Goal: Transaction & Acquisition: Purchase product/service

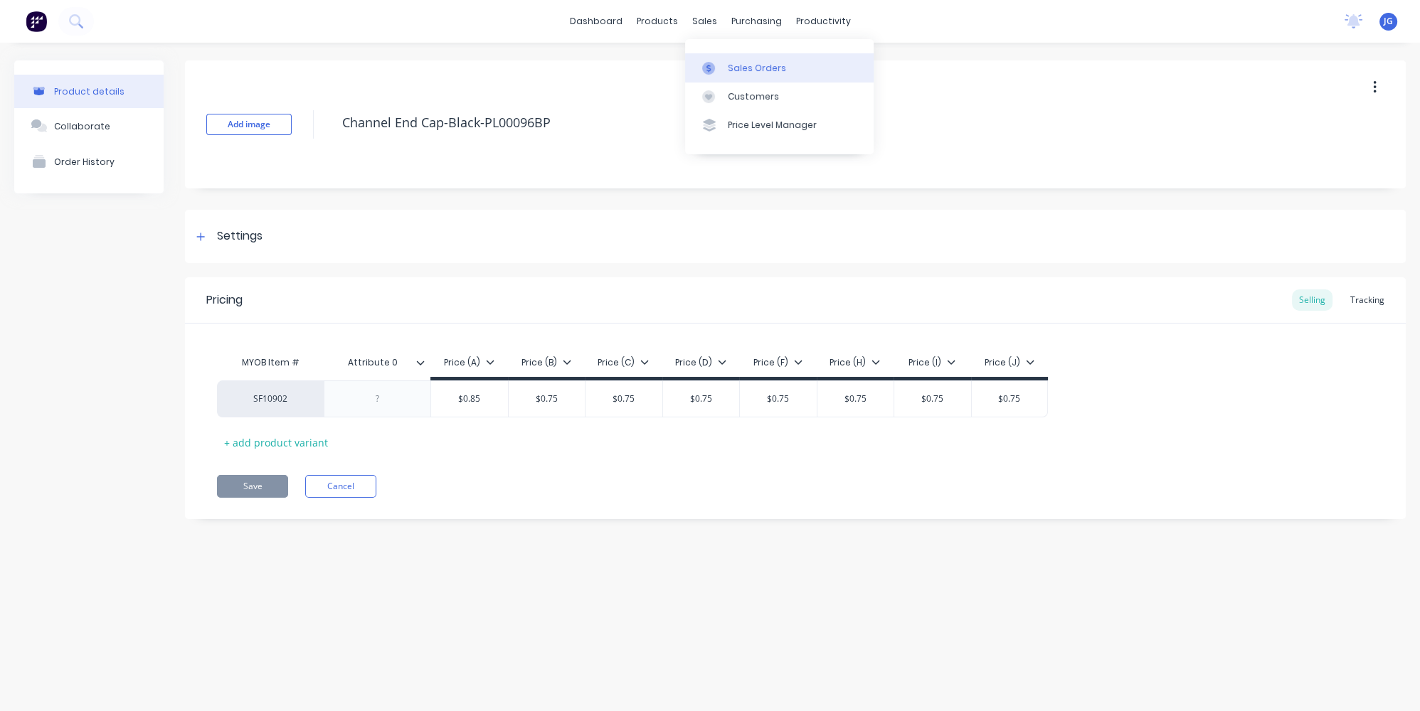
click at [719, 69] on div at bounding box center [712, 68] width 21 height 13
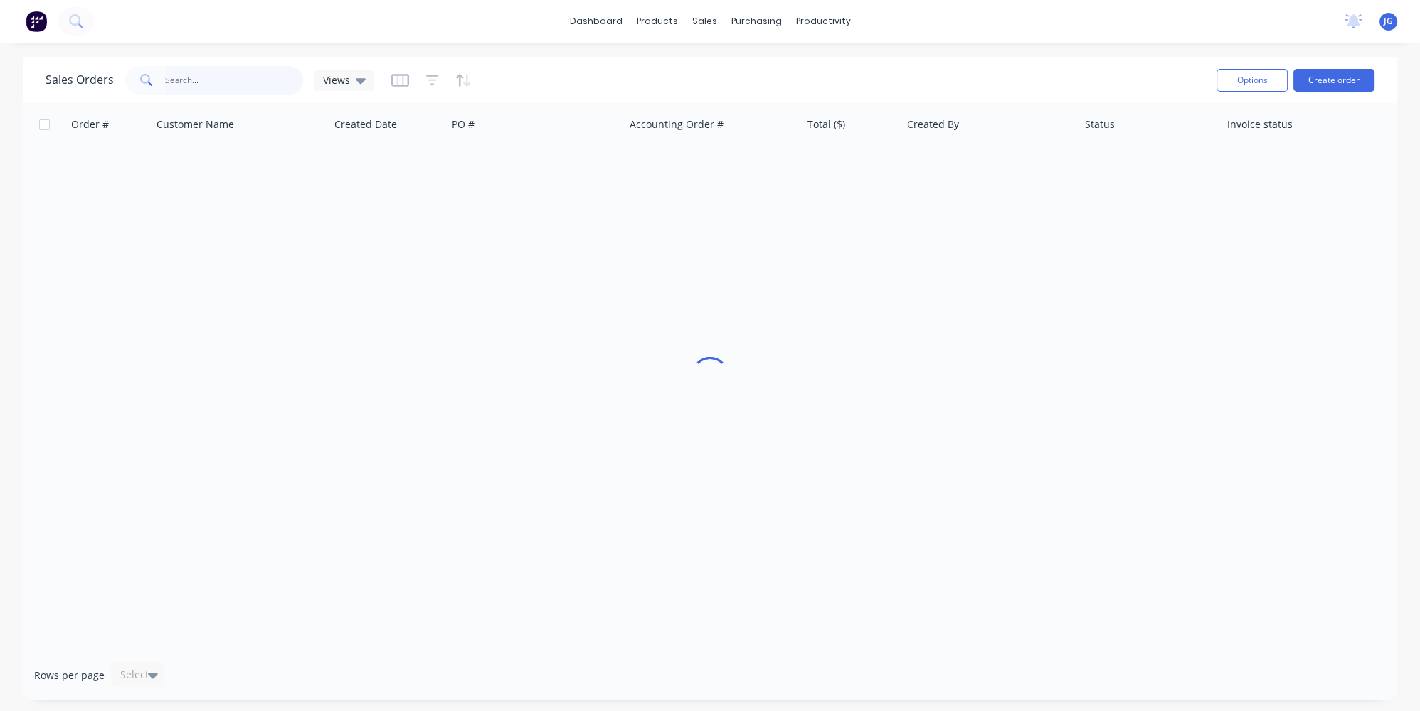
click at [245, 76] on input "text" at bounding box center [234, 80] width 139 height 28
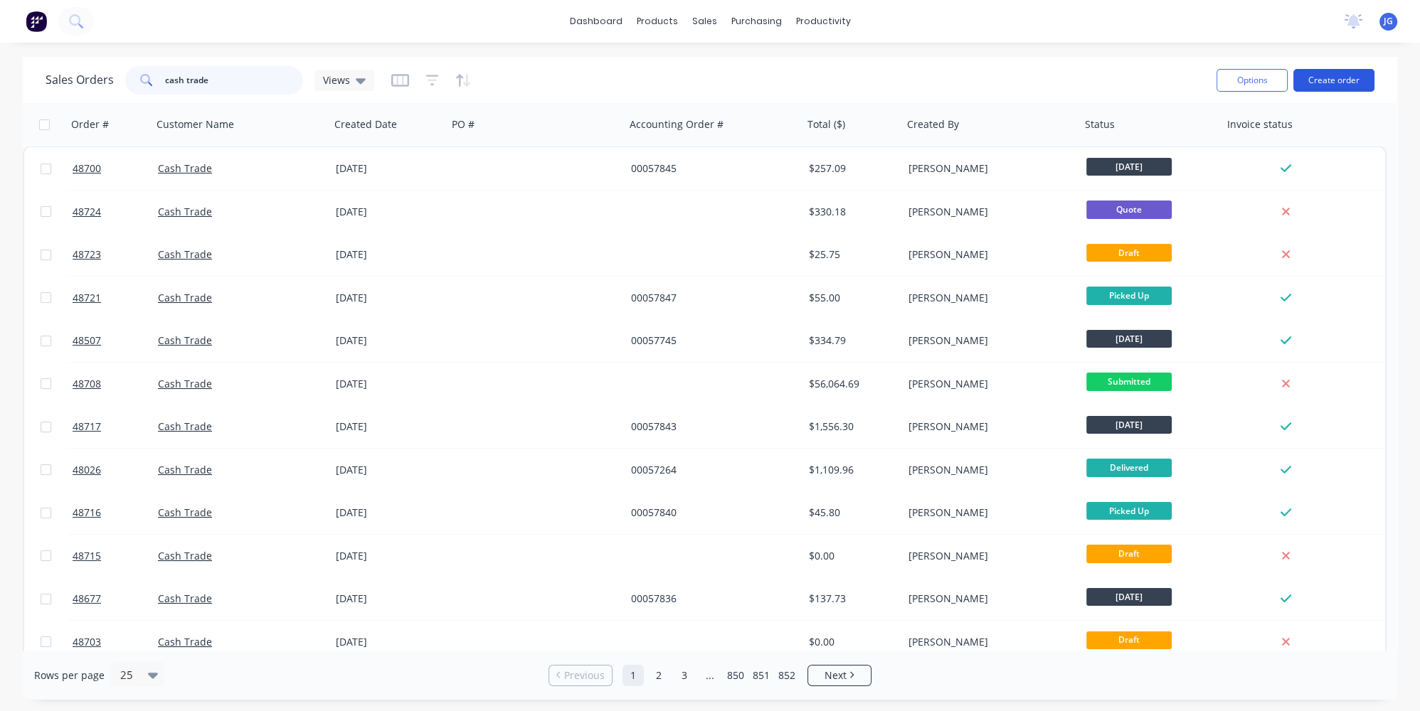
type input "cash trade"
click at [1313, 85] on button "Create order" at bounding box center [1333, 80] width 81 height 23
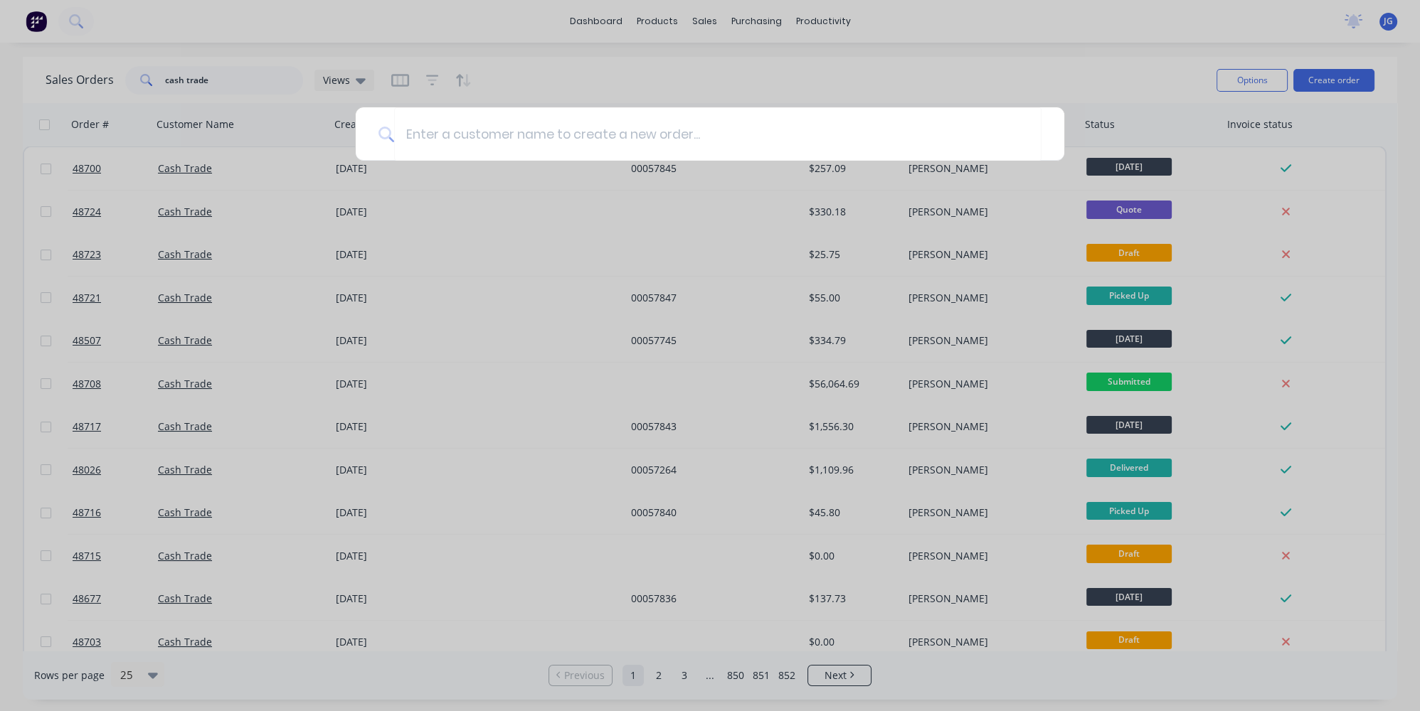
click at [532, 266] on div at bounding box center [710, 355] width 1420 height 711
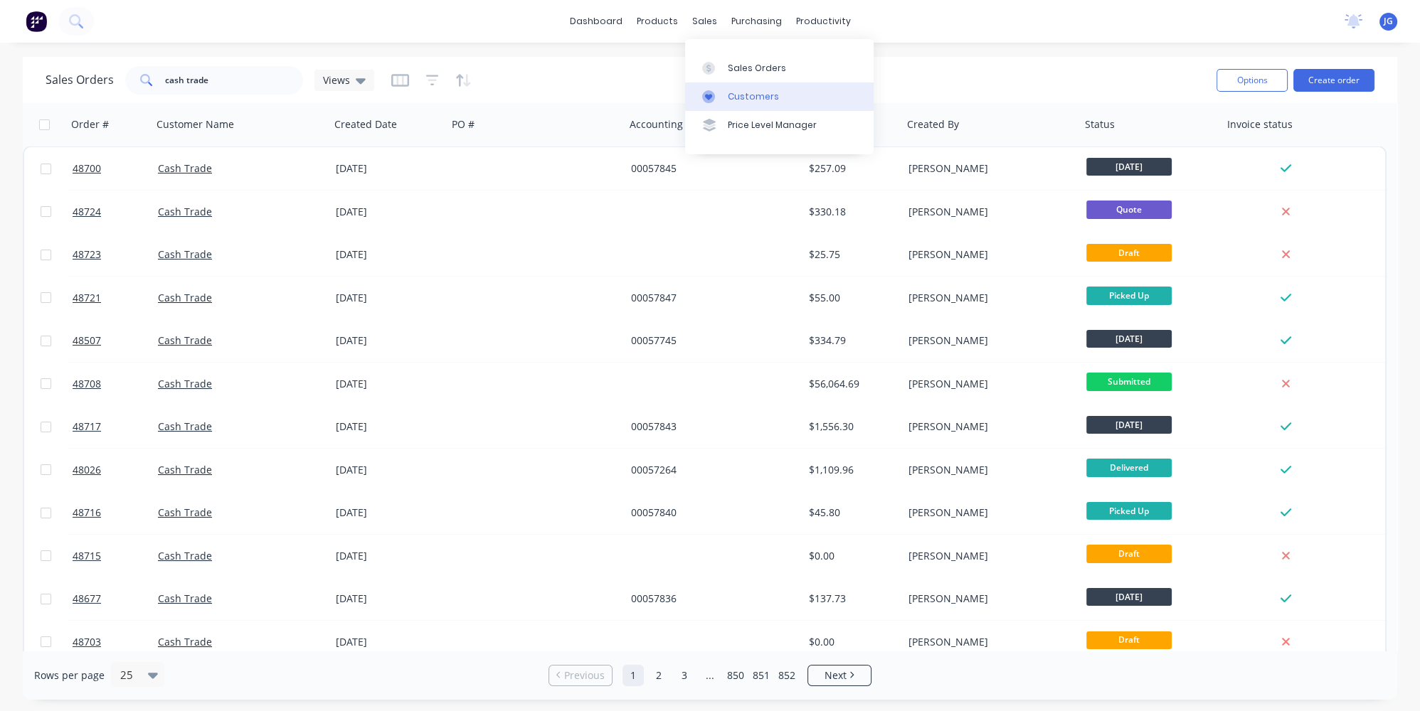
click at [728, 91] on div "Customers" at bounding box center [753, 96] width 51 height 13
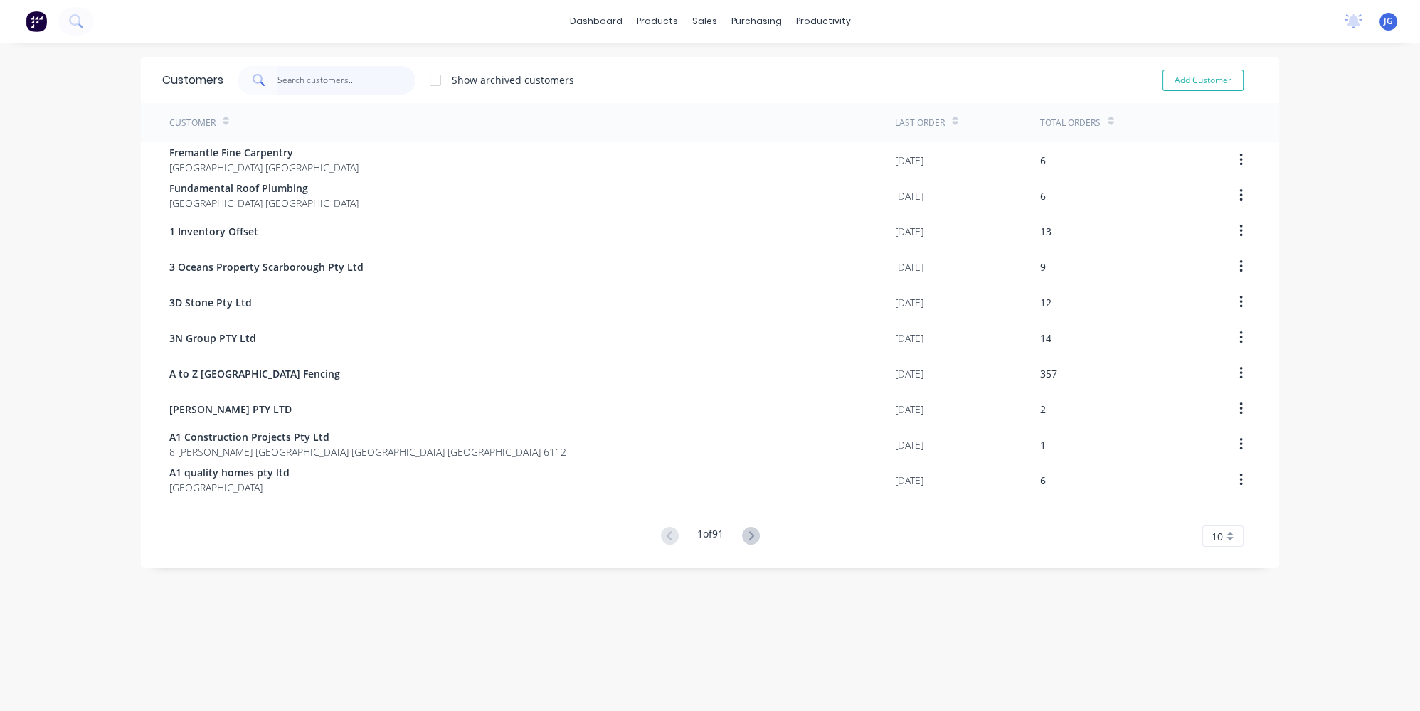
click at [290, 76] on input "text" at bounding box center [346, 80] width 139 height 28
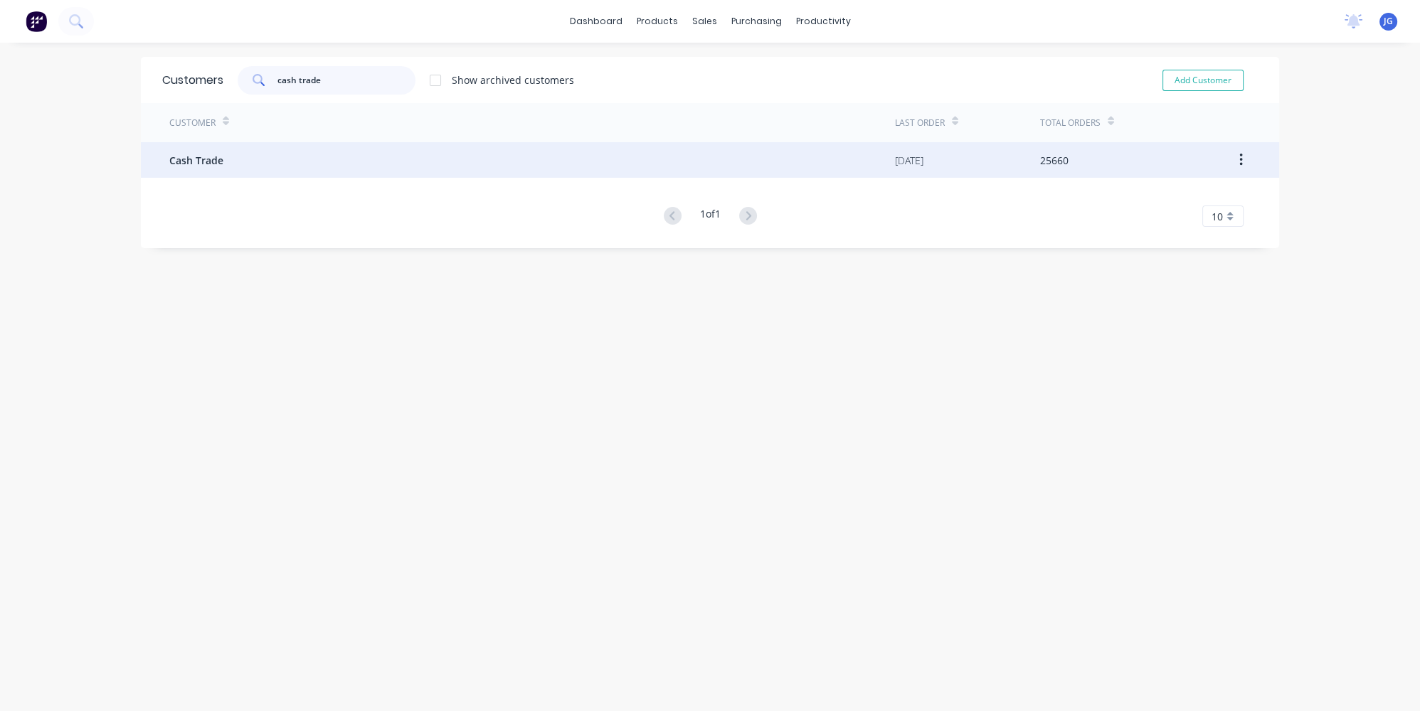
type input "cash trade"
click at [272, 169] on div "Cash Trade" at bounding box center [532, 160] width 726 height 36
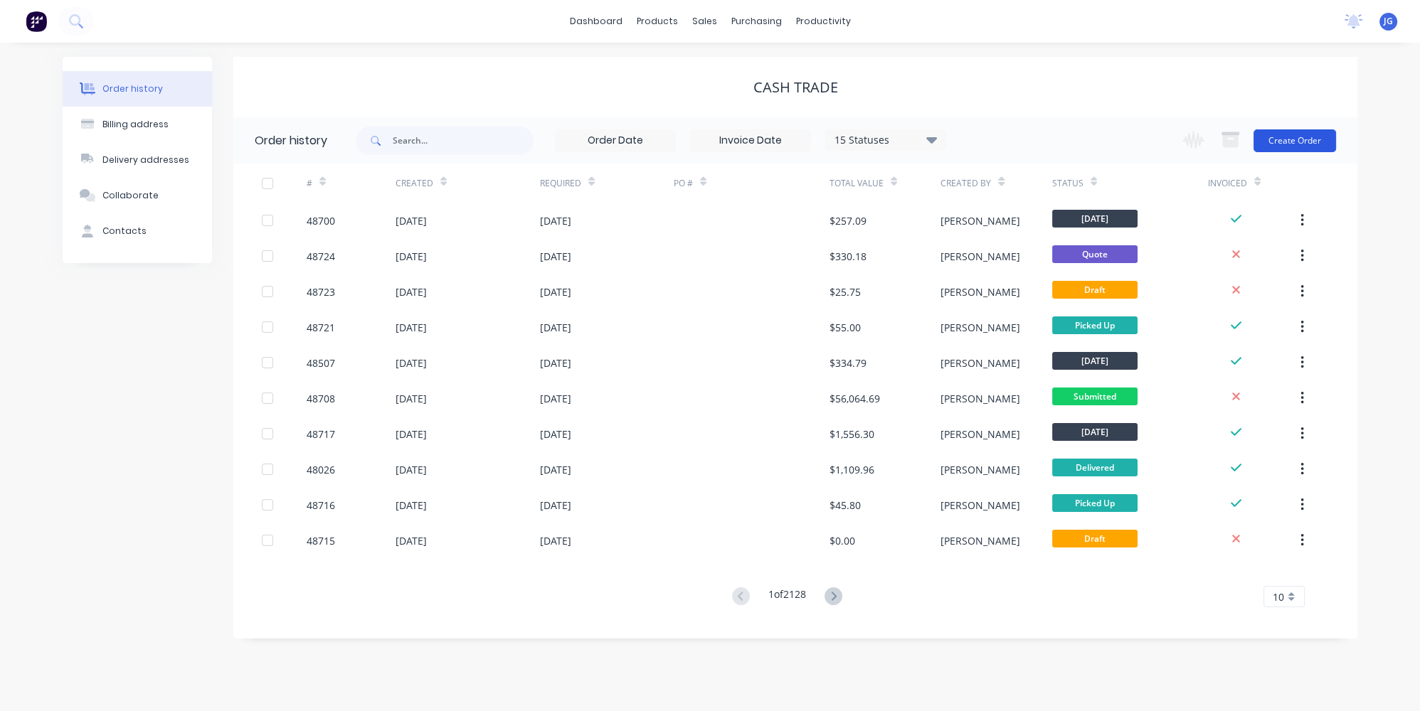
click at [1300, 136] on button "Create Order" at bounding box center [1294, 140] width 83 height 23
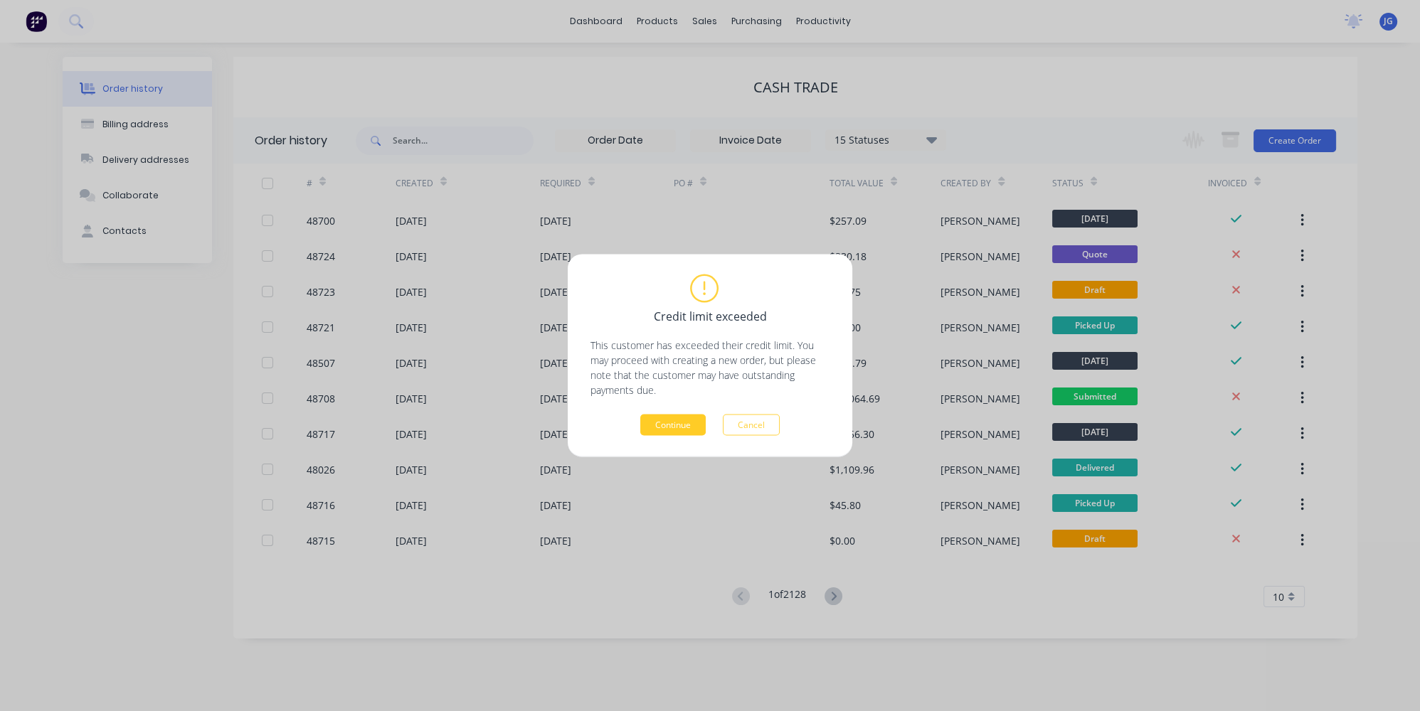
click at [656, 434] on button "Continue" at bounding box center [672, 425] width 65 height 21
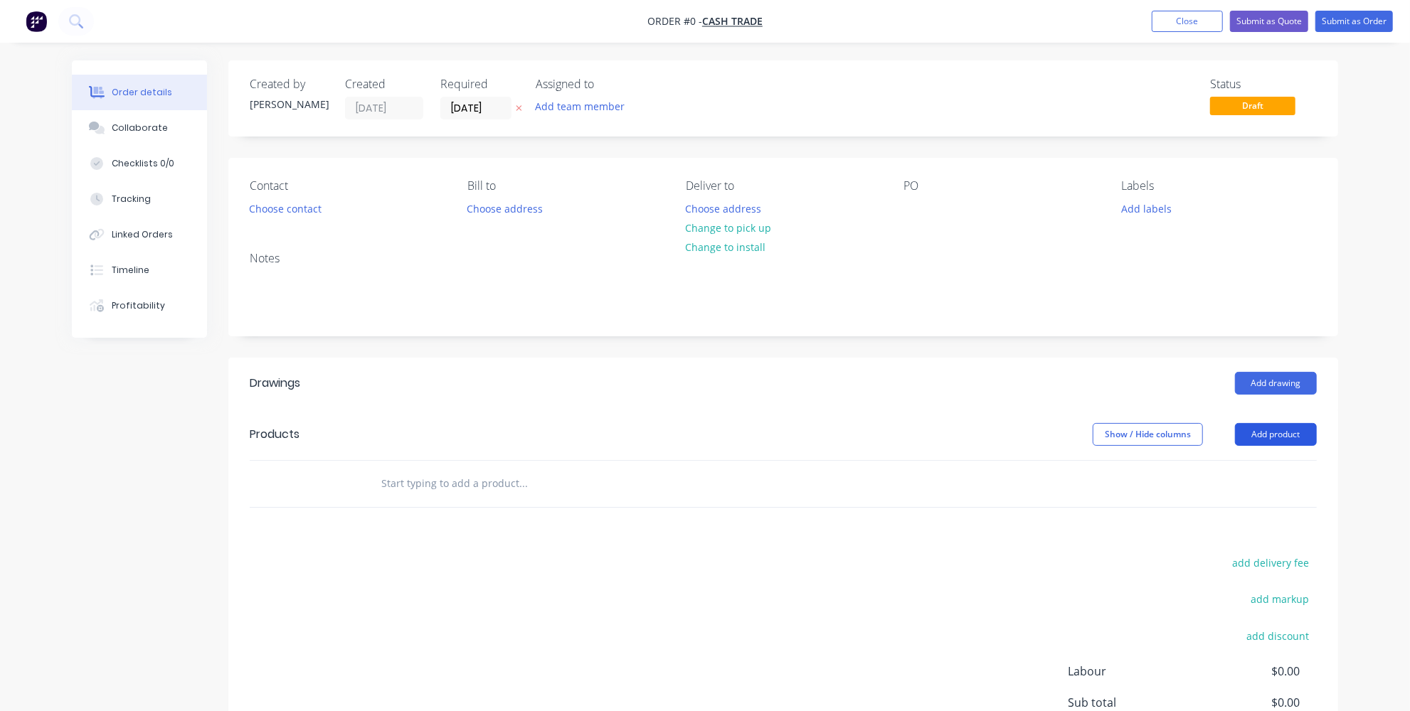
click at [1258, 435] on button "Add product" at bounding box center [1276, 434] width 82 height 23
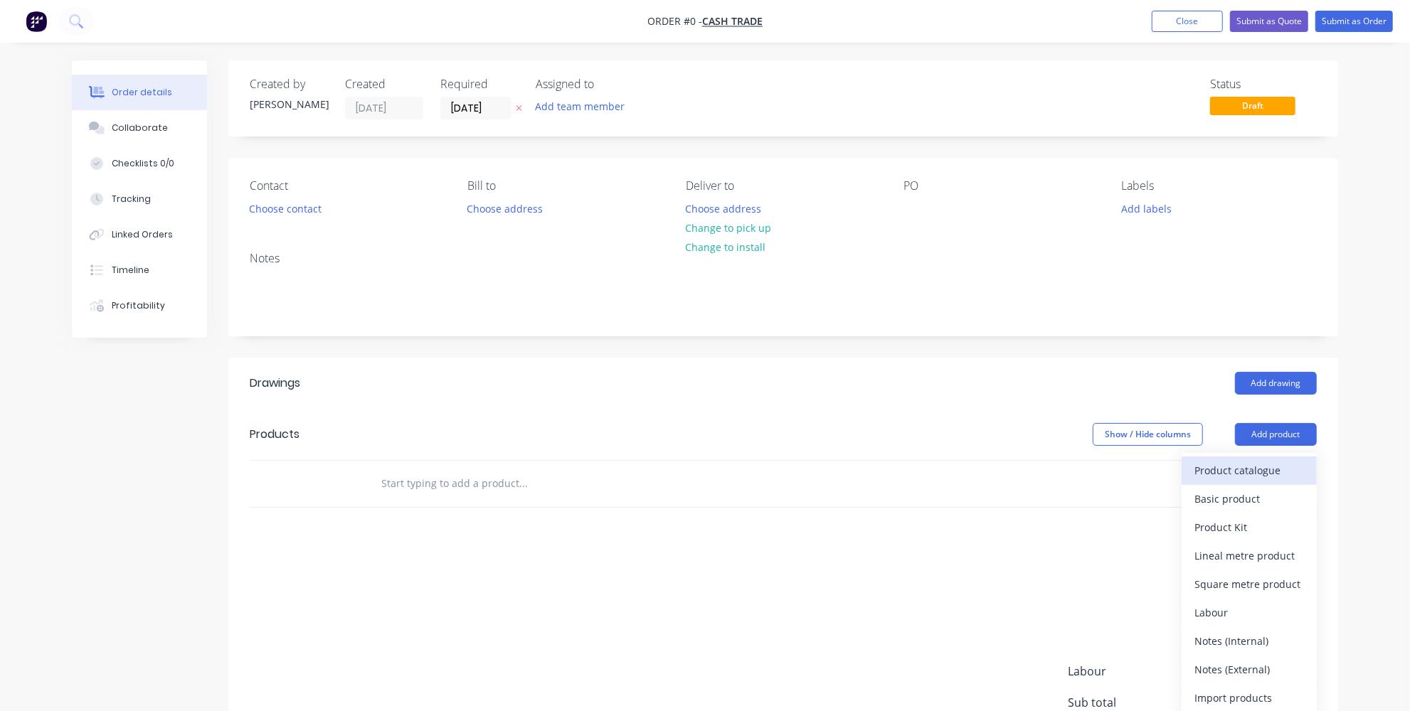
click at [1226, 464] on div "Product catalogue" at bounding box center [1249, 470] width 110 height 21
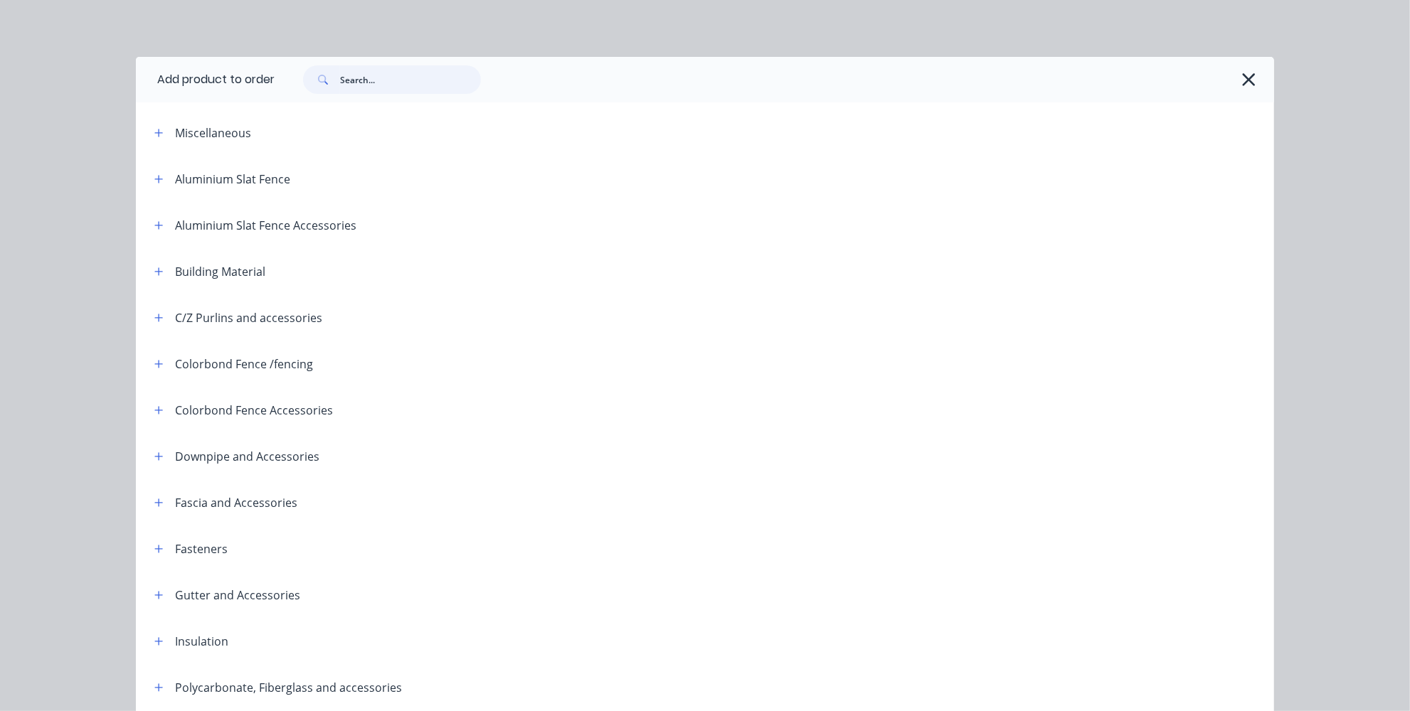
click at [351, 71] on input "text" at bounding box center [410, 79] width 141 height 28
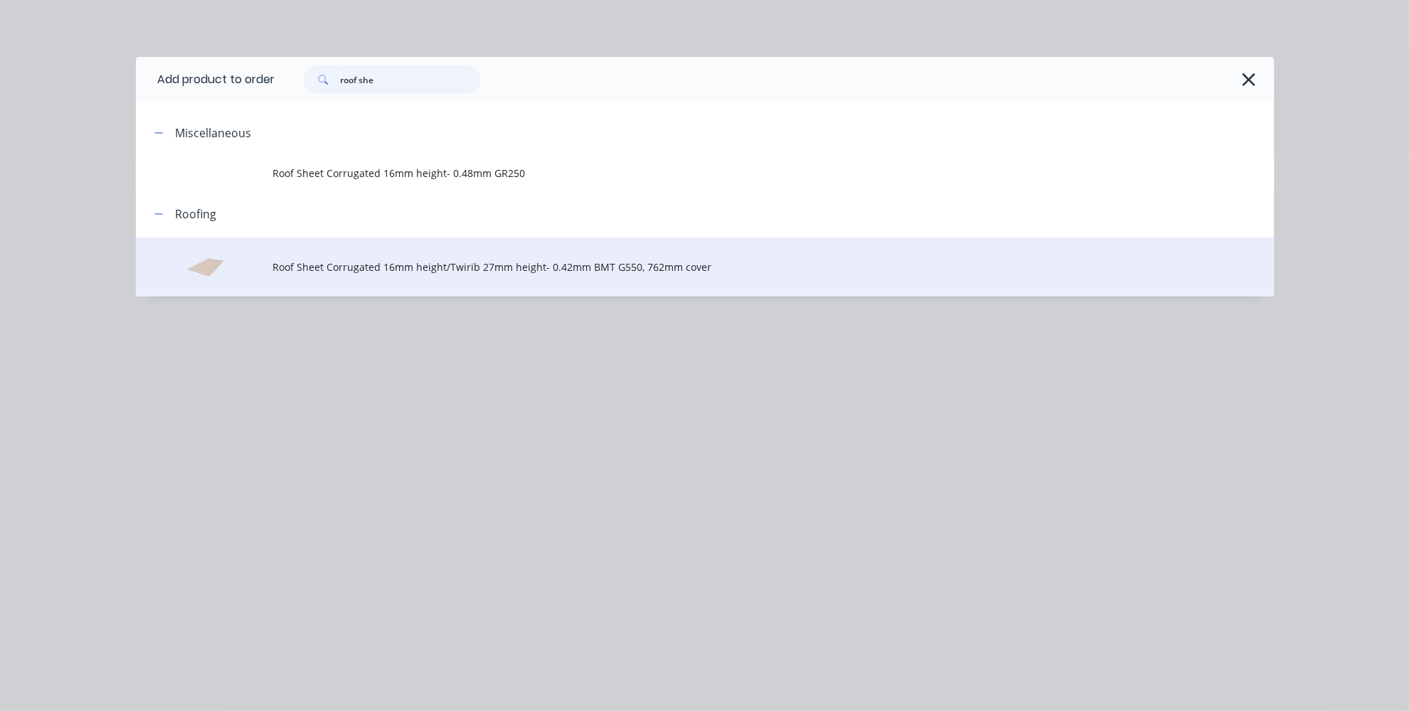
type input "roof she"
click at [411, 272] on span "Roof Sheet Corrugated 16mm height/Twirib 27mm height- 0.42mm BMT G550, 762mm co…" at bounding box center [672, 267] width 801 height 15
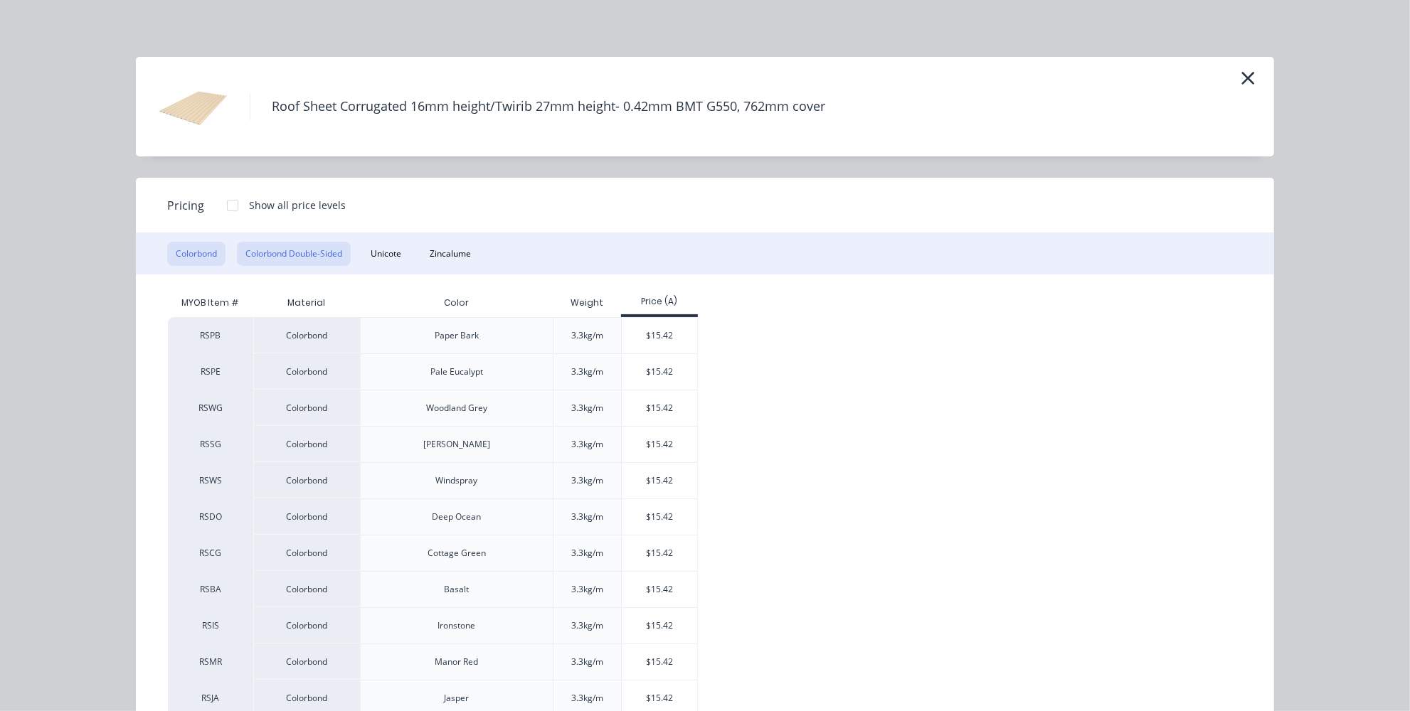
click at [260, 249] on button "Colorbond Double-Sided" at bounding box center [294, 254] width 114 height 24
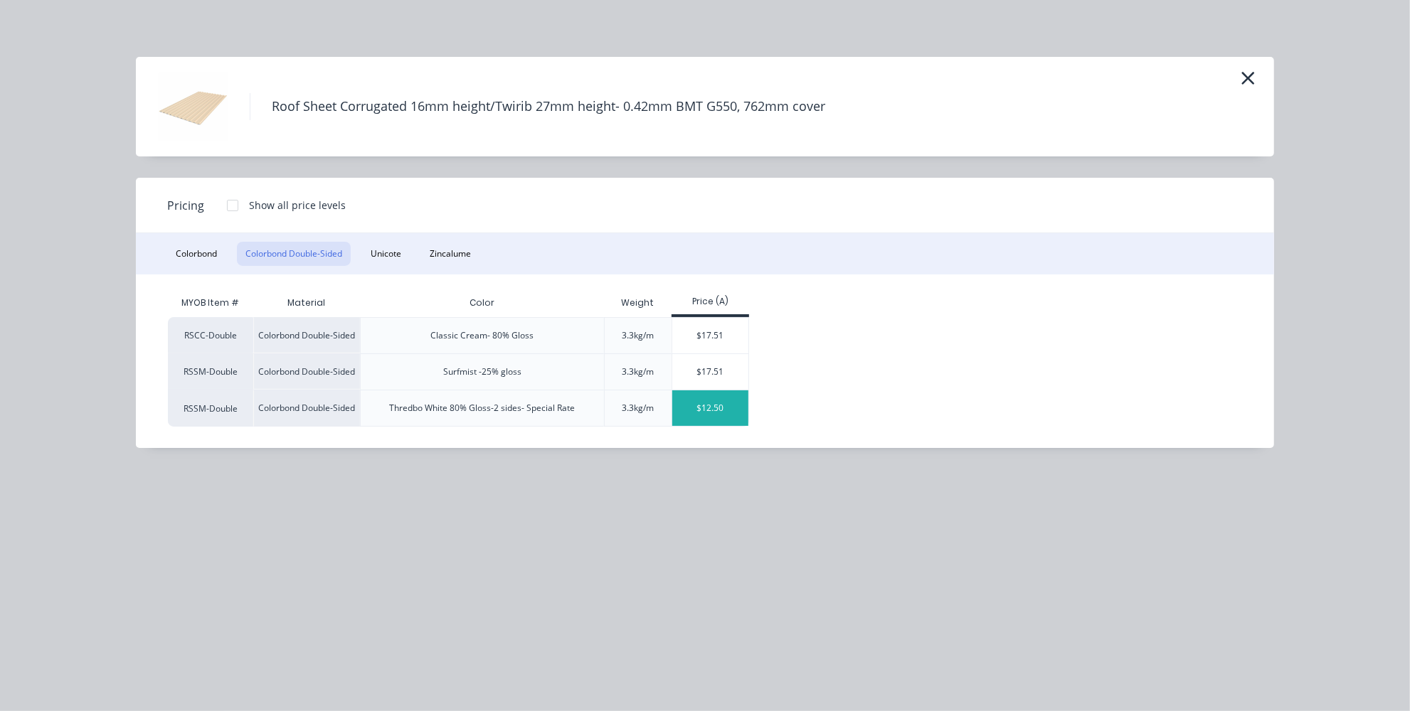
click at [733, 403] on div "$12.50" at bounding box center [710, 409] width 76 height 36
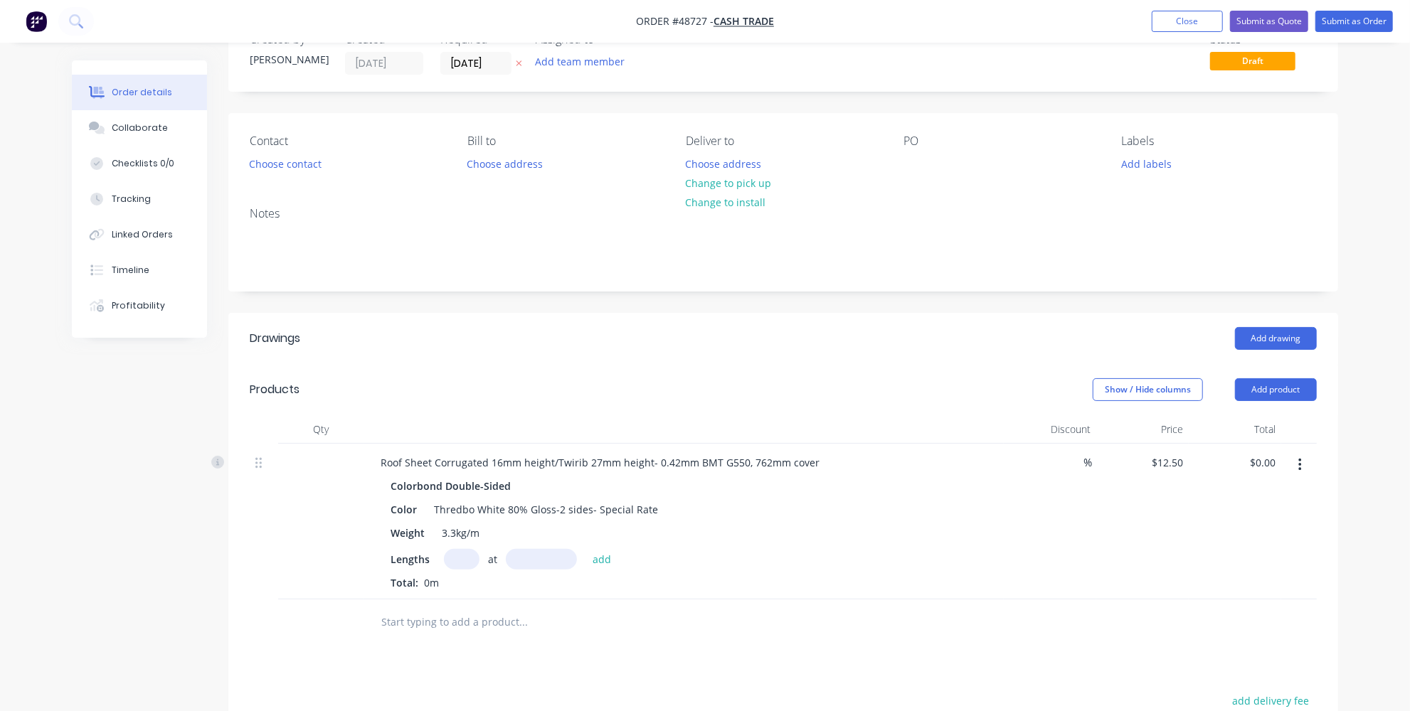
scroll to position [129, 0]
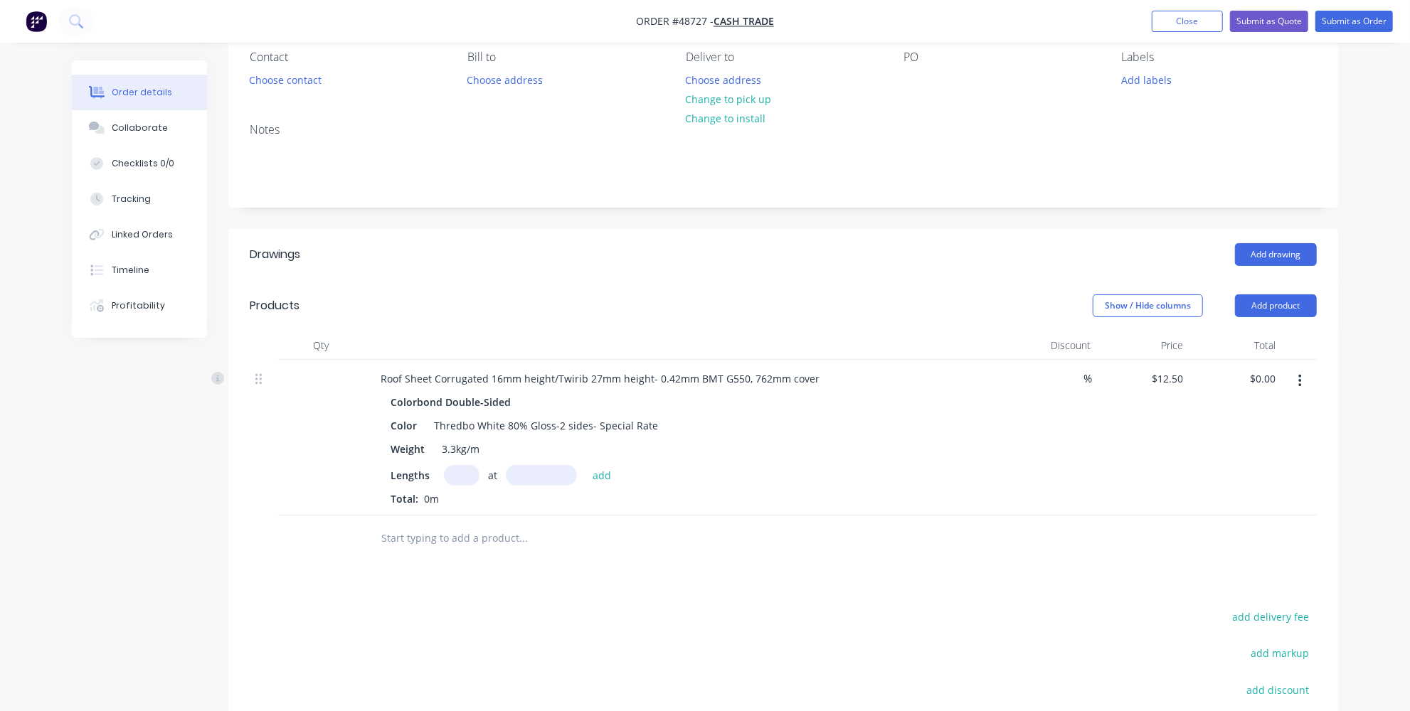
click at [472, 468] on input "text" at bounding box center [462, 475] width 36 height 21
type input "3"
click at [553, 474] on input "text" at bounding box center [541, 475] width 71 height 21
type input "6200mm"
click at [603, 468] on button "add" at bounding box center [601, 474] width 33 height 19
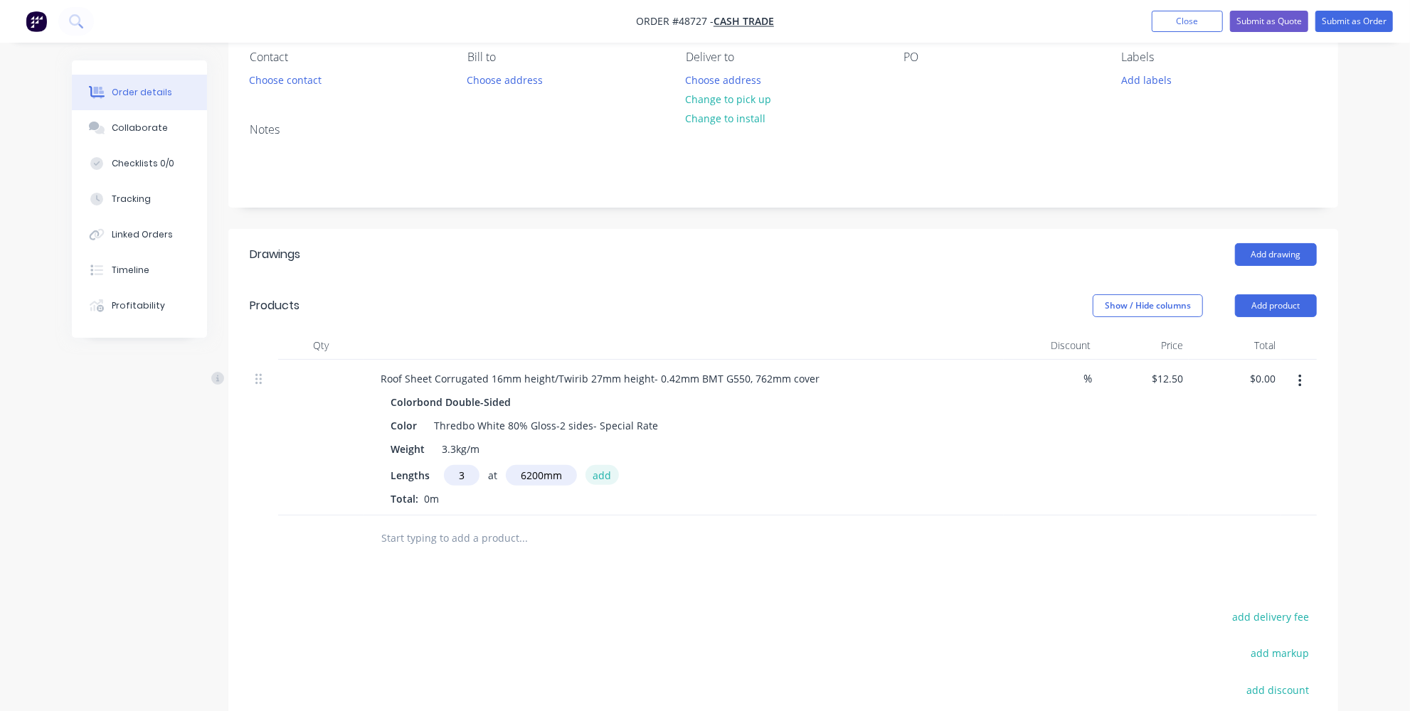
type input "$232.50"
click at [585, 597] on div "Drawings Add drawing Products Show / Hide columns Add product Qty Discount Pric…" at bounding box center [783, 562] width 1110 height 667
click at [1286, 307] on button "Add product" at bounding box center [1276, 306] width 82 height 23
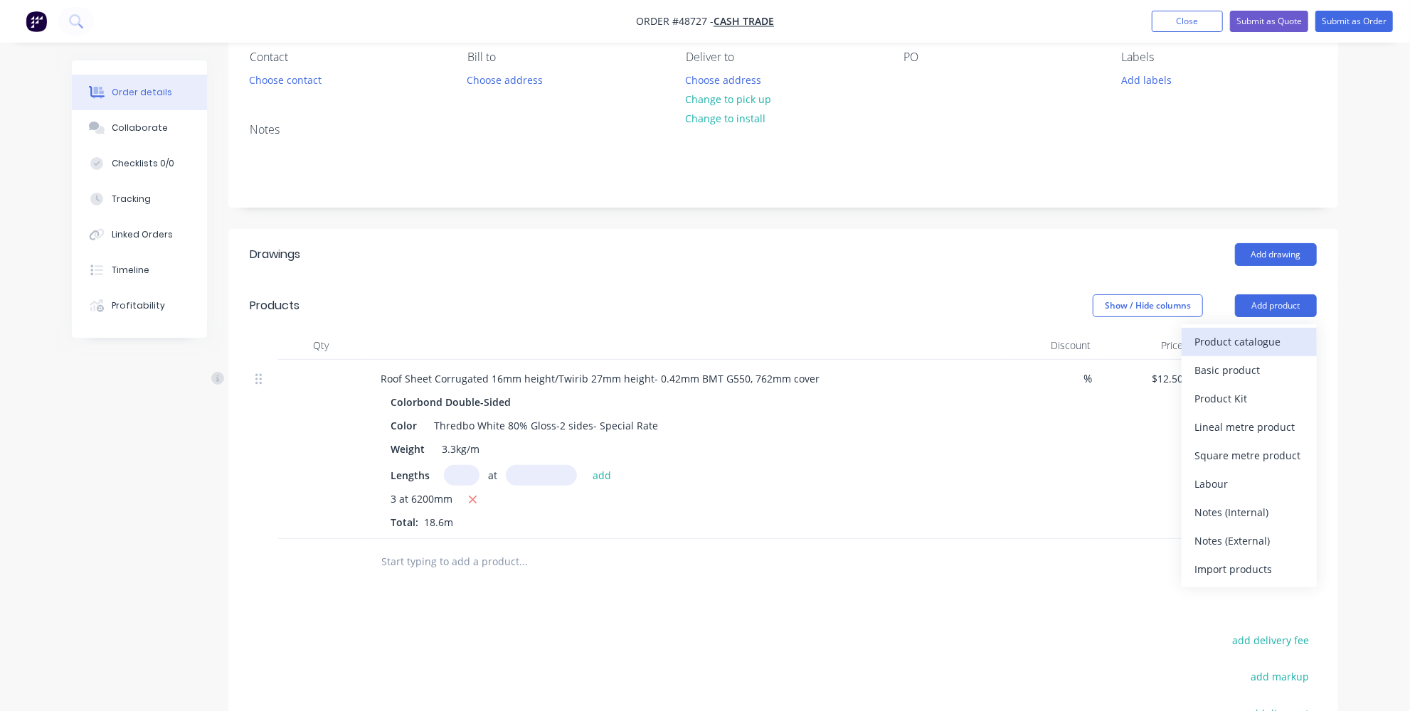
click at [1204, 346] on div "Product catalogue" at bounding box center [1249, 341] width 110 height 21
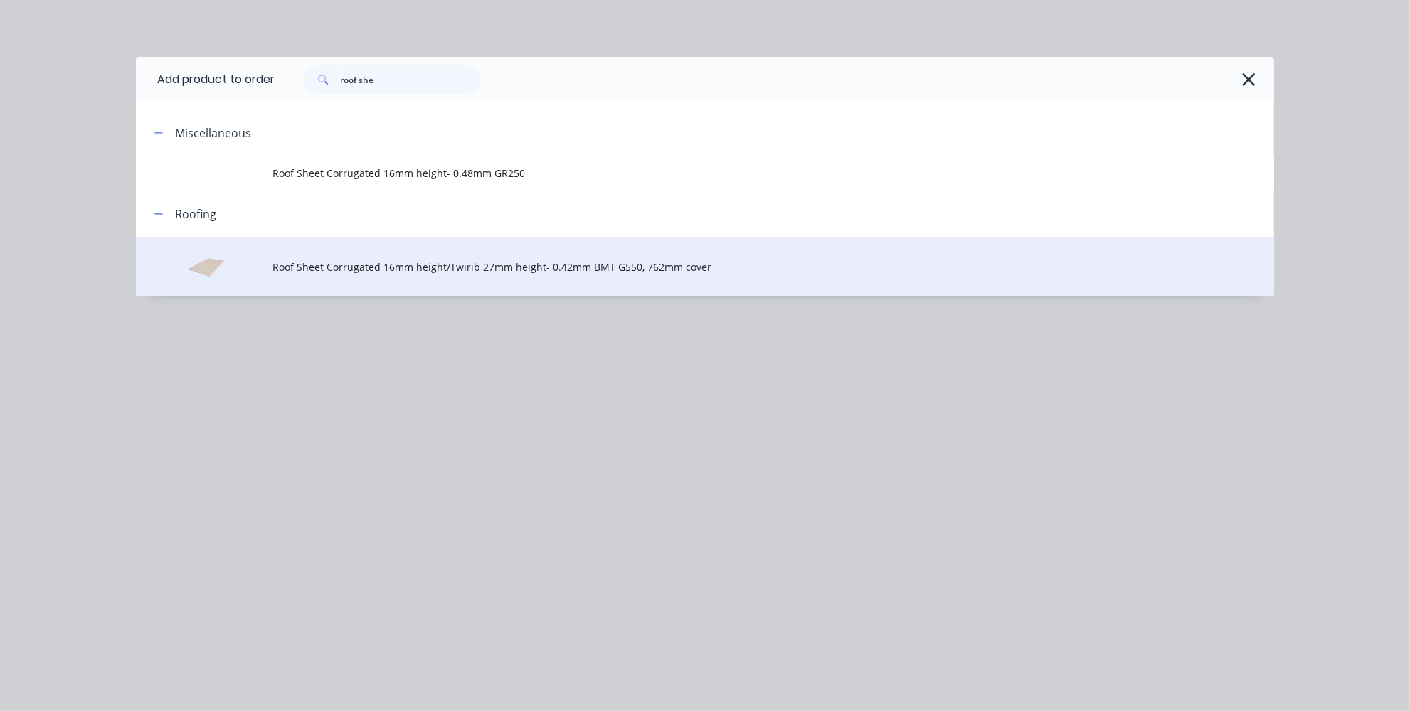
click at [396, 262] on span "Roof Sheet Corrugated 16mm height/Twirib 27mm height- 0.42mm BMT G550, 762mm co…" at bounding box center [672, 267] width 801 height 15
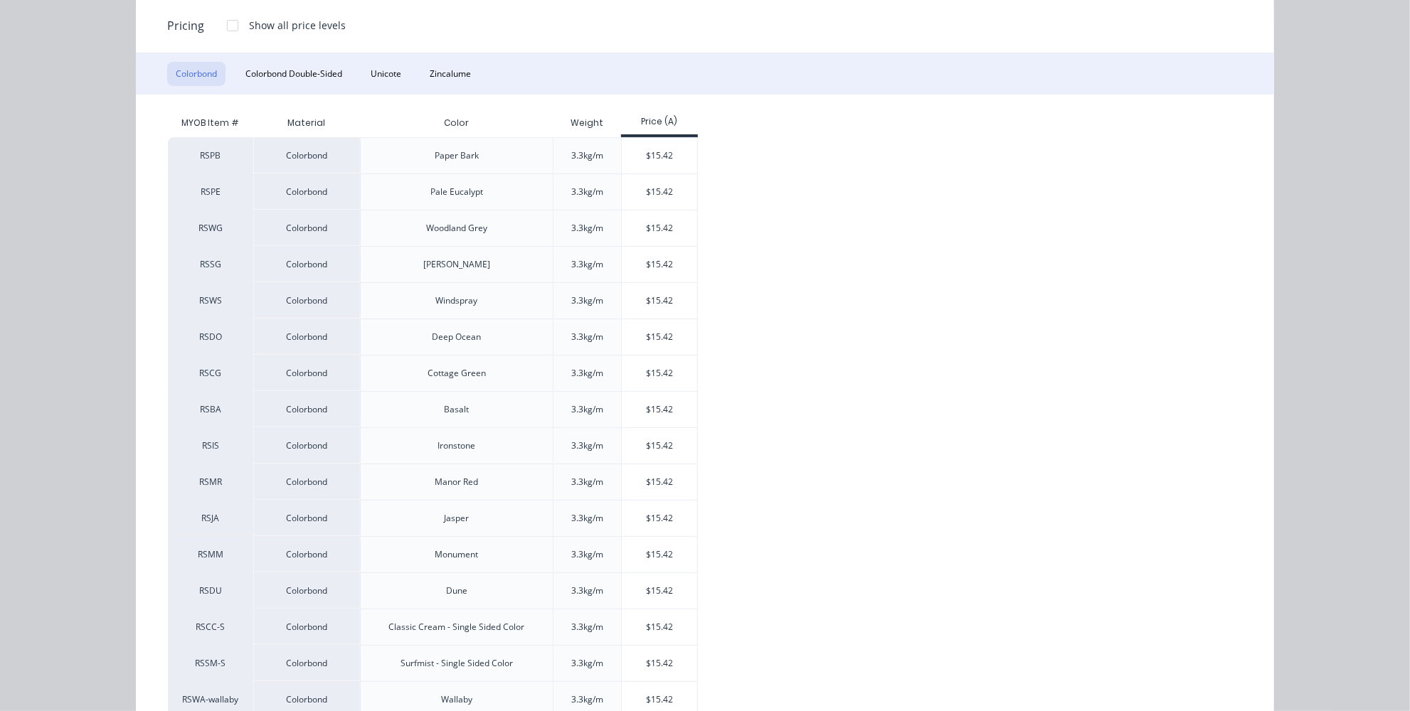
scroll to position [193, 0]
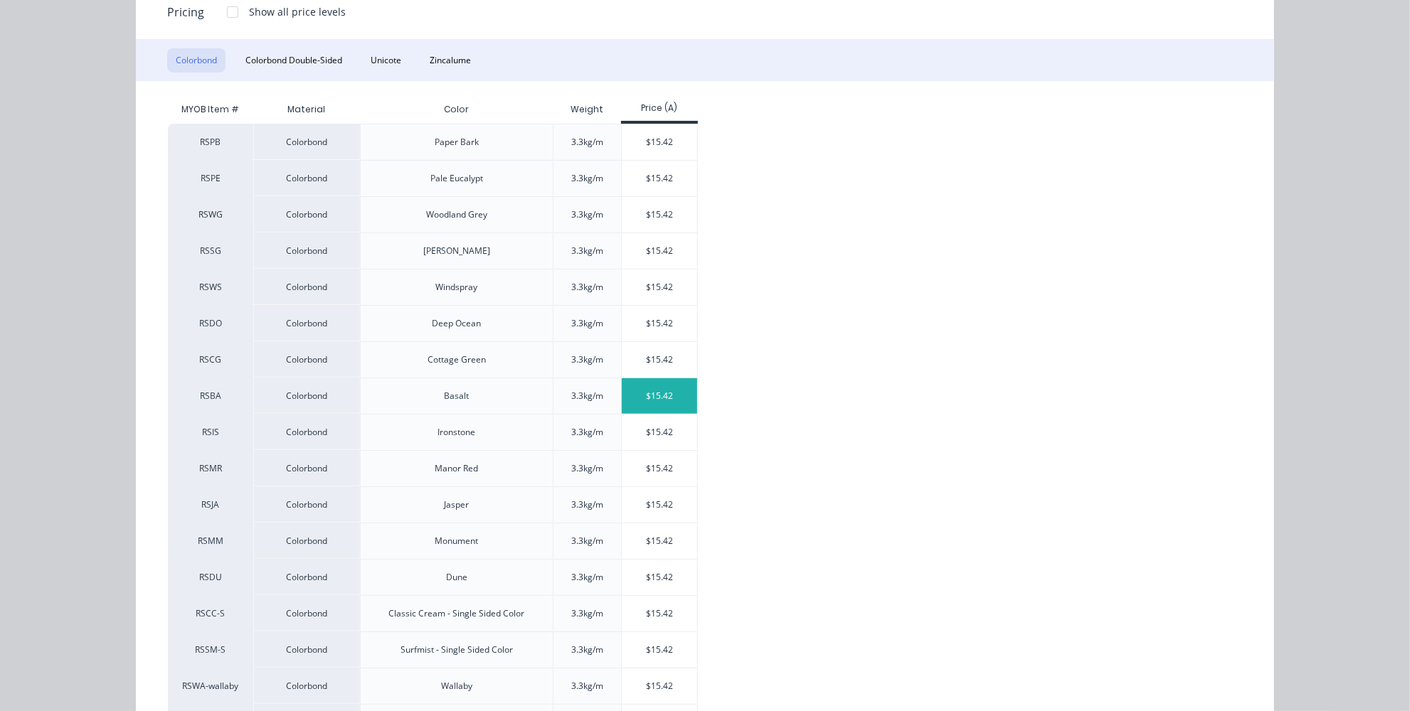
click at [639, 394] on div "$15.42" at bounding box center [660, 396] width 76 height 36
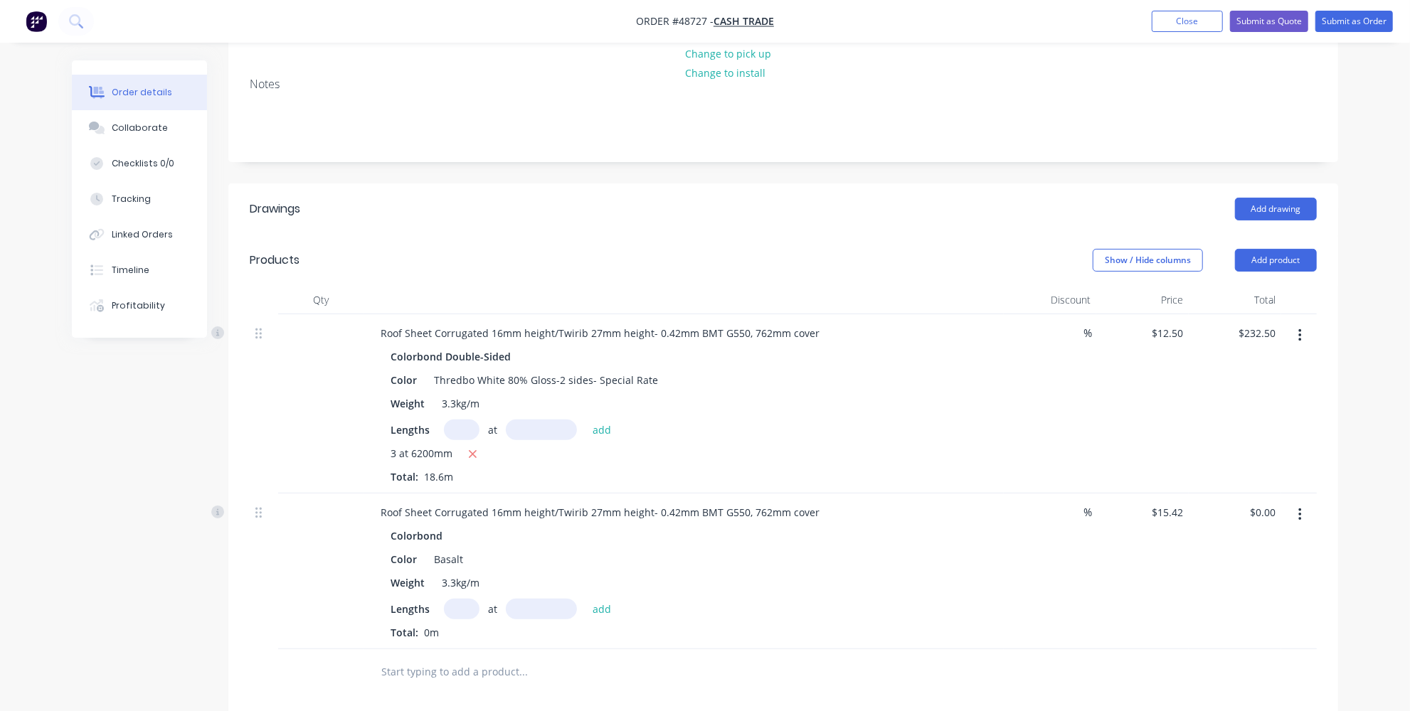
scroll to position [258, 0]
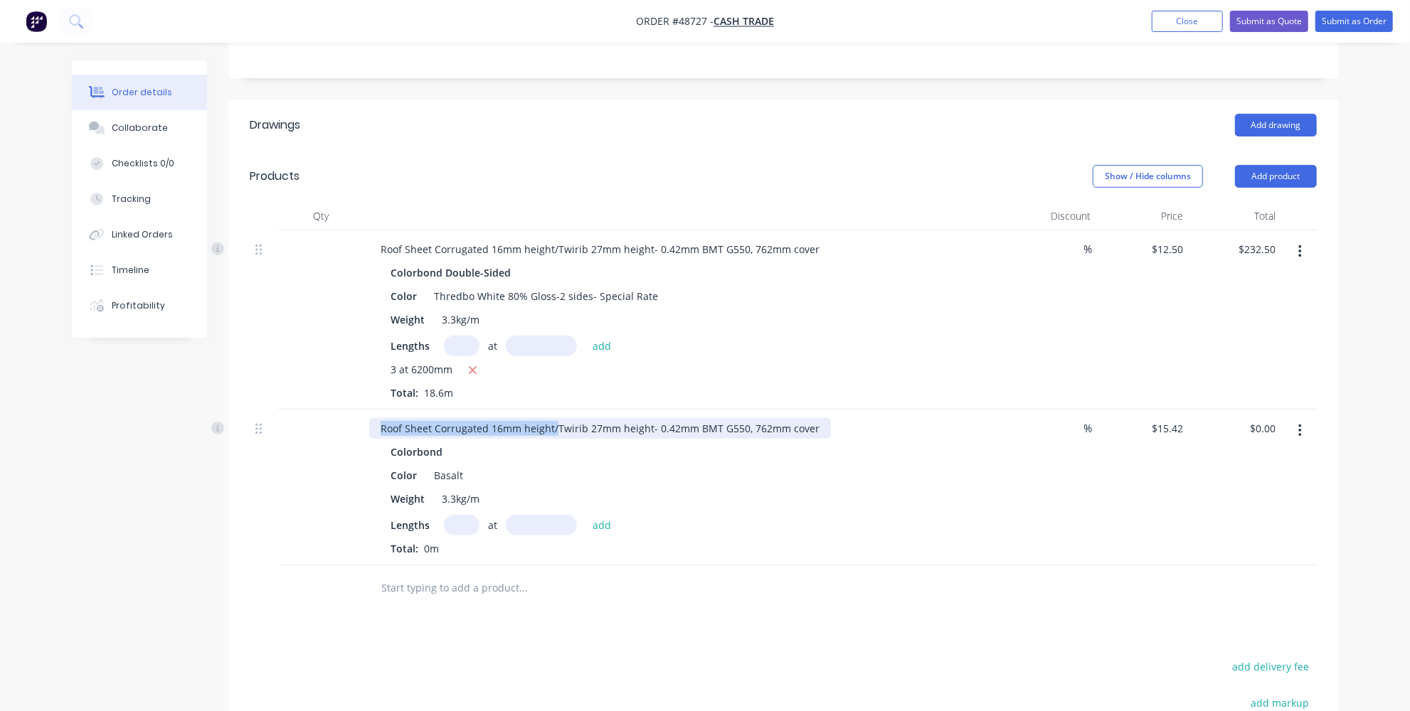
drag, startPoint x: 553, startPoint y: 424, endPoint x: 302, endPoint y: 423, distance: 251.1
click at [302, 423] on div "Roof Sheet Corrugated 16mm height/Twirib 27mm height- 0.42mm BMT G550, 762mm co…" at bounding box center [783, 488] width 1067 height 156
click at [526, 452] on div "Colorbond" at bounding box center [684, 452] width 586 height 21
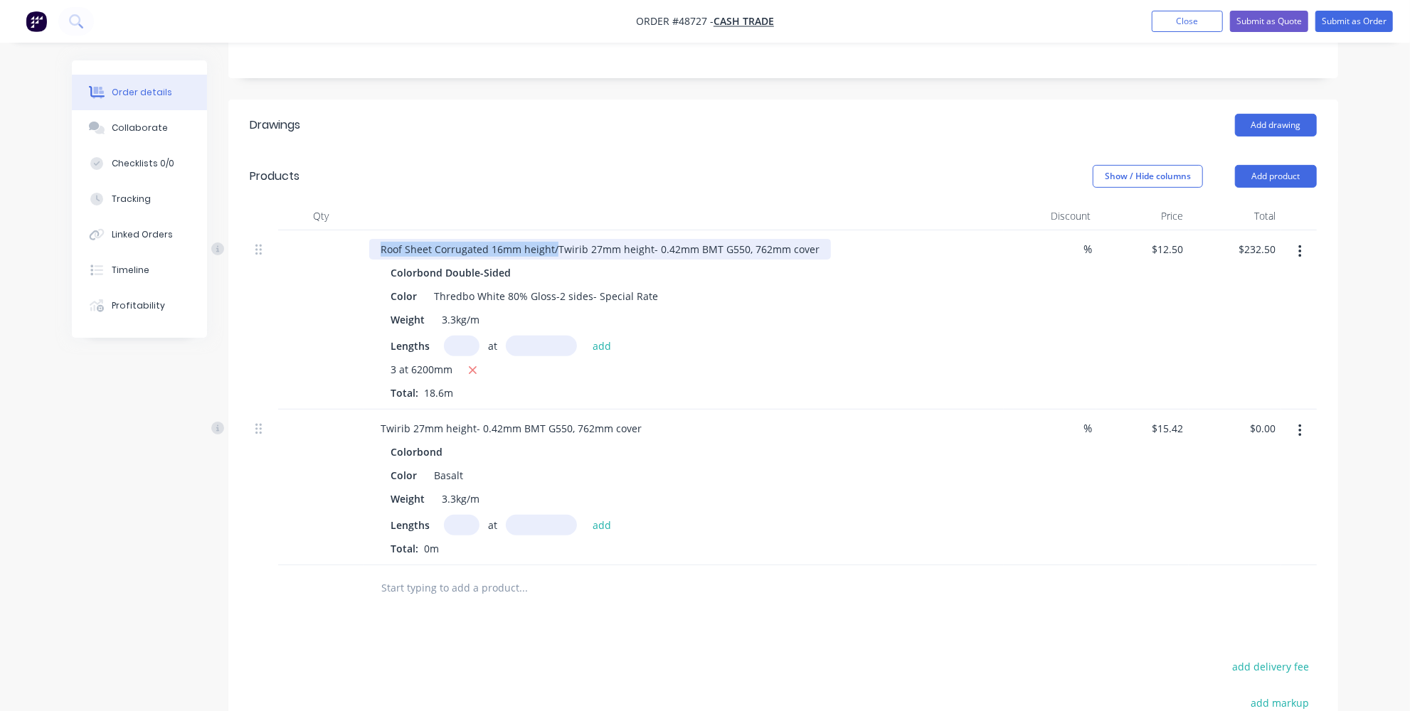
drag, startPoint x: 555, startPoint y: 245, endPoint x: 363, endPoint y: 210, distance: 195.3
click at [320, 245] on div "Roof Sheet Corrugated 16mm height/Twirib 27mm height- 0.42mm BMT G550, 762mm co…" at bounding box center [783, 319] width 1067 height 179
click at [733, 316] on div "Weight 3.3kg/m" at bounding box center [681, 319] width 592 height 21
click at [454, 521] on input "text" at bounding box center [462, 525] width 36 height 21
type input "5"
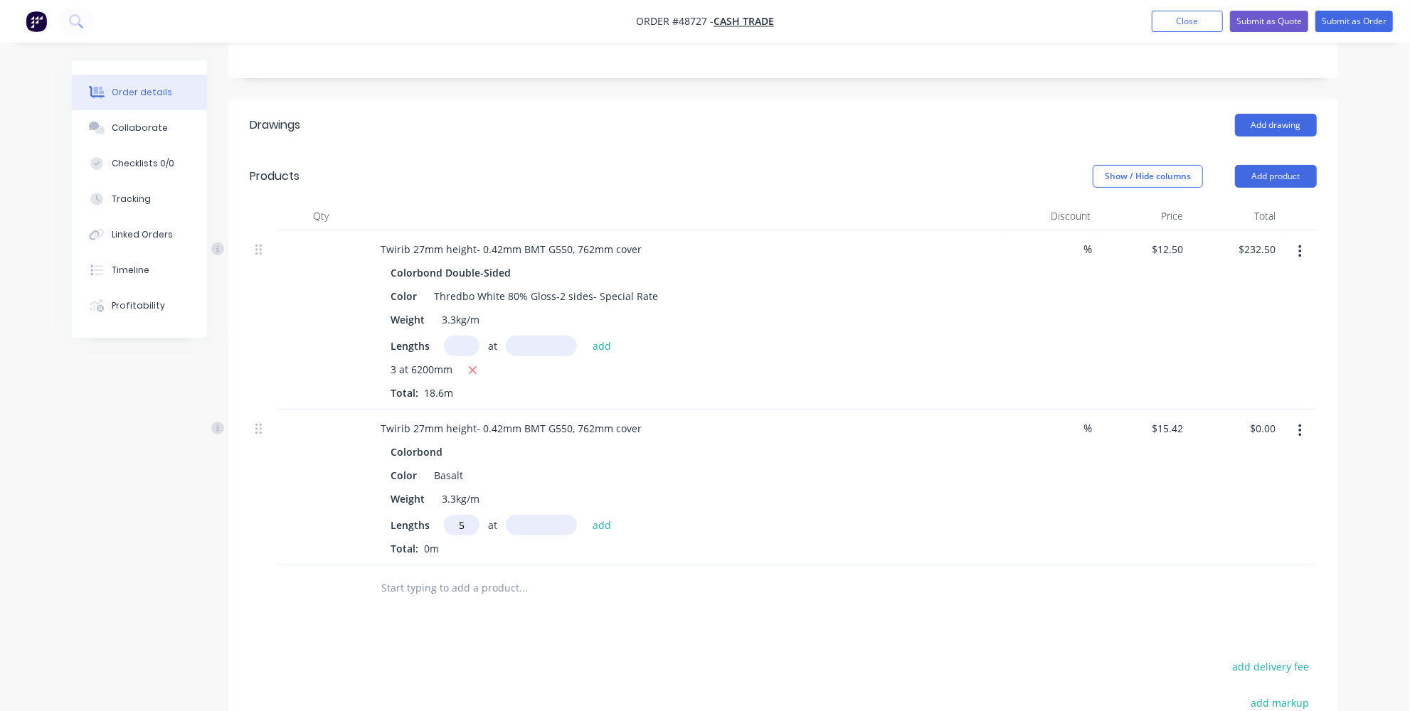
click at [542, 526] on input "text" at bounding box center [541, 525] width 71 height 21
type input "800mm"
drag, startPoint x: 608, startPoint y: 523, endPoint x: 616, endPoint y: 535, distance: 14.4
click at [608, 523] on button "add" at bounding box center [601, 524] width 33 height 19
type input "$61.68"
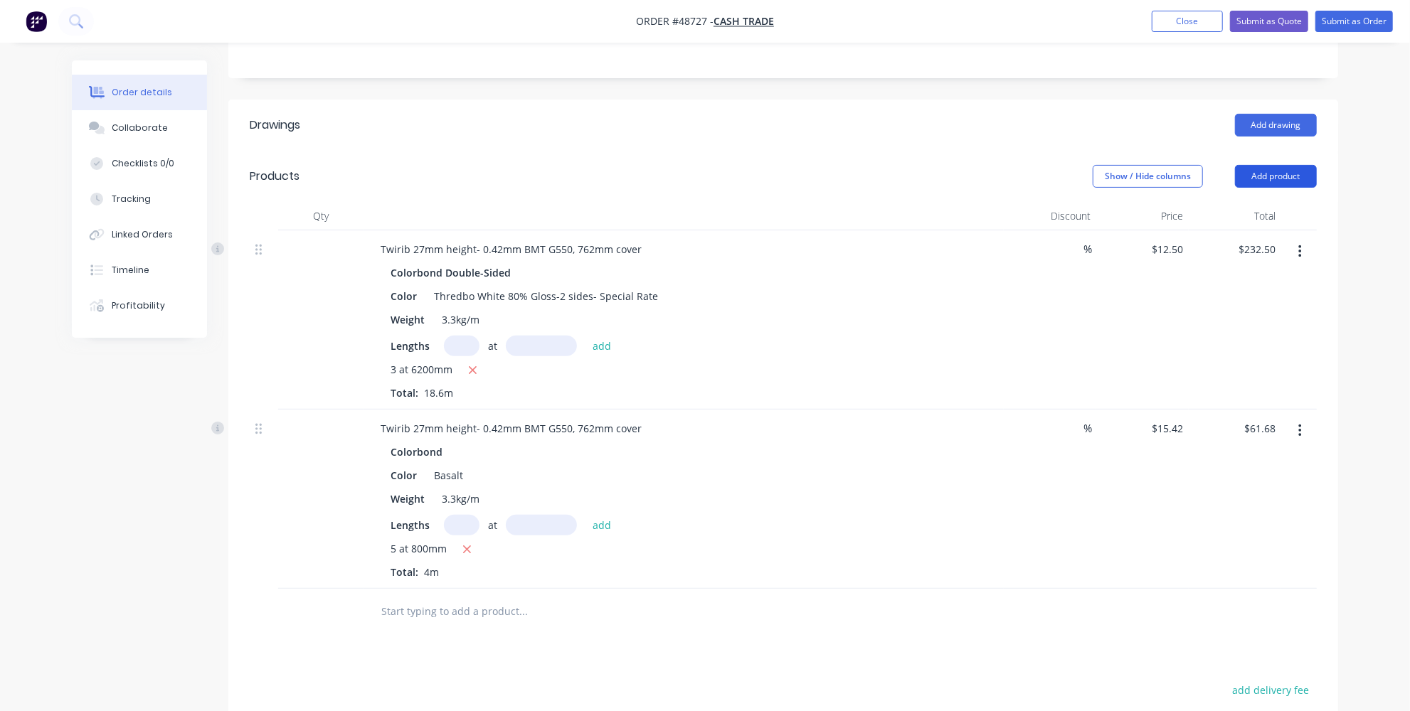
click at [1285, 178] on button "Add product" at bounding box center [1276, 176] width 82 height 23
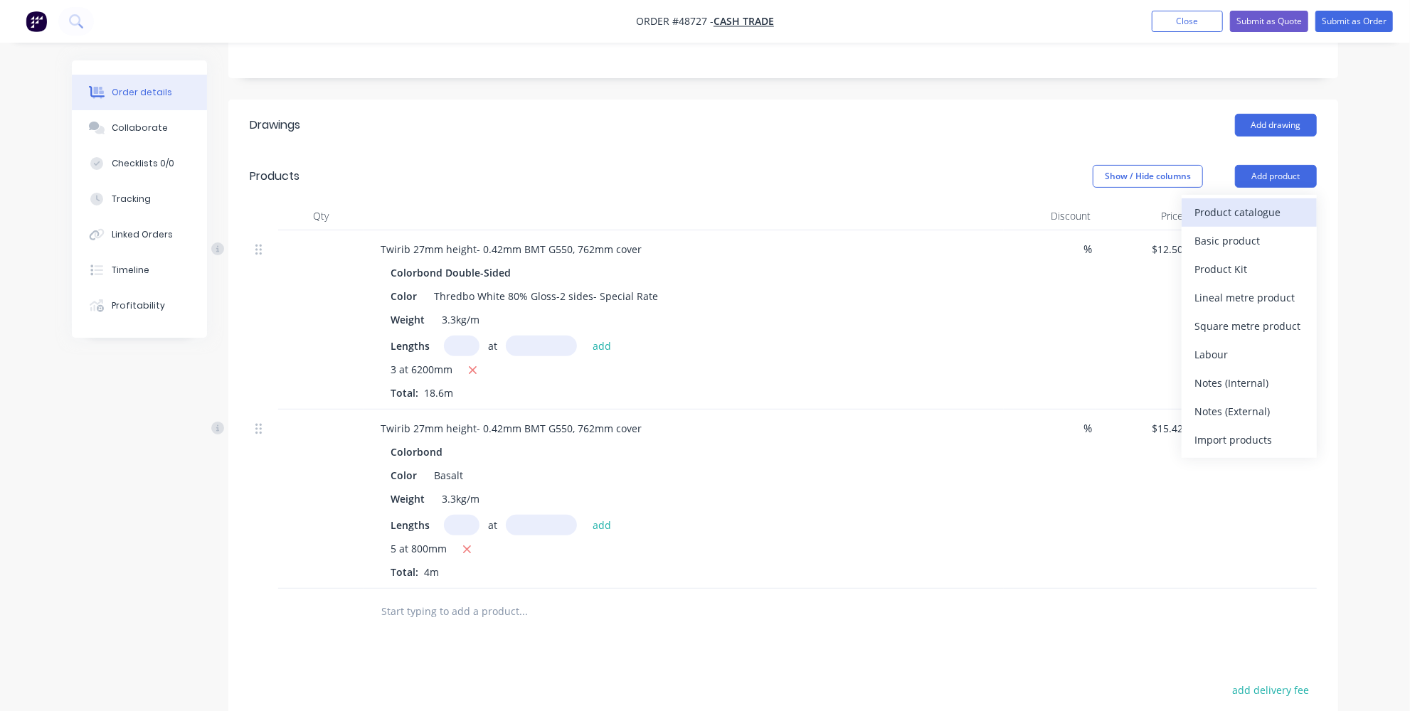
click at [1251, 205] on div "Product catalogue" at bounding box center [1249, 212] width 110 height 21
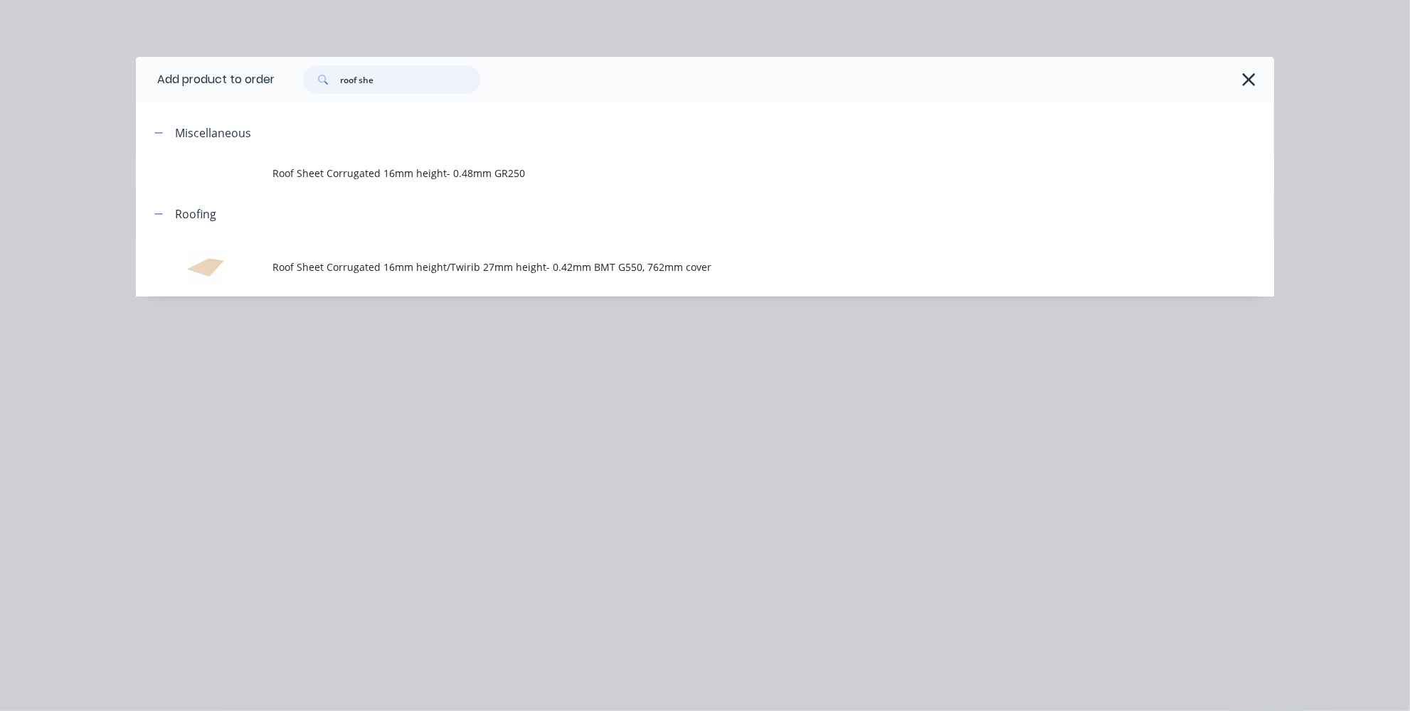
drag, startPoint x: 422, startPoint y: 78, endPoint x: 197, endPoint y: 75, distance: 224.8
click at [198, 75] on header "Add product to order roof she" at bounding box center [705, 80] width 1138 height 46
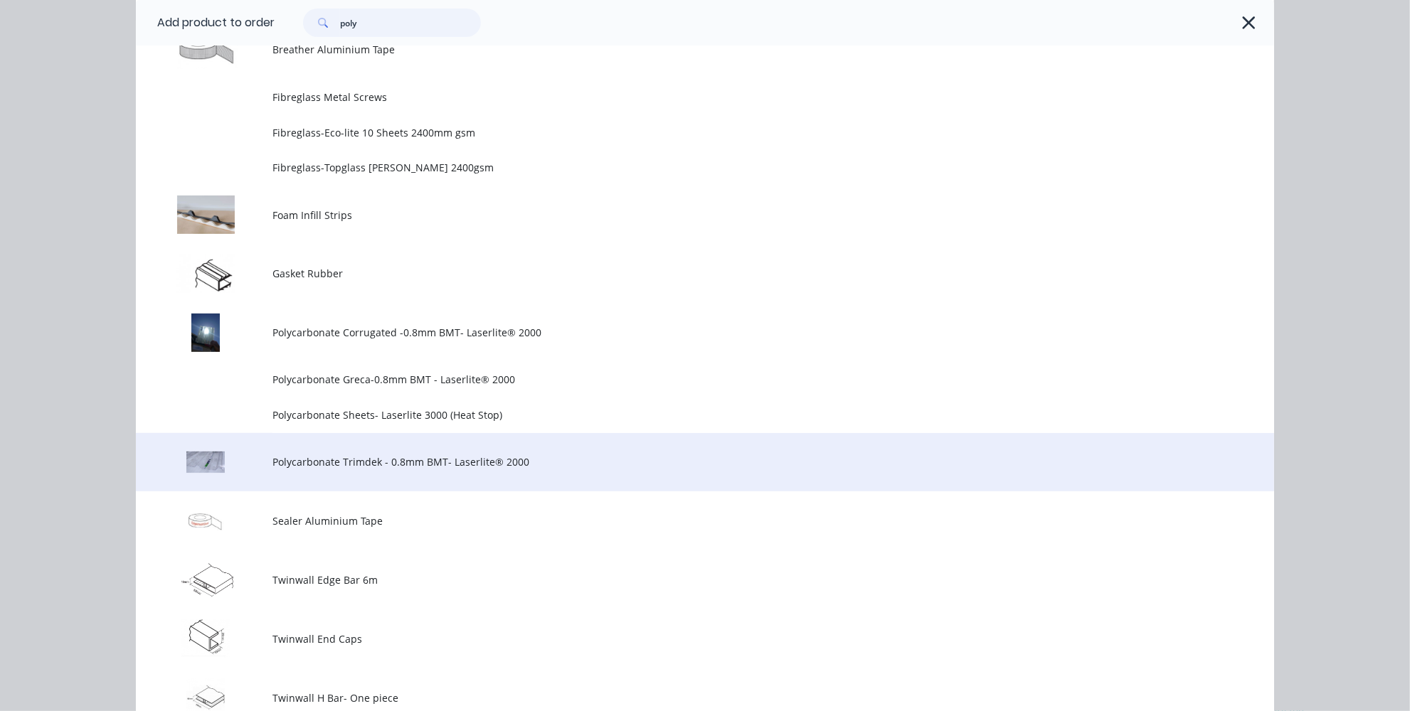
scroll to position [323, 0]
type input "poly"
click at [348, 461] on span "Polycarbonate Trimdek - 0.8mm BMT- Laserlite® 2000" at bounding box center [672, 461] width 801 height 15
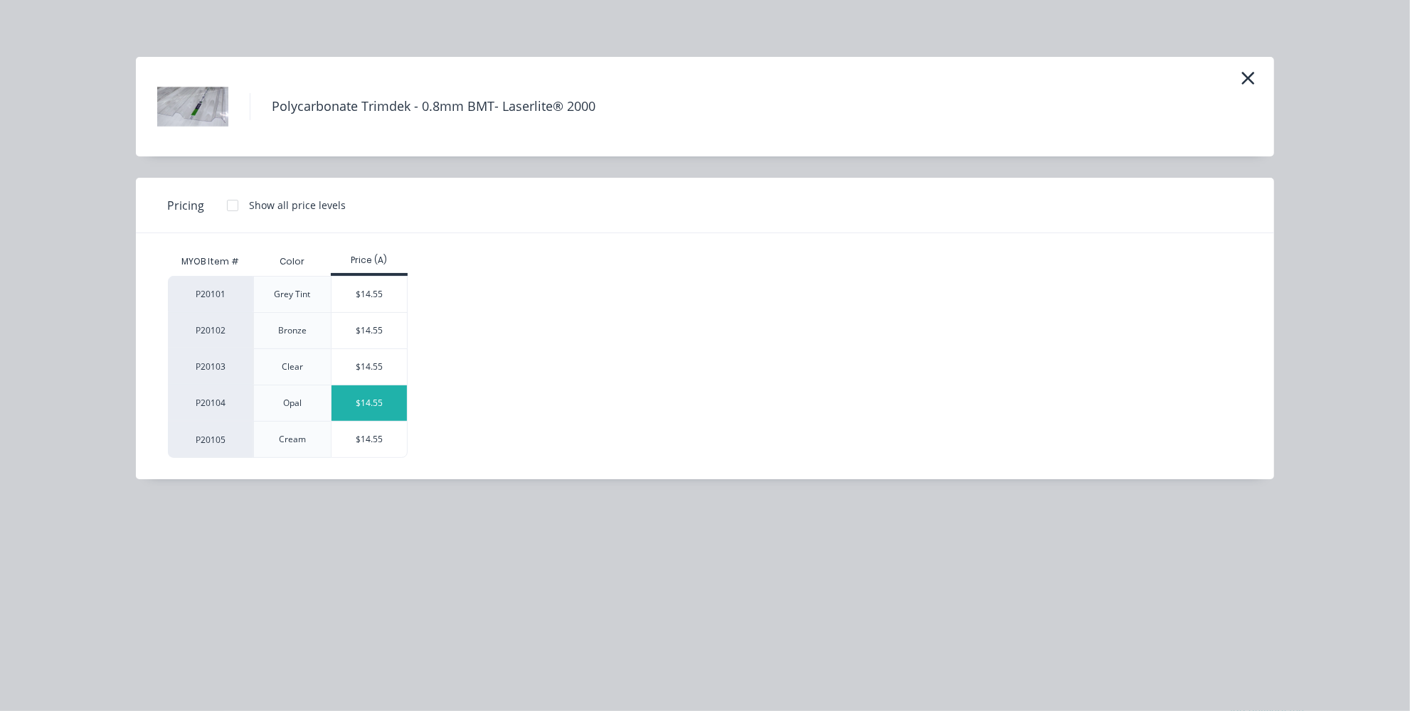
click at [362, 396] on div "$14.55" at bounding box center [369, 404] width 76 height 36
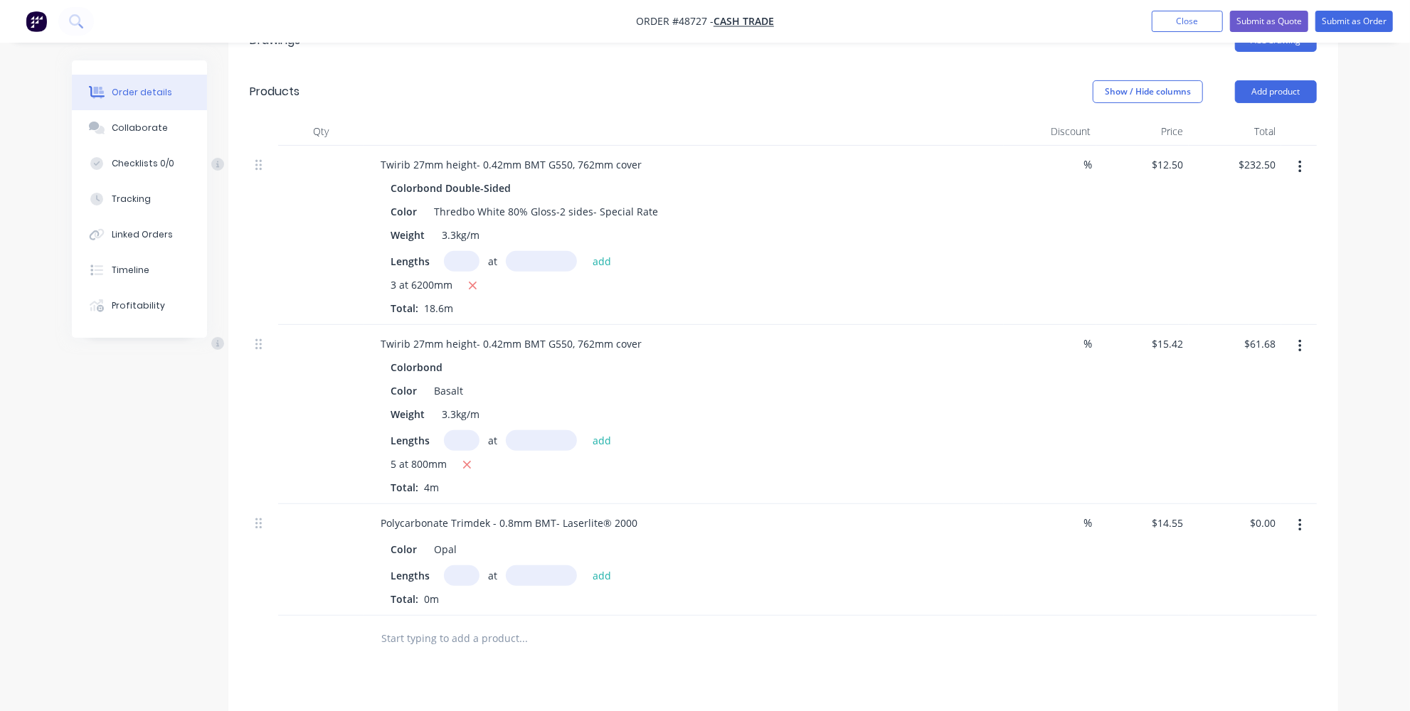
scroll to position [388, 0]
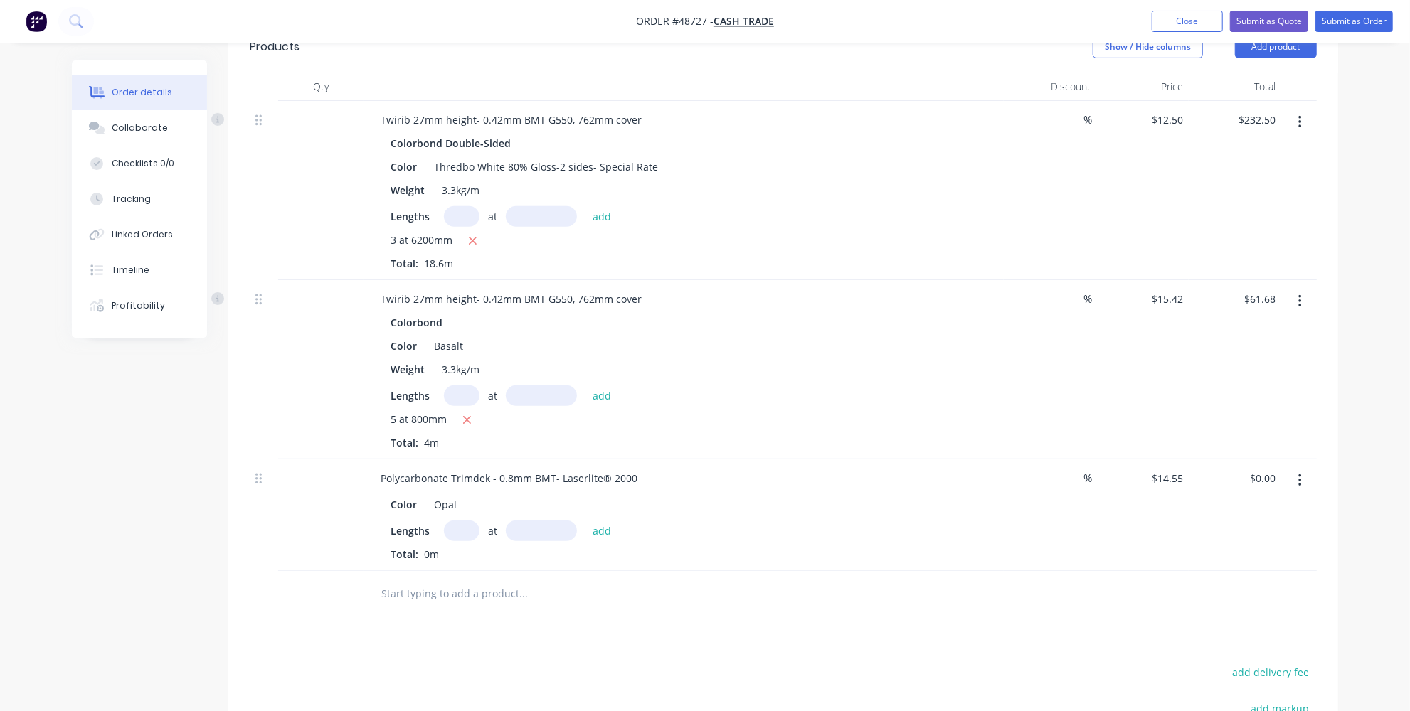
click at [467, 524] on input "text" at bounding box center [462, 531] width 36 height 21
click at [465, 523] on input "text" at bounding box center [462, 531] width 36 height 21
type input "2"
click at [557, 521] on input "text" at bounding box center [541, 531] width 71 height 21
type input "6200mm"
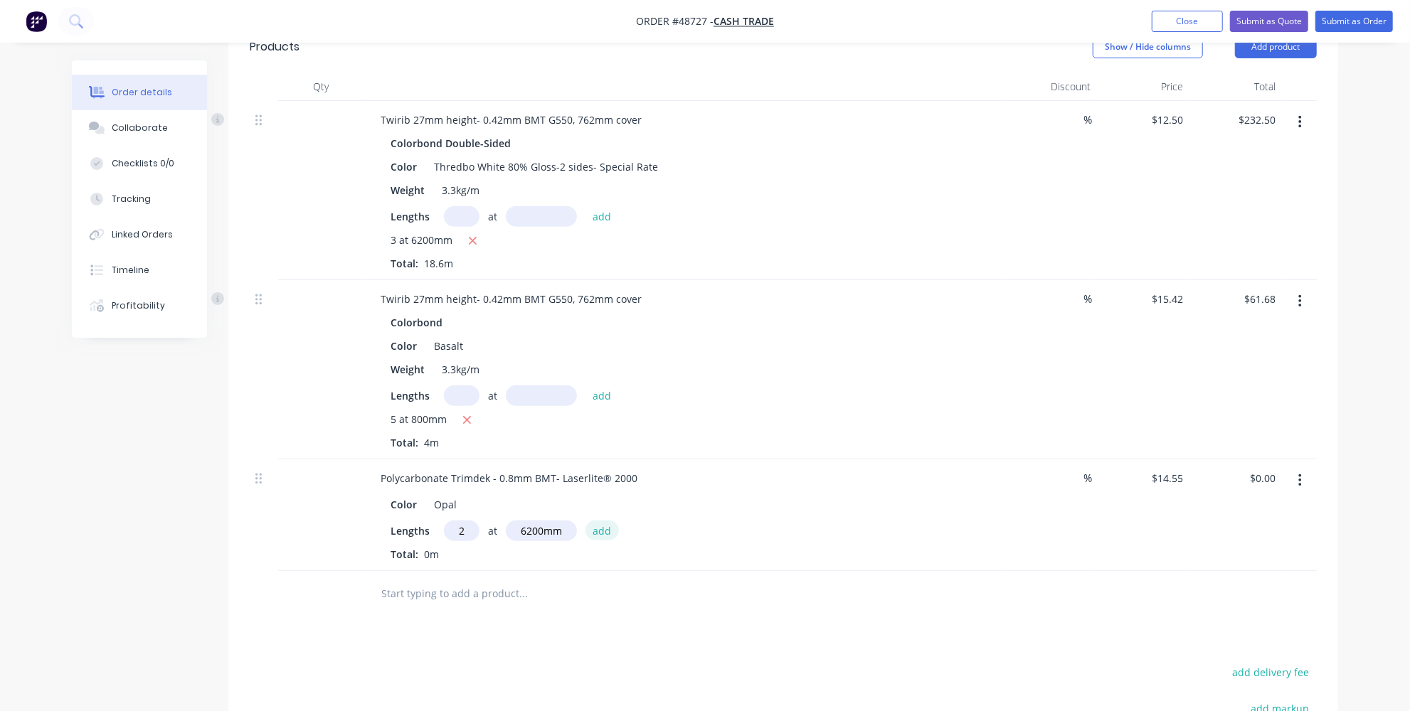
click at [611, 526] on button "add" at bounding box center [601, 530] width 33 height 19
type input "$180.42"
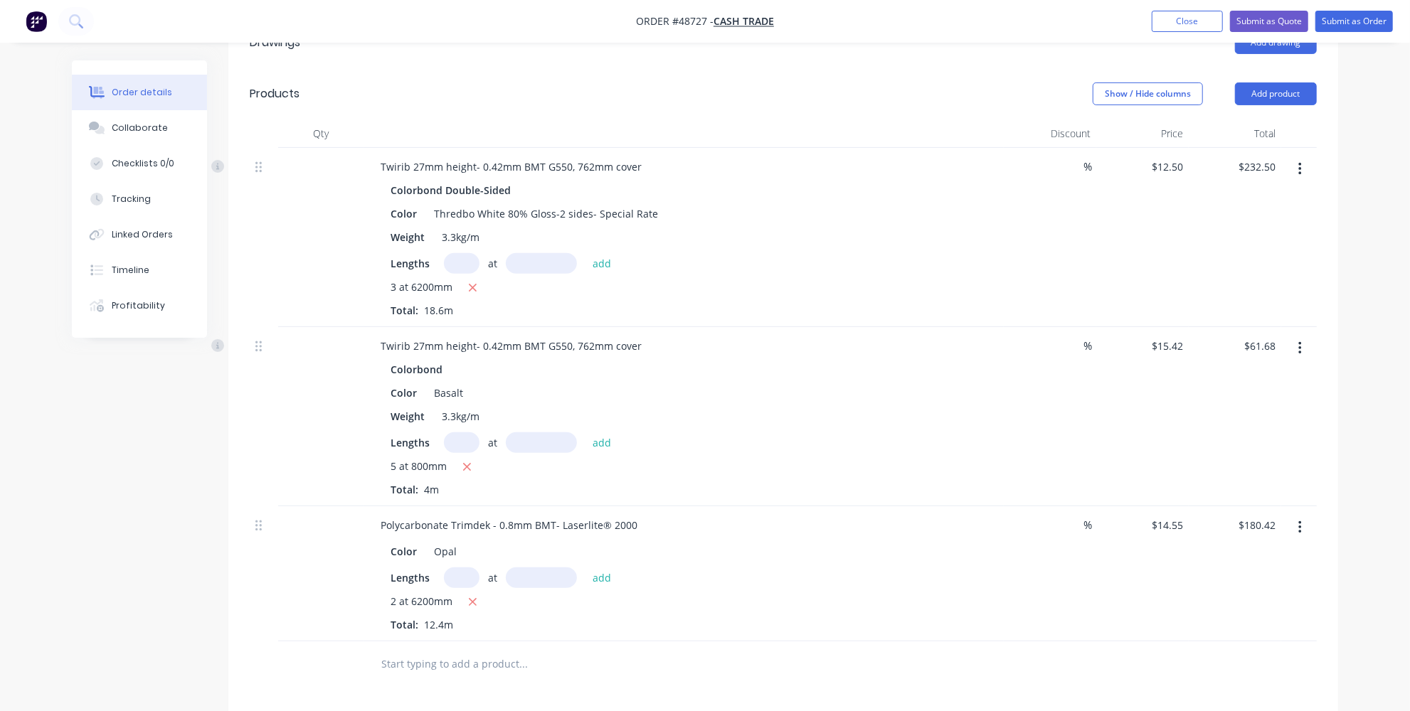
scroll to position [323, 0]
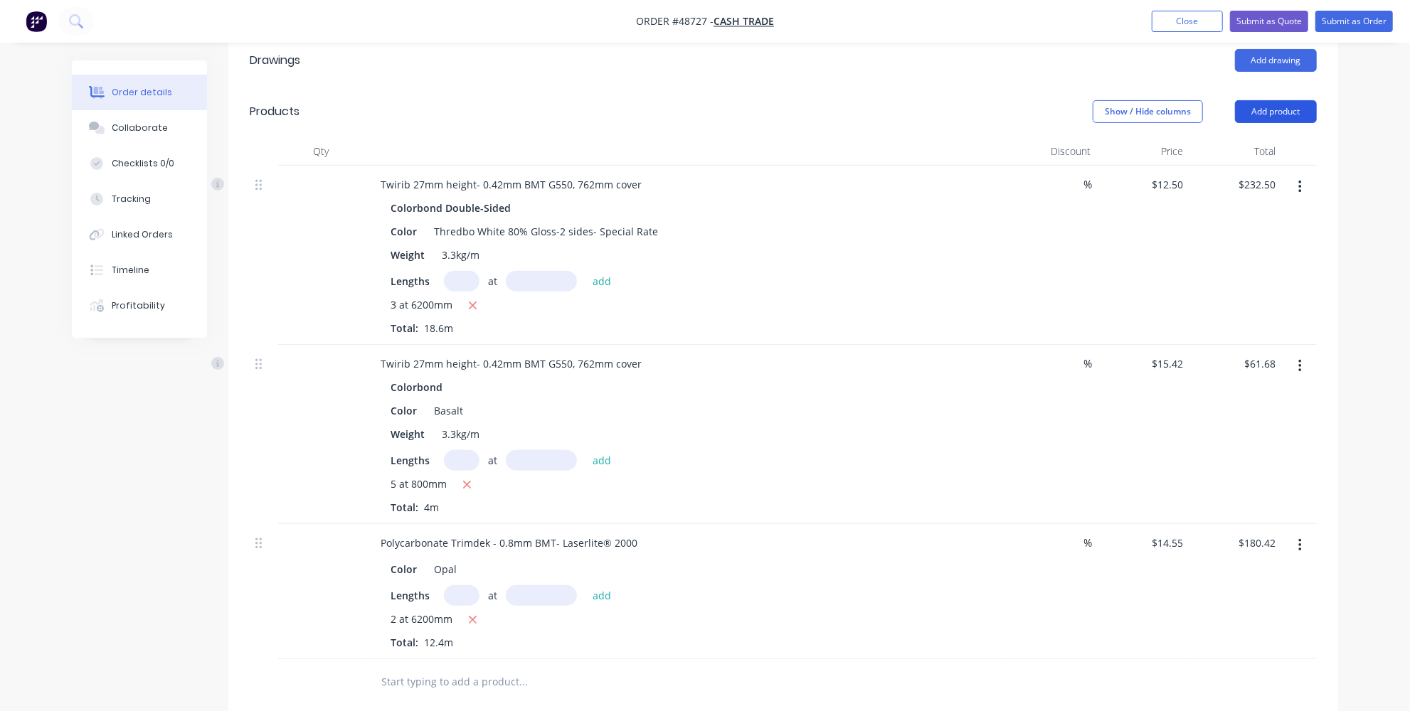
click at [1258, 102] on button "Add product" at bounding box center [1276, 111] width 82 height 23
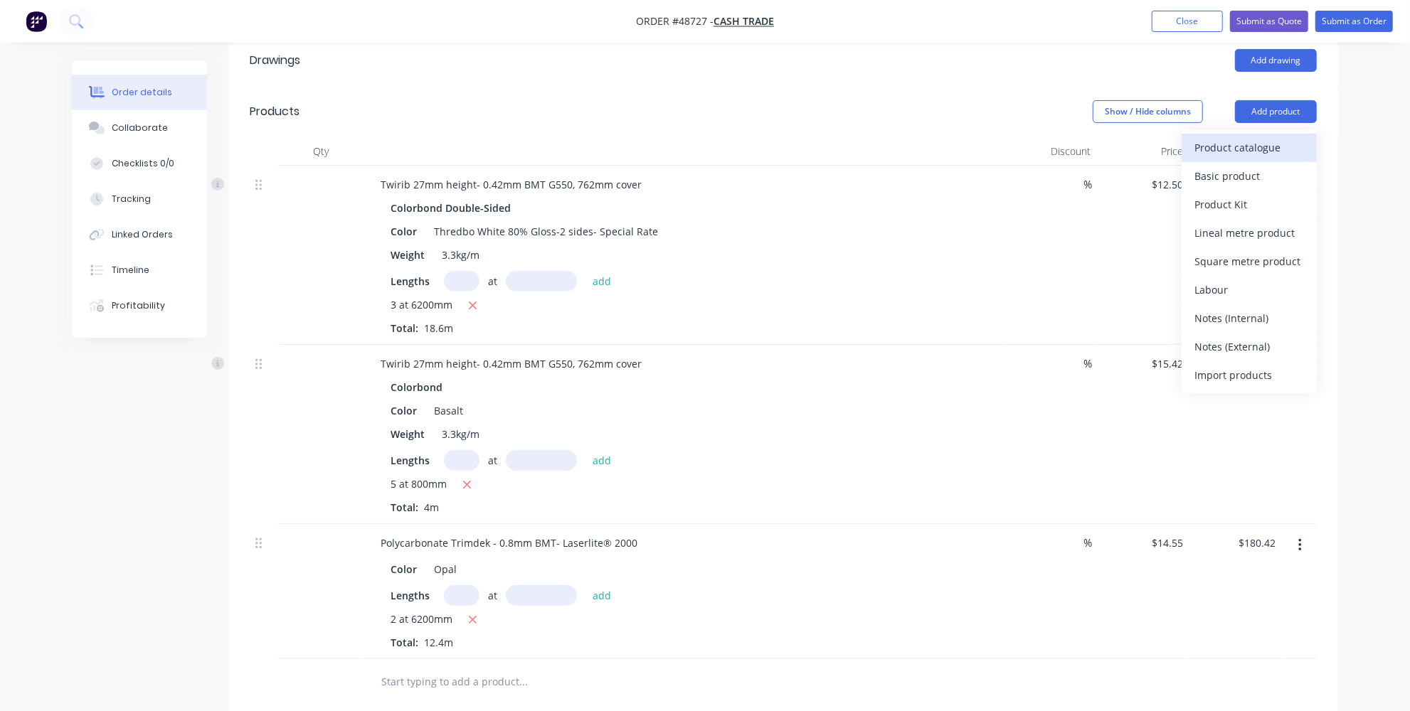
click at [1238, 149] on div "Product catalogue" at bounding box center [1249, 147] width 110 height 21
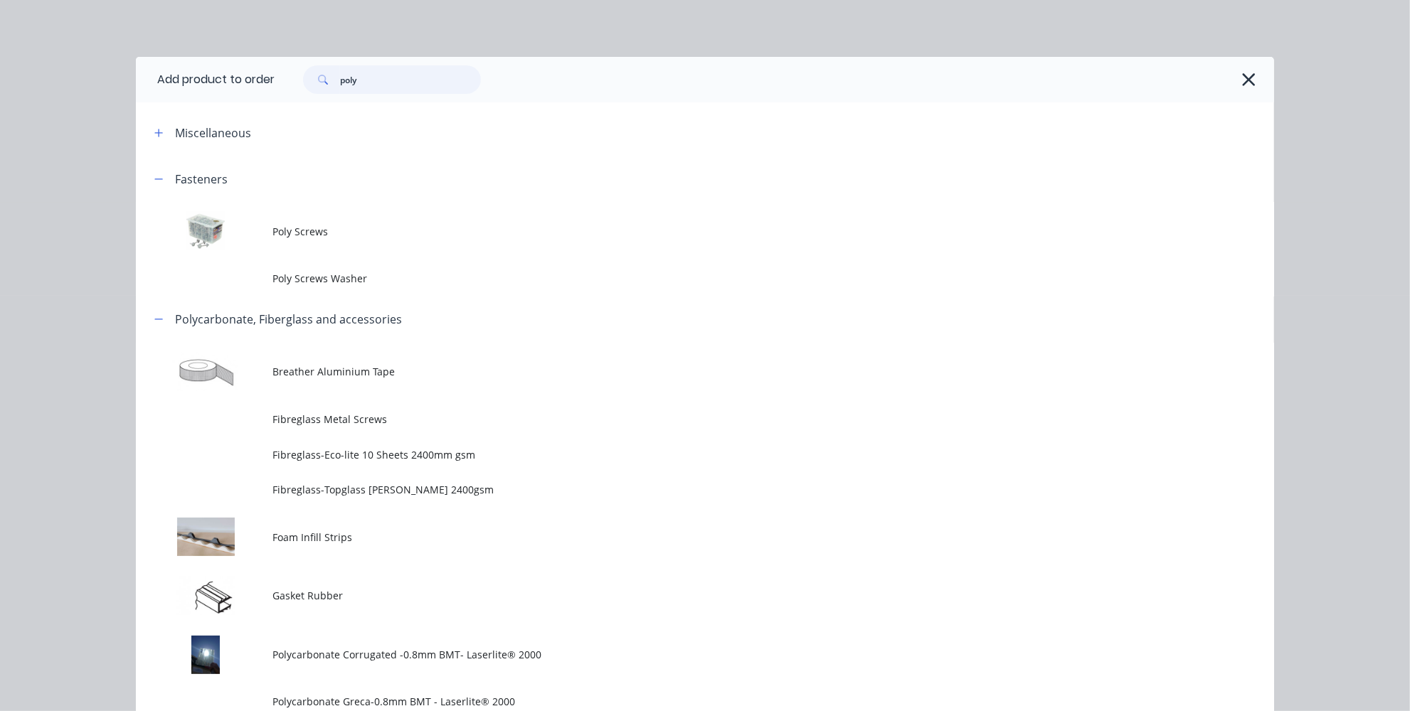
drag, startPoint x: 418, startPoint y: 85, endPoint x: 272, endPoint y: 75, distance: 146.9
click at [277, 80] on div "poly" at bounding box center [767, 79] width 985 height 28
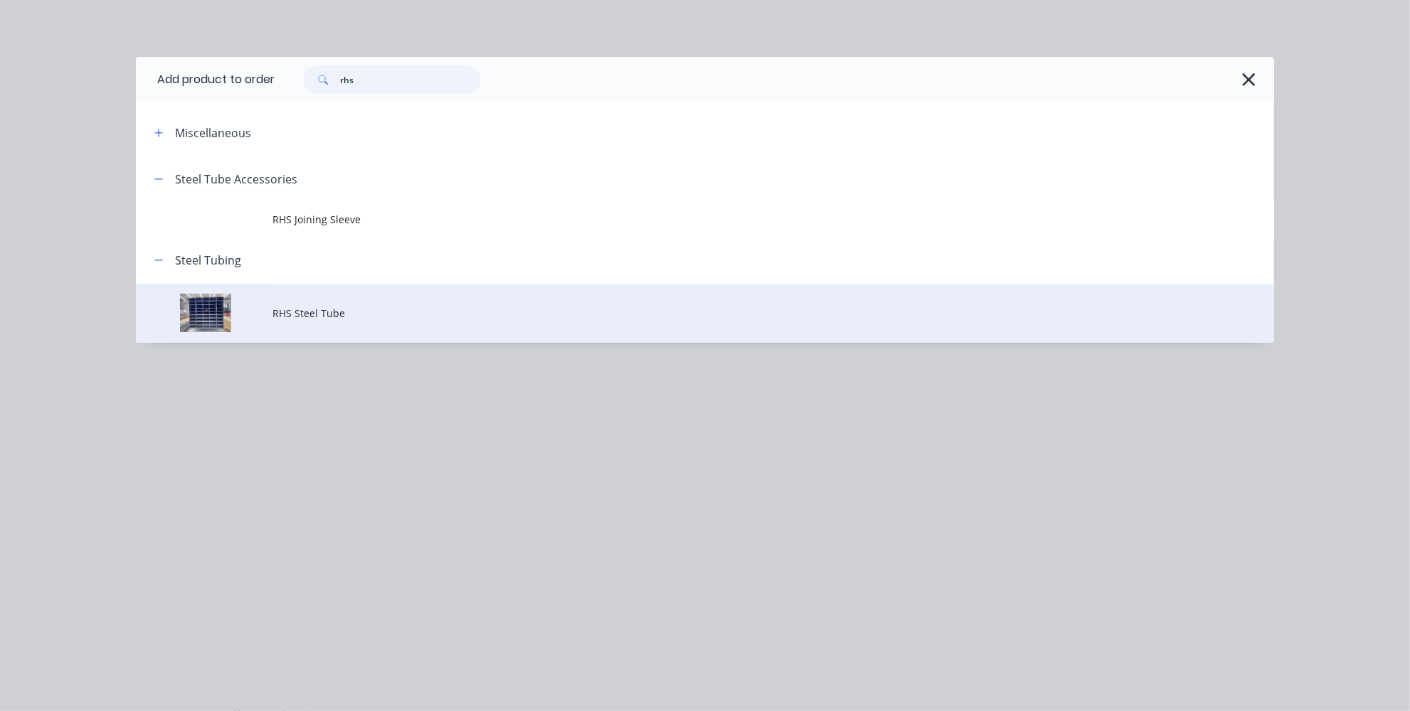
type input "rhs"
click at [319, 316] on span "RHS Steel Tube" at bounding box center [672, 313] width 801 height 15
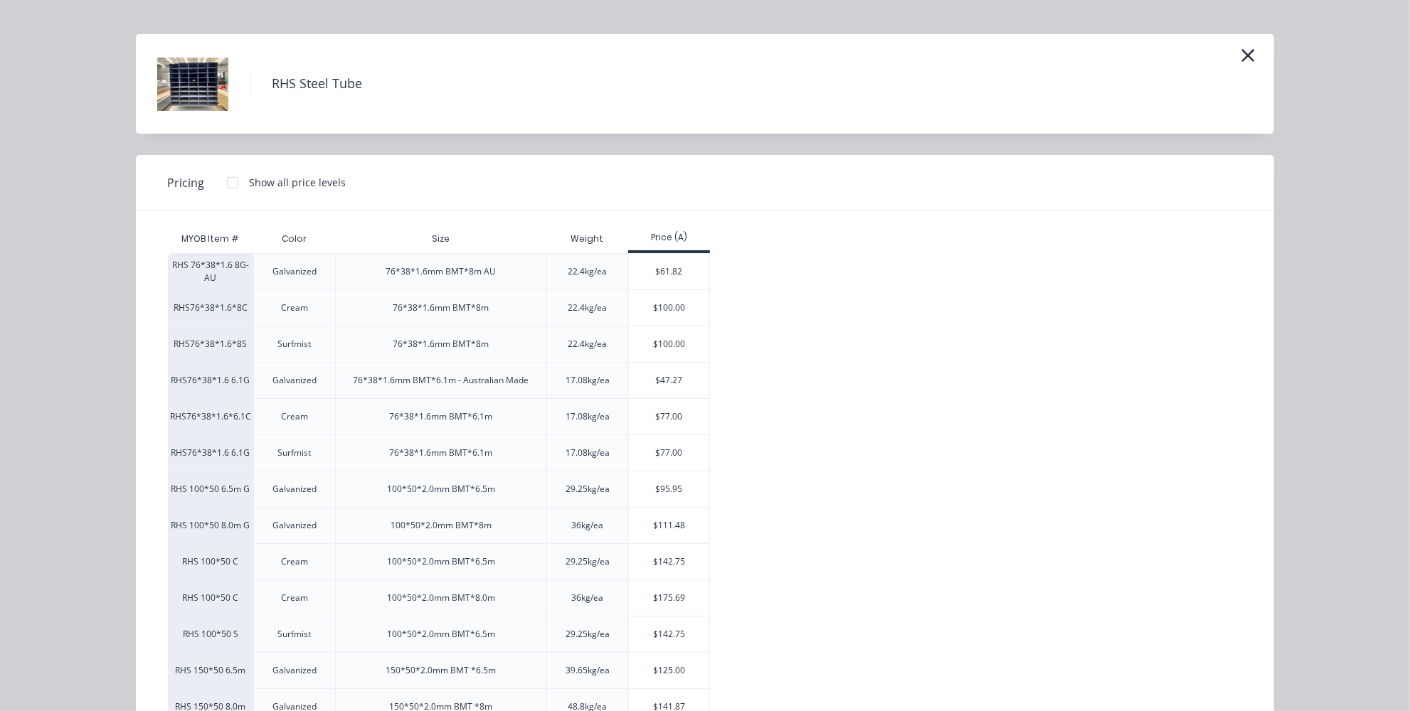
scroll to position [0, 0]
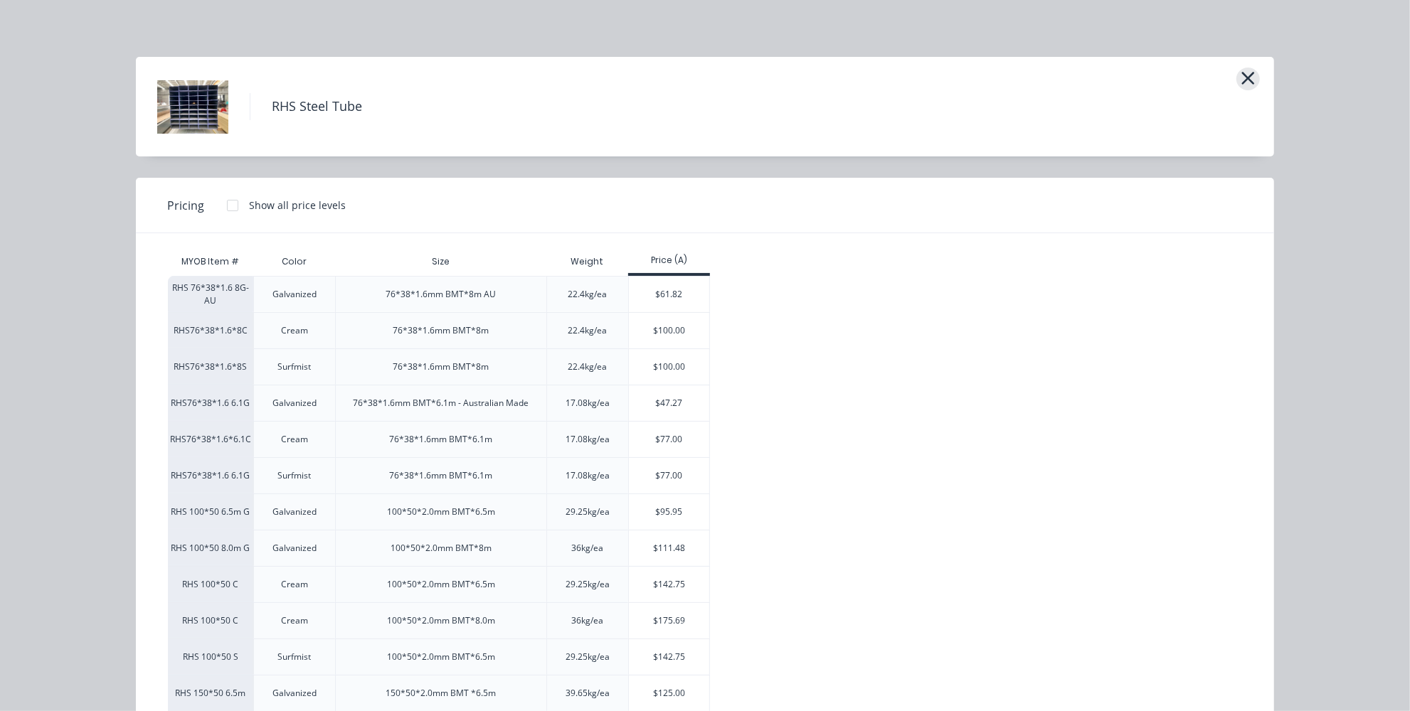
click at [1248, 78] on icon "button" at bounding box center [1248, 78] width 15 height 20
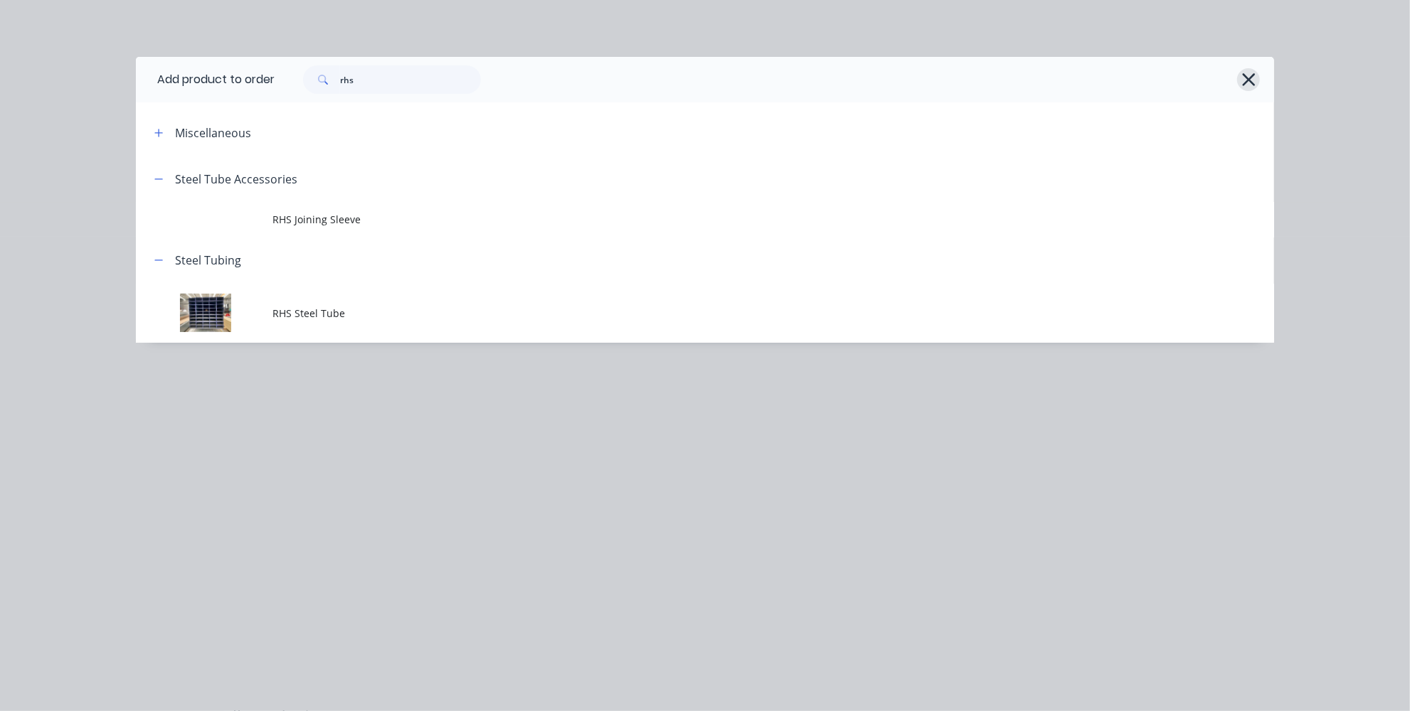
click at [1251, 83] on icon "button" at bounding box center [1248, 79] width 13 height 13
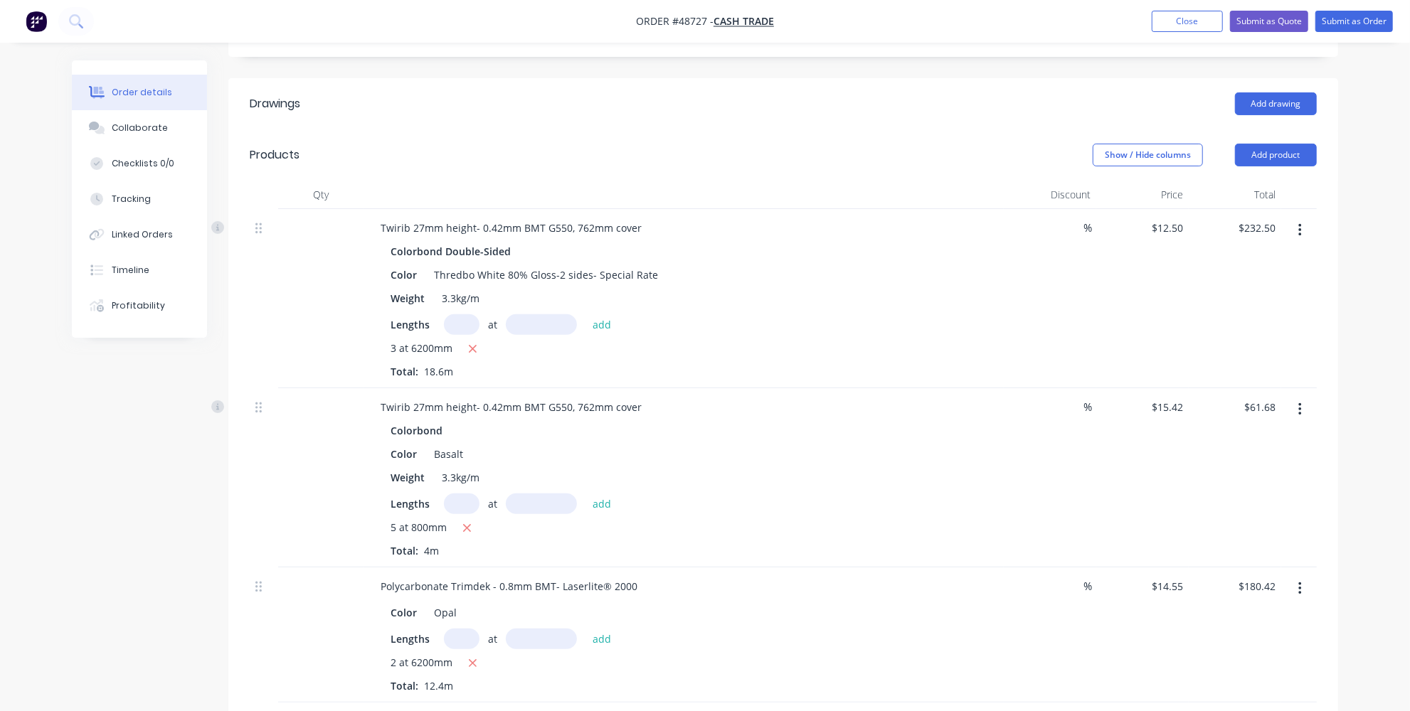
scroll to position [193, 0]
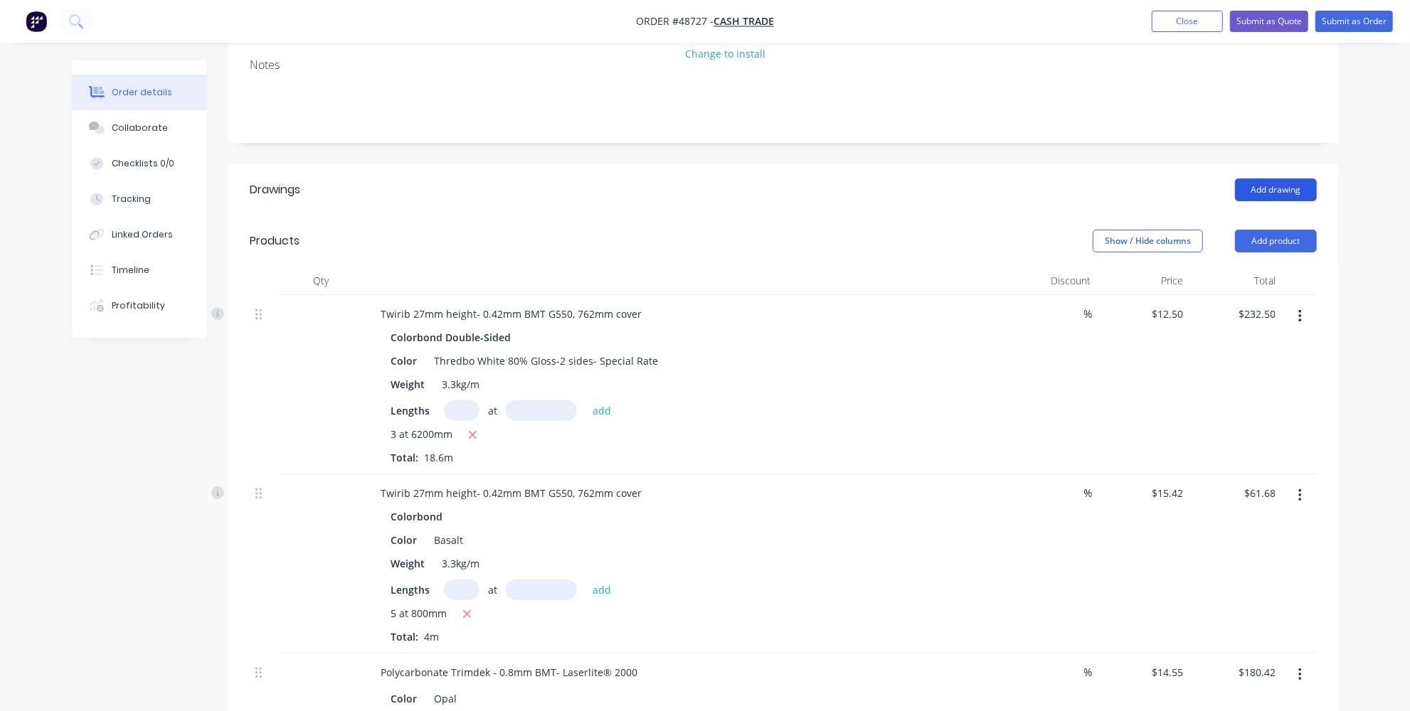
click at [1283, 180] on button "Add drawing" at bounding box center [1276, 190] width 82 height 23
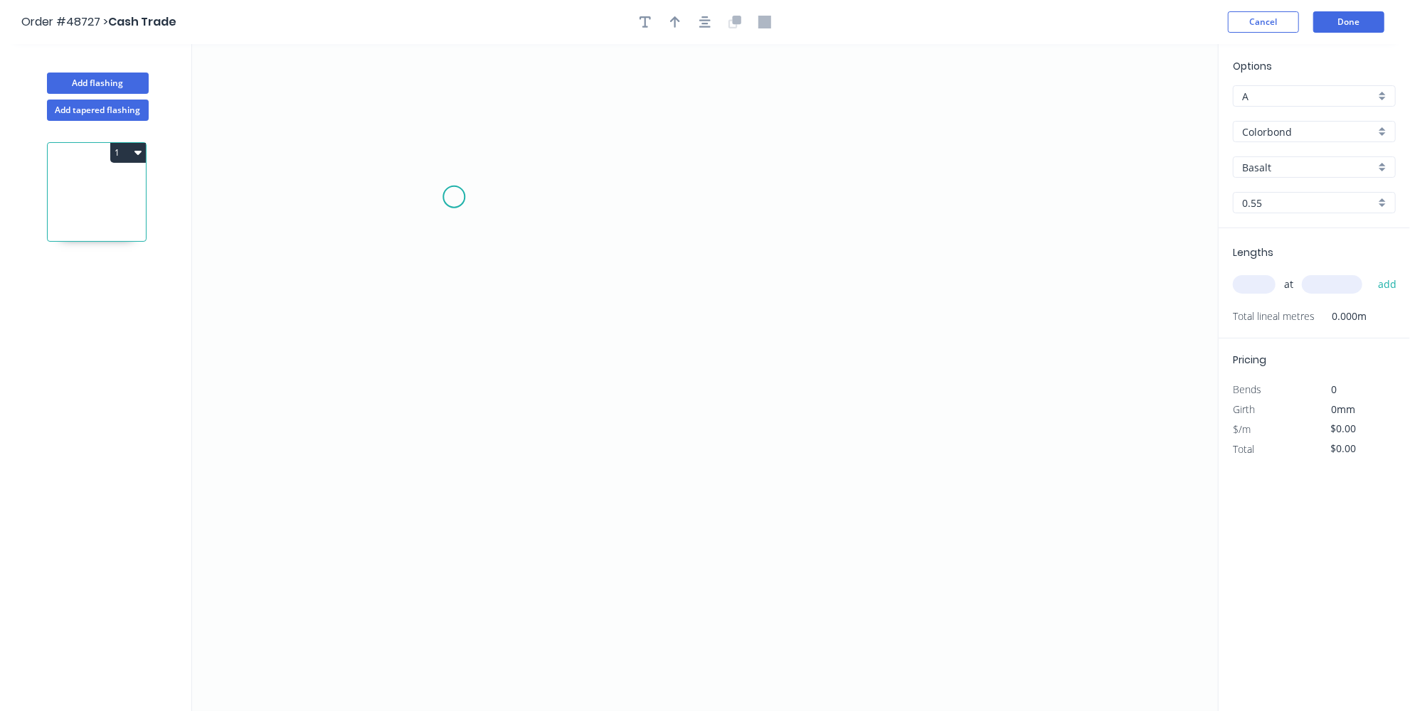
click at [455, 196] on icon "0" at bounding box center [705, 377] width 1026 height 667
drag, startPoint x: 499, startPoint y: 135, endPoint x: 534, endPoint y: 142, distance: 35.4
click at [499, 135] on icon "0" at bounding box center [705, 377] width 1026 height 667
click at [793, 140] on icon "0 ?" at bounding box center [705, 377] width 1026 height 667
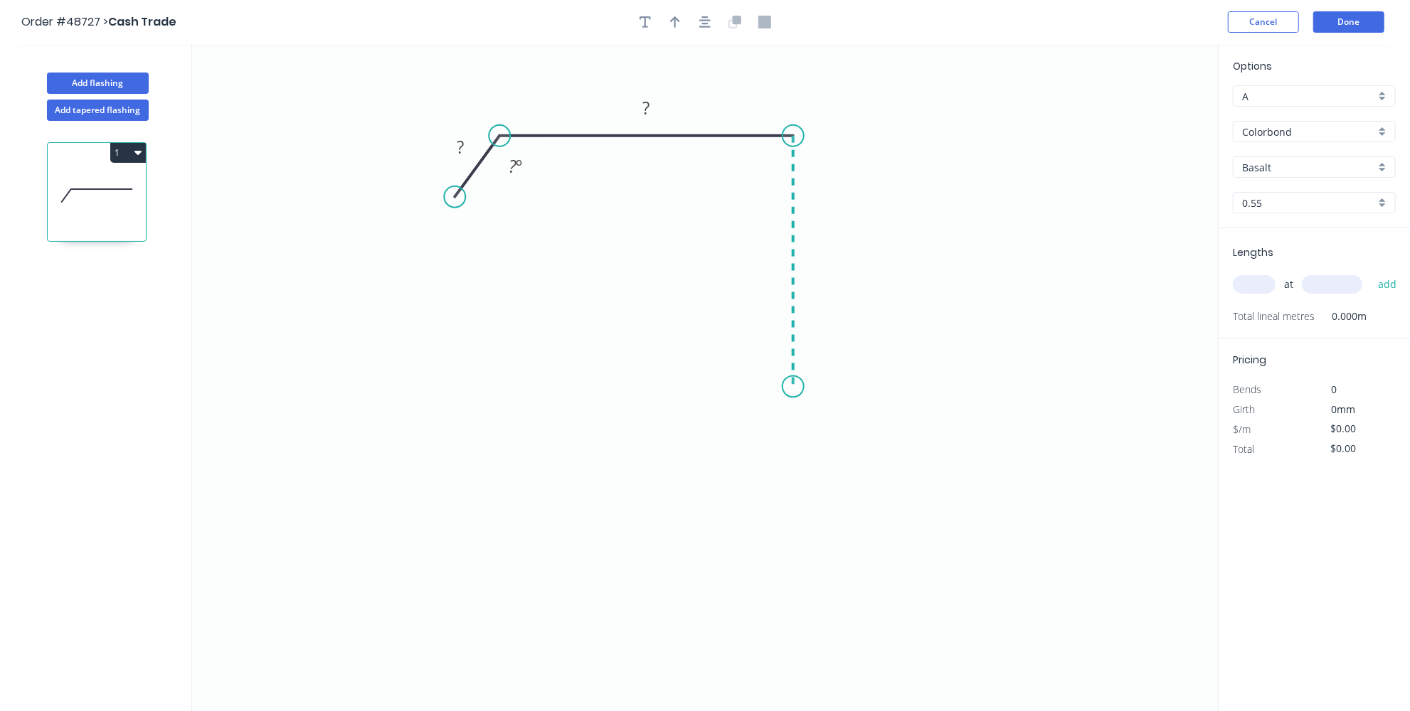
click at [802, 386] on icon "0 ? ? ? º" at bounding box center [705, 377] width 1026 height 667
click at [748, 442] on icon "0 ? ? ? ? º" at bounding box center [705, 377] width 1026 height 667
click at [821, 250] on rect at bounding box center [814, 255] width 28 height 20
click at [467, 145] on rect at bounding box center [460, 148] width 28 height 20
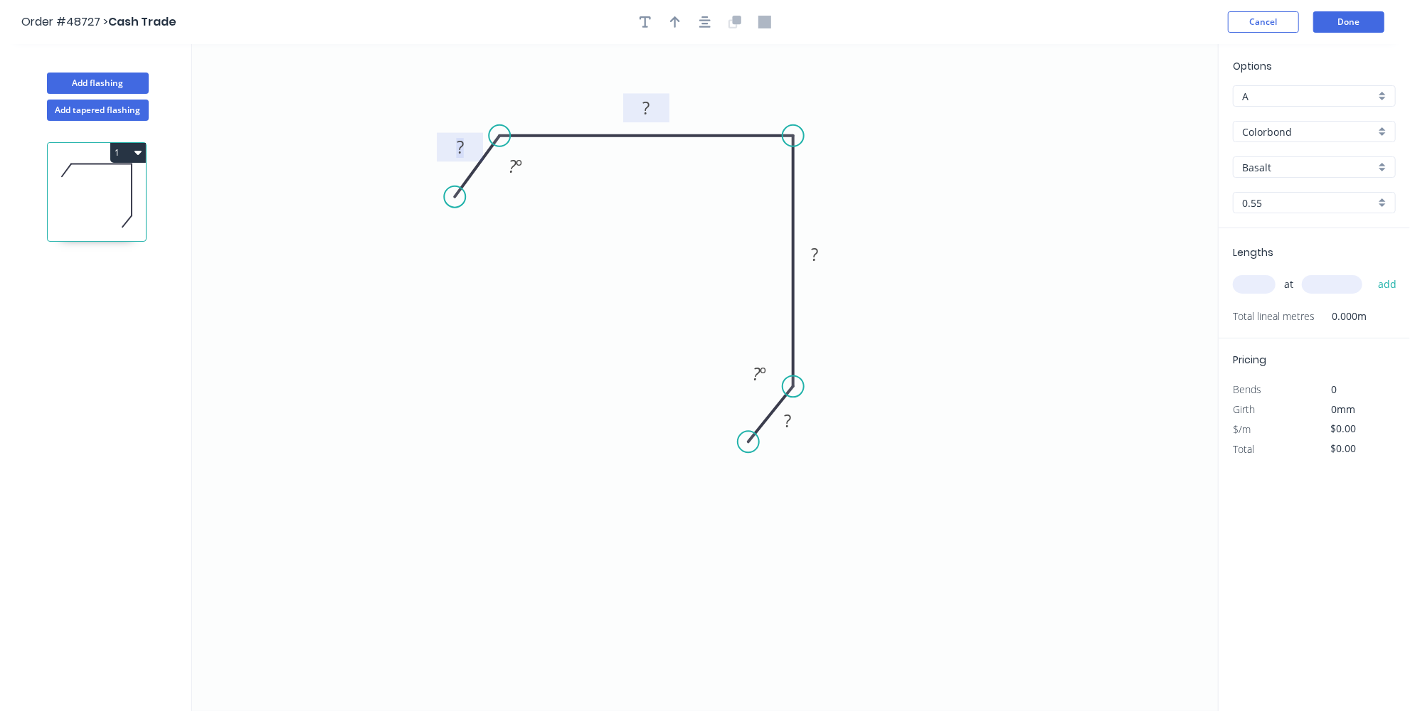
click at [636, 110] on rect at bounding box center [646, 109] width 28 height 20
click at [1339, 284] on input "text" at bounding box center [1332, 284] width 60 height 18
type input "6200"
click at [651, 108] on rect at bounding box center [646, 109] width 28 height 20
click at [816, 247] on tspan "?" at bounding box center [814, 254] width 7 height 23
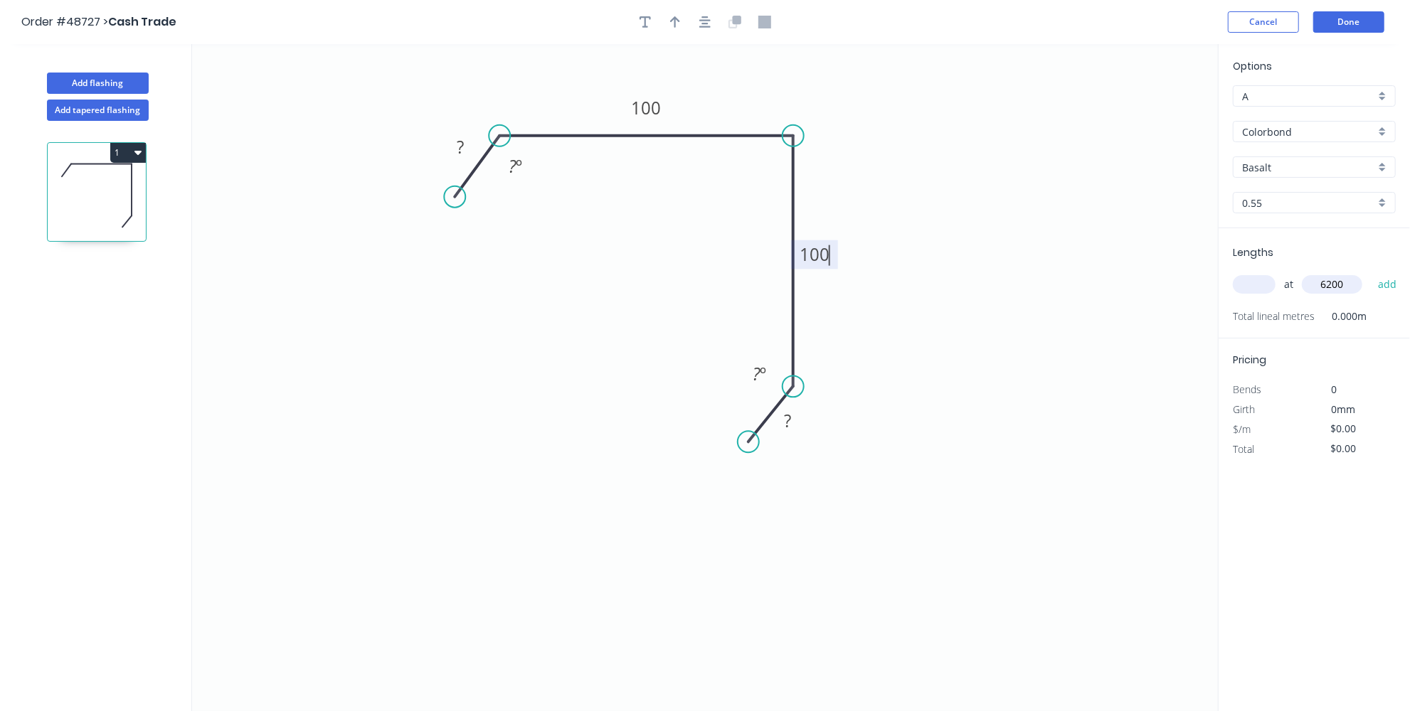
click at [918, 418] on icon "0 ? 100 100 ? ? º ? º" at bounding box center [705, 377] width 1026 height 667
click at [463, 148] on tspan "?" at bounding box center [460, 146] width 7 height 23
click at [792, 428] on g "?" at bounding box center [787, 420] width 28 height 23
click at [748, 430] on circle at bounding box center [748, 430] width 21 height 21
type input "$10.70"
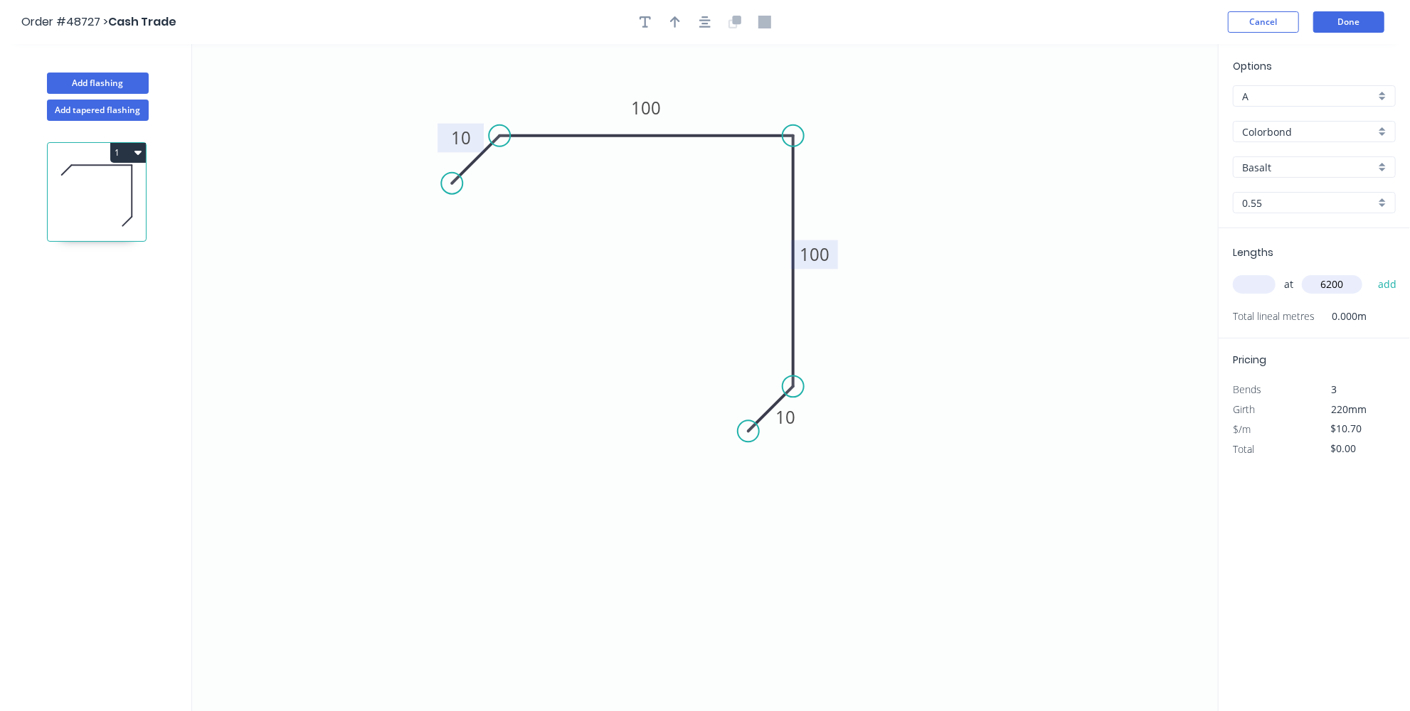
drag, startPoint x: 460, startPoint y: 192, endPoint x: 452, endPoint y: 190, distance: 8.1
click at [452, 190] on circle at bounding box center [451, 183] width 21 height 21
click at [672, 29] on button "button" at bounding box center [674, 21] width 21 height 21
drag, startPoint x: 1147, startPoint y: 110, endPoint x: 764, endPoint y: 107, distance: 383.4
click at [764, 107] on icon at bounding box center [765, 92] width 13 height 46
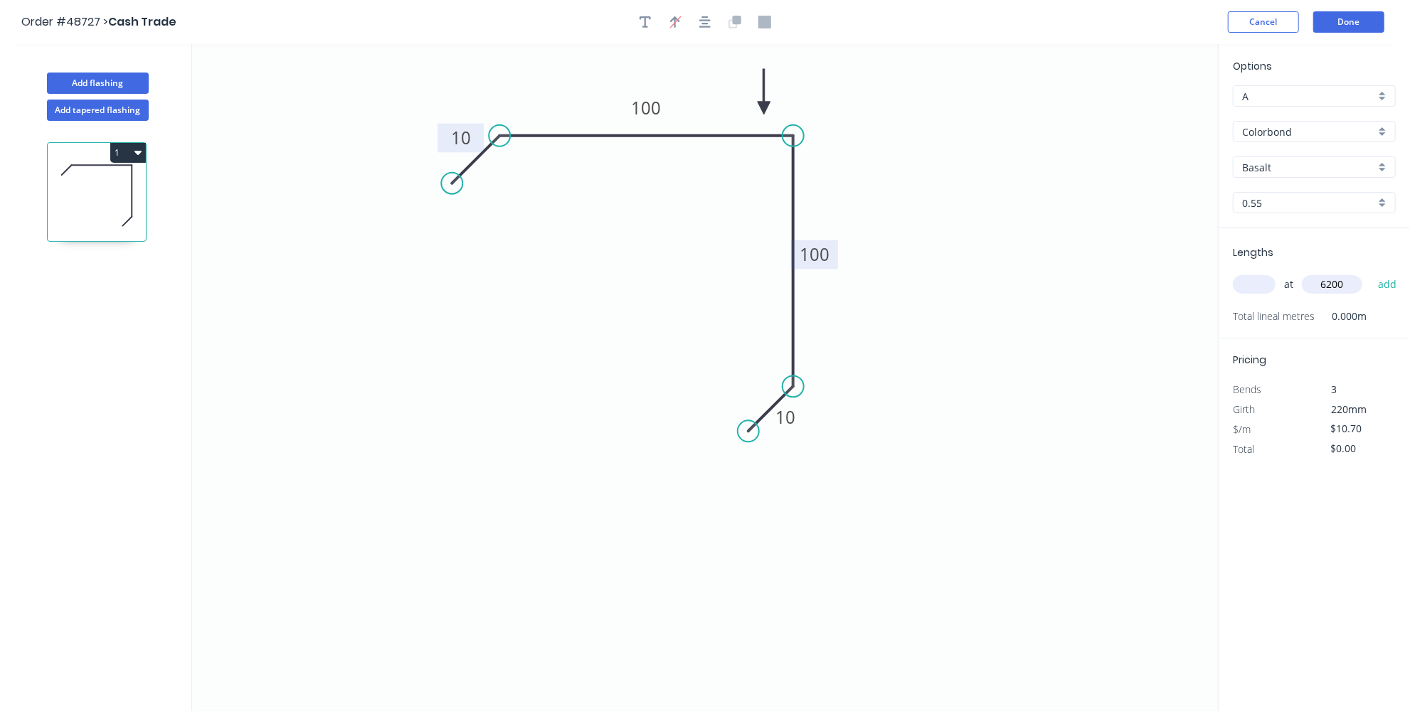
click at [1264, 285] on input "text" at bounding box center [1254, 284] width 43 height 18
type input "1"
type input "2"
drag, startPoint x: 1384, startPoint y: 283, endPoint x: 1371, endPoint y: 295, distance: 17.7
click at [1385, 283] on button "add" at bounding box center [1387, 284] width 33 height 24
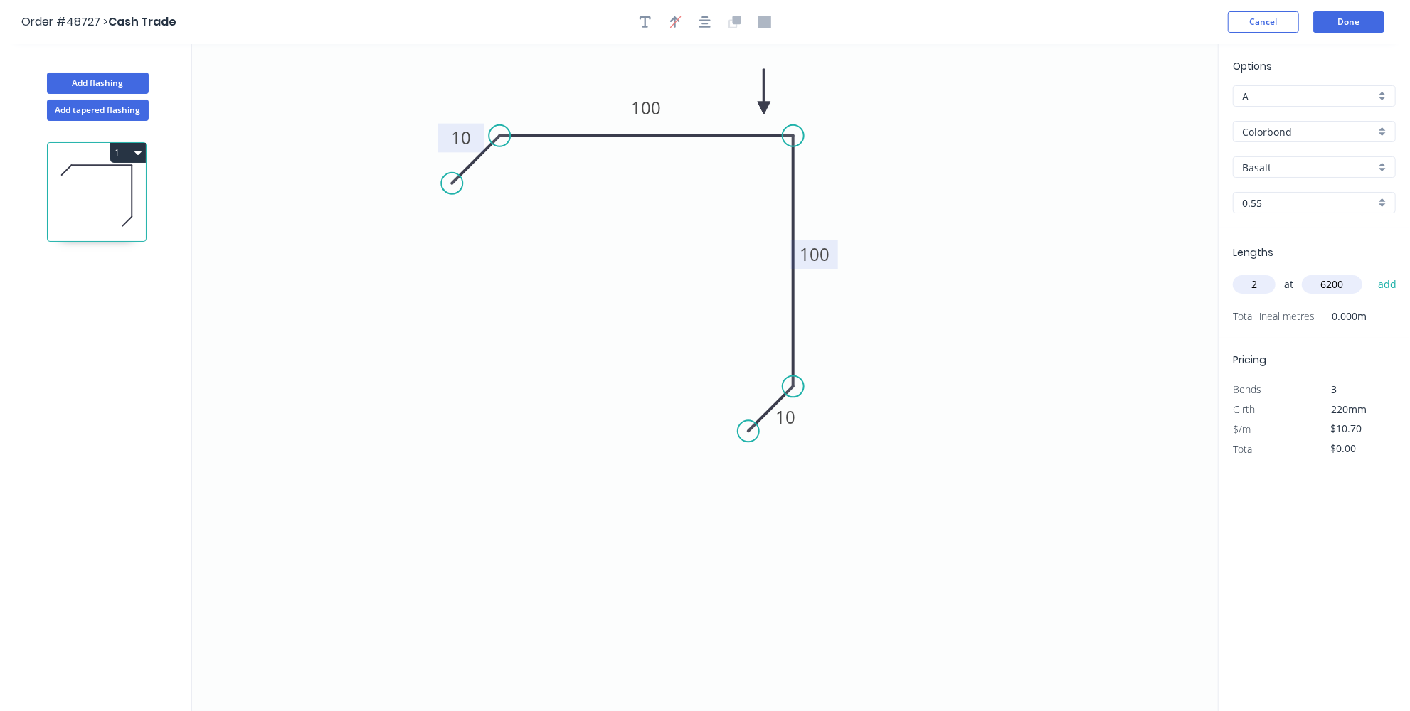
type input "$132.68"
type input "1"
click at [1335, 282] on input "text" at bounding box center [1332, 284] width 60 height 18
type input "3900"
click at [1383, 286] on button "add" at bounding box center [1387, 284] width 33 height 24
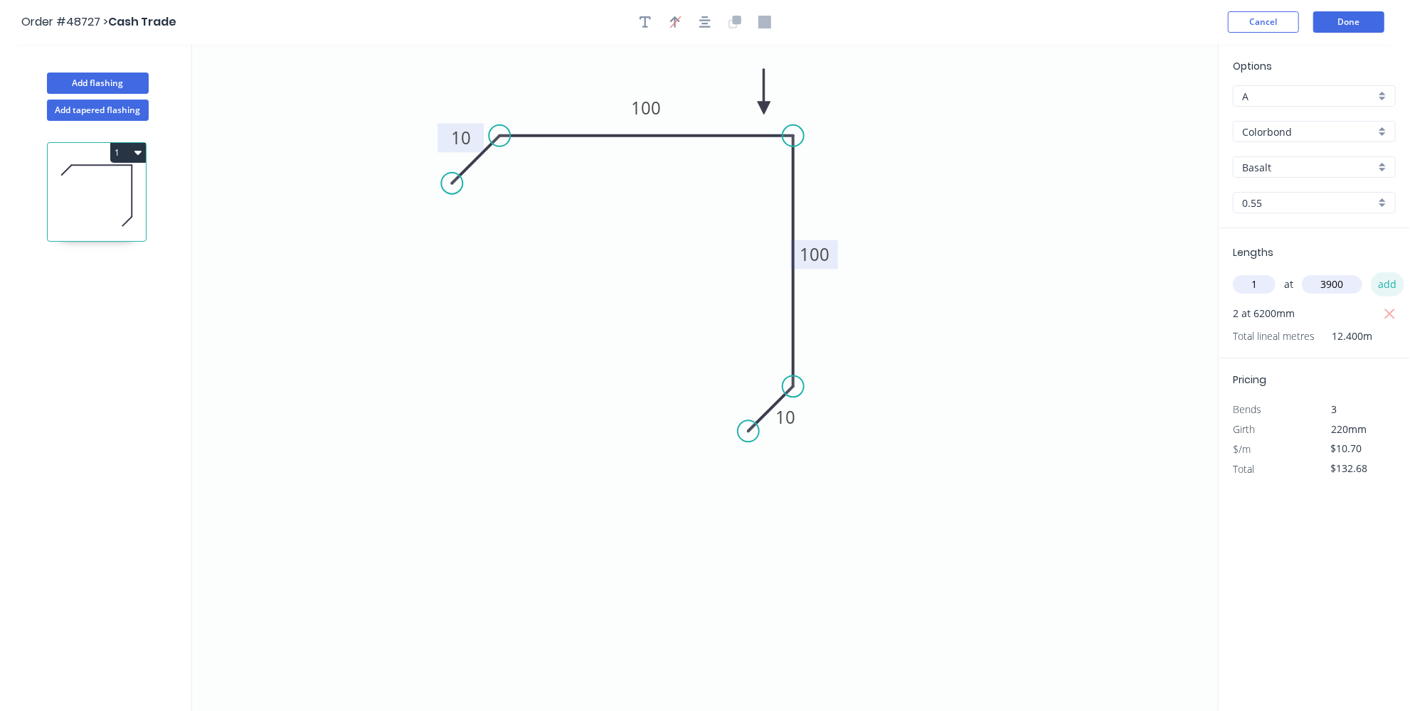
type input "$174.41"
click at [1347, 24] on button "Done" at bounding box center [1348, 21] width 71 height 21
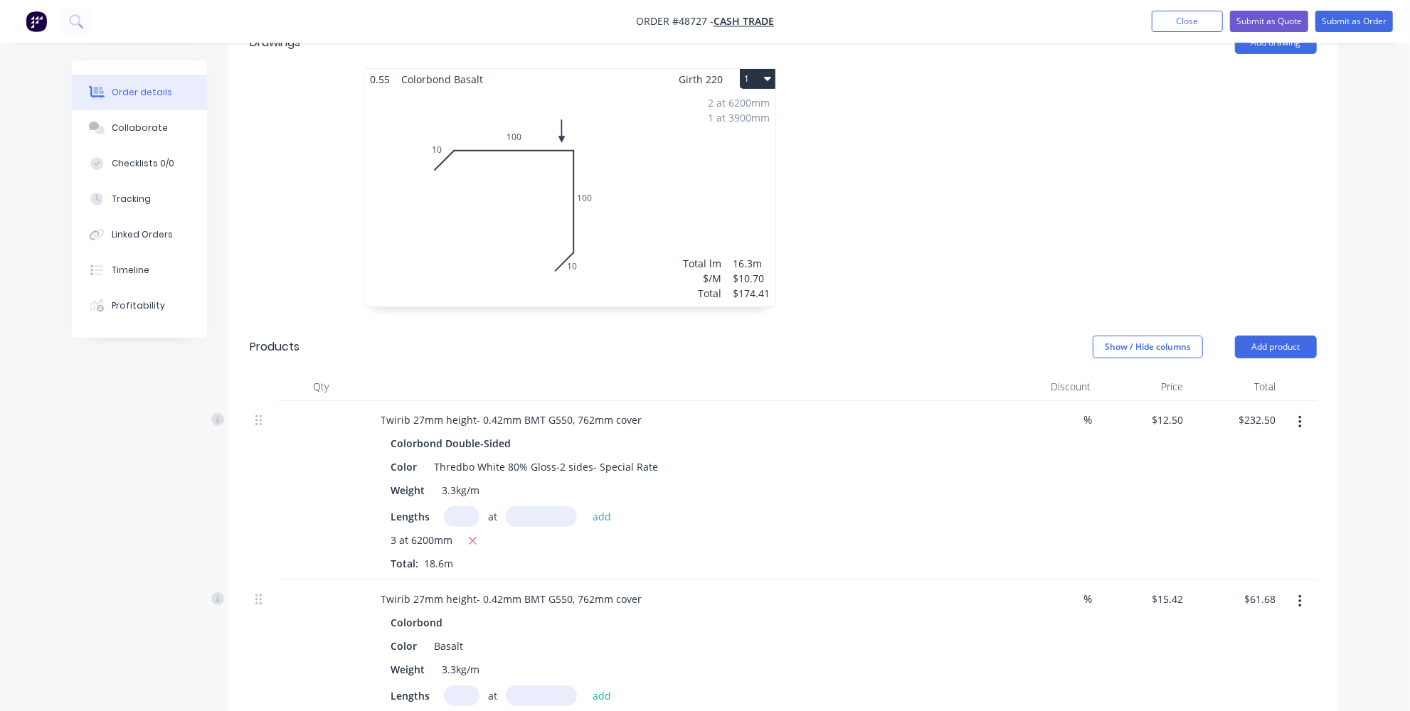
scroll to position [323, 0]
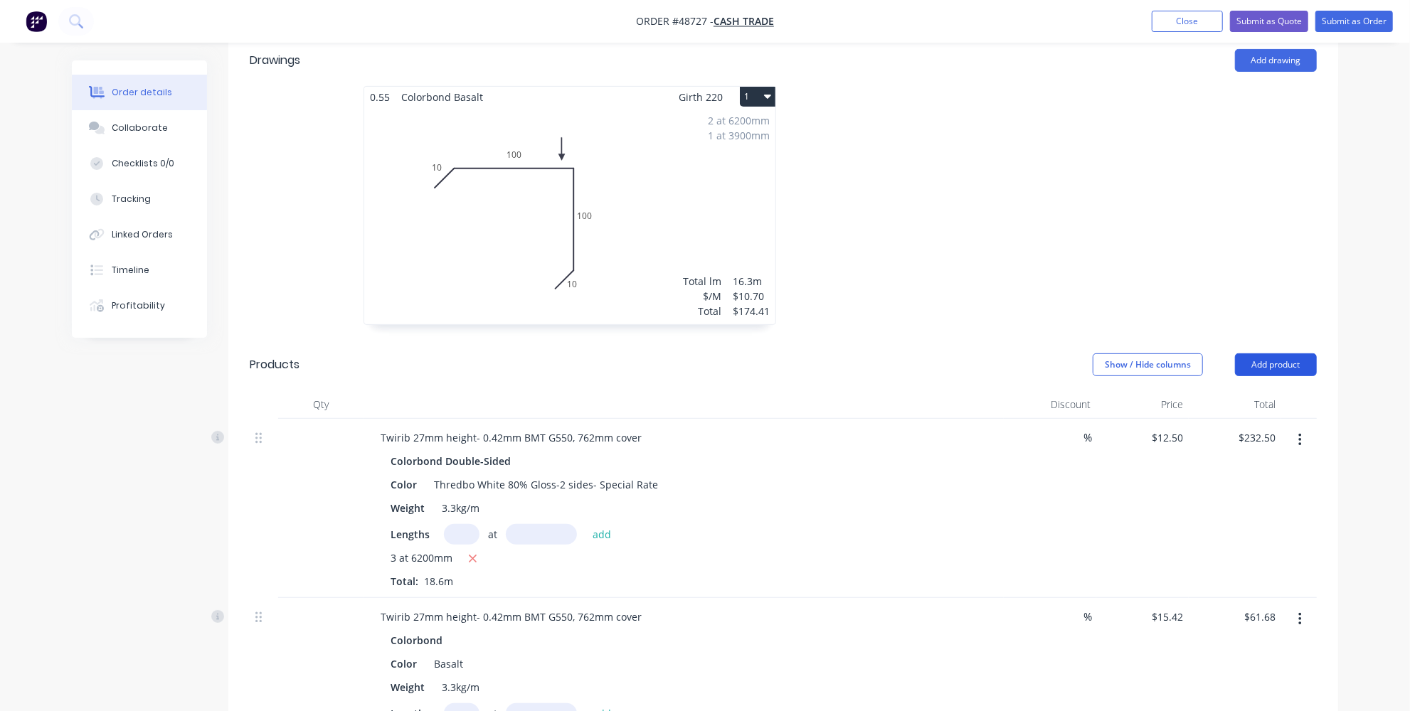
click at [1258, 361] on button "Add product" at bounding box center [1276, 365] width 82 height 23
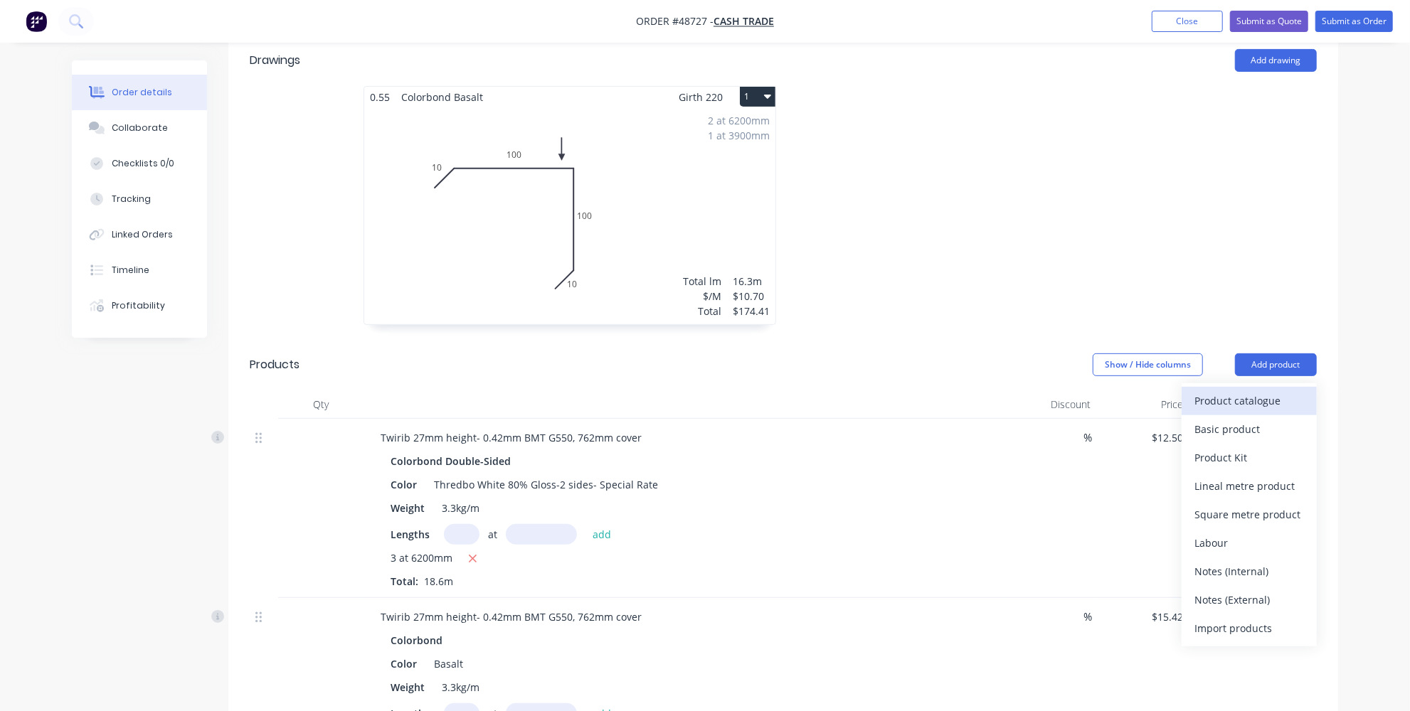
click at [1238, 396] on div "Product catalogue" at bounding box center [1249, 401] width 110 height 21
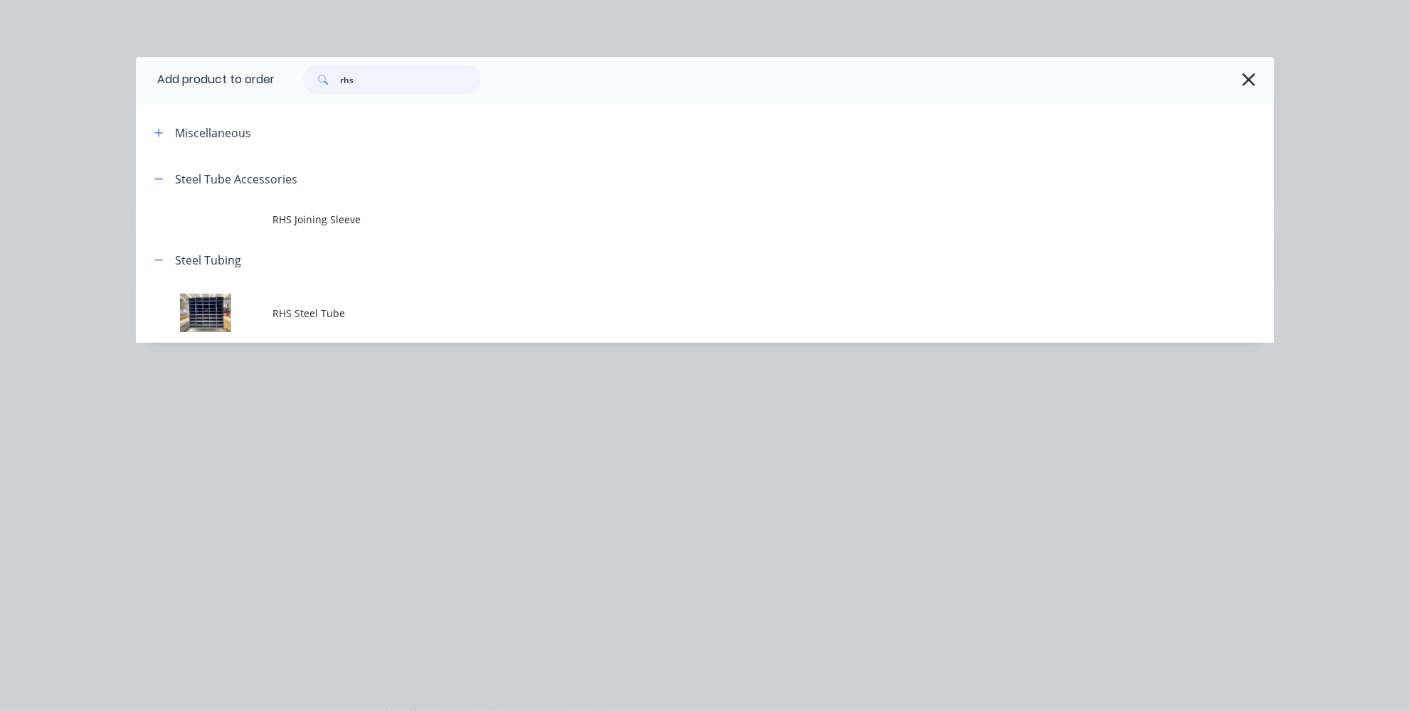
drag, startPoint x: 455, startPoint y: 83, endPoint x: 282, endPoint y: 79, distance: 172.9
click at [282, 79] on div "rhs" at bounding box center [767, 79] width 985 height 28
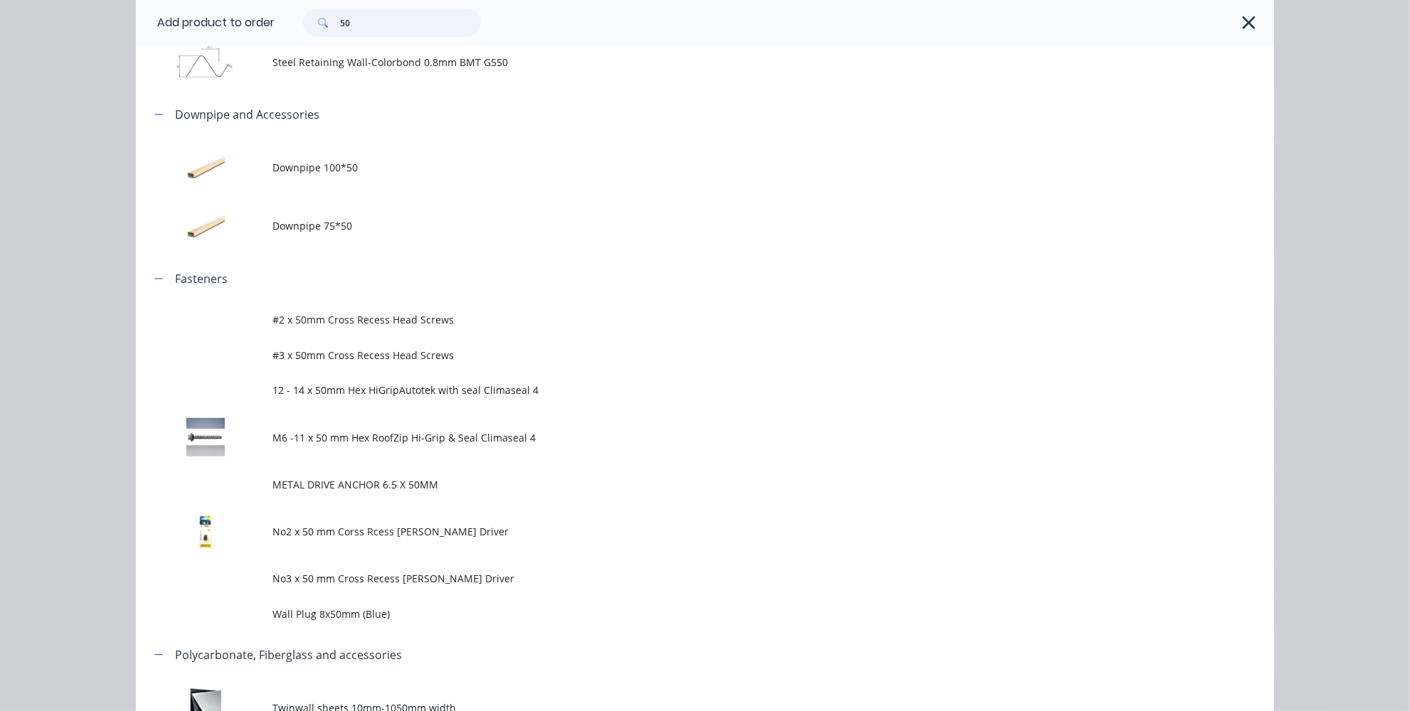
scroll to position [647, 0]
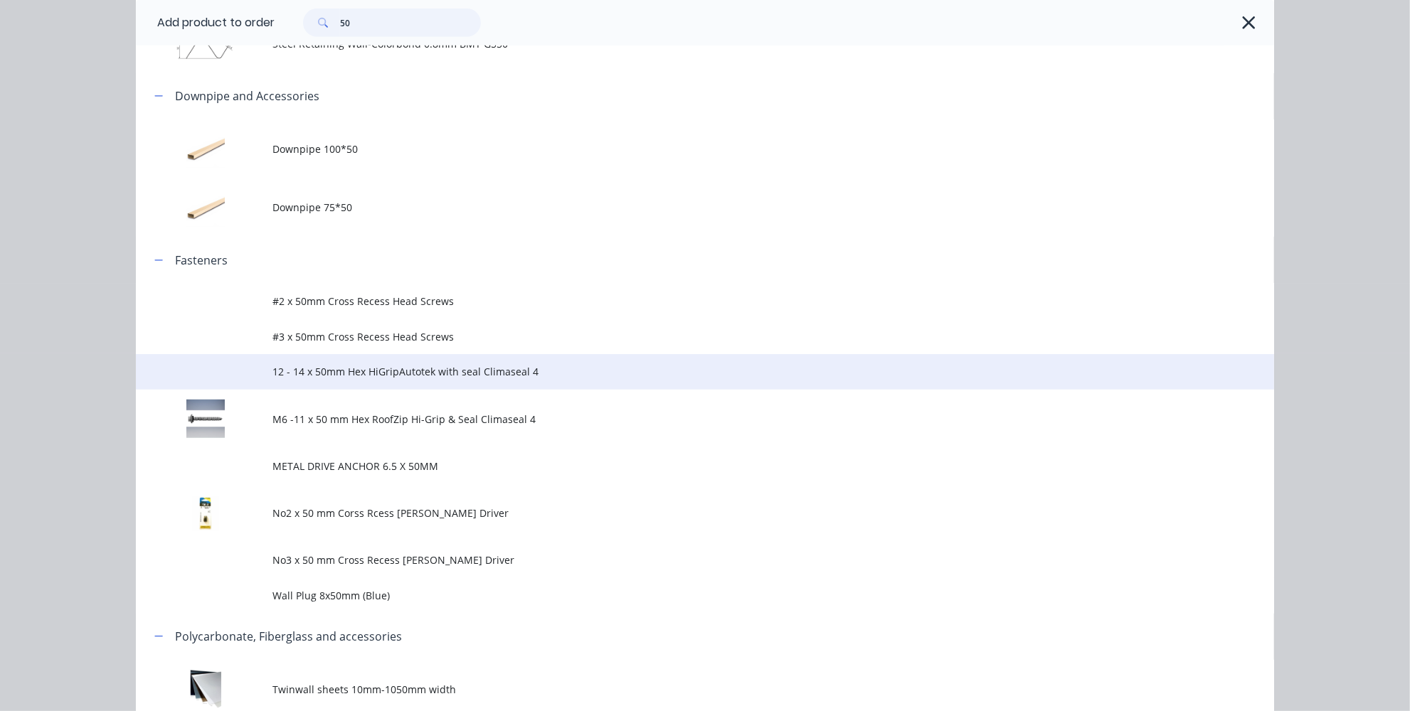
type input "50"
click at [410, 369] on span "12 - 14 x 50mm Hex HiGripAutotek with seal Climaseal 4" at bounding box center [672, 371] width 801 height 15
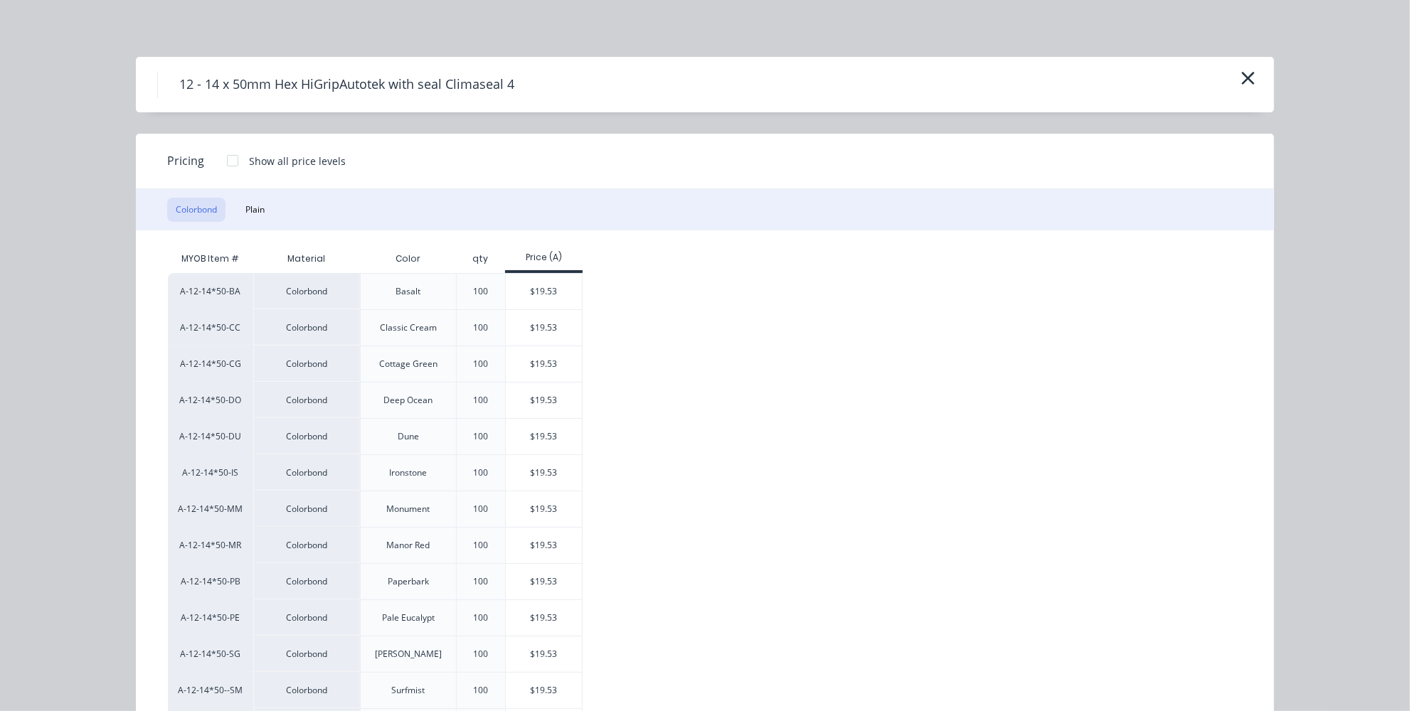
scroll to position [64, 0]
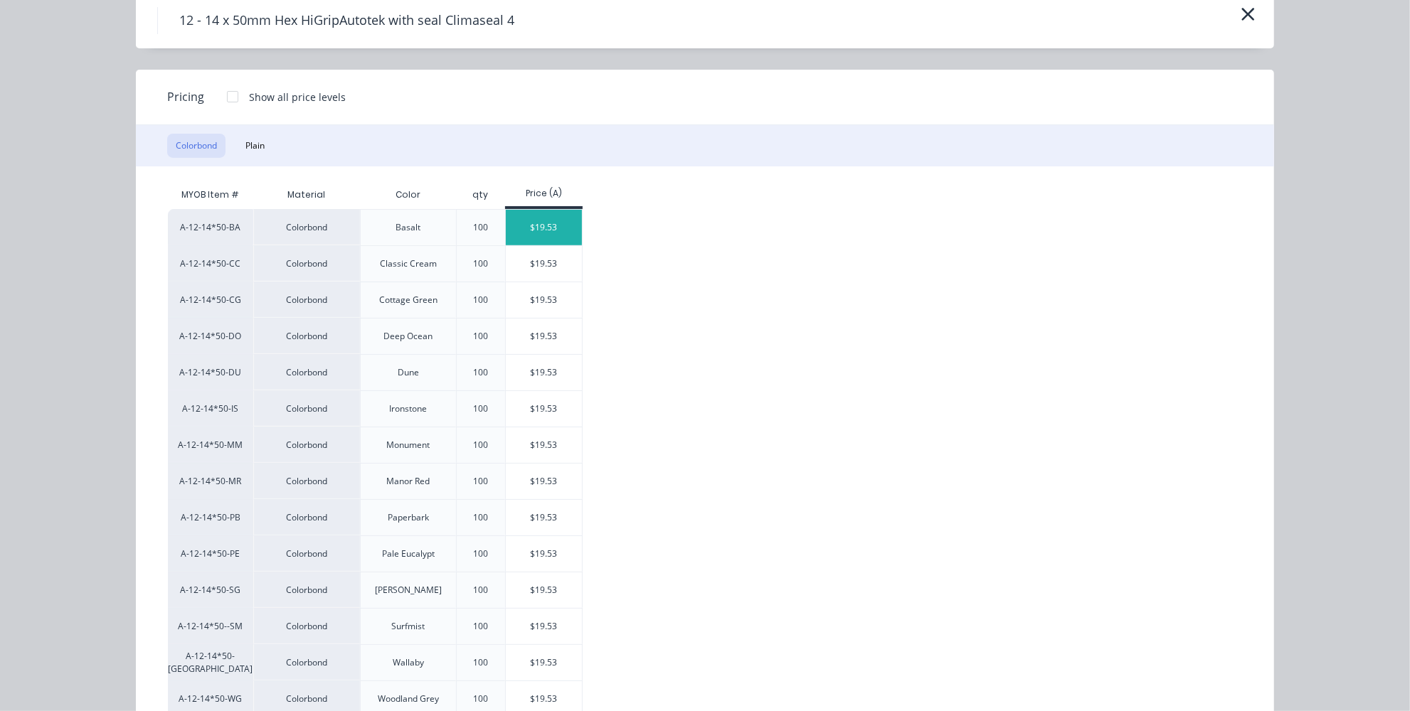
click at [537, 229] on div "$19.53" at bounding box center [544, 228] width 76 height 36
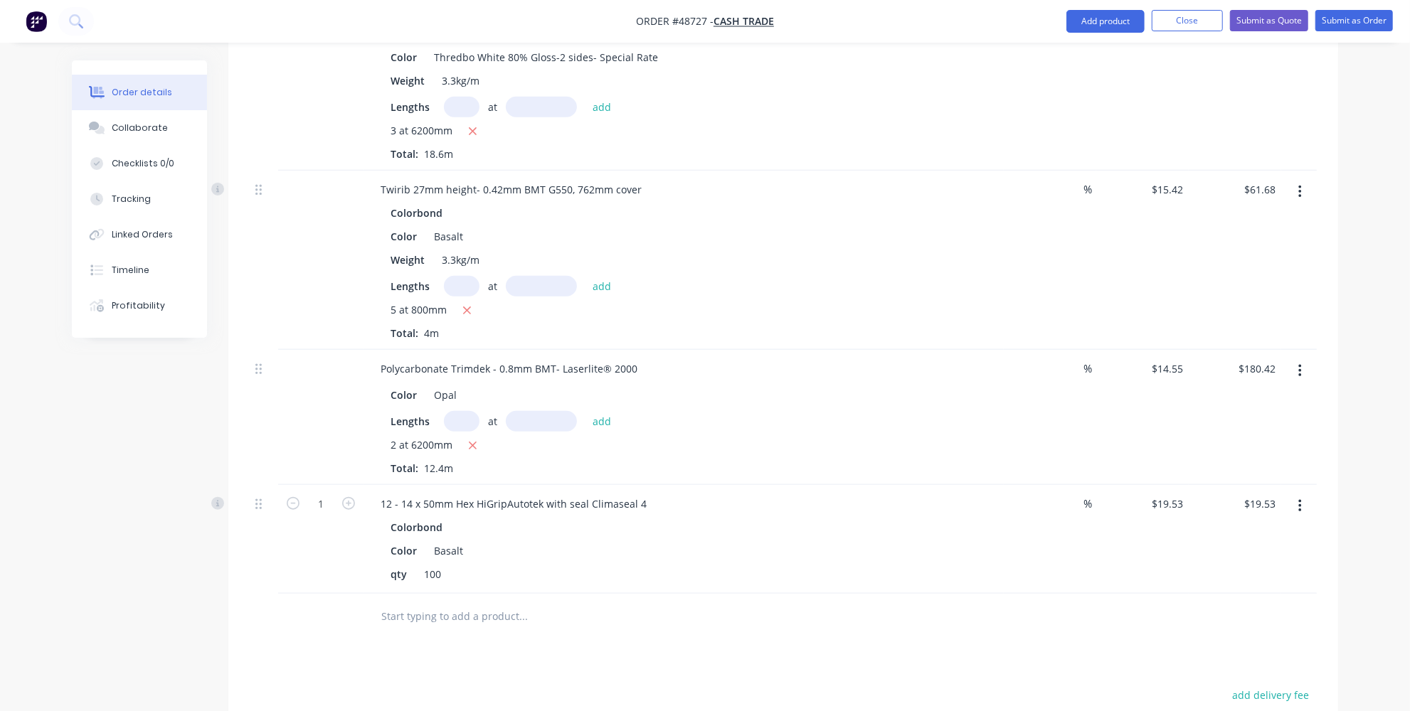
scroll to position [775, 0]
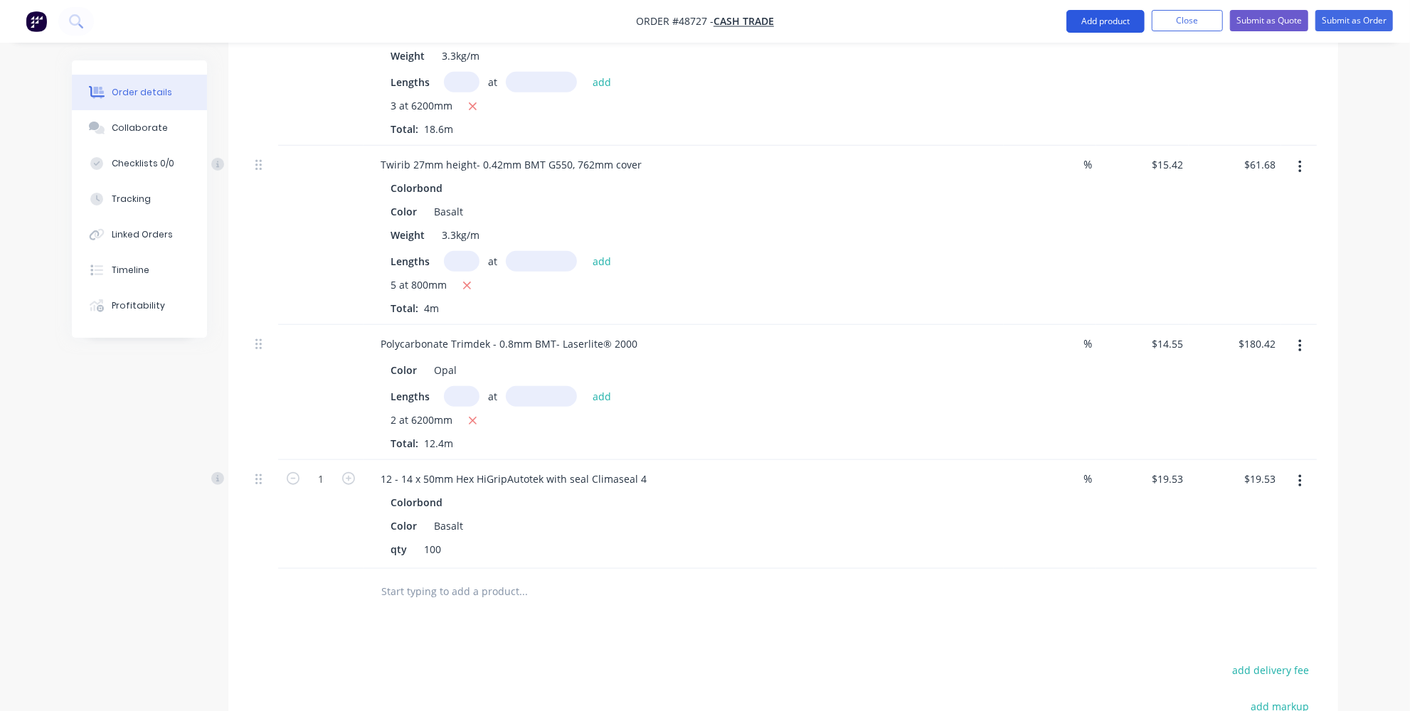
click at [1128, 23] on button "Add product" at bounding box center [1105, 21] width 78 height 23
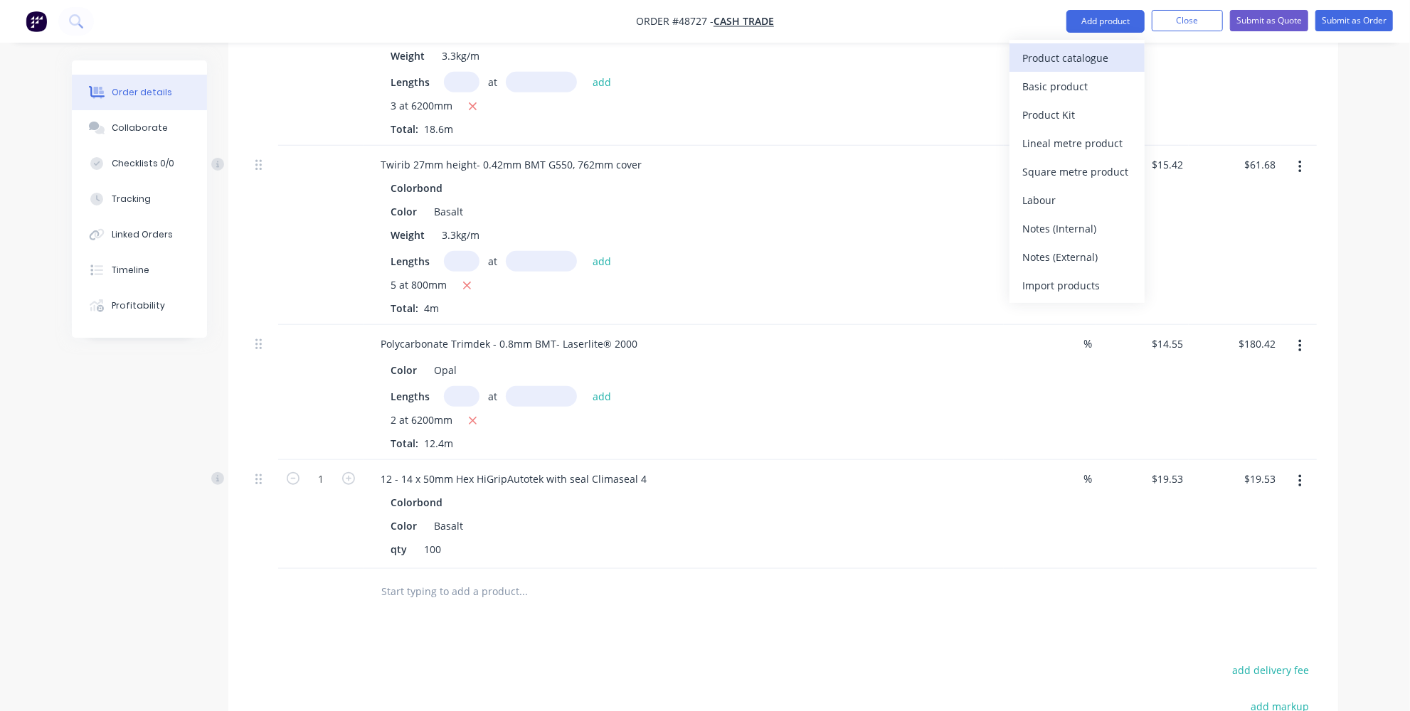
click at [1091, 59] on div "Product catalogue" at bounding box center [1077, 58] width 110 height 21
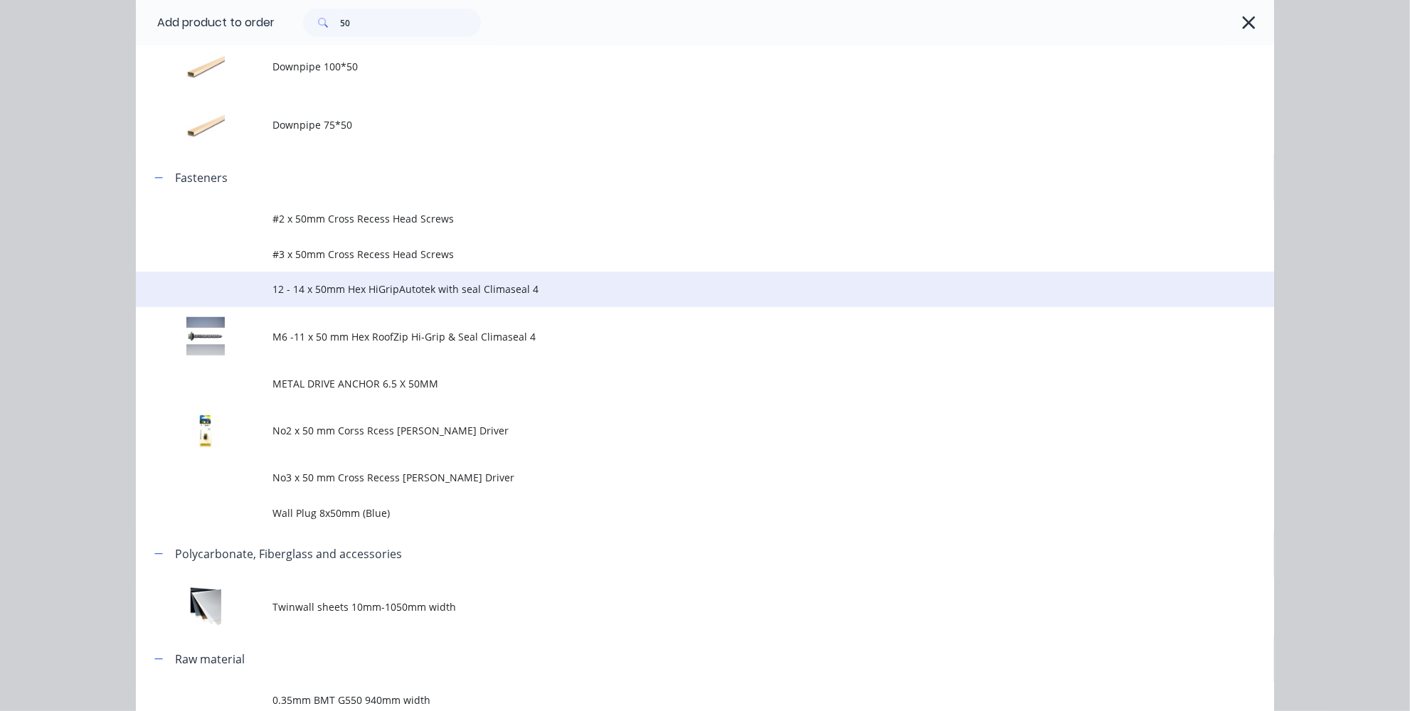
scroll to position [711, 0]
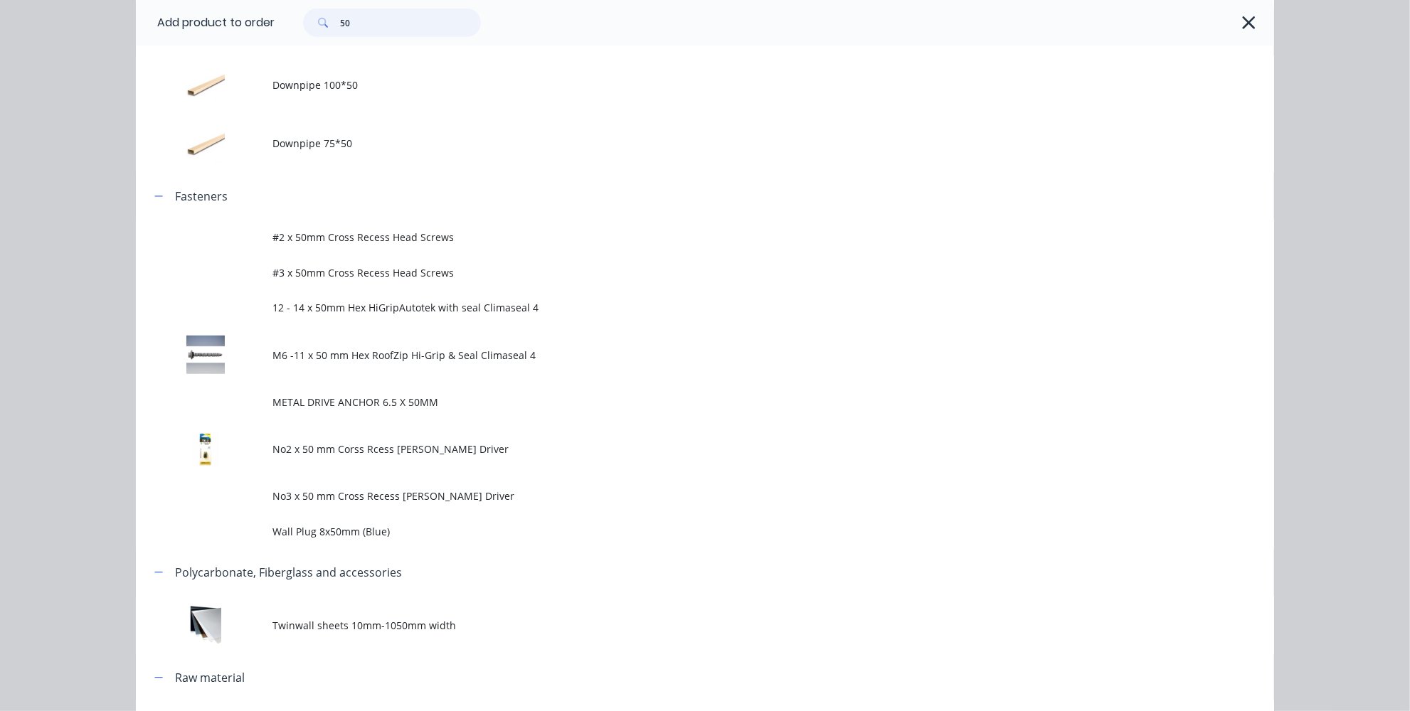
drag, startPoint x: 380, startPoint y: 26, endPoint x: 290, endPoint y: 21, distance: 90.4
click at [290, 21] on div "50" at bounding box center [385, 23] width 192 height 28
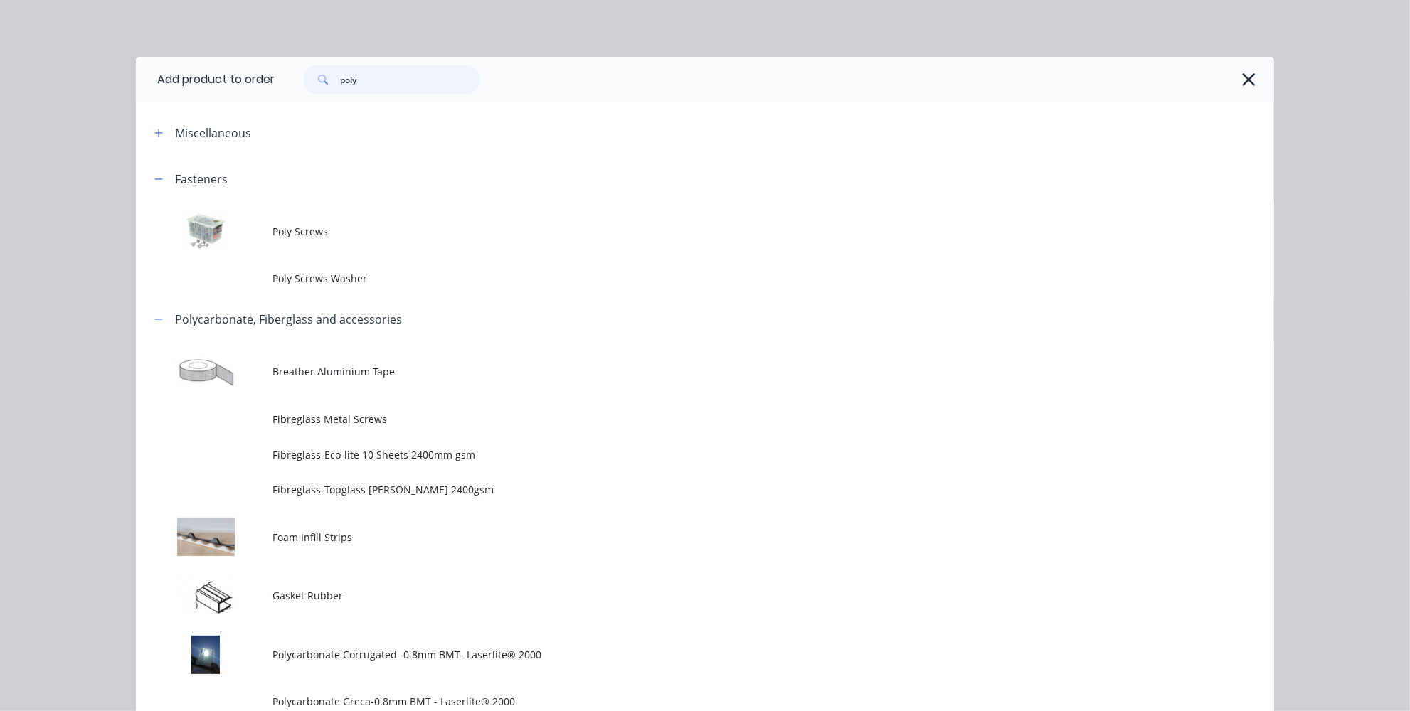
scroll to position [0, 0]
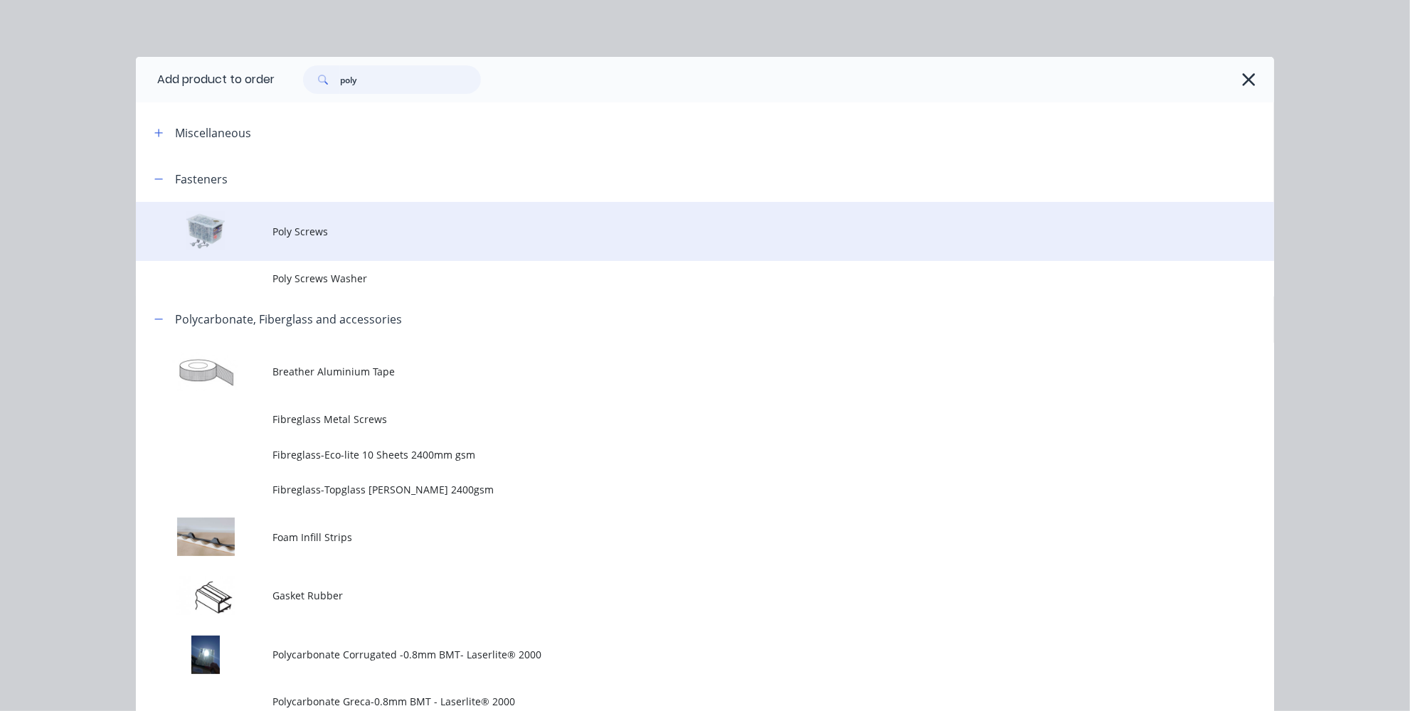
type input "poly"
click at [311, 238] on span "Poly Screws" at bounding box center [672, 231] width 801 height 15
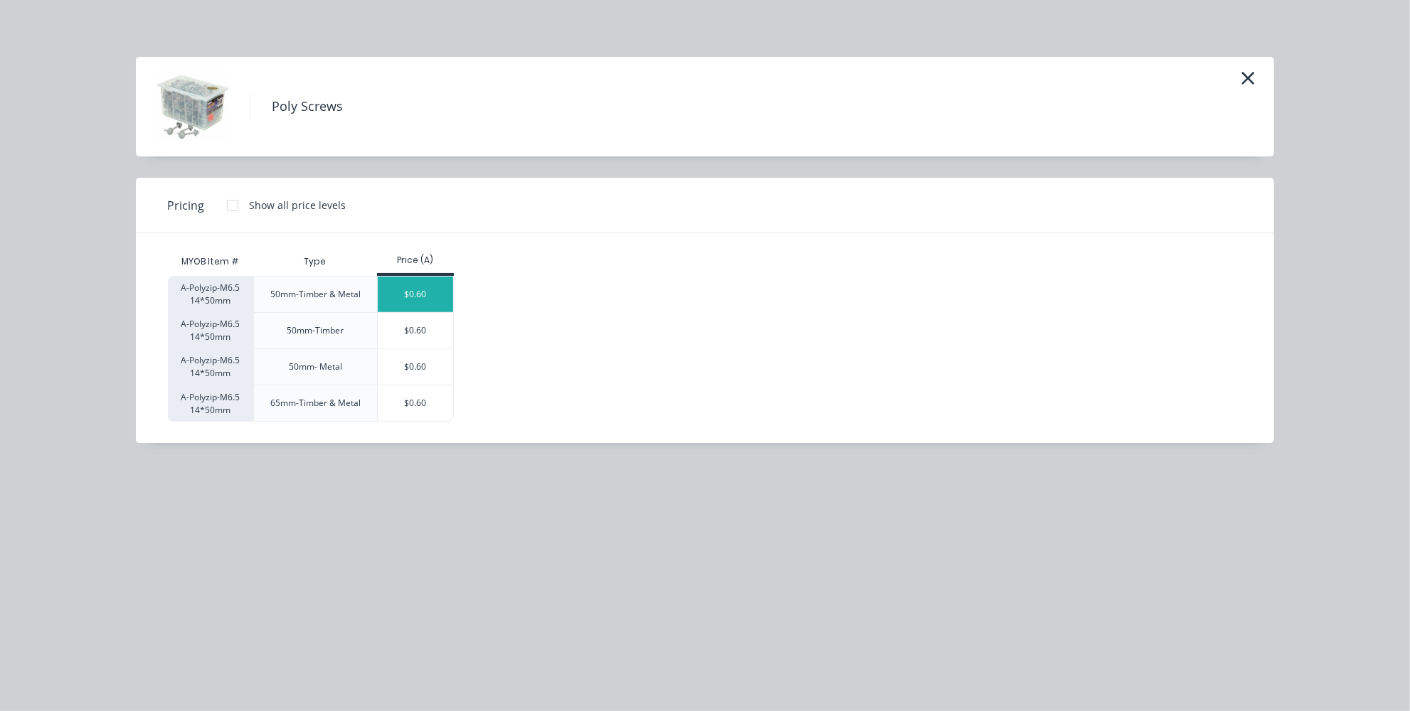
click at [419, 296] on div "$0.60" at bounding box center [416, 295] width 76 height 36
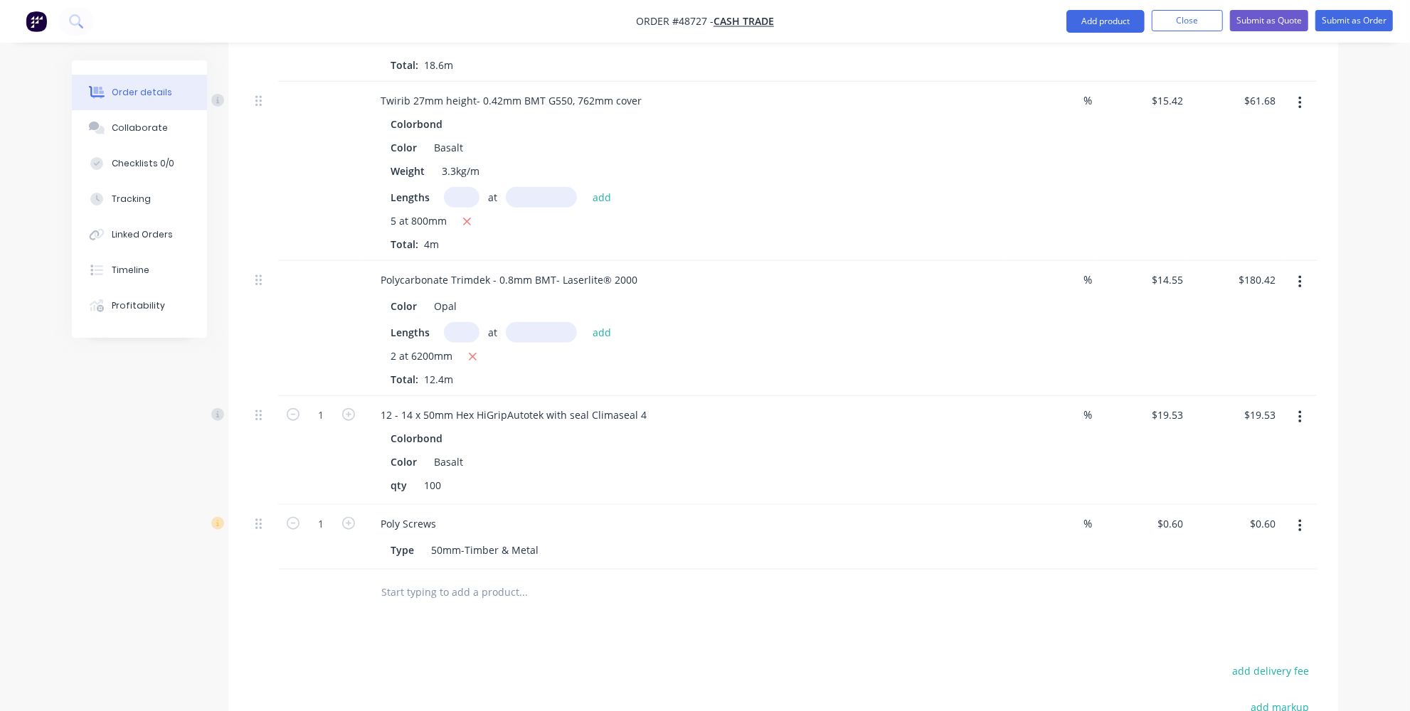
scroll to position [775, 0]
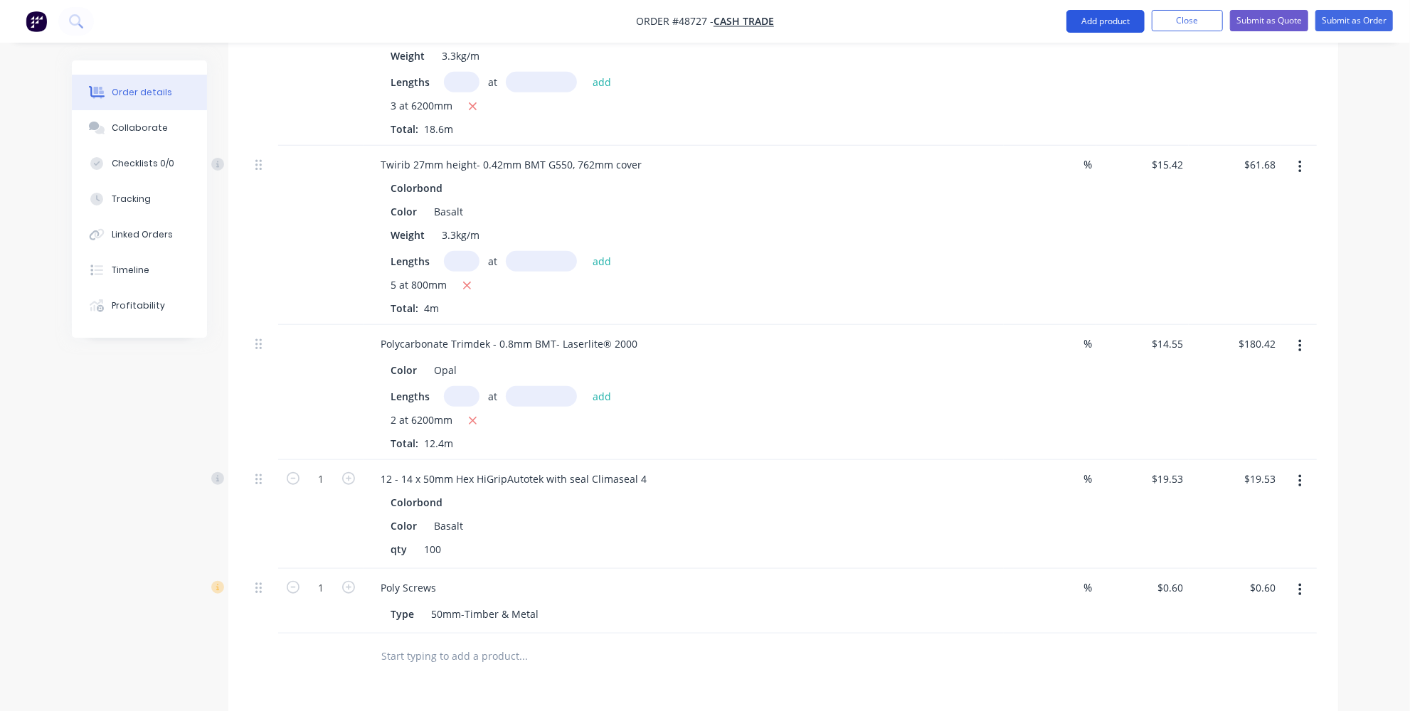
click at [1073, 17] on button "Add product" at bounding box center [1105, 21] width 78 height 23
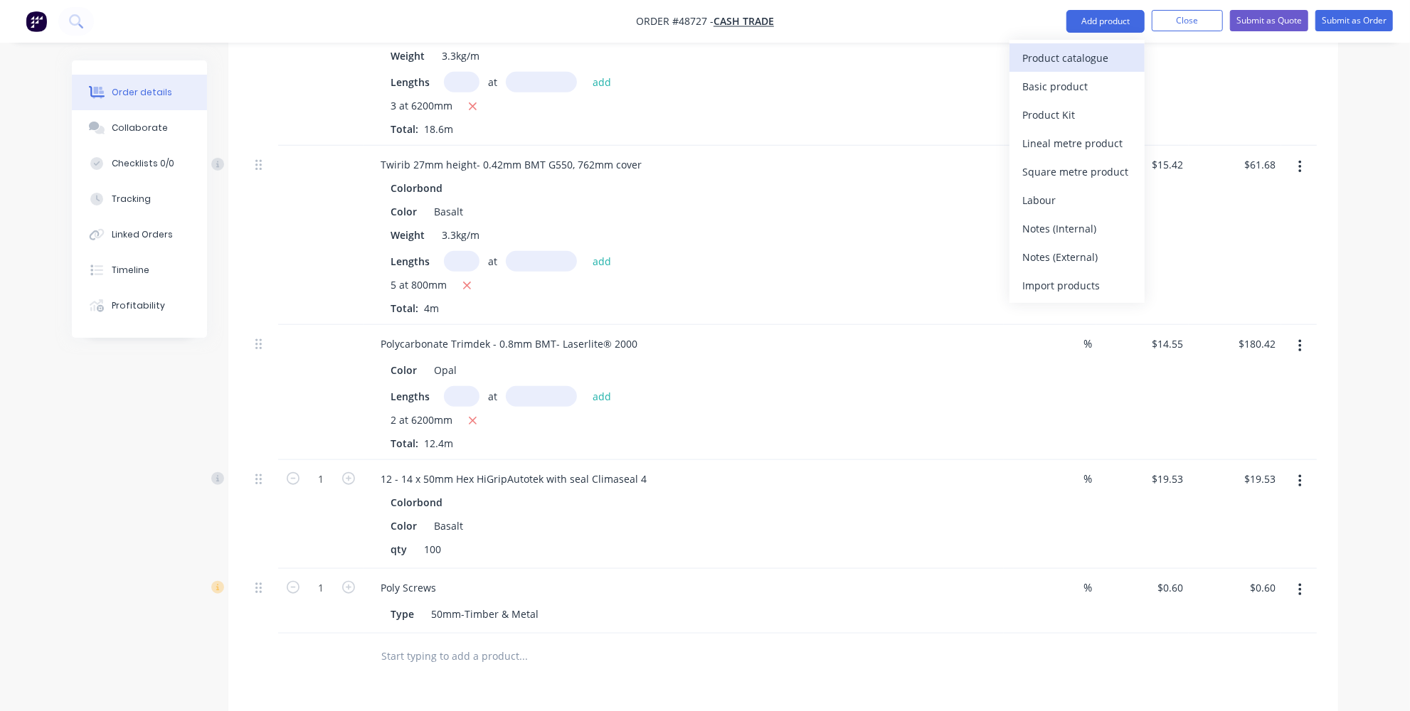
click at [1034, 58] on div "Product catalogue" at bounding box center [1077, 58] width 110 height 21
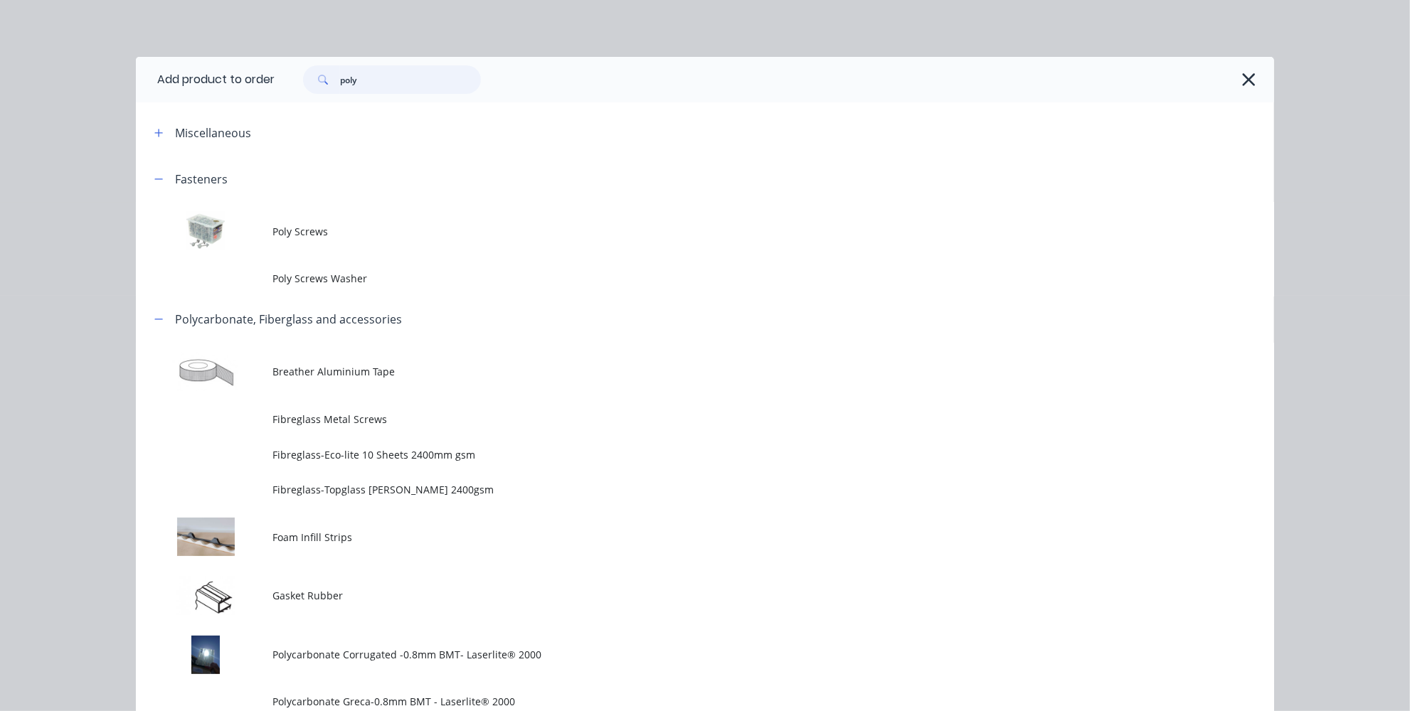
drag, startPoint x: 402, startPoint y: 81, endPoint x: 247, endPoint y: 63, distance: 156.2
click at [247, 63] on header "Add product to order poly" at bounding box center [705, 80] width 1138 height 46
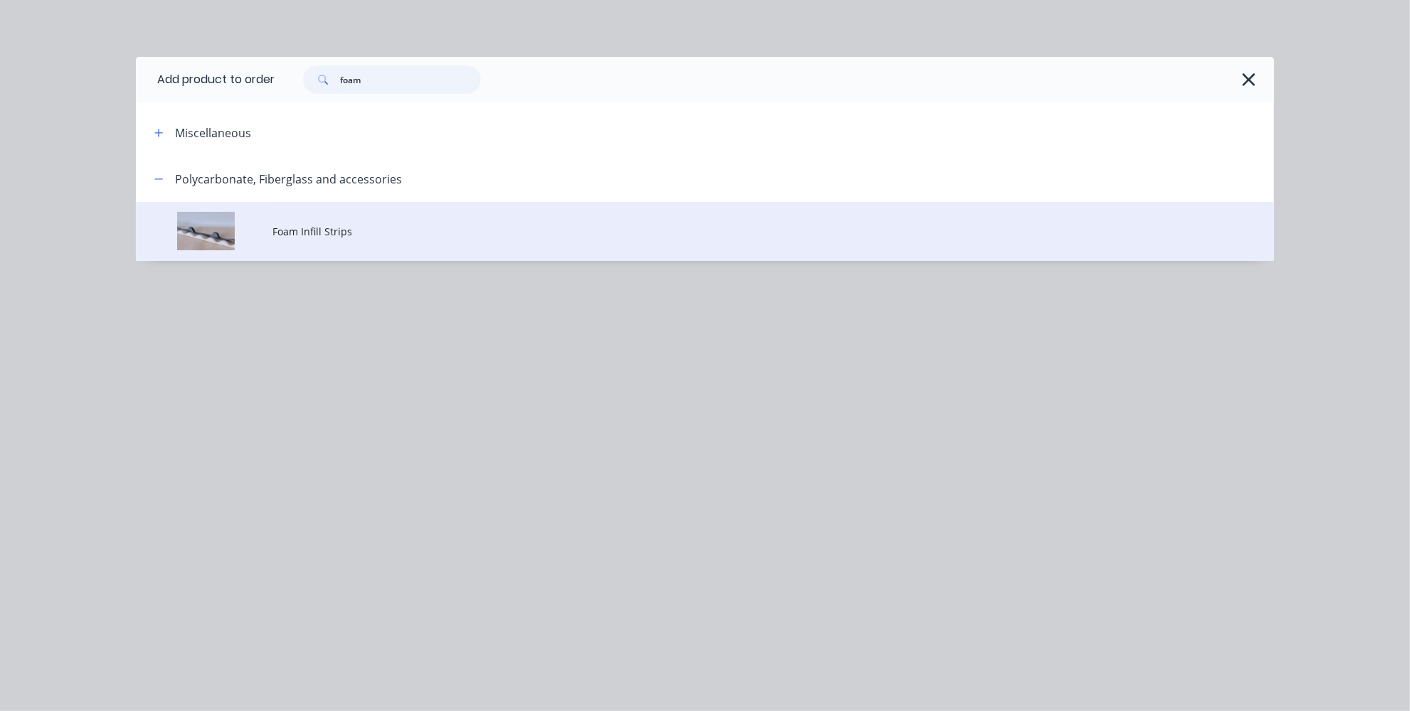
type input "foam"
click at [314, 230] on span "Foam Infill Strips" at bounding box center [672, 231] width 801 height 15
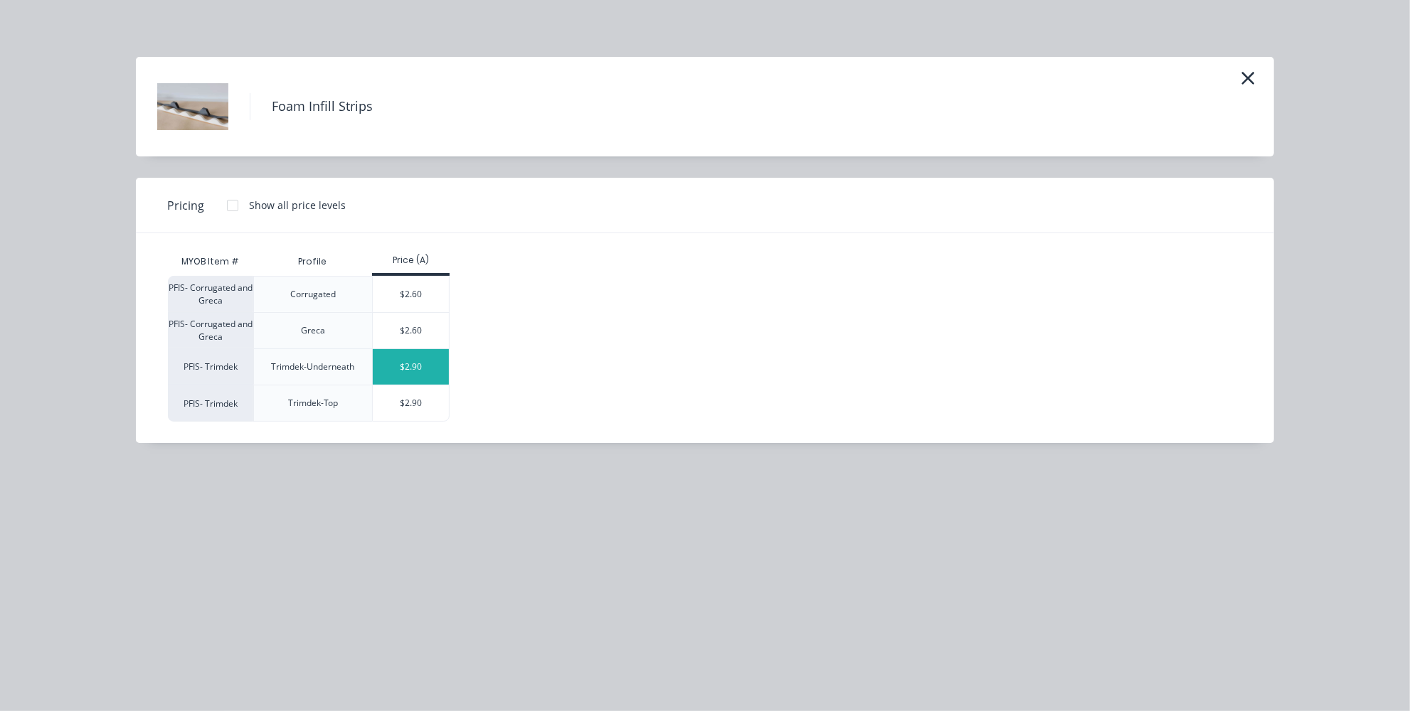
click at [408, 365] on div "$2.90" at bounding box center [411, 367] width 76 height 36
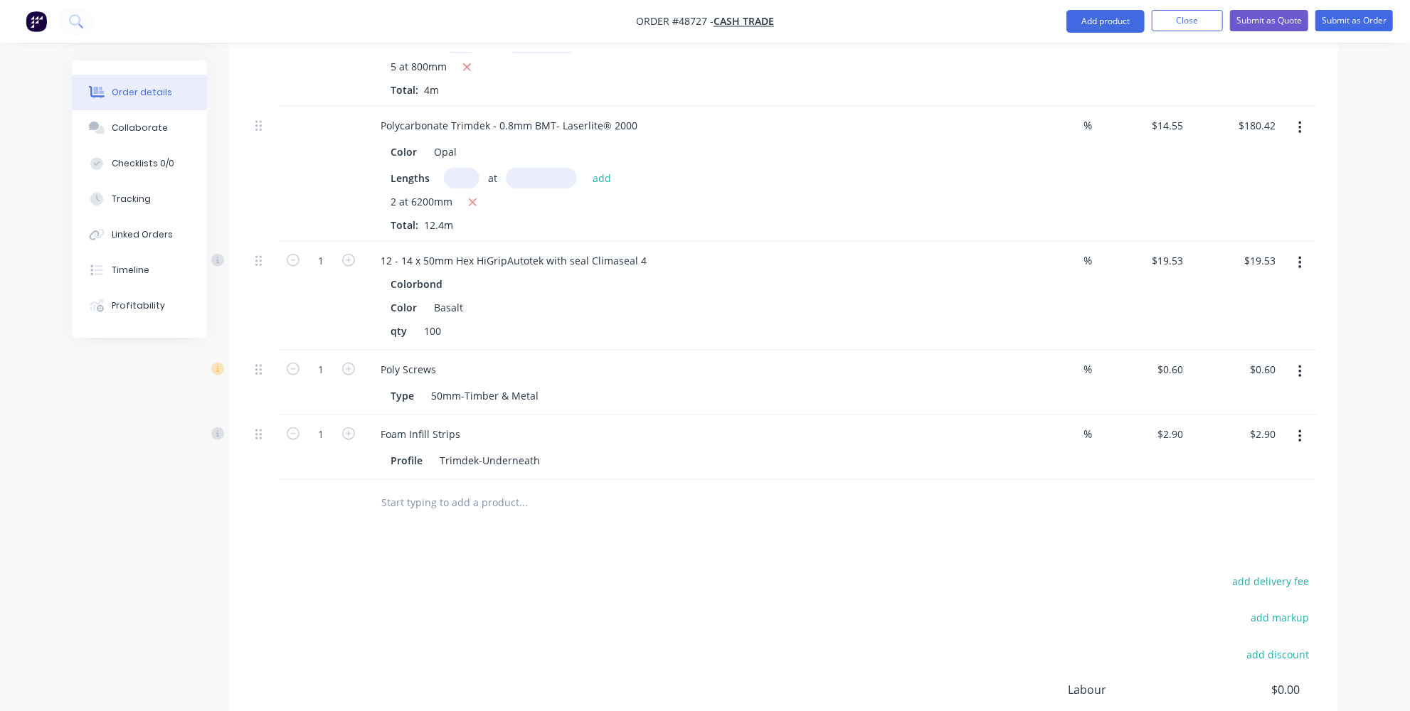
scroll to position [1135, 0]
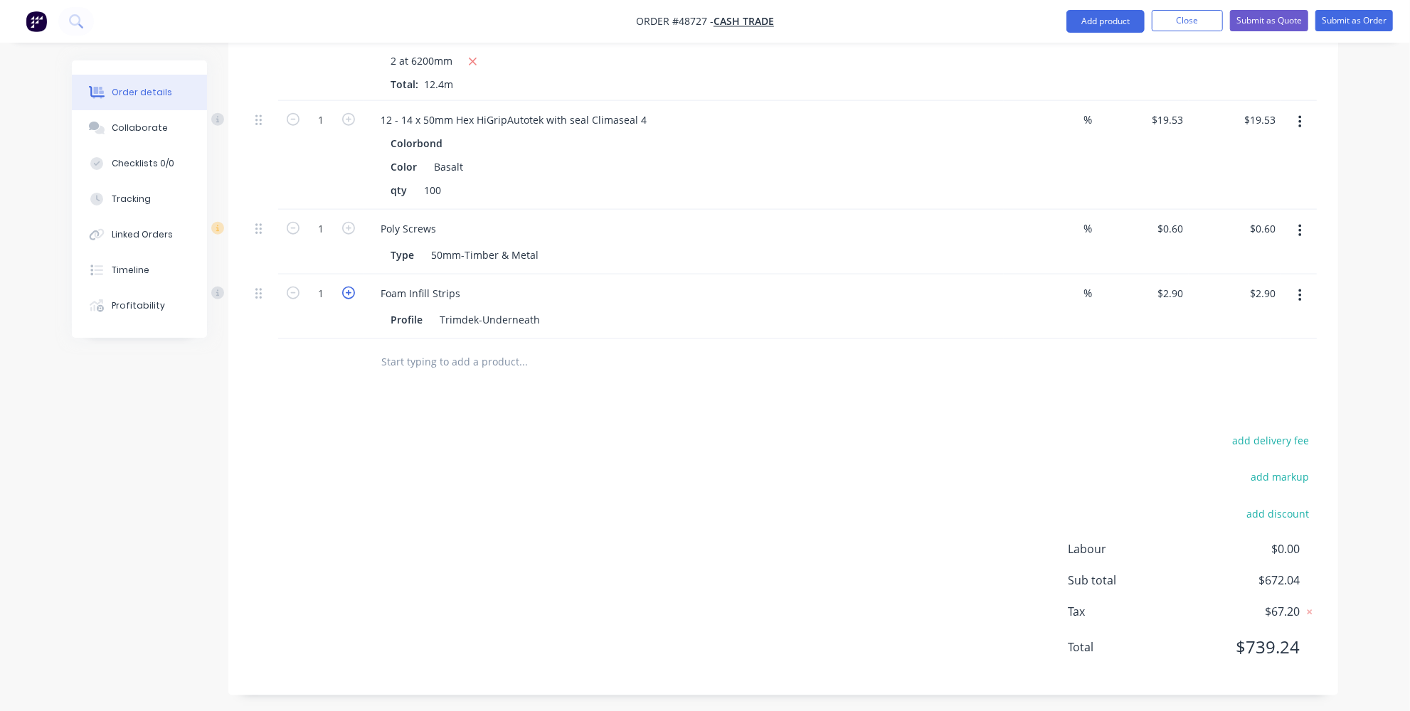
click at [346, 292] on icon "button" at bounding box center [348, 293] width 13 height 13
type input "2"
type input "$5.80"
click at [329, 131] on input "2" at bounding box center [320, 120] width 37 height 21
type input "10"
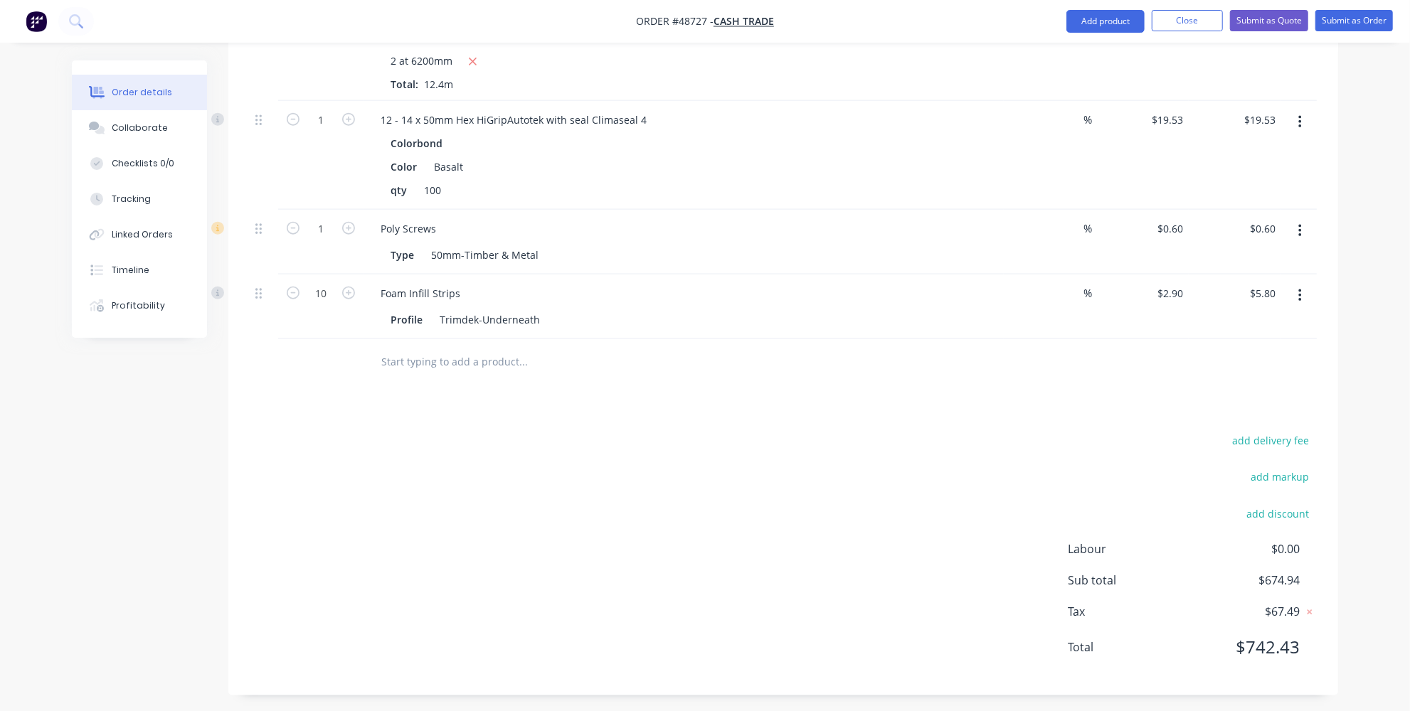
type input "$29.00"
click at [477, 479] on div "add delivery fee add markup add discount Labour $0.00 Sub total $698.14 Tax $69…" at bounding box center [783, 552] width 1067 height 243
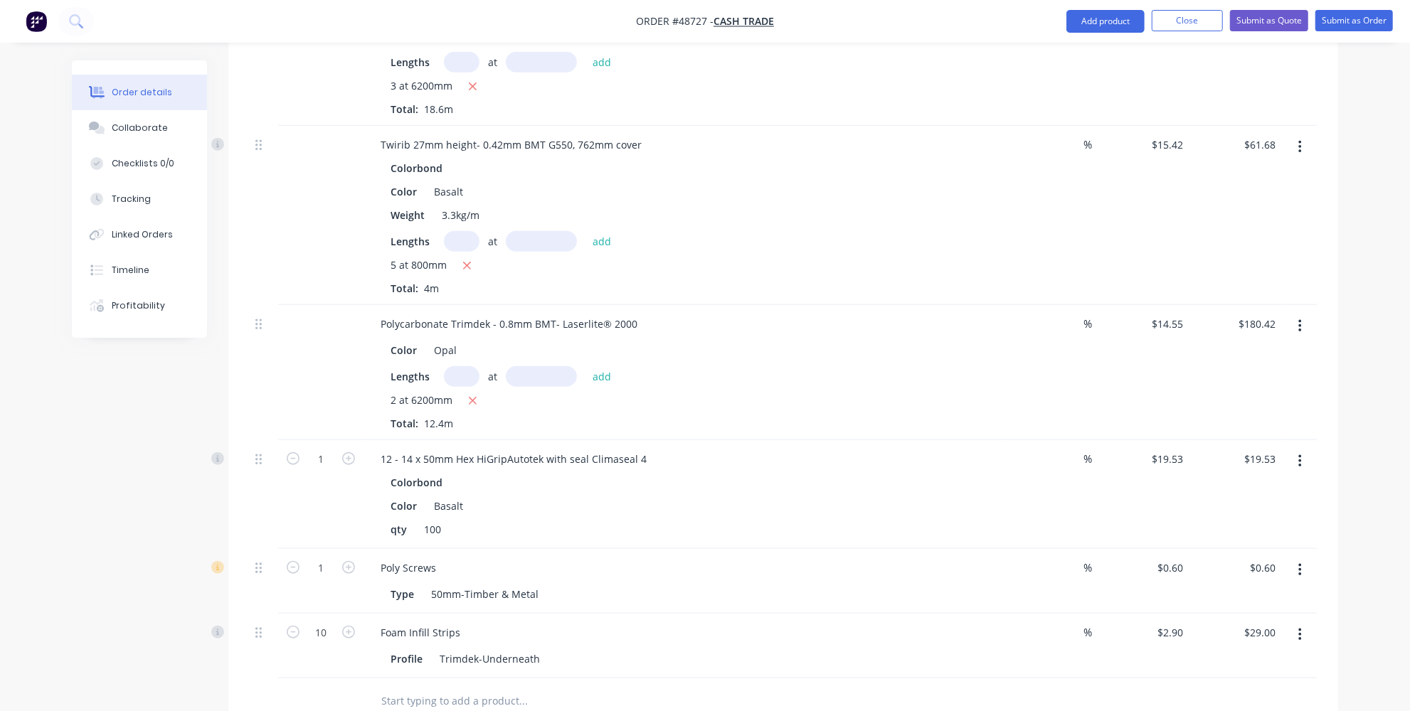
scroll to position [876, 0]
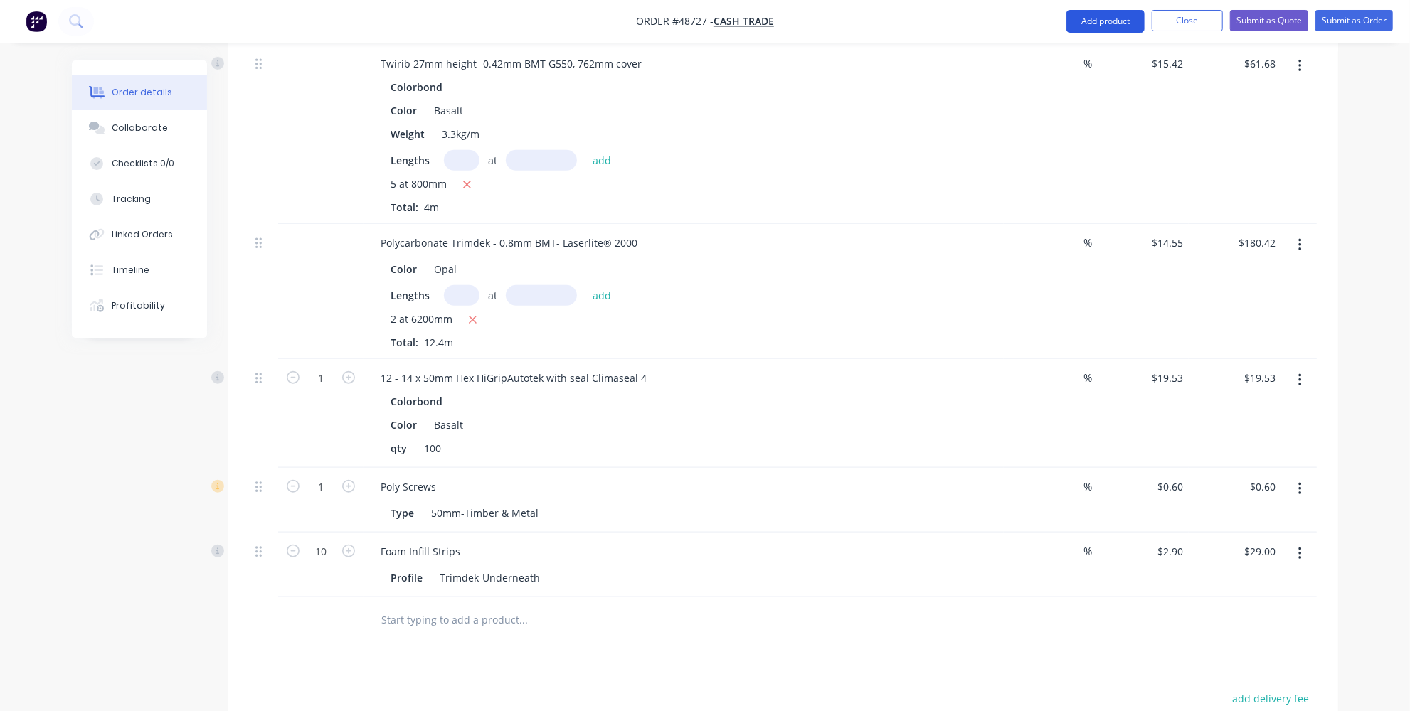
click at [1117, 28] on button "Add product" at bounding box center [1105, 21] width 78 height 23
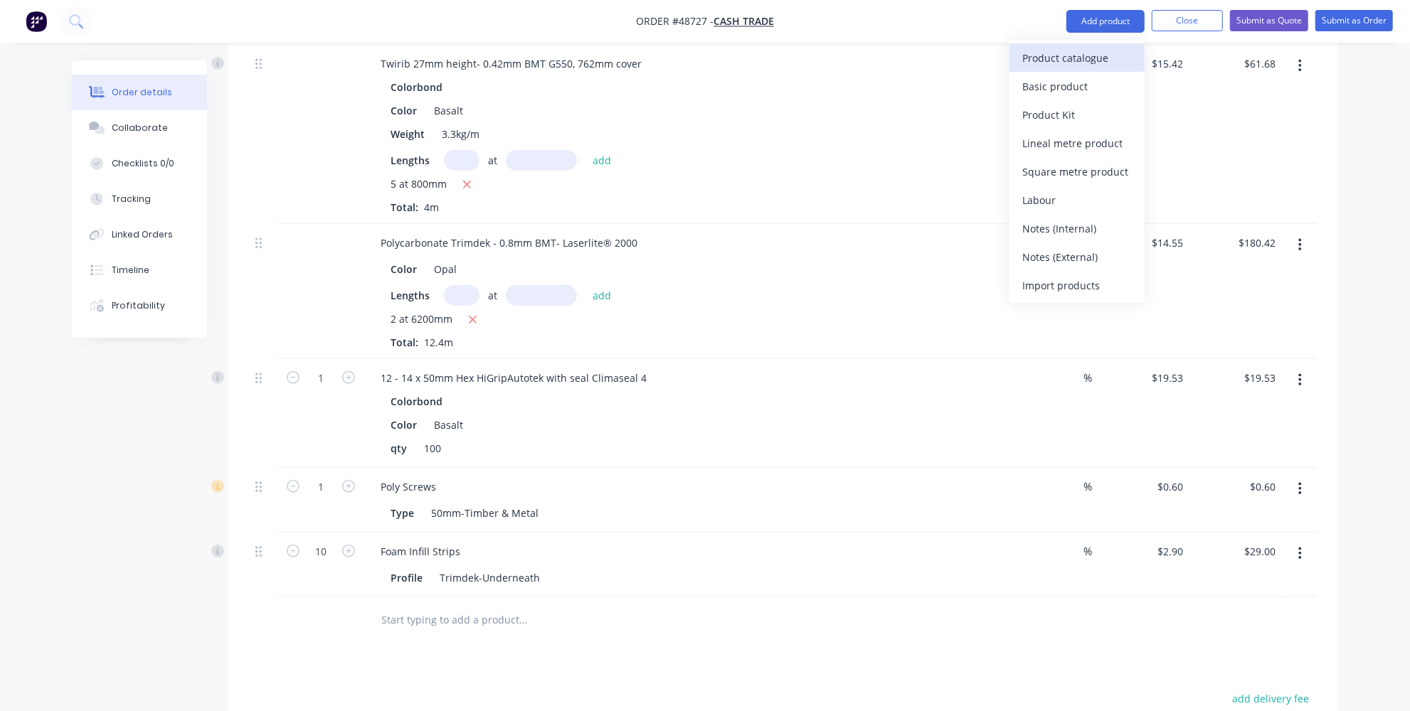
click at [1076, 56] on div "Product catalogue" at bounding box center [1077, 58] width 110 height 21
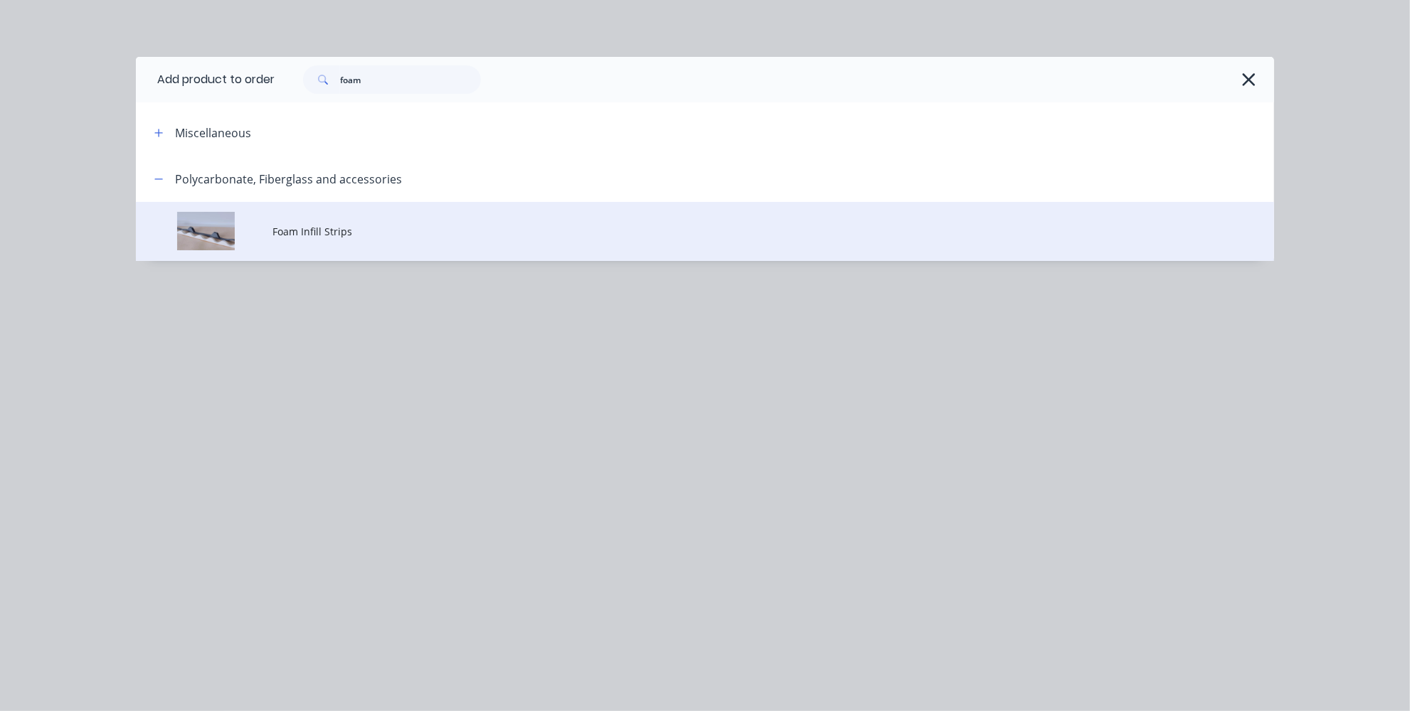
click at [307, 213] on td "Foam Infill Strips" at bounding box center [773, 231] width 1002 height 59
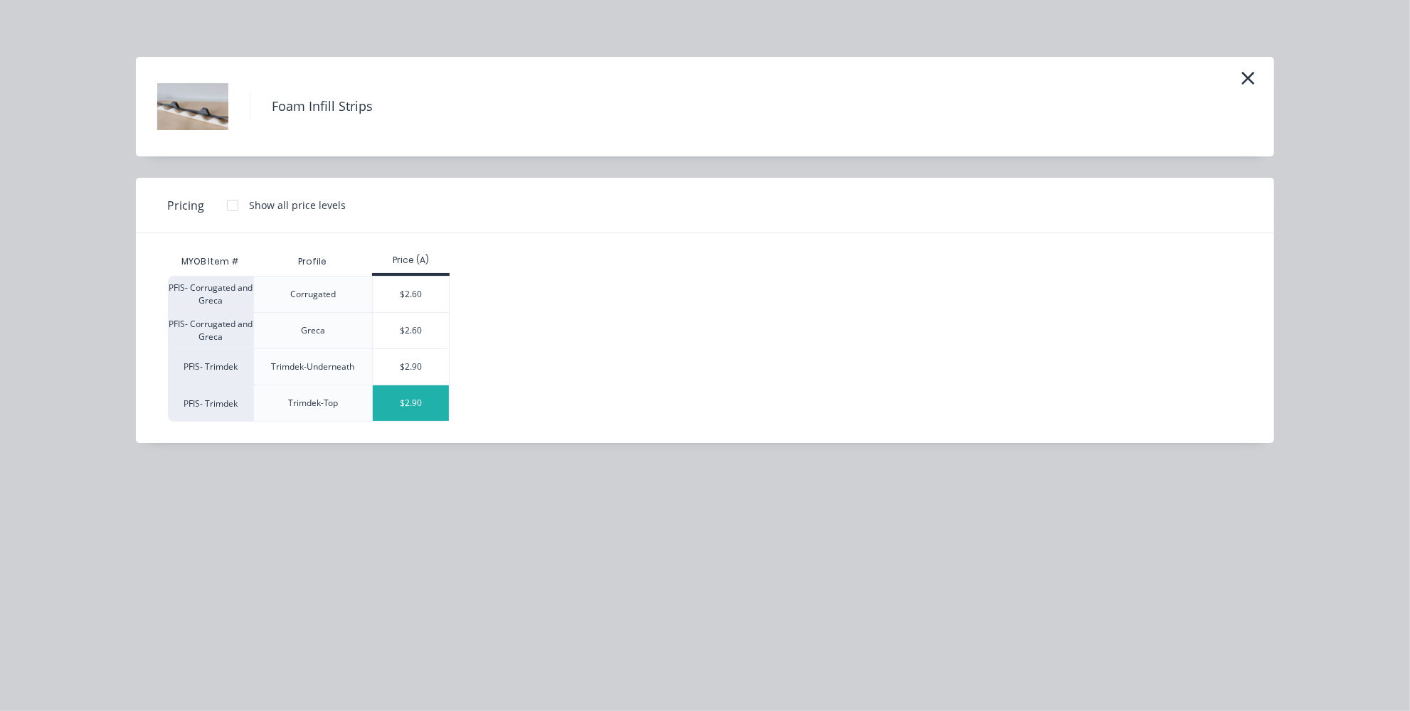
scroll to position [1006, 0]
click at [398, 400] on div "$2.90" at bounding box center [411, 404] width 76 height 36
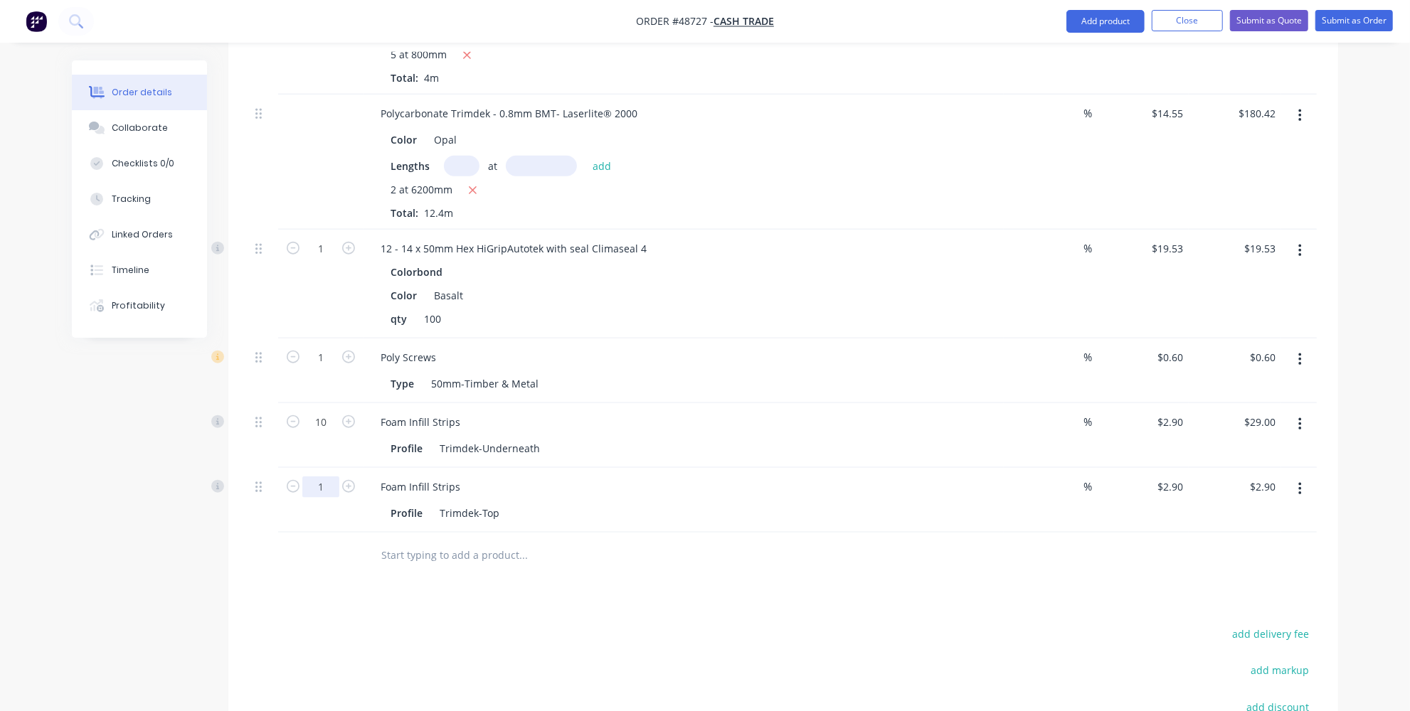
click at [332, 260] on input "1" at bounding box center [320, 248] width 37 height 21
type input "10"
type input "$29.00"
click at [543, 594] on div "Drawings Add drawing 0.55 Colorbond Basalt Girth 220 1 0 10 100 100 10 0 10 100…" at bounding box center [783, 120] width 1110 height 1537
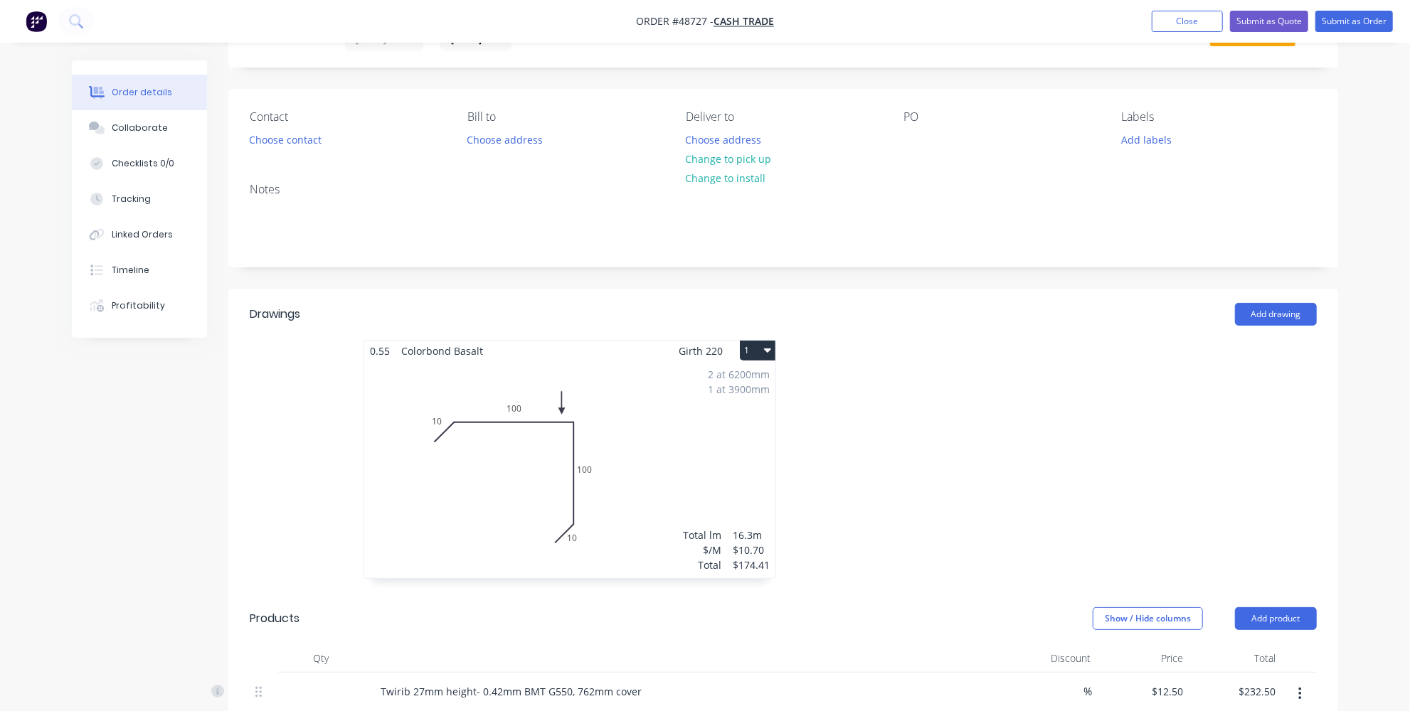
scroll to position [0, 0]
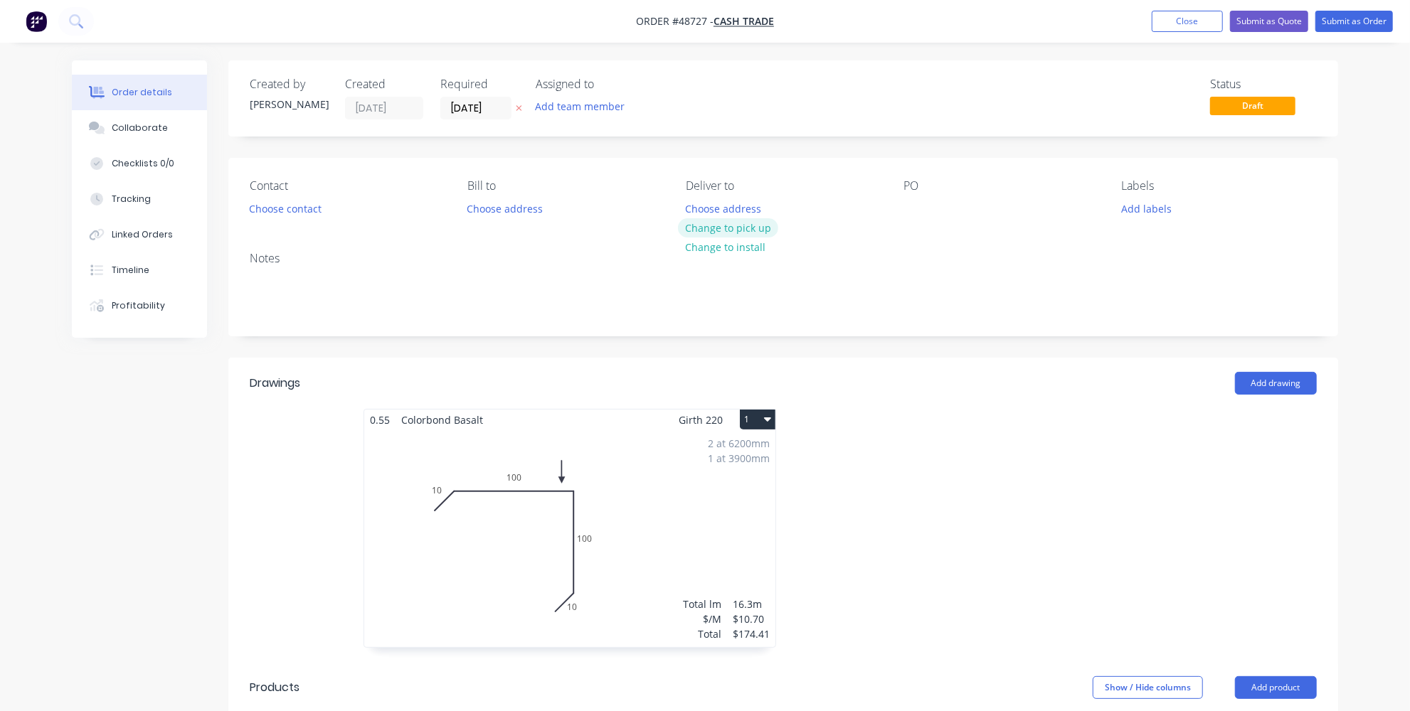
click at [725, 234] on button "Change to pick up" at bounding box center [728, 227] width 101 height 19
click at [728, 229] on button "Change to delivery" at bounding box center [730, 228] width 104 height 19
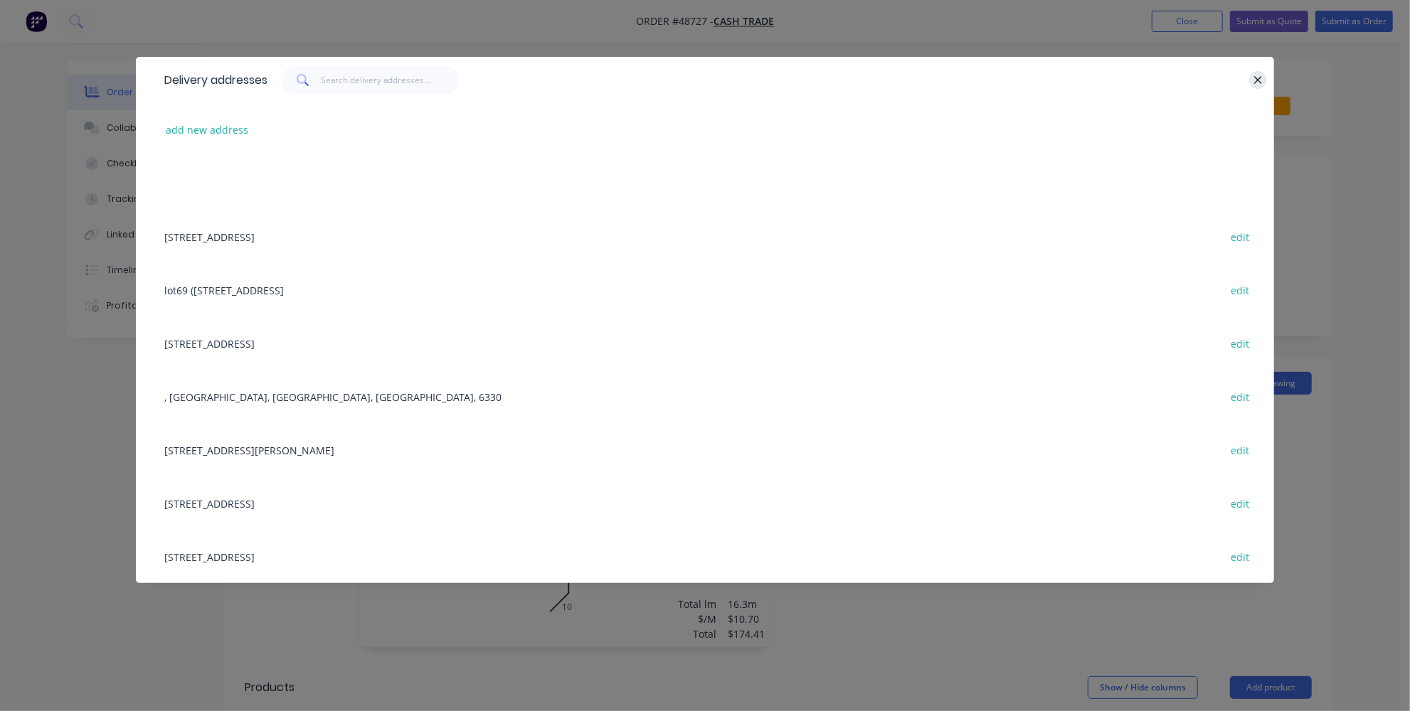
click at [1250, 80] on button "button" at bounding box center [1258, 80] width 18 height 18
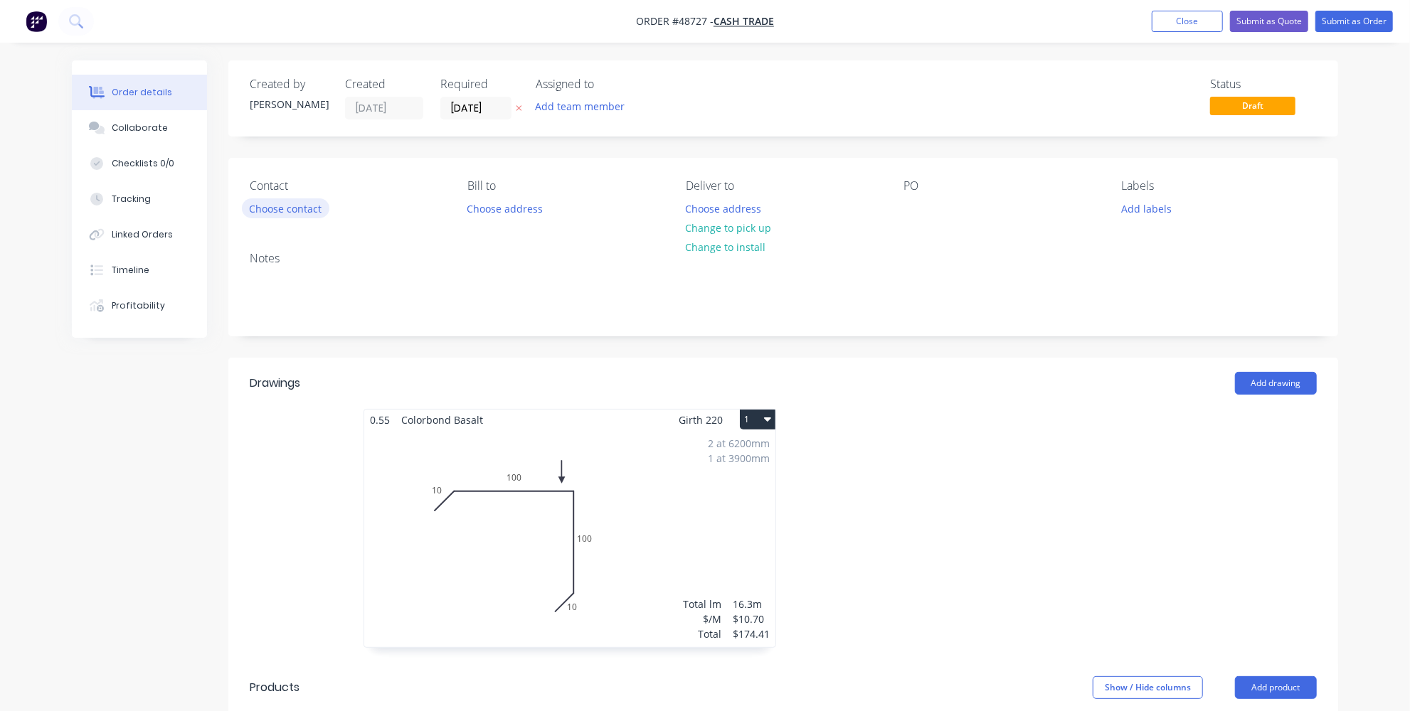
click at [302, 207] on button "Choose contact" at bounding box center [285, 207] width 87 height 19
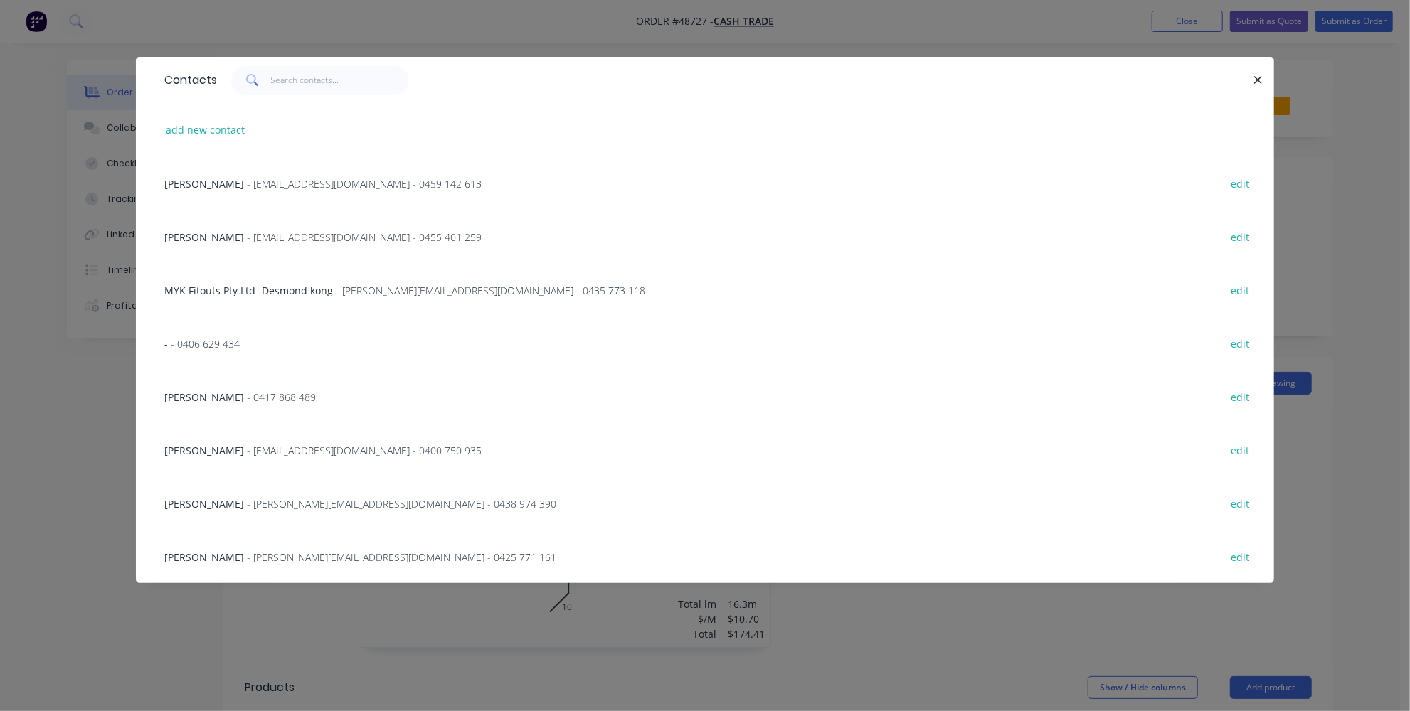
click at [81, 430] on div "Contacts add new contact Adrain - amcshedswa@gmail.com - 0459 142 613 edit Mich…" at bounding box center [705, 355] width 1410 height 711
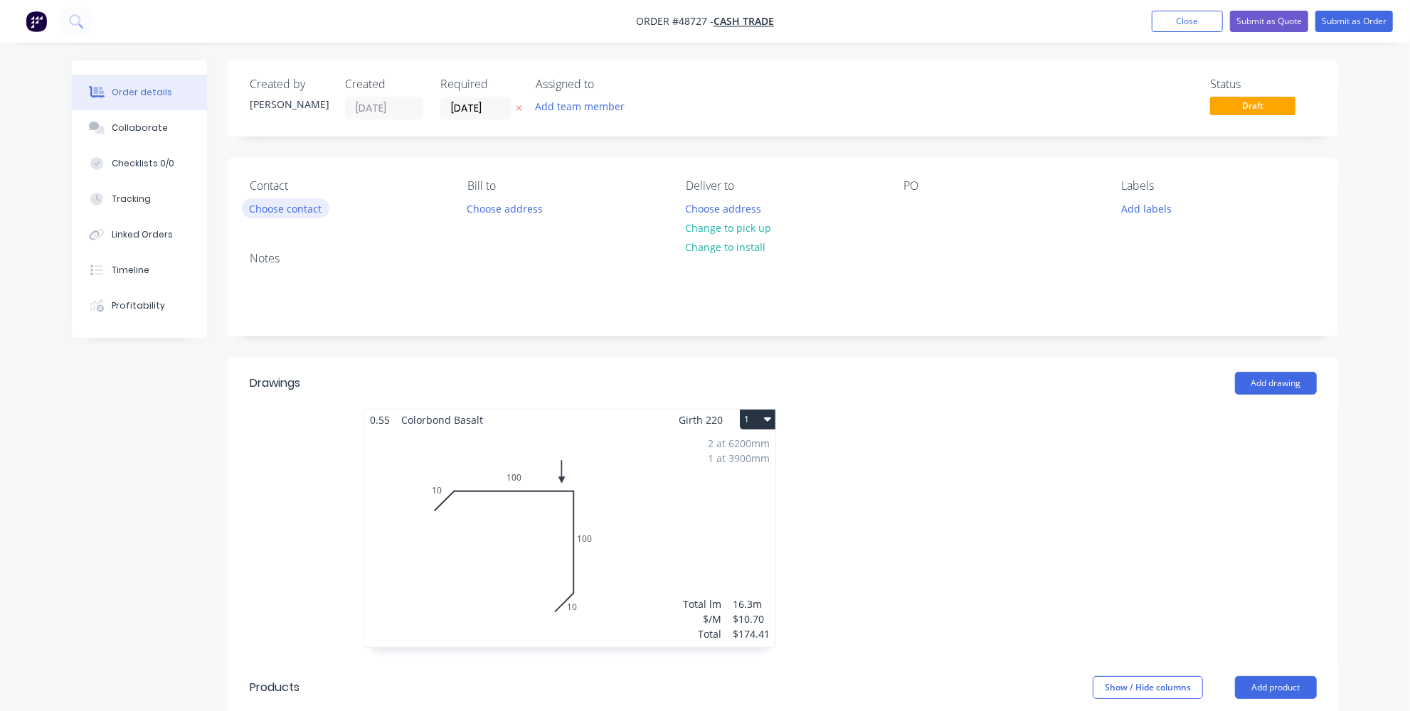
click at [324, 200] on button "Choose contact" at bounding box center [285, 207] width 87 height 19
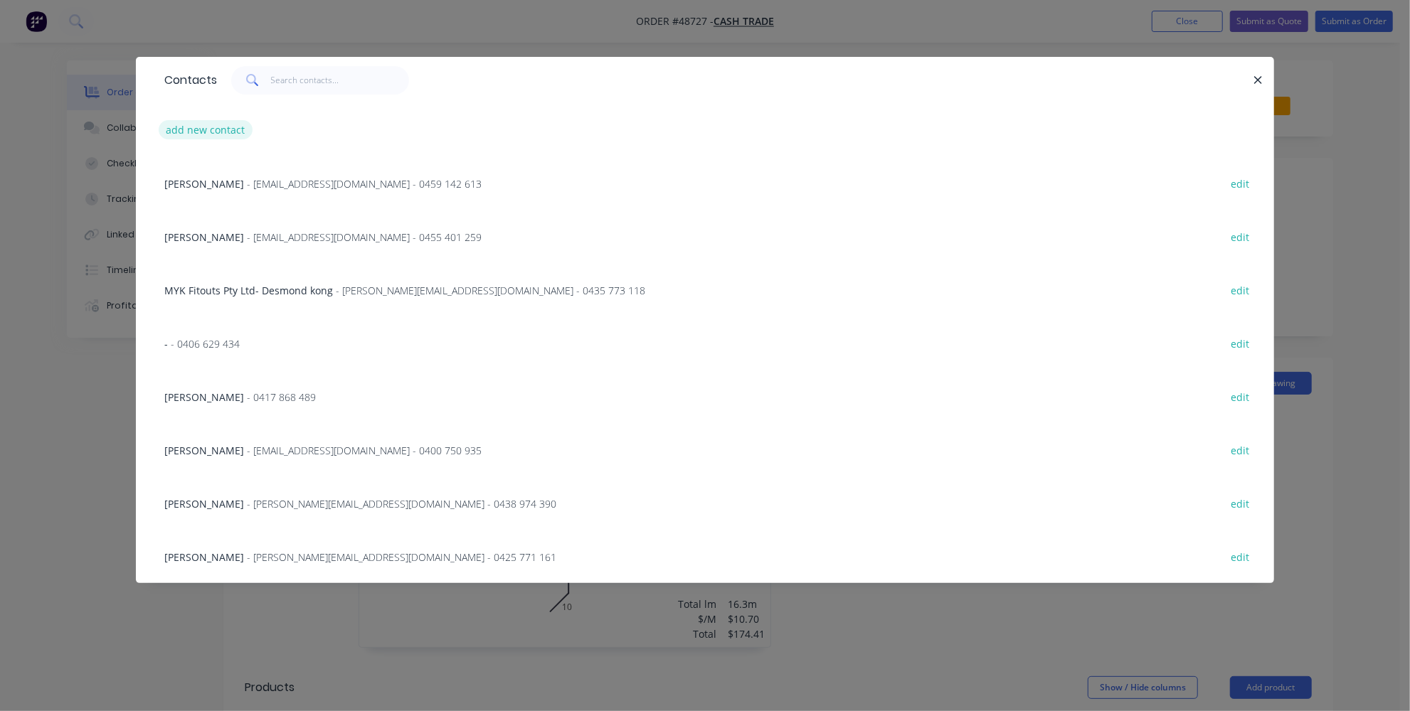
click at [190, 124] on button "add new contact" at bounding box center [206, 129] width 94 height 19
select select "AU"
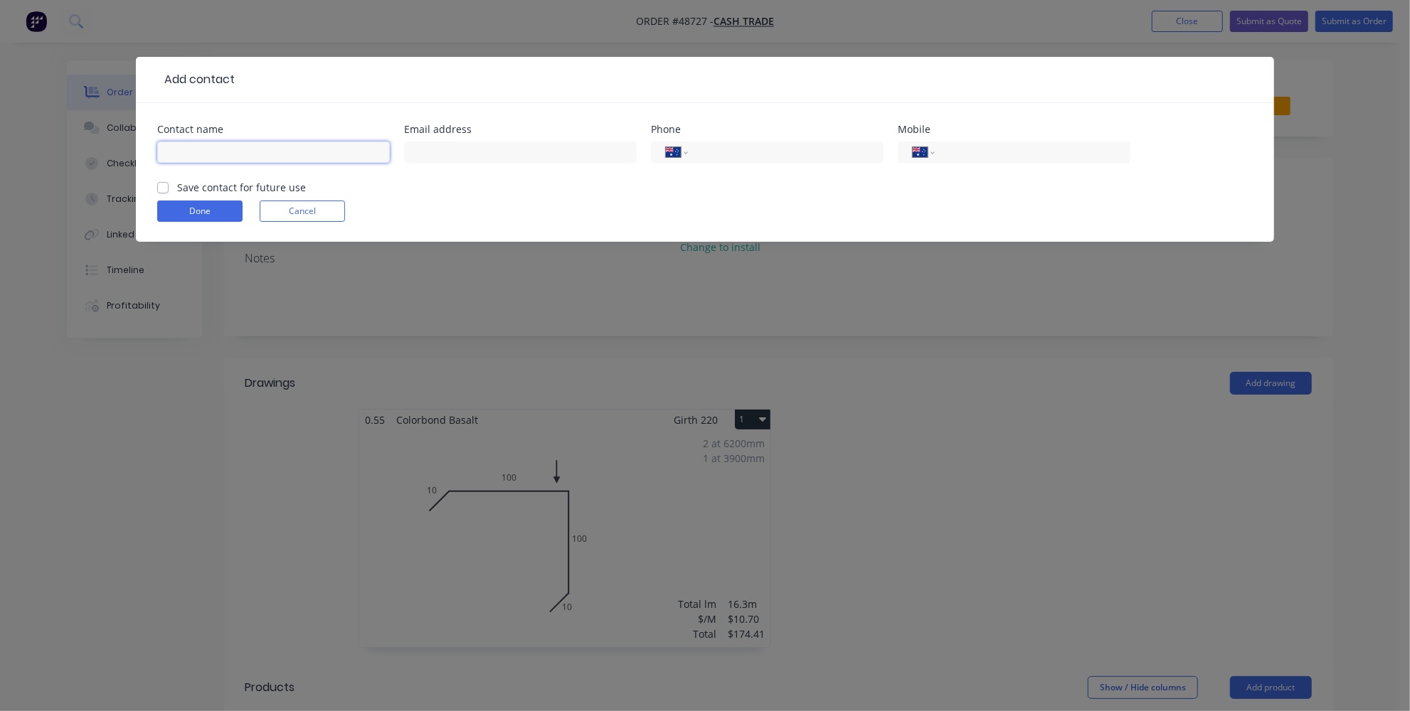
click at [268, 142] on input "text" at bounding box center [273, 152] width 233 height 21
type input "Roby"
drag, startPoint x: 741, startPoint y: 147, endPoint x: 732, endPoint y: 155, distance: 12.6
click at [741, 147] on input "tel" at bounding box center [783, 152] width 171 height 16
type input "0484 552 564"
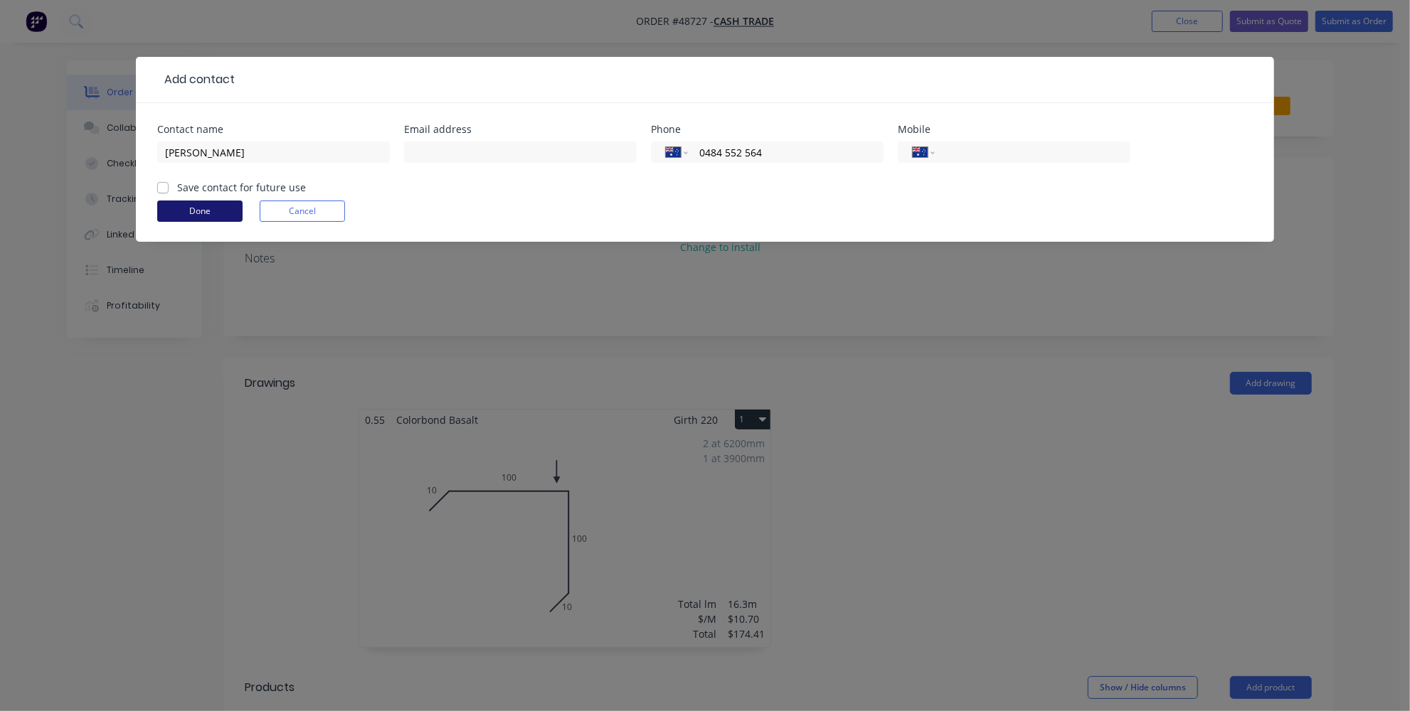
click at [201, 213] on button "Done" at bounding box center [199, 211] width 85 height 21
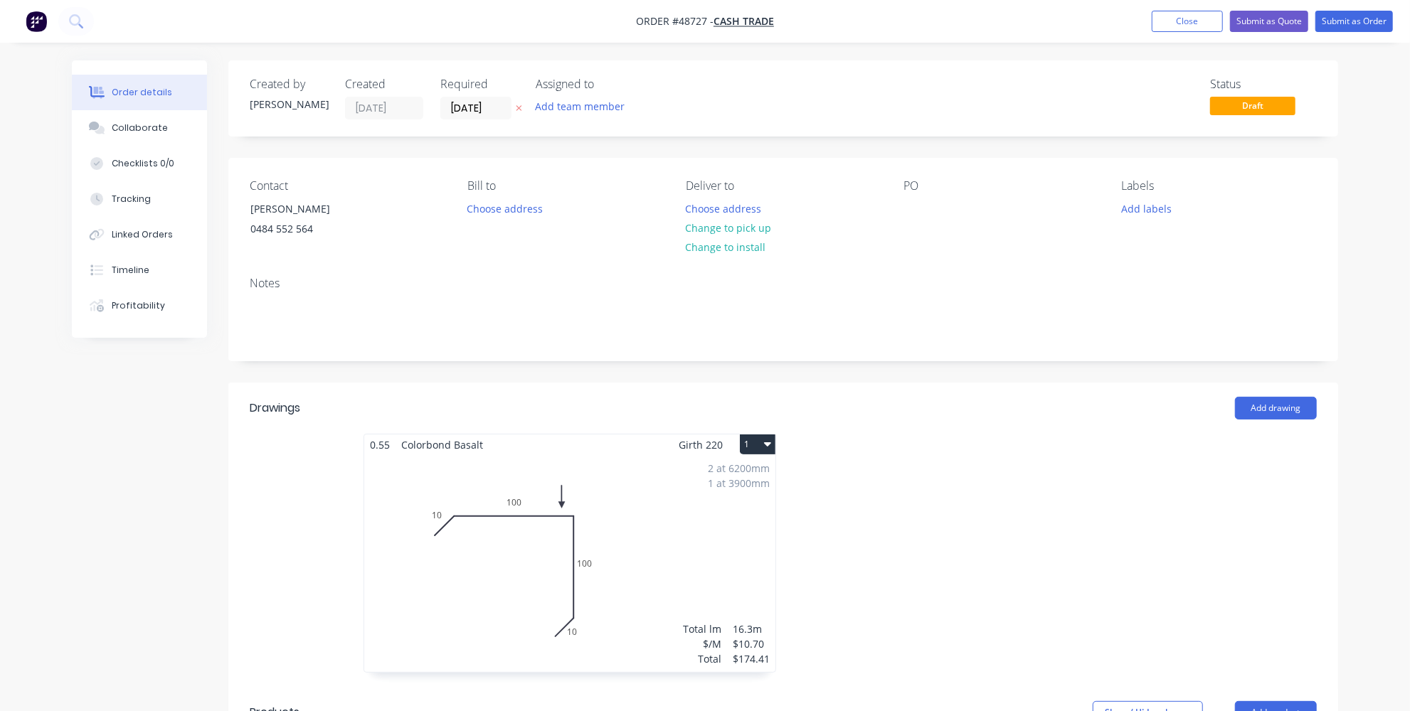
click at [1265, 28] on button "Submit as Quote" at bounding box center [1269, 21] width 78 height 21
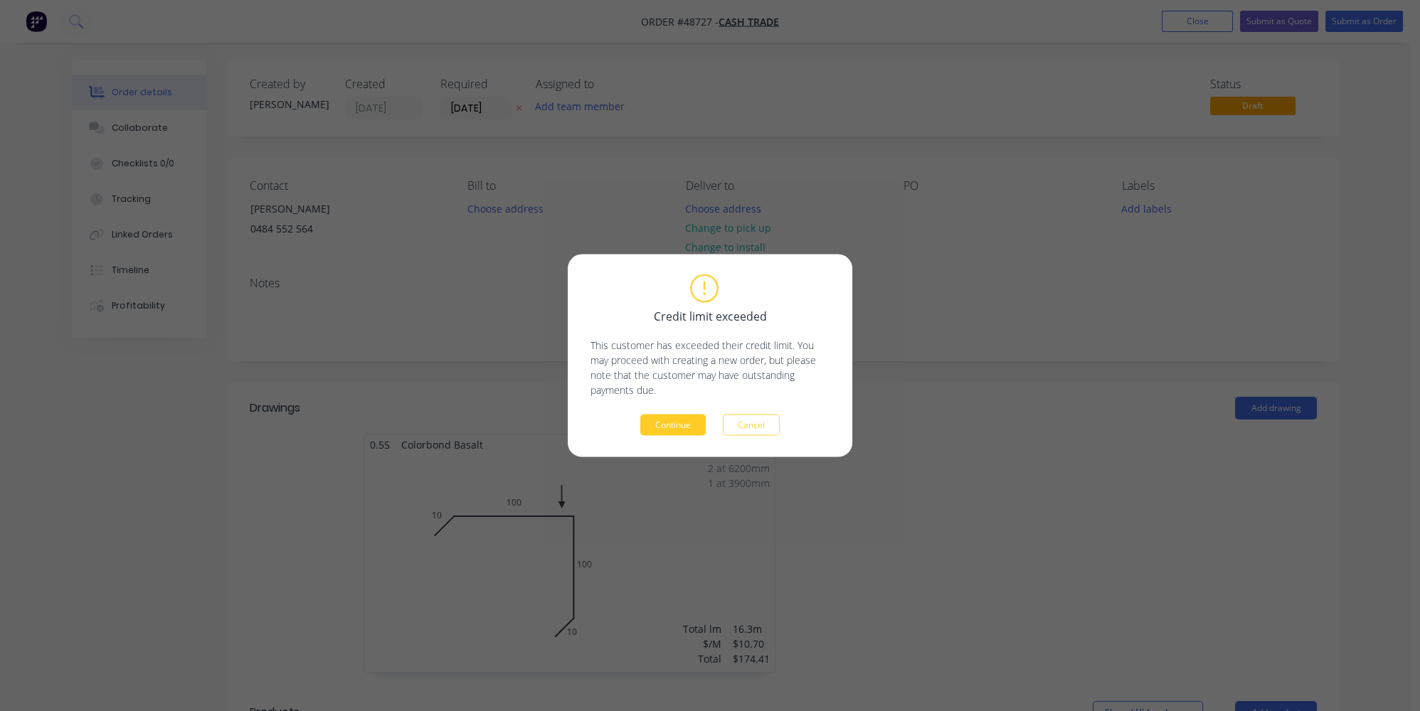
click at [684, 420] on button "Continue" at bounding box center [672, 425] width 65 height 21
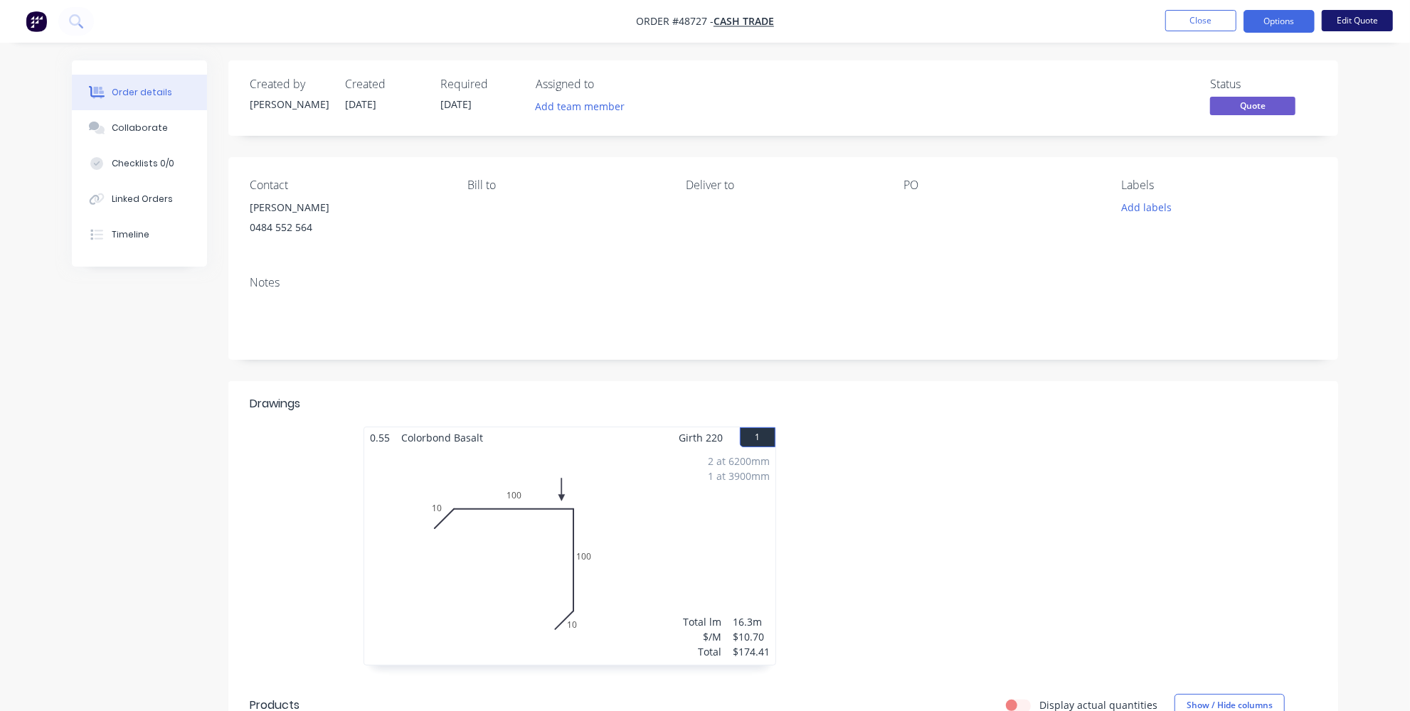
click at [1356, 18] on button "Edit Quote" at bounding box center [1357, 20] width 71 height 21
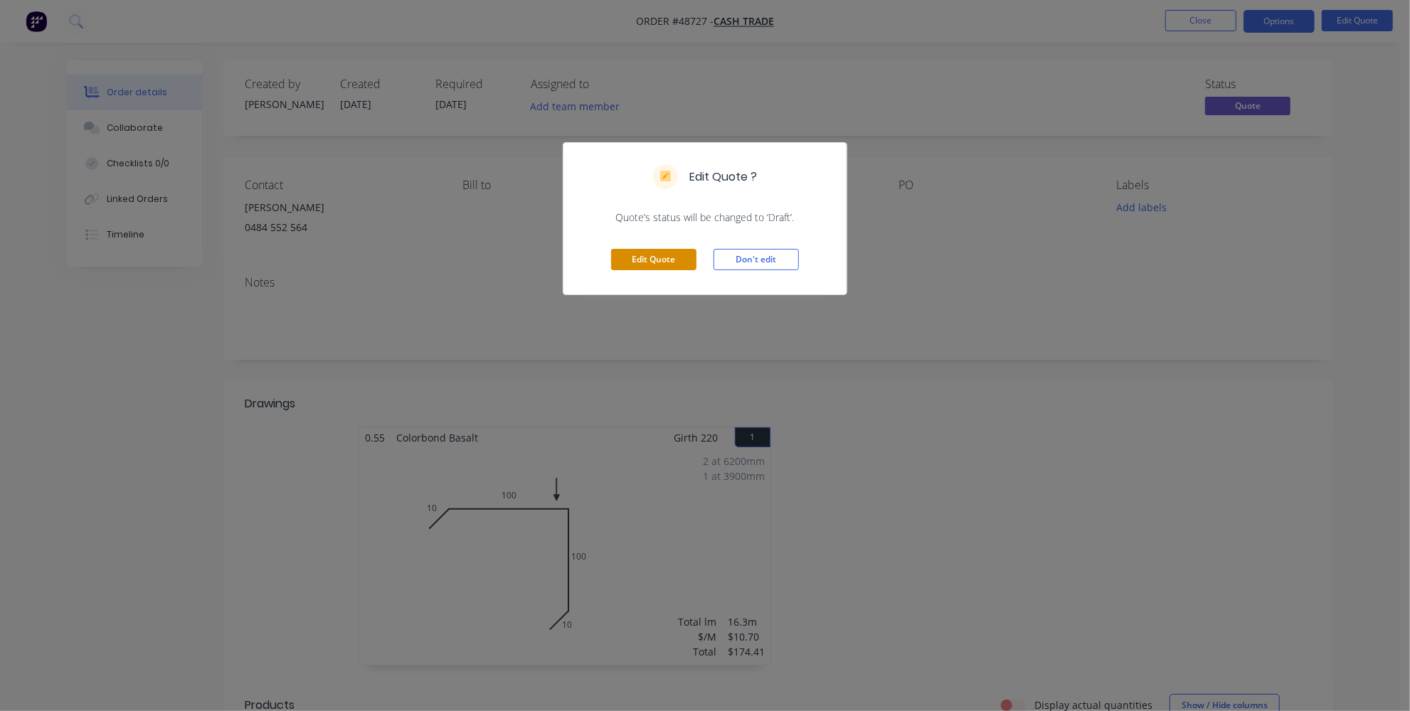
click at [642, 253] on button "Edit Quote" at bounding box center [653, 259] width 85 height 21
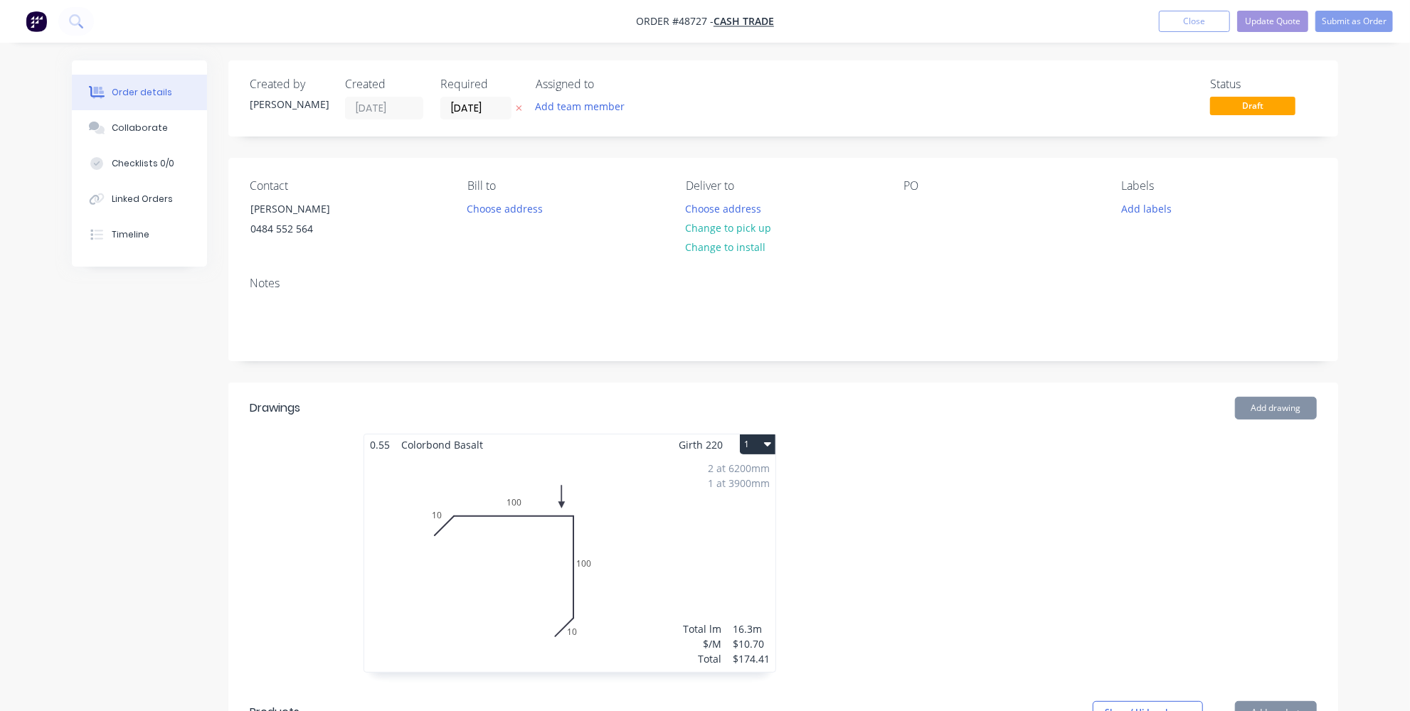
type input "50"
type input "$30.00"
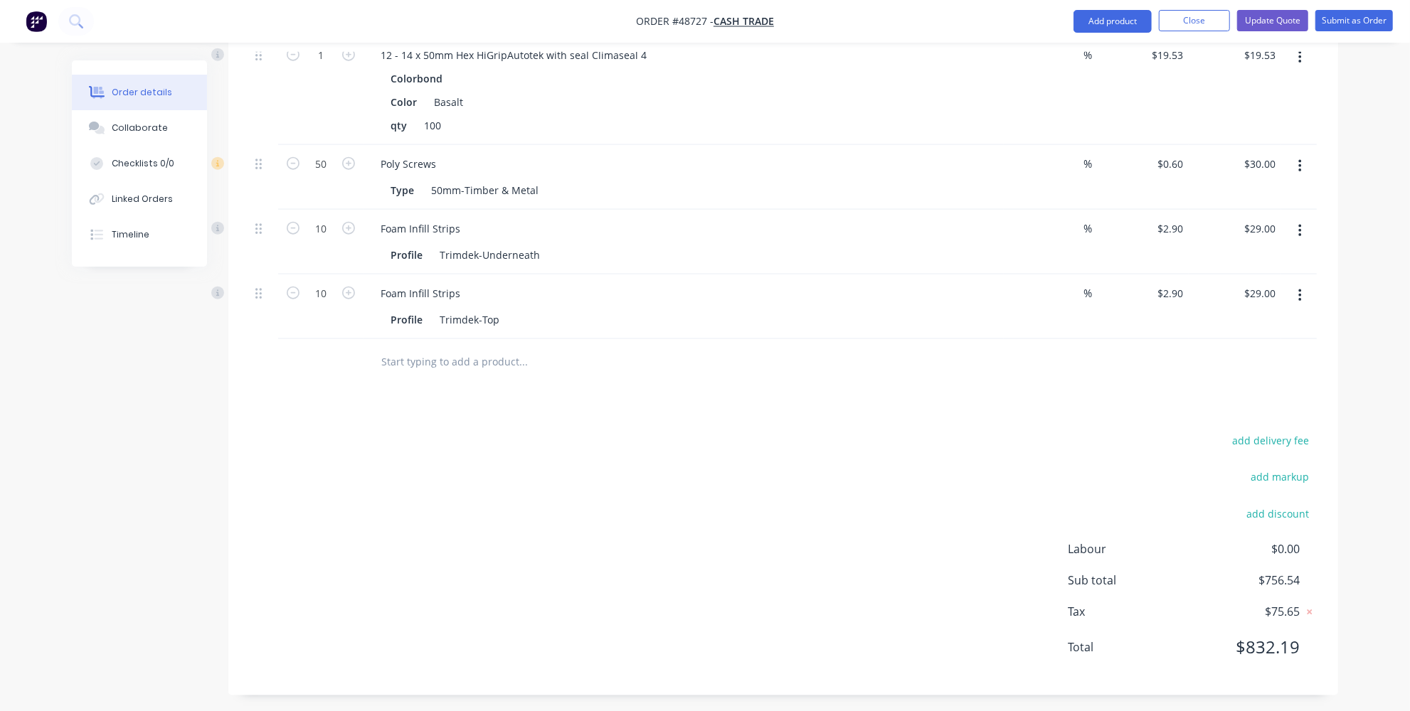
scroll to position [1160, 0]
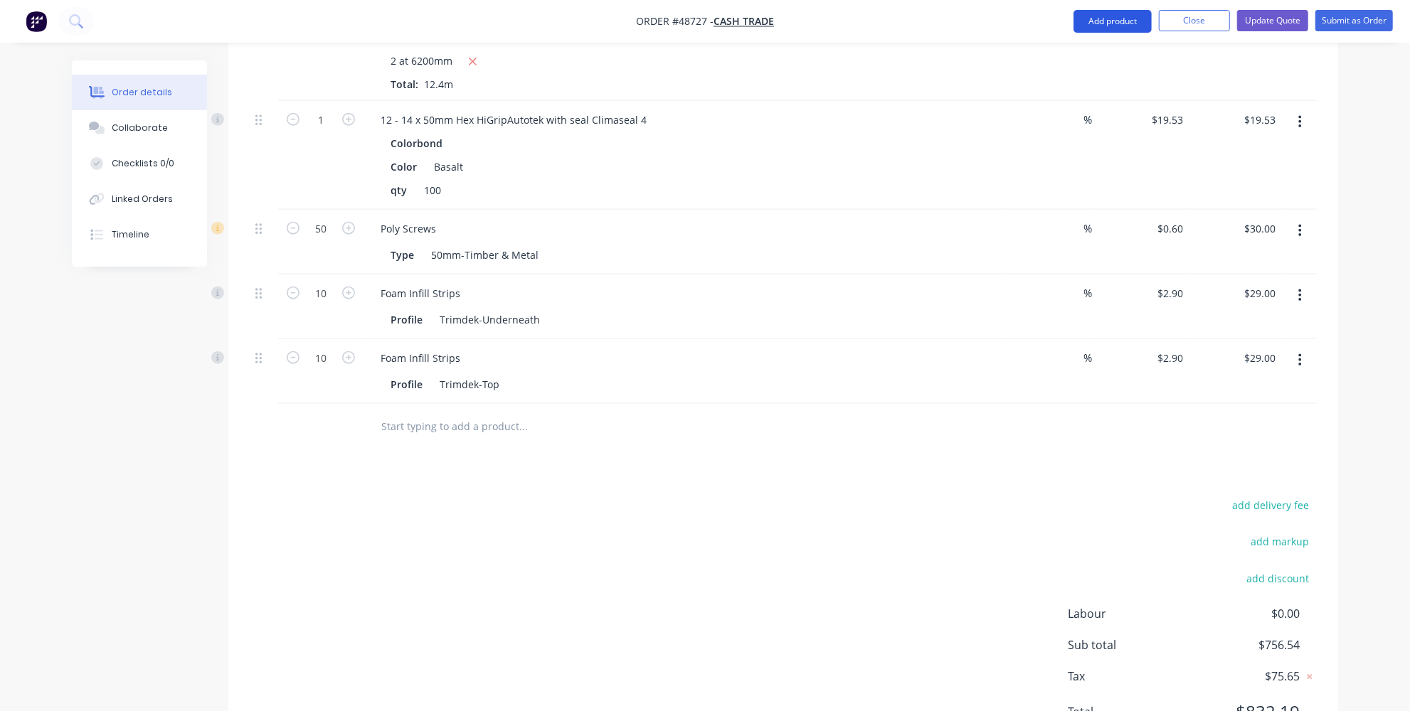
click at [1124, 20] on button "Add product" at bounding box center [1112, 21] width 78 height 23
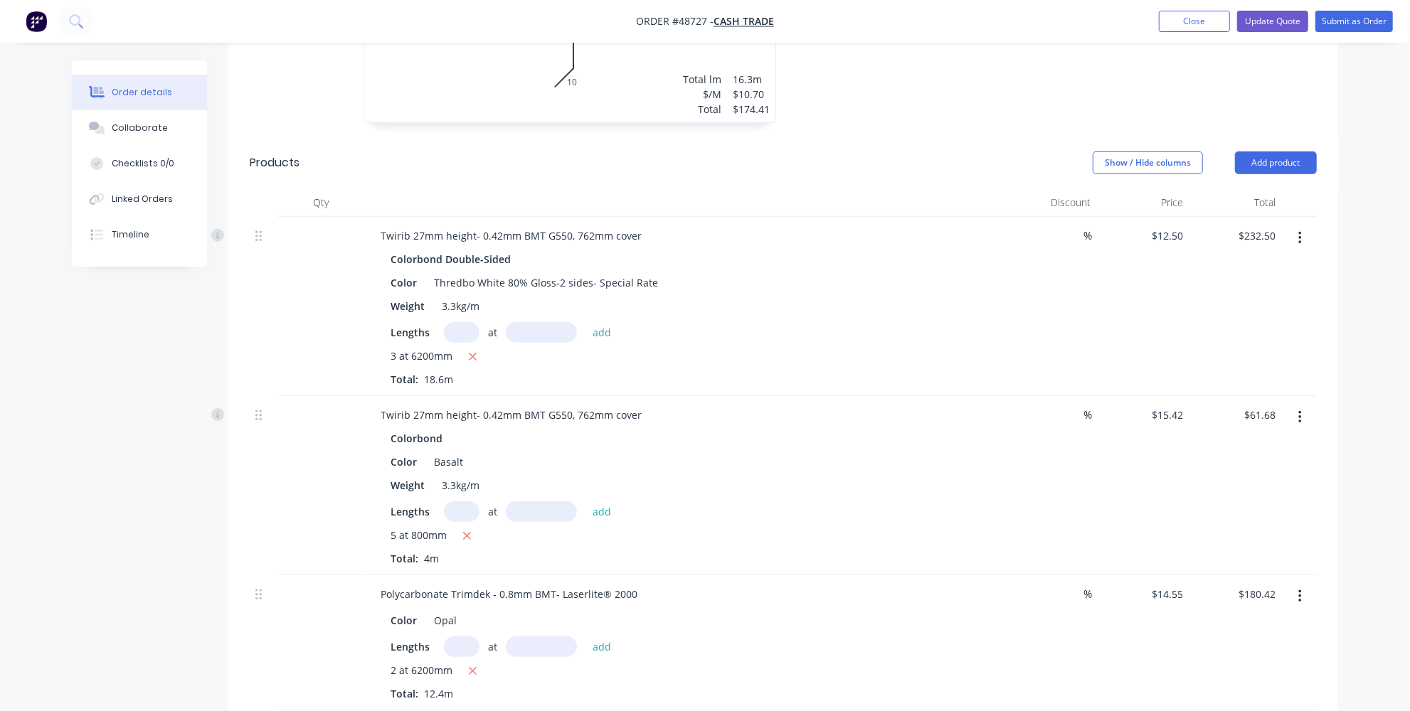
scroll to position [513, 0]
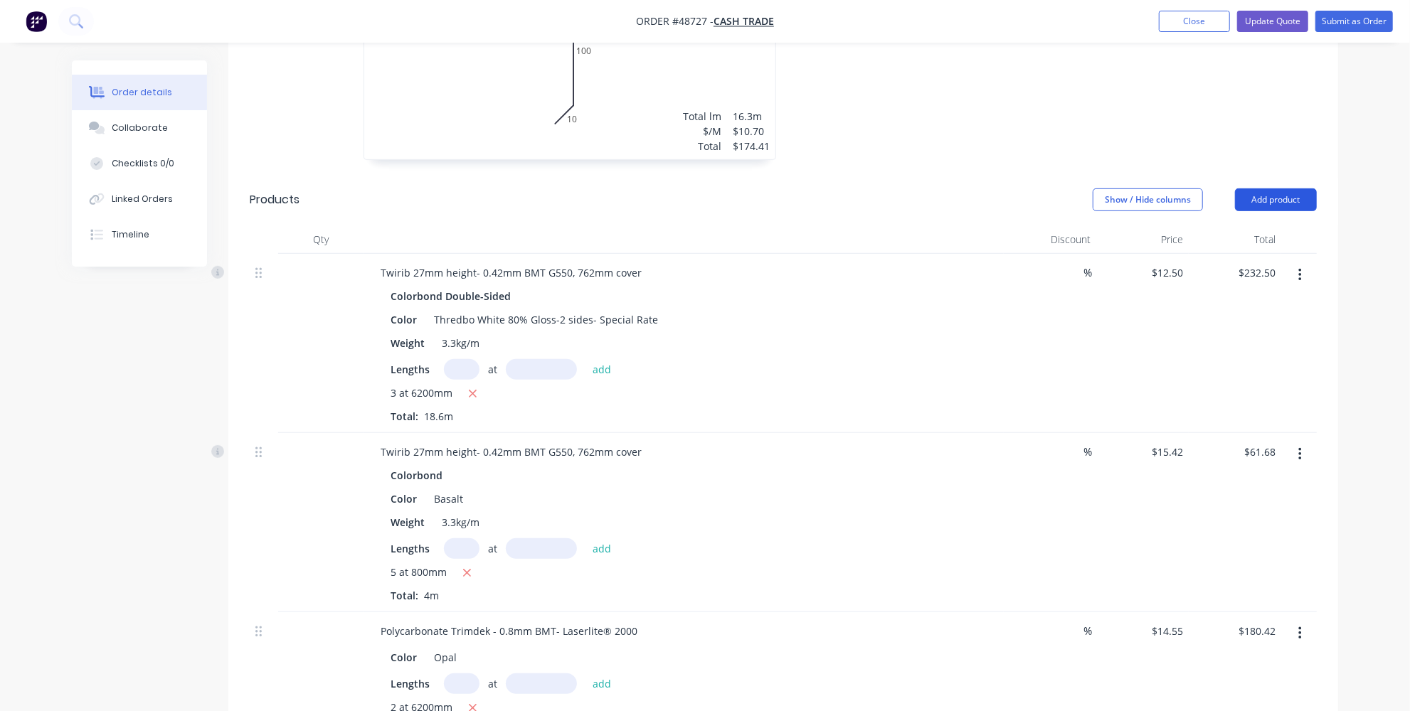
click at [1261, 199] on button "Add product" at bounding box center [1276, 200] width 82 height 23
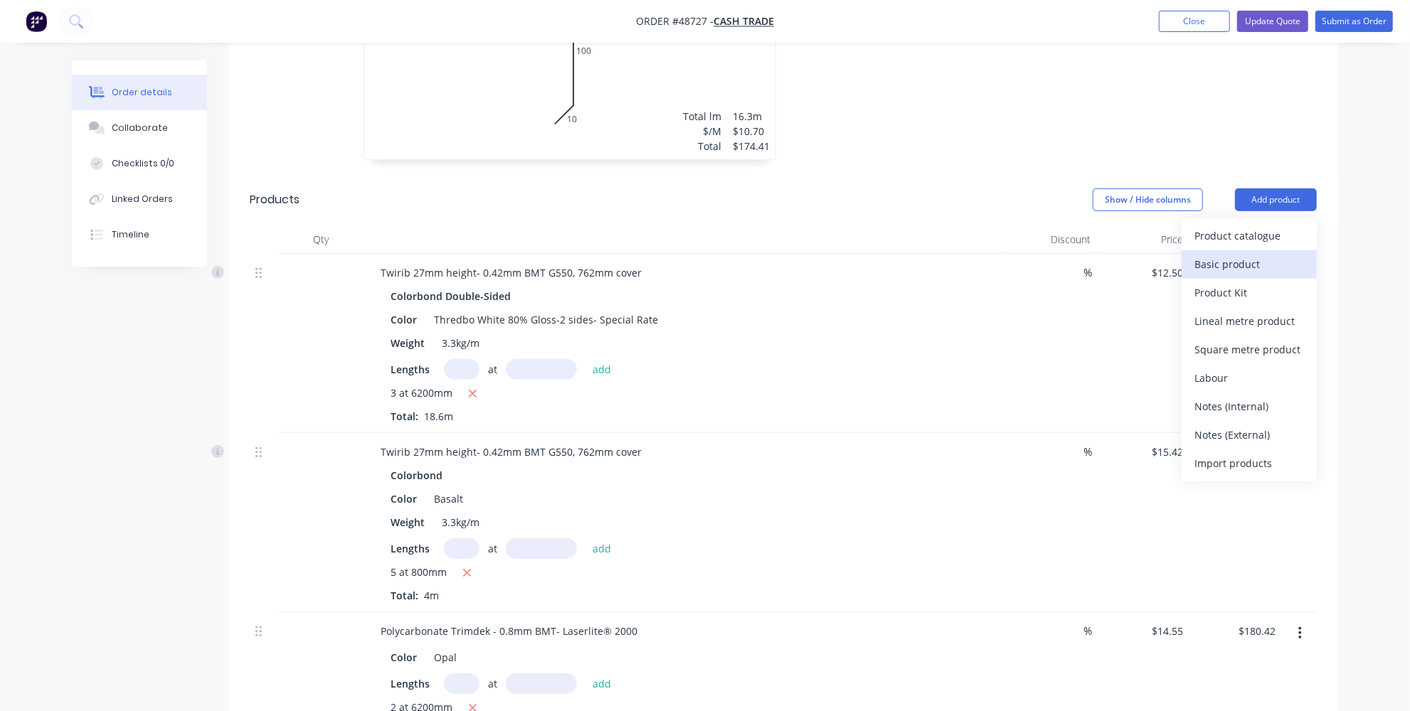
click at [1227, 267] on div "Basic product" at bounding box center [1249, 264] width 110 height 21
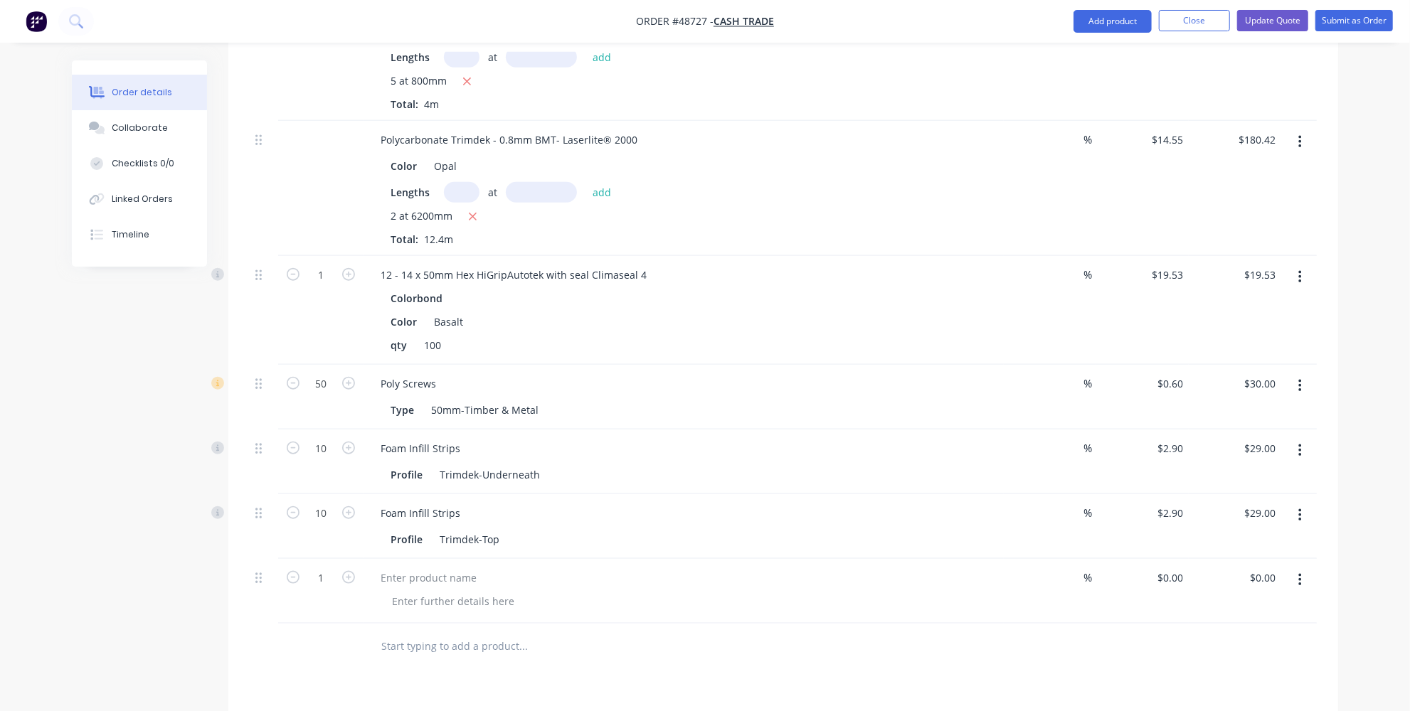
scroll to position [1095, 0]
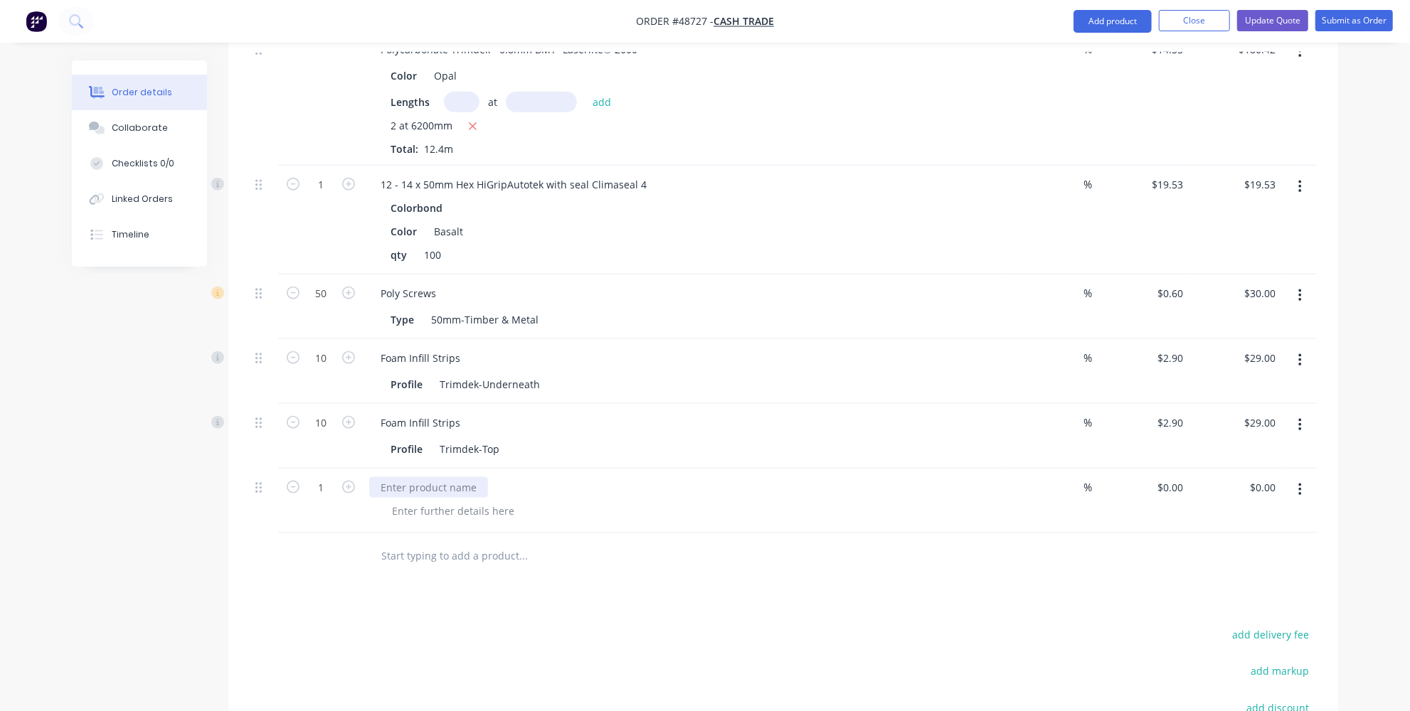
click at [413, 479] on div at bounding box center [428, 487] width 119 height 21
click at [378, 486] on div "charge less 10 M" at bounding box center [420, 487] width 103 height 21
click at [490, 484] on div "extra -charge less 10 M" at bounding box center [436, 487] width 134 height 21
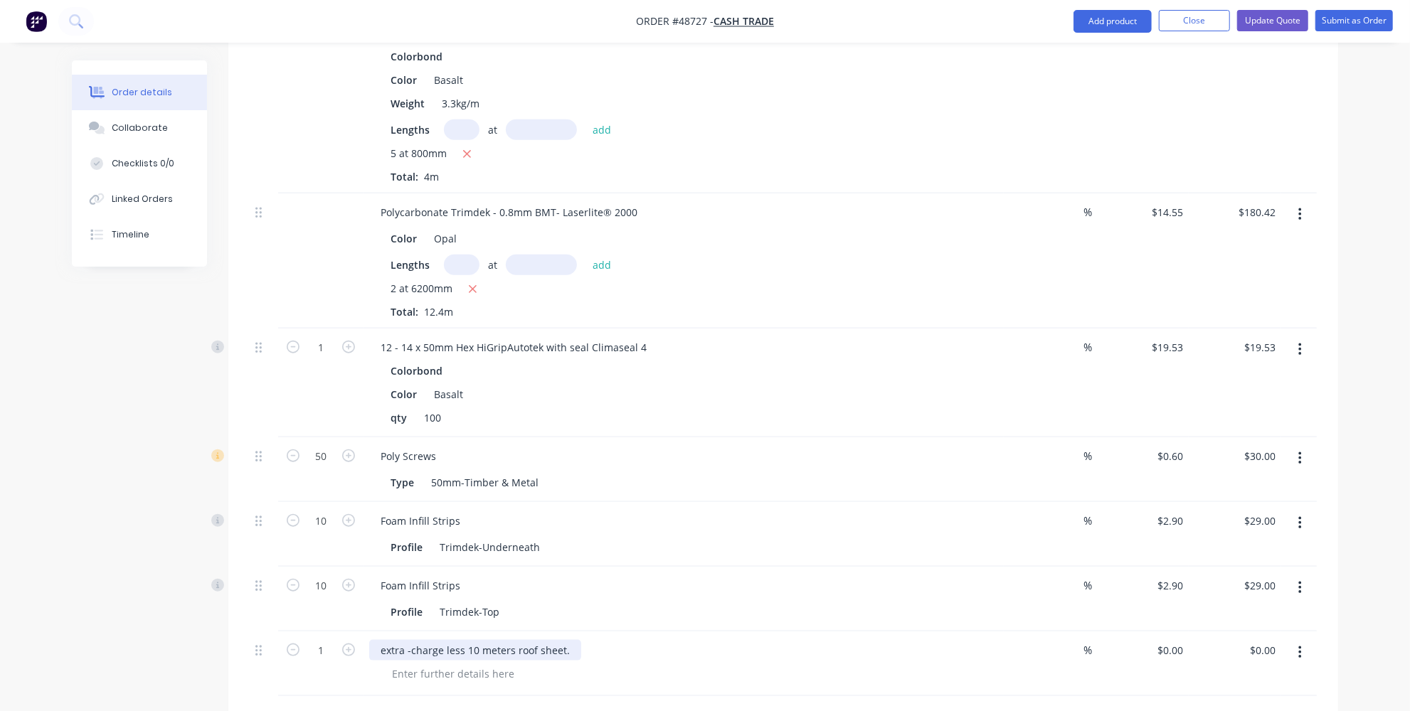
scroll to position [1030, 0]
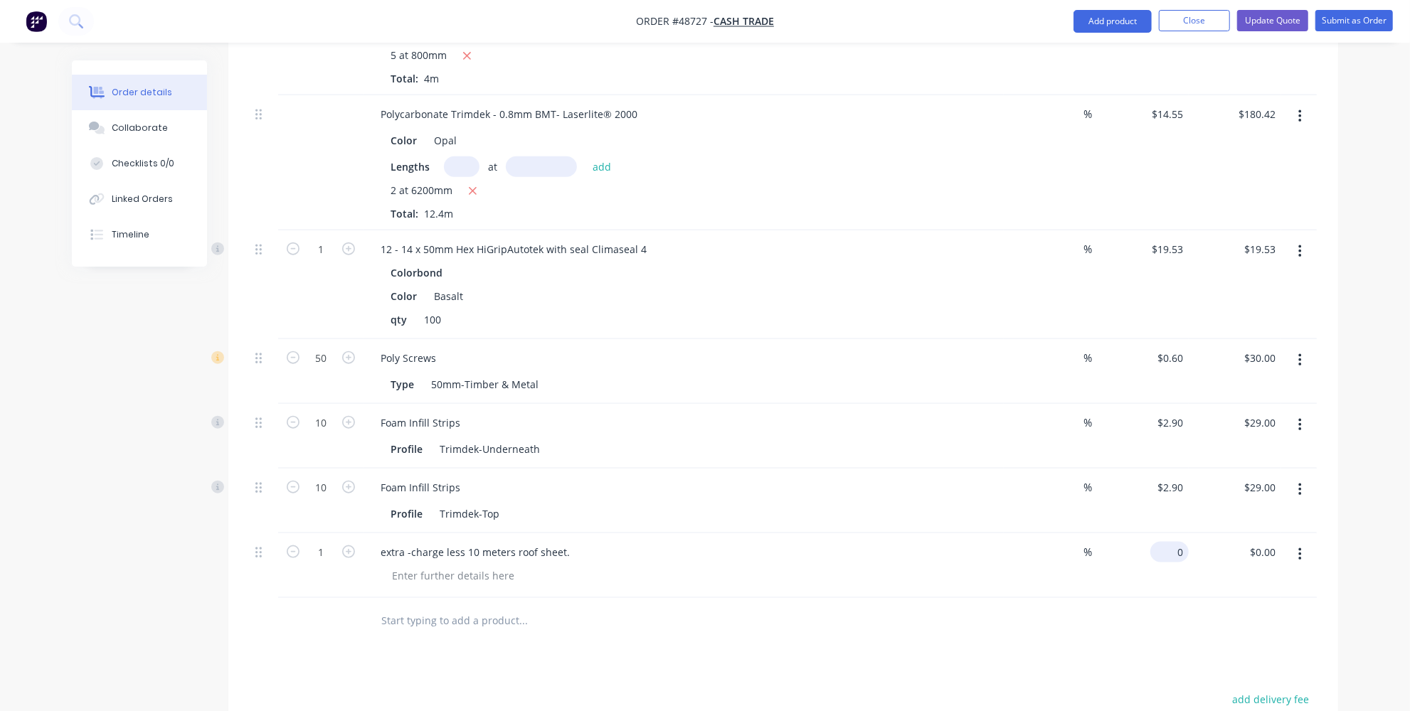
click at [1164, 550] on div "0 $0.00" at bounding box center [1142, 566] width 92 height 65
type input "$7.71"
click at [492, 568] on div at bounding box center [453, 576] width 145 height 21
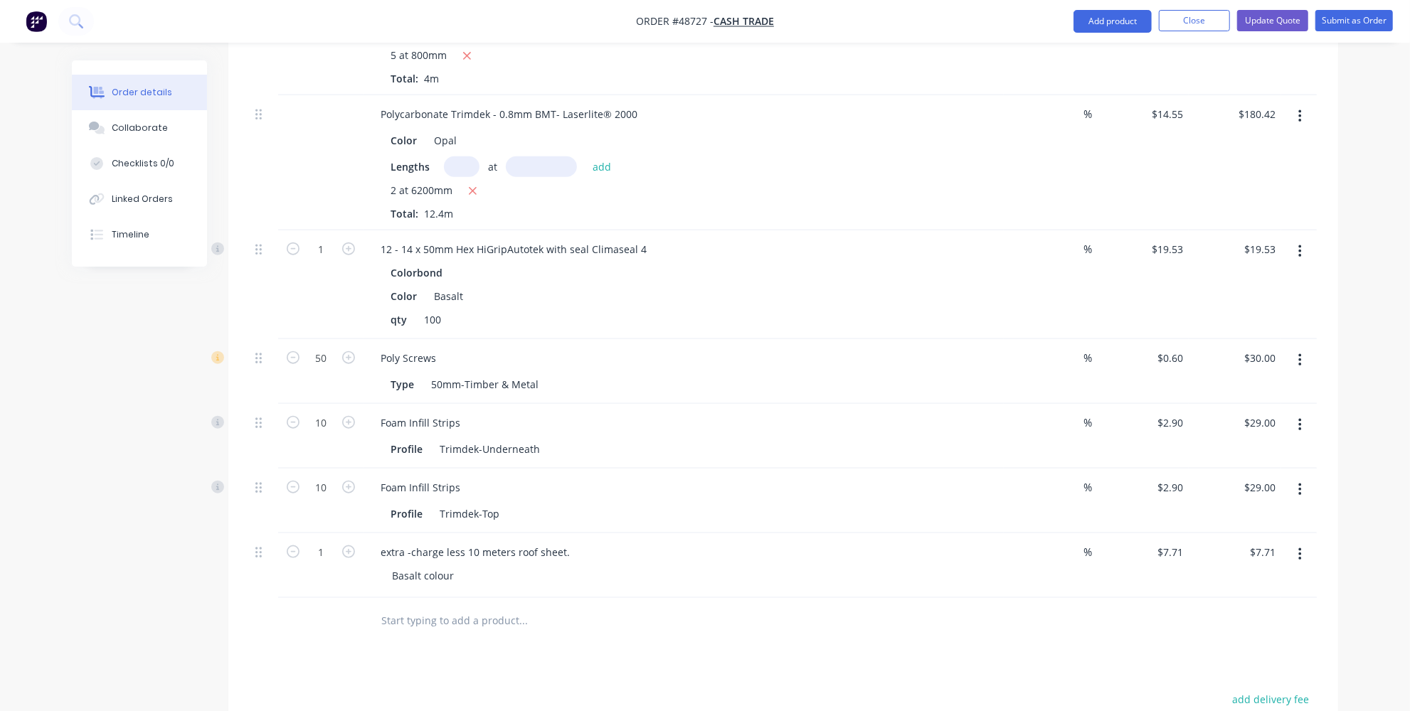
click at [546, 624] on input "text" at bounding box center [523, 621] width 285 height 28
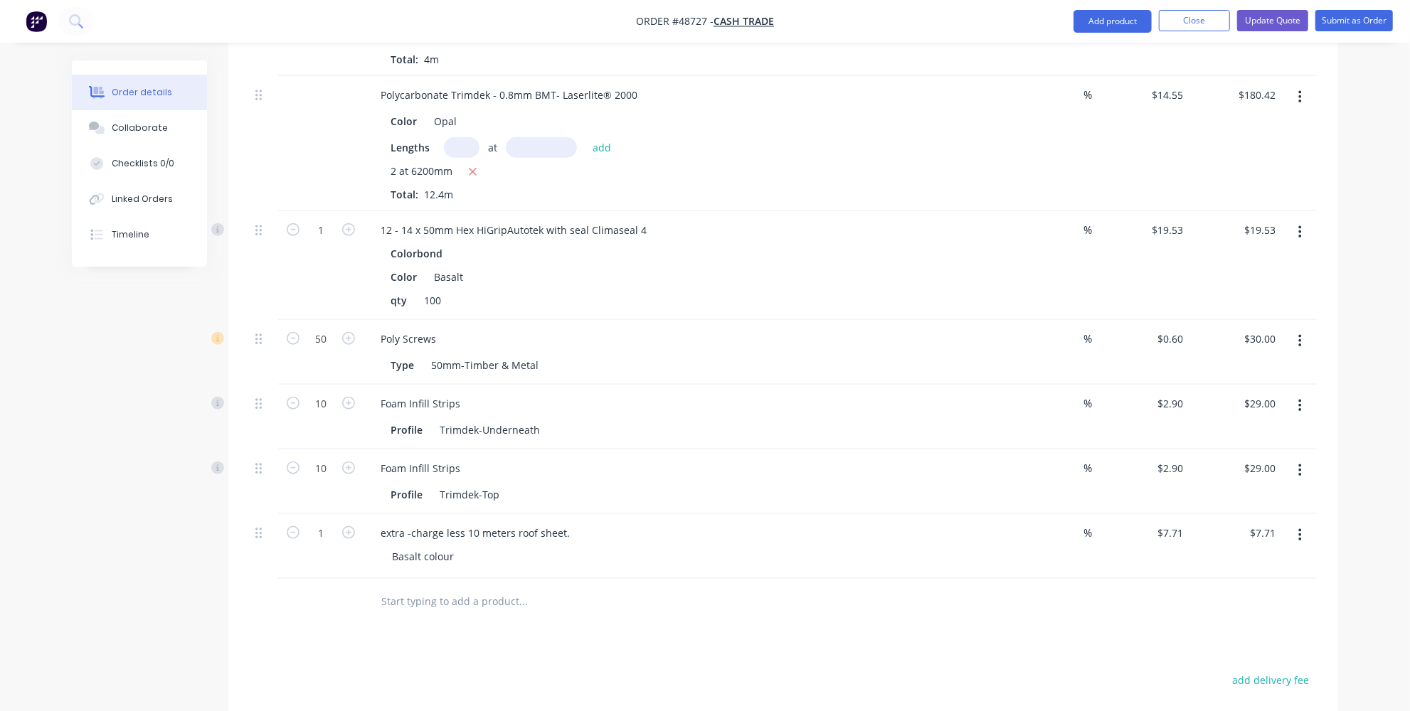
scroll to position [1095, 0]
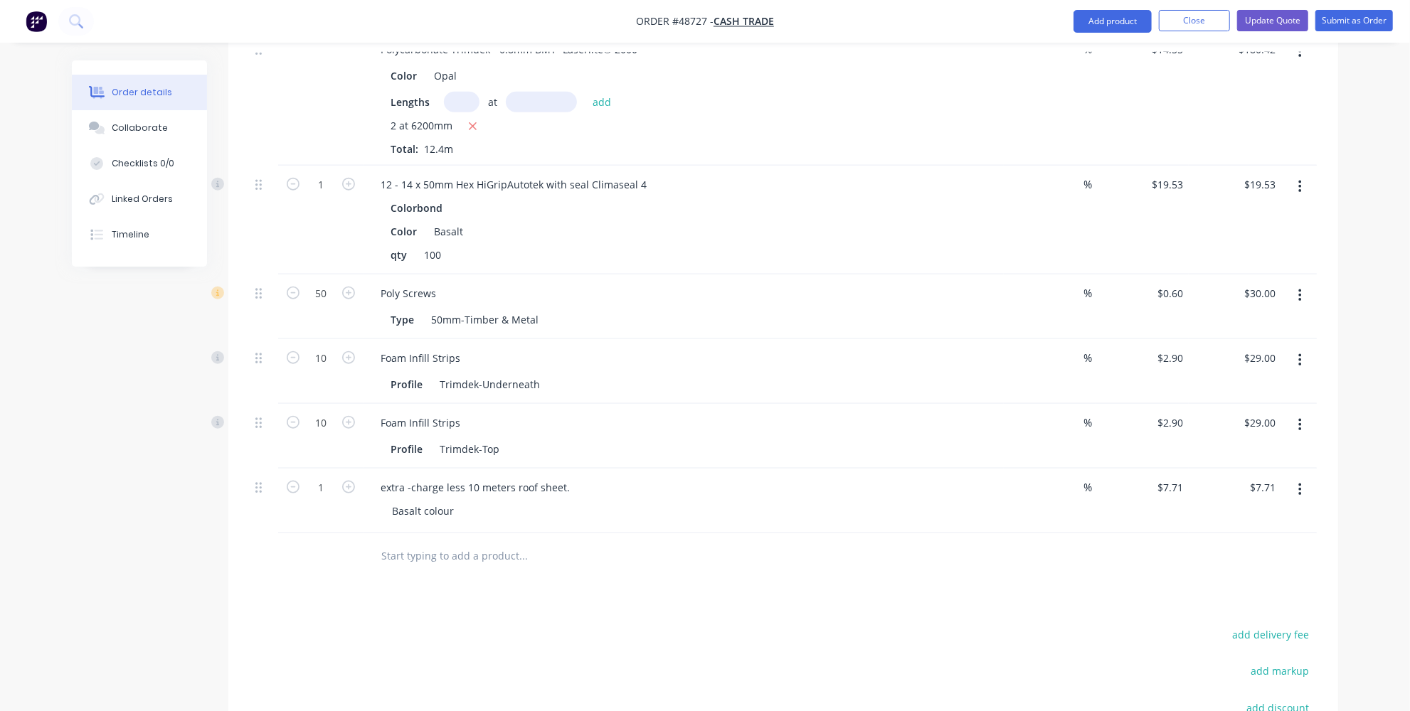
click at [541, 575] on div "Drawings Add drawing 0.55 Colorbond Basalt Girth 220 1 0 10 100 100 10 0 10 100…" at bounding box center [783, 89] width 1110 height 1602
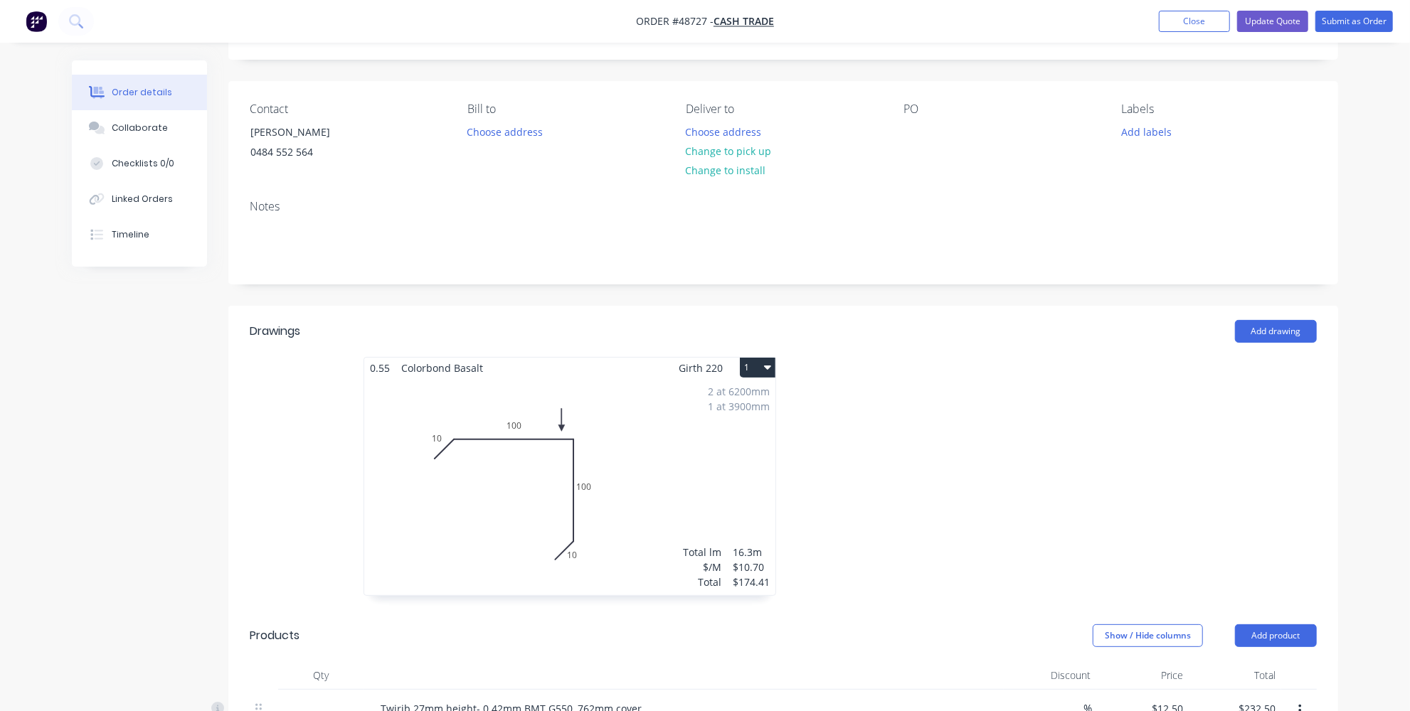
scroll to position [0, 0]
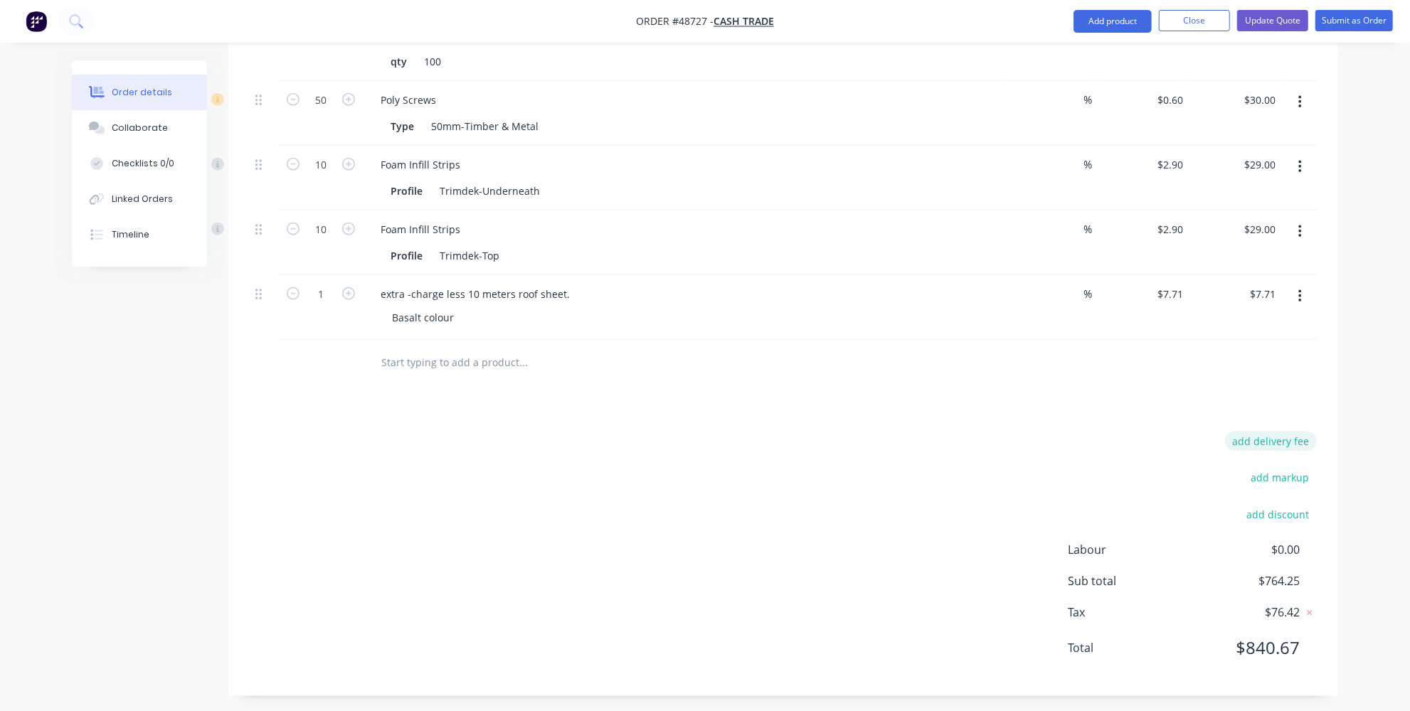
click at [1241, 432] on button "add delivery fee" at bounding box center [1271, 441] width 92 height 19
type input "65"
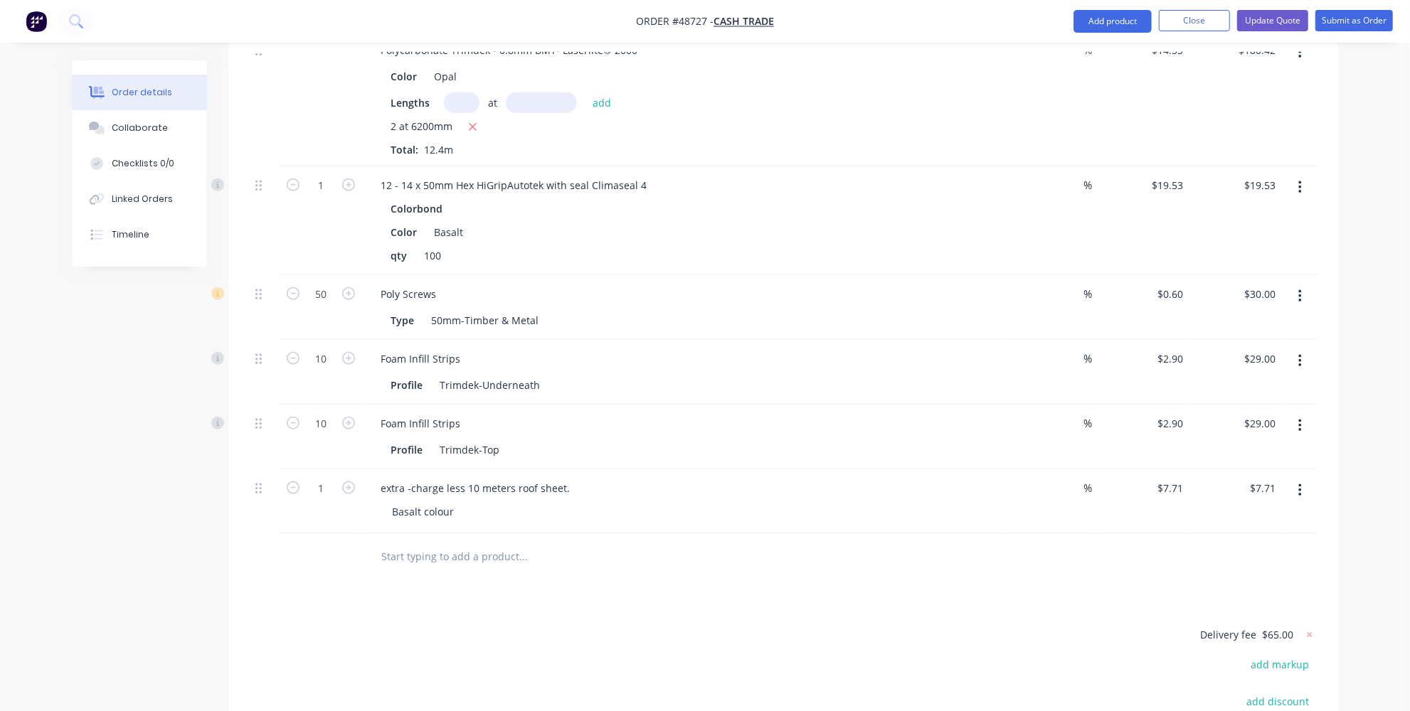
scroll to position [1099, 0]
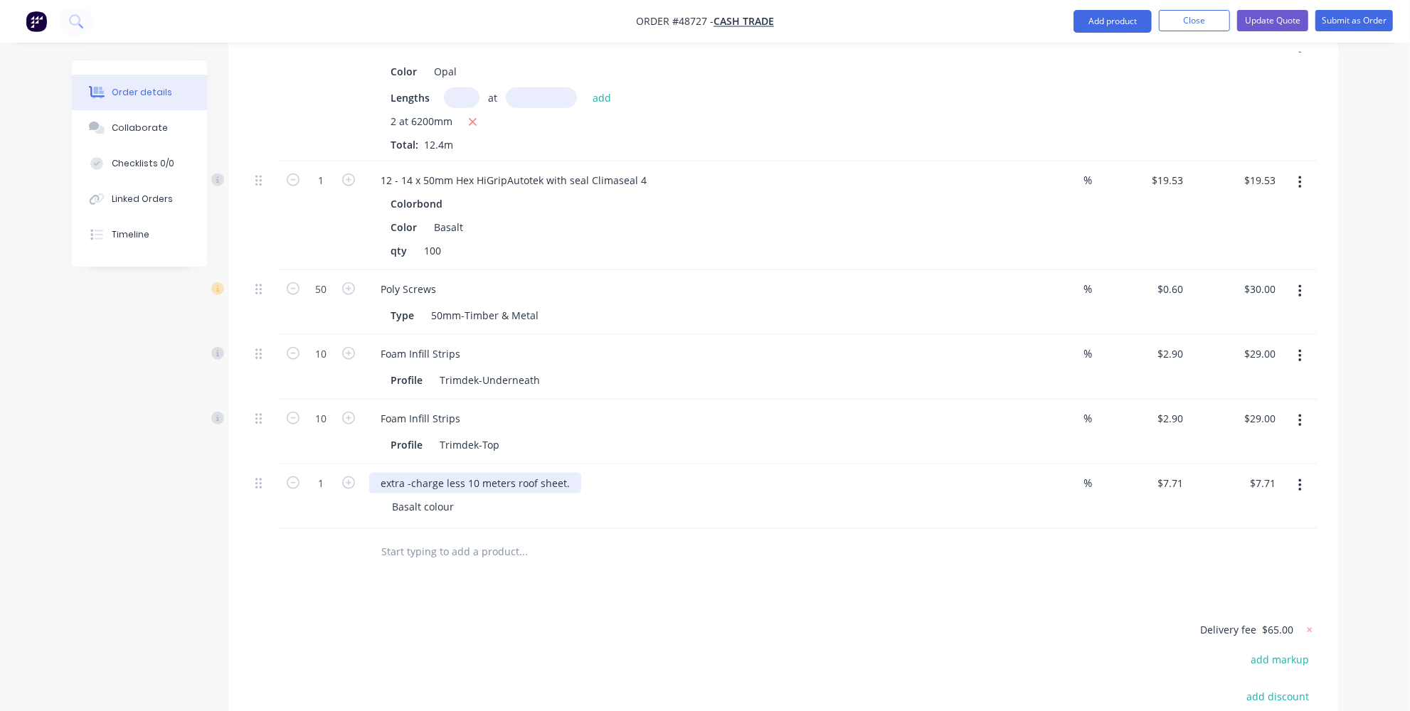
click at [516, 479] on div "extra -charge less 10 meters roof sheet." at bounding box center [475, 483] width 212 height 21
drag, startPoint x: 568, startPoint y: 479, endPoint x: 378, endPoint y: 482, distance: 190.0
click at [378, 482] on div "extra -charge less 10 meters roof sheet." at bounding box center [475, 483] width 212 height 21
click at [652, 605] on div "Drawings Add drawing 0.55 Colorbond Basalt Girth 220 1 0 10 100 100 10 0 10 100…" at bounding box center [783, 81] width 1110 height 1595
click at [405, 477] on div "items under 10 surcharge" at bounding box center [442, 483] width 147 height 21
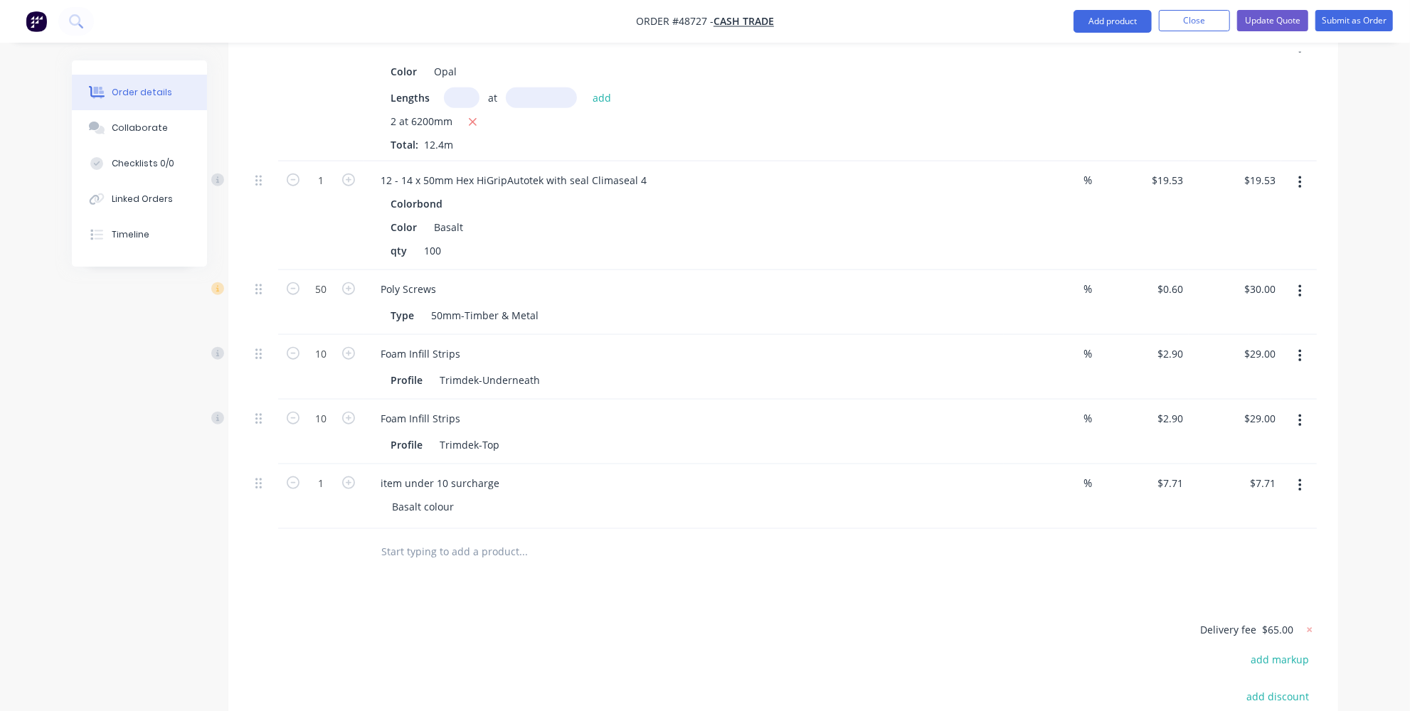
click at [552, 558] on input "text" at bounding box center [523, 552] width 285 height 28
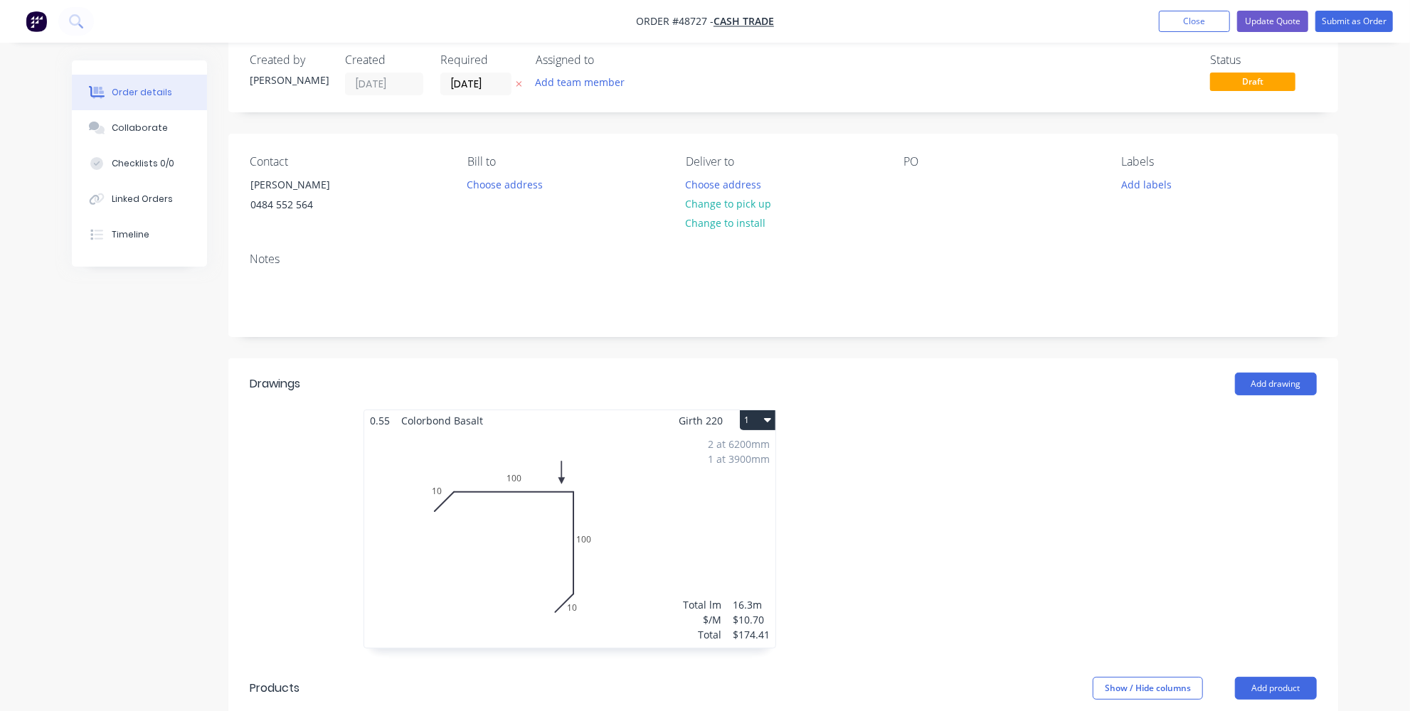
scroll to position [0, 0]
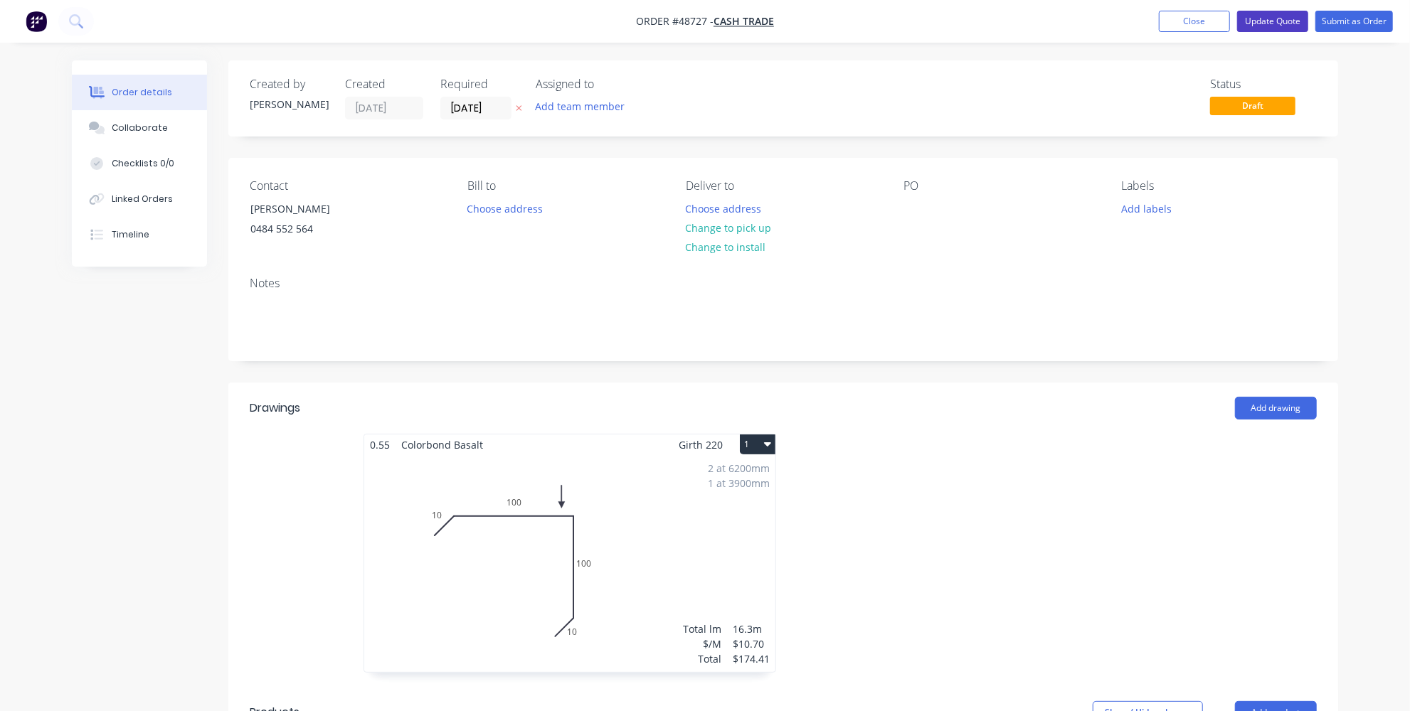
click at [1270, 25] on button "Update Quote" at bounding box center [1272, 21] width 71 height 21
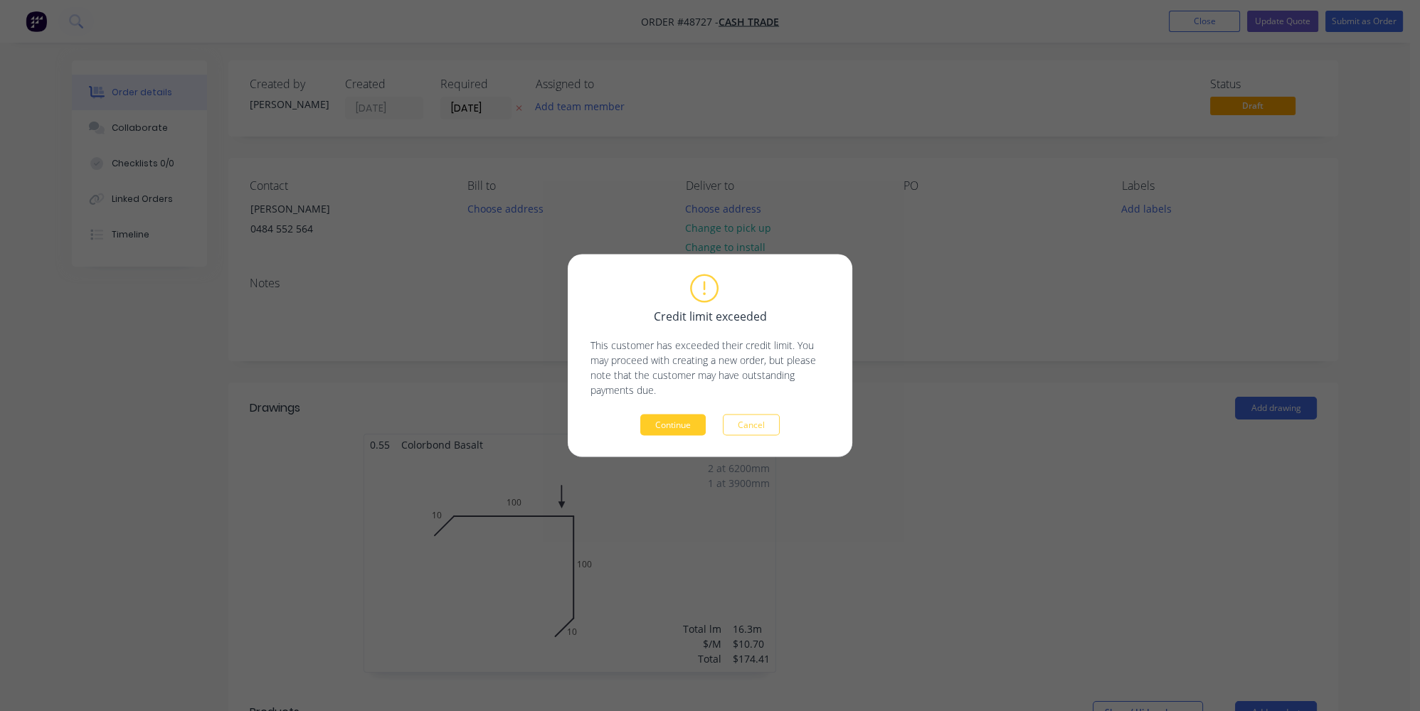
click at [682, 422] on button "Continue" at bounding box center [672, 425] width 65 height 21
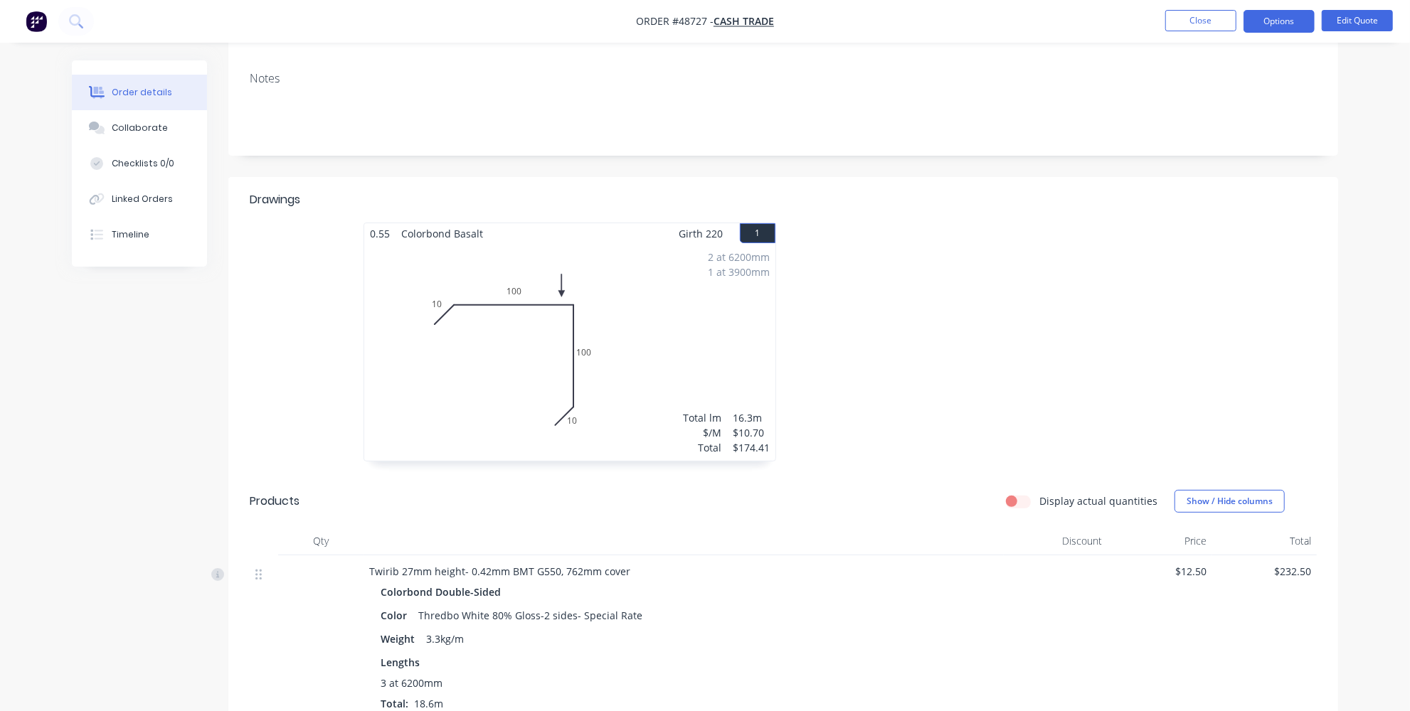
scroll to position [48, 0]
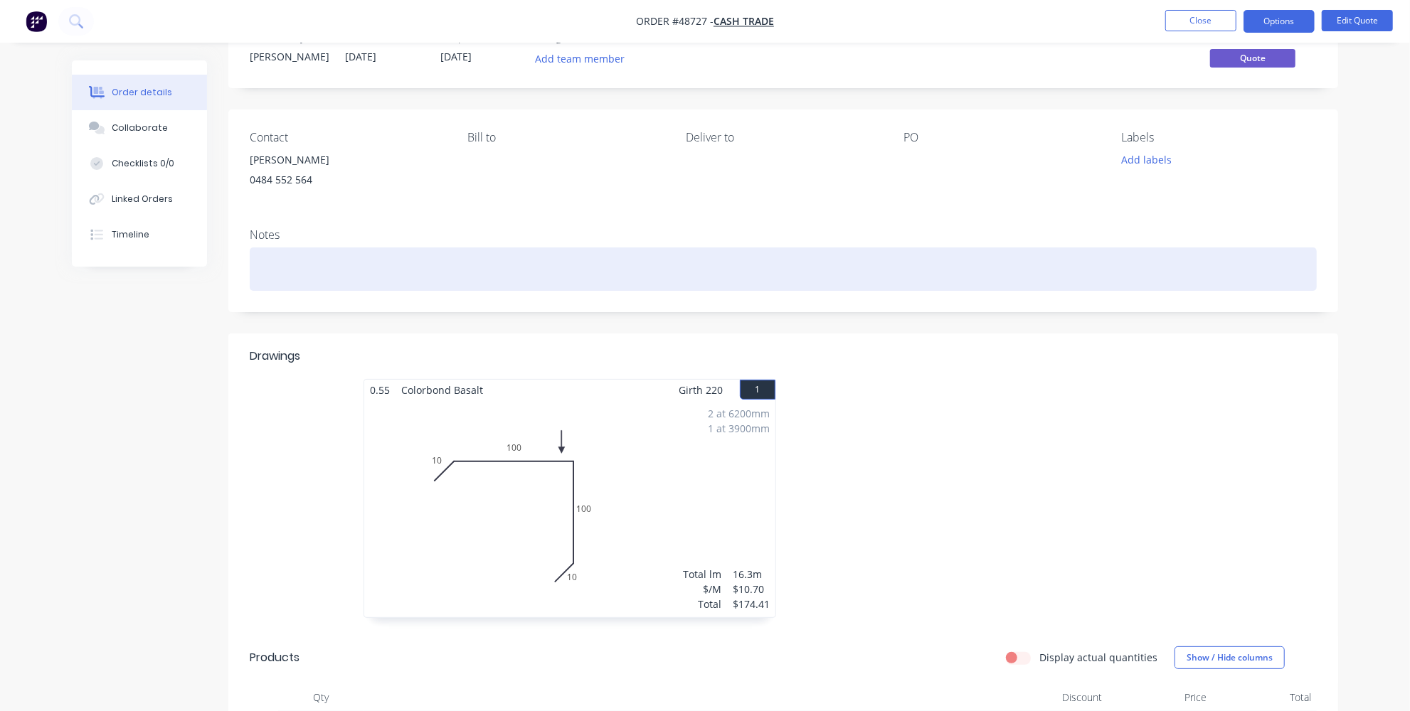
click at [528, 254] on div at bounding box center [783, 269] width 1067 height 43
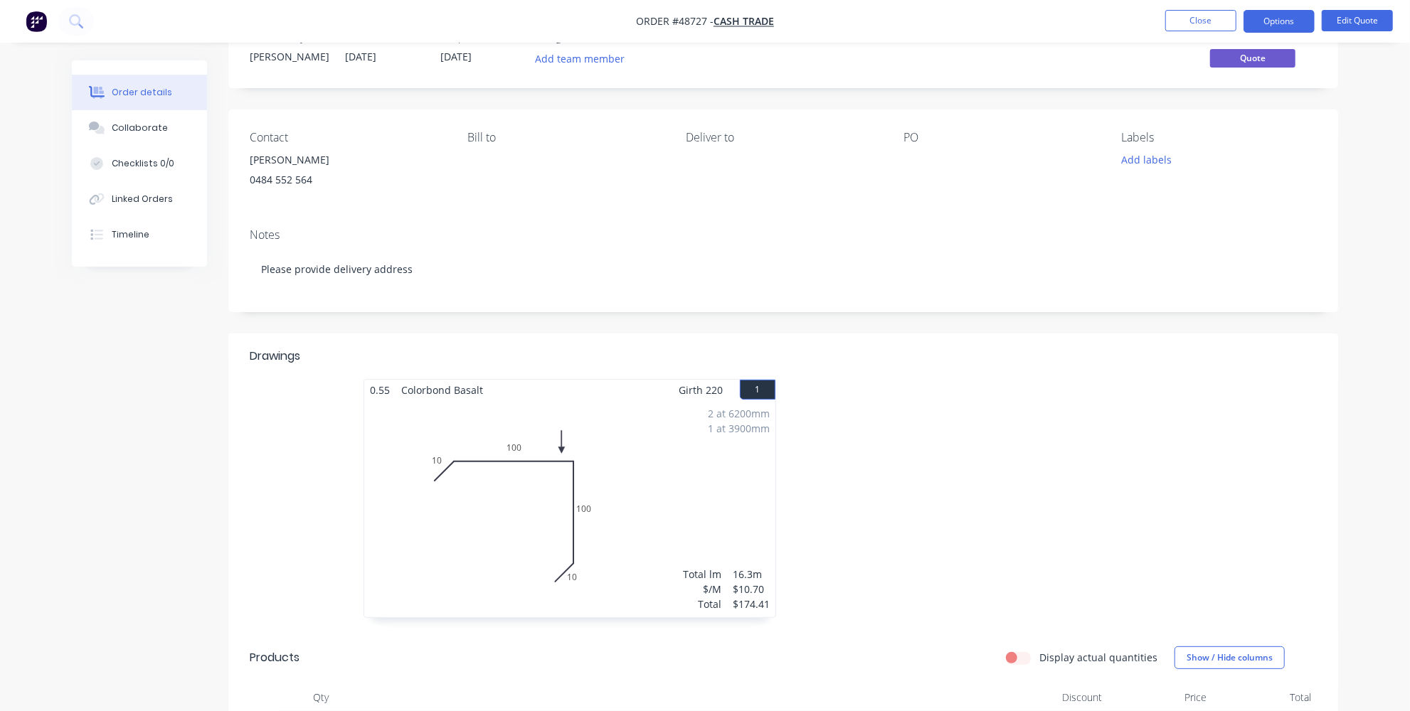
click at [541, 310] on div "Notes Please provide delivery address" at bounding box center [783, 264] width 1110 height 95
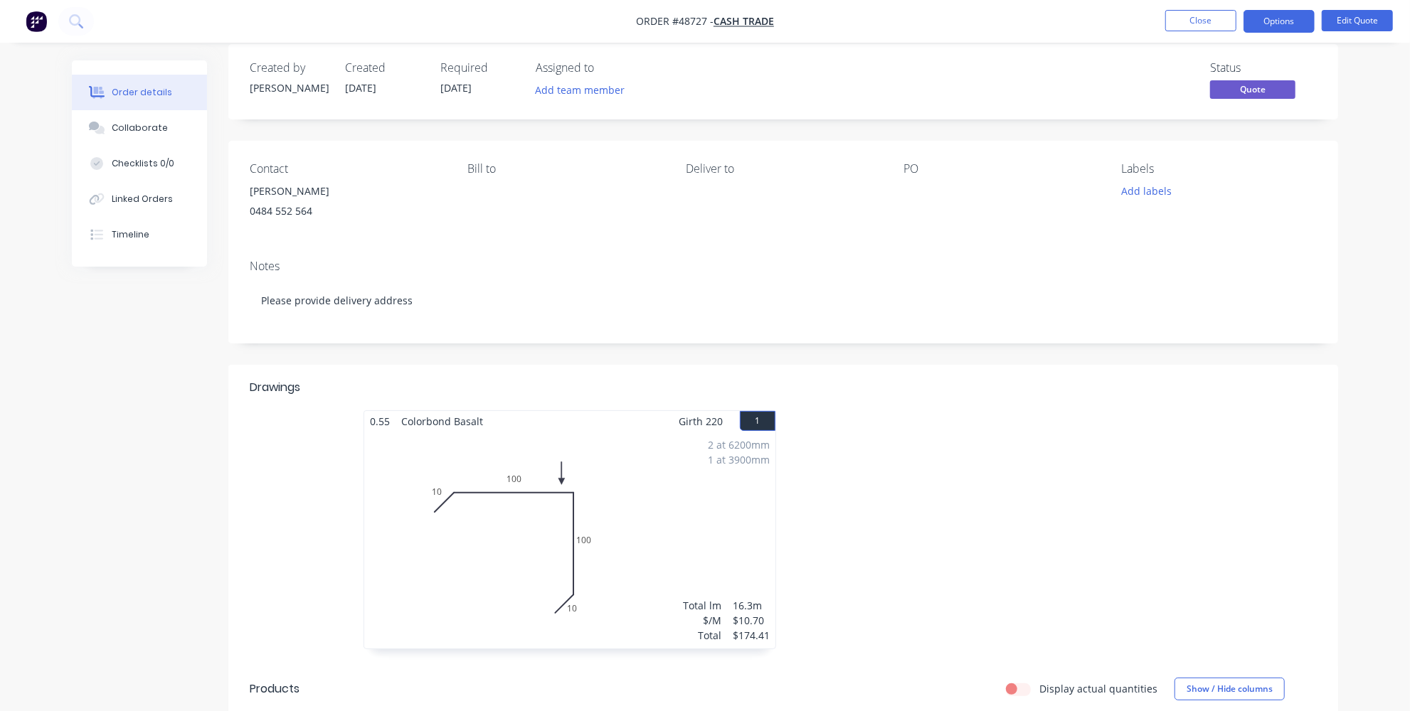
scroll to position [0, 0]
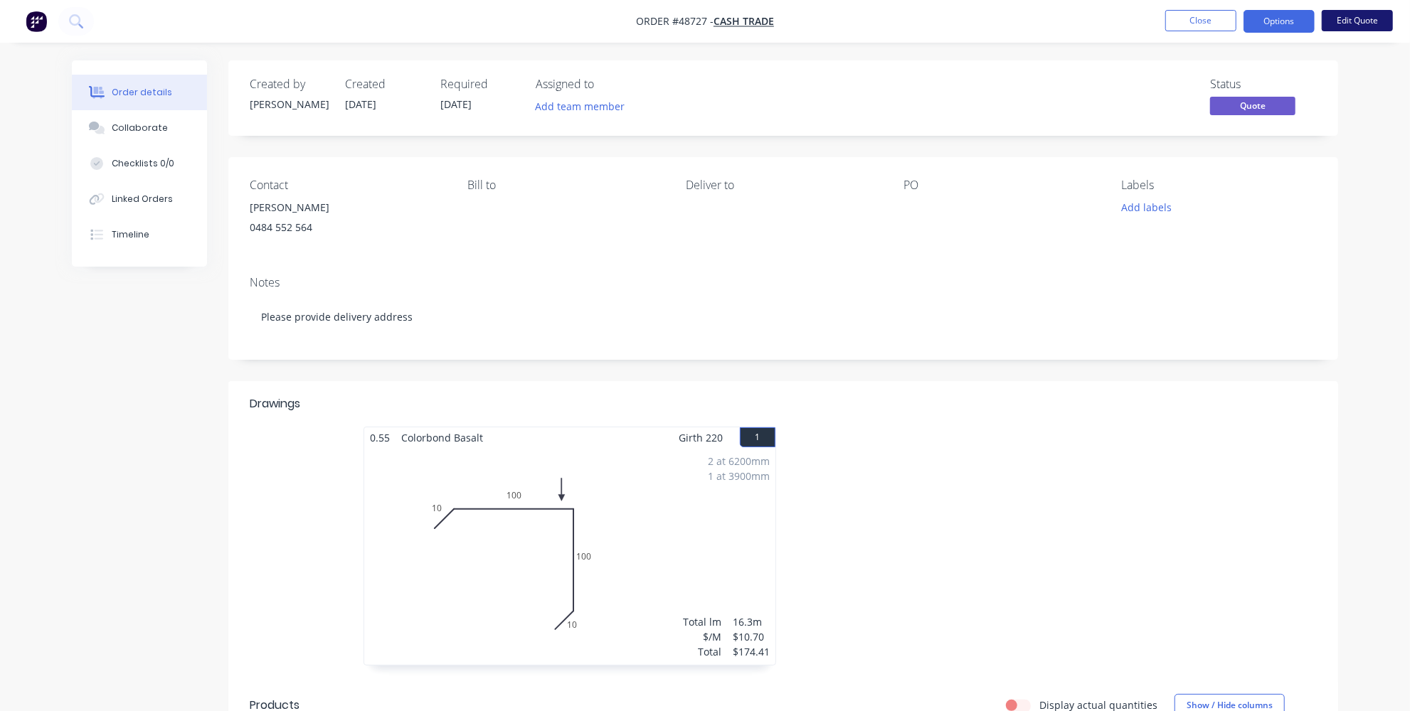
click at [1371, 24] on button "Edit Quote" at bounding box center [1357, 20] width 71 height 21
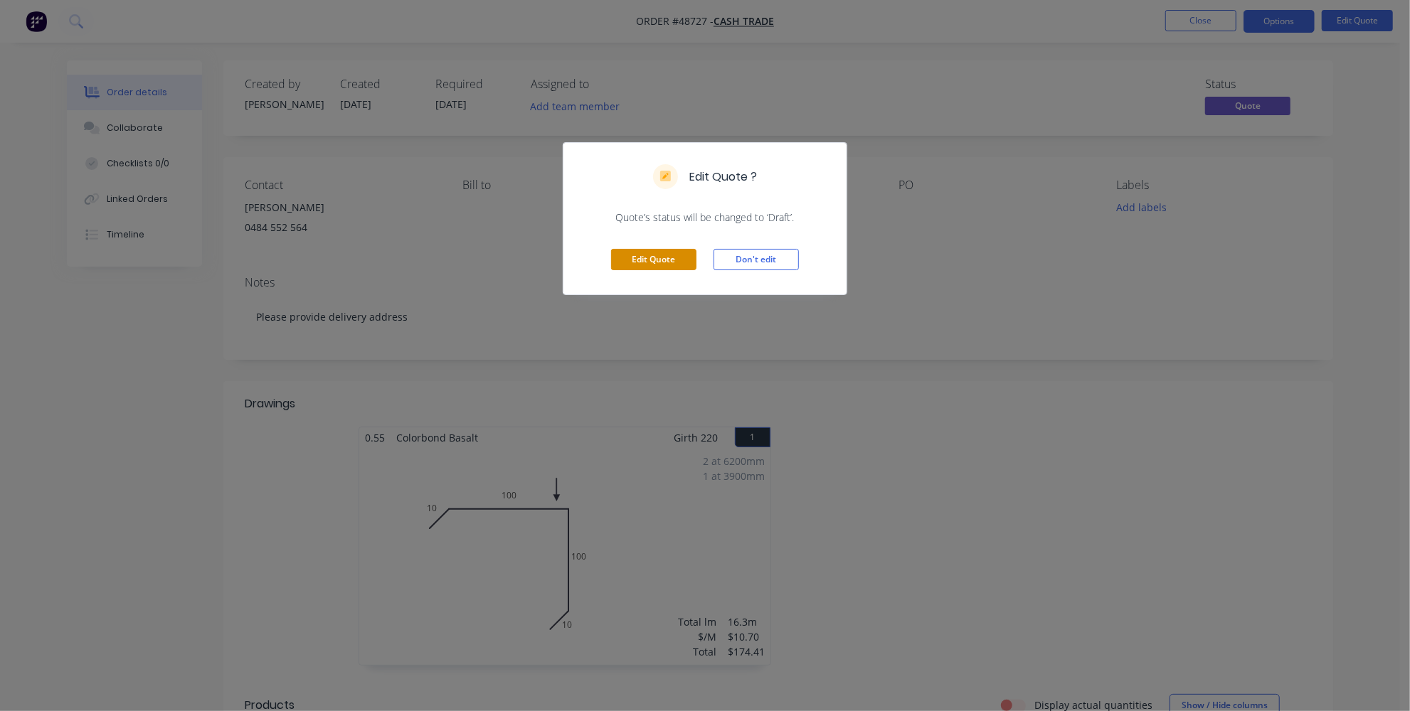
click at [672, 250] on button "Edit Quote" at bounding box center [653, 259] width 85 height 21
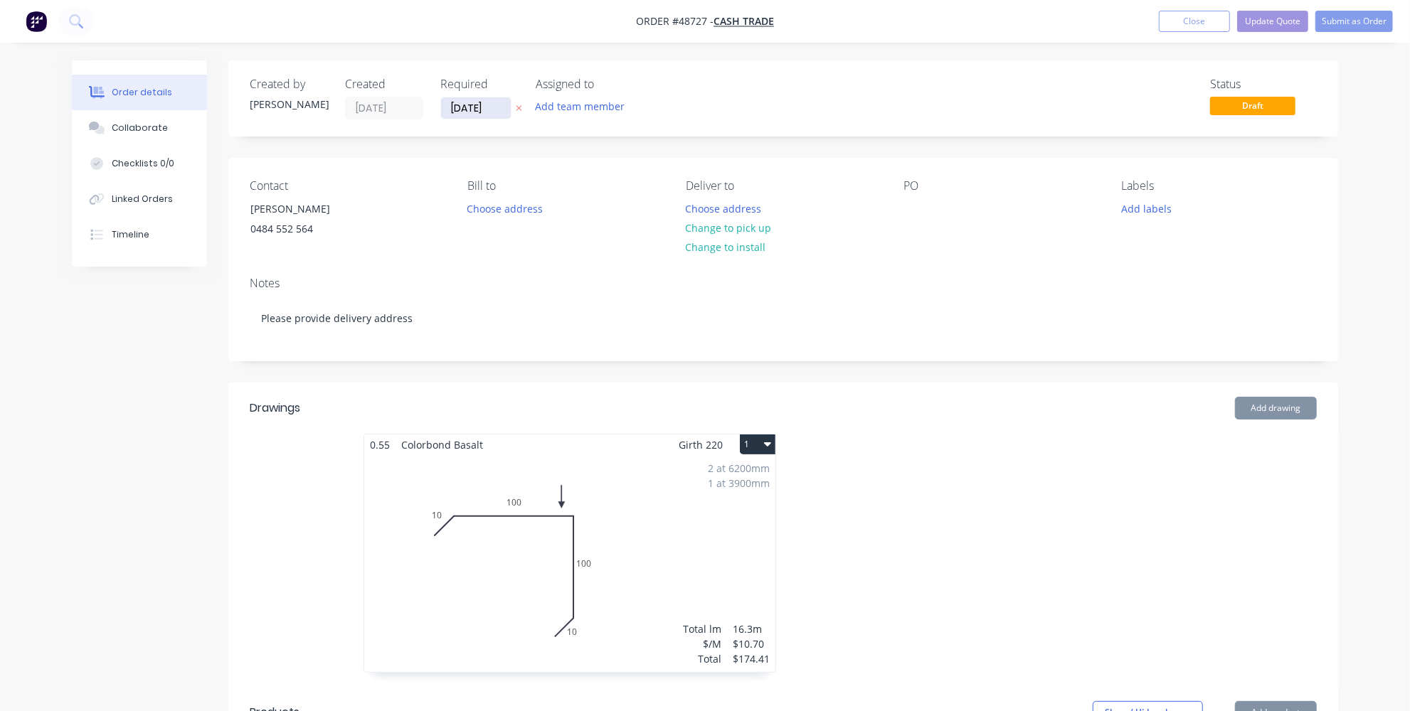
click at [461, 110] on input "[DATE]" at bounding box center [476, 107] width 70 height 21
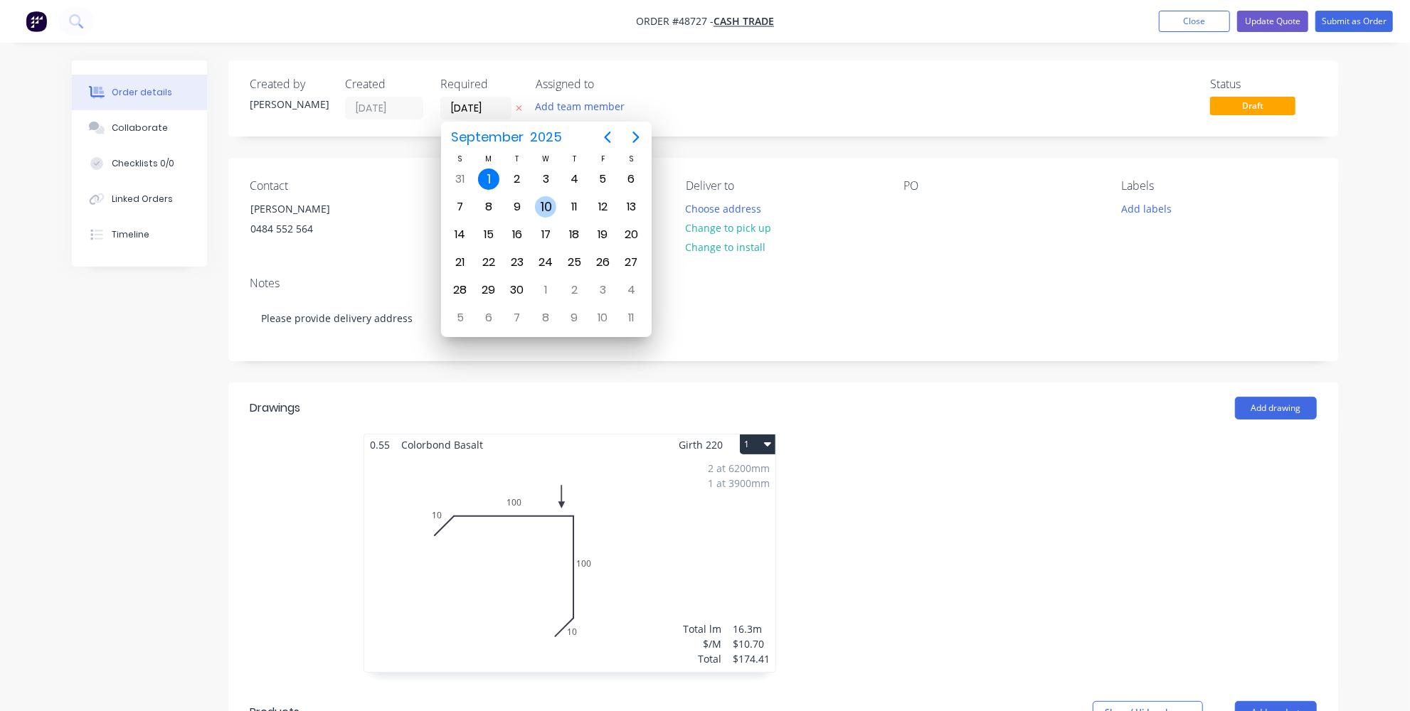
click at [537, 199] on div "10" at bounding box center [545, 206] width 21 height 21
type input "[DATE]"
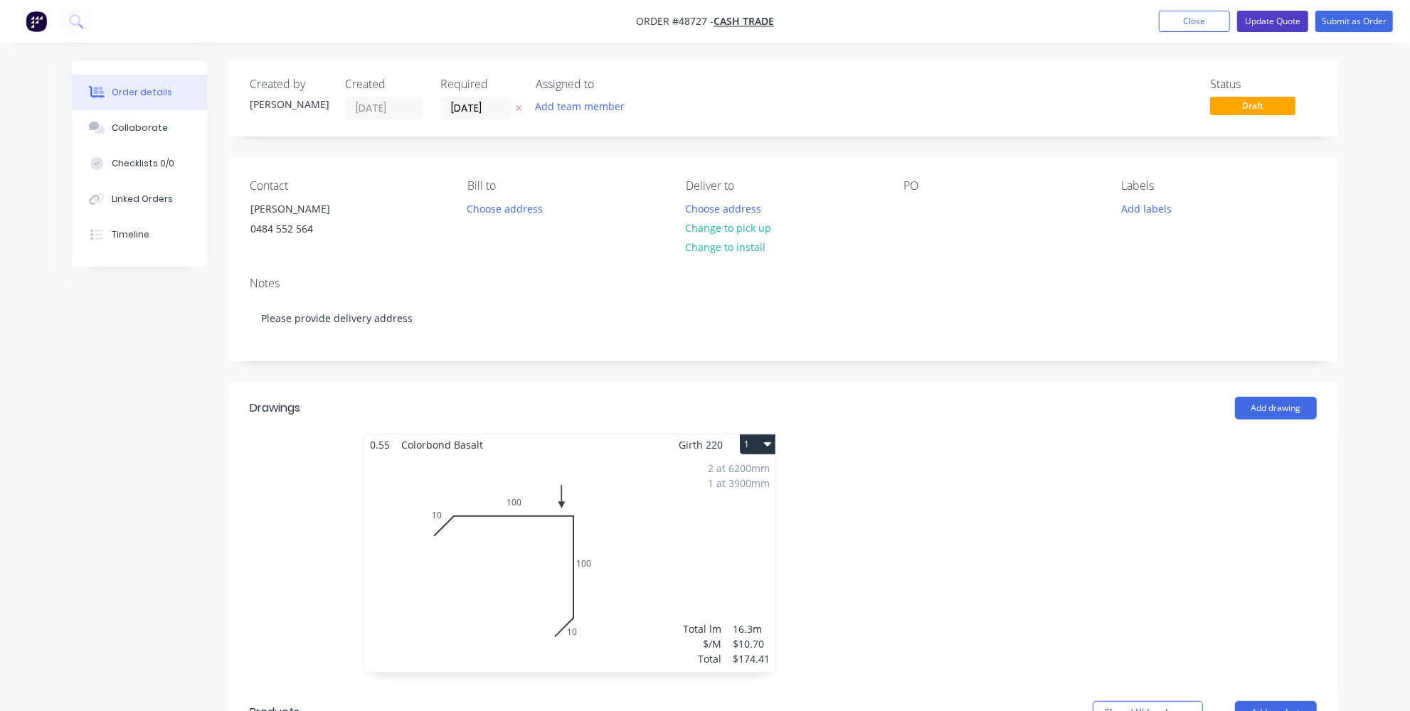
click at [1267, 19] on button "Update Quote" at bounding box center [1272, 21] width 71 height 21
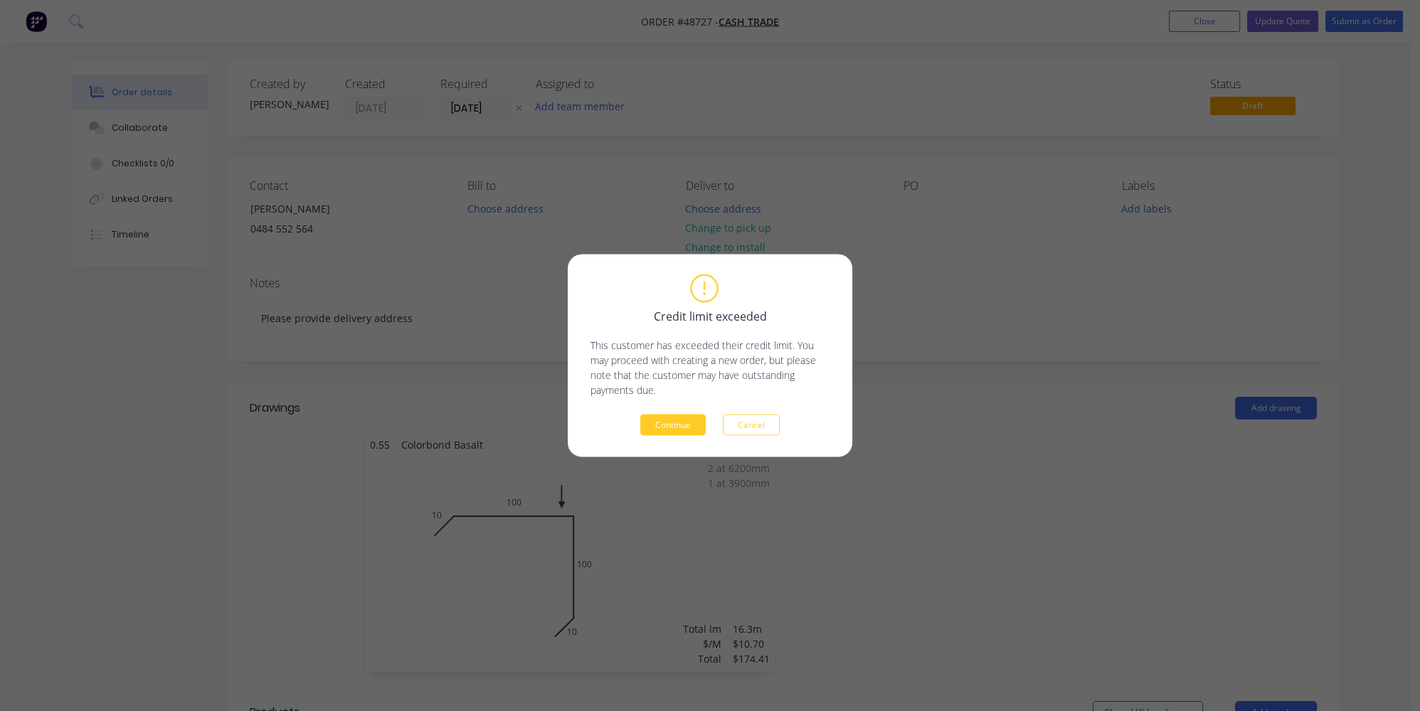
click at [653, 433] on button "Continue" at bounding box center [672, 425] width 65 height 21
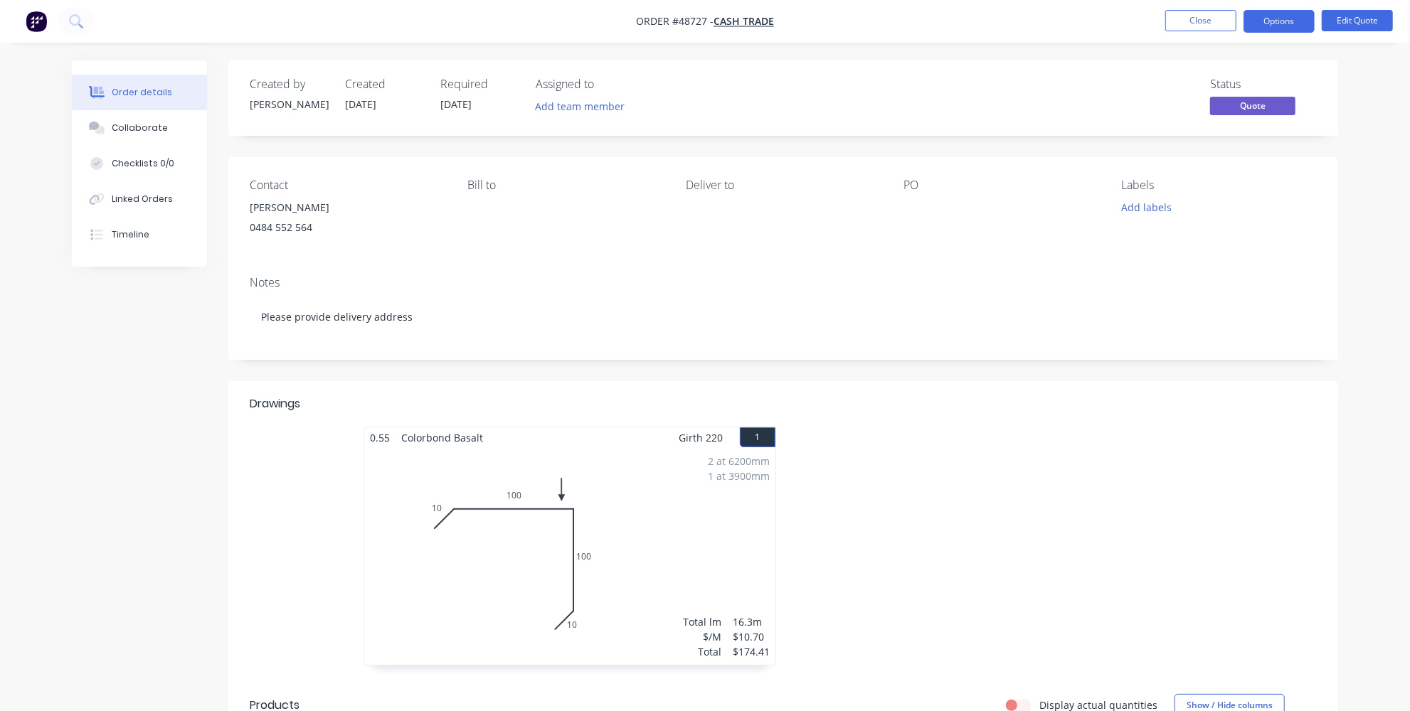
click at [1296, 8] on nav "Order #48727 - Cash Trade Close Options Edit Quote" at bounding box center [705, 21] width 1410 height 43
click at [1302, 17] on button "Options" at bounding box center [1278, 21] width 71 height 23
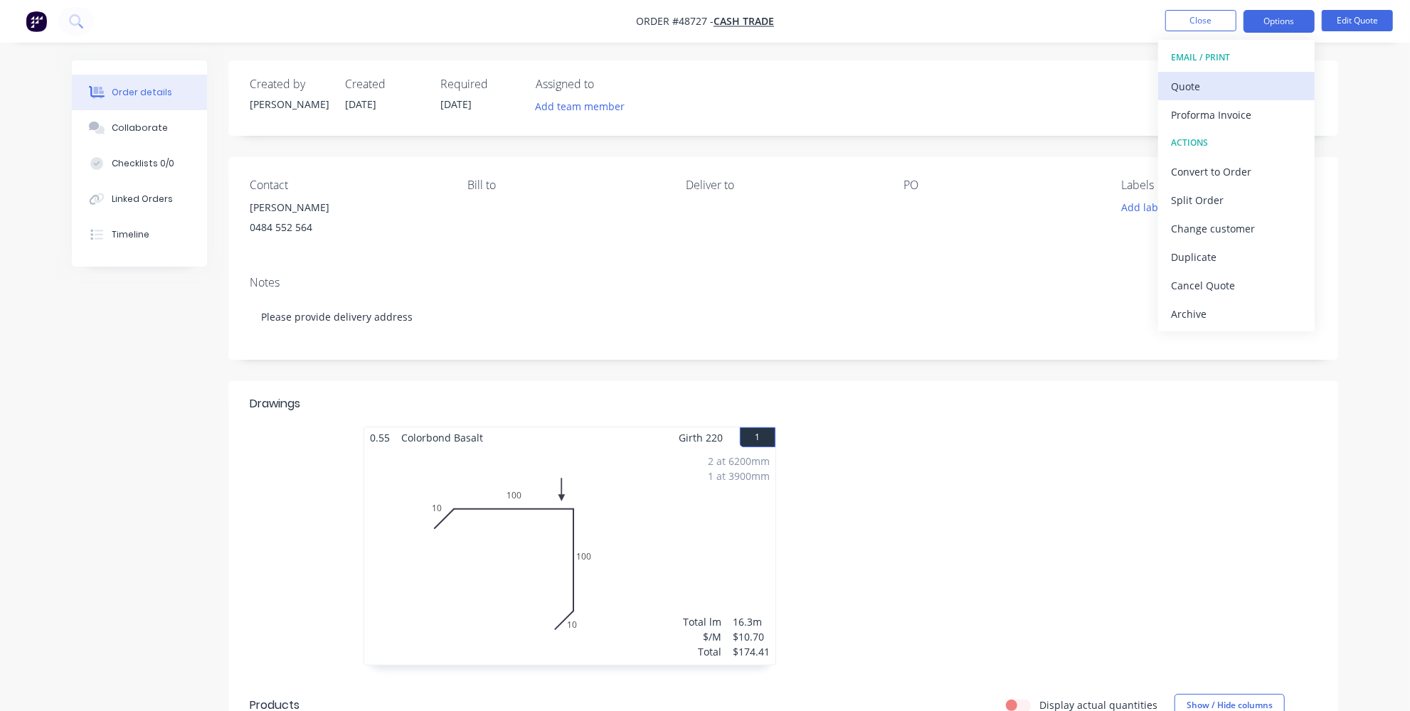
click at [1228, 90] on div "Quote" at bounding box center [1236, 86] width 131 height 21
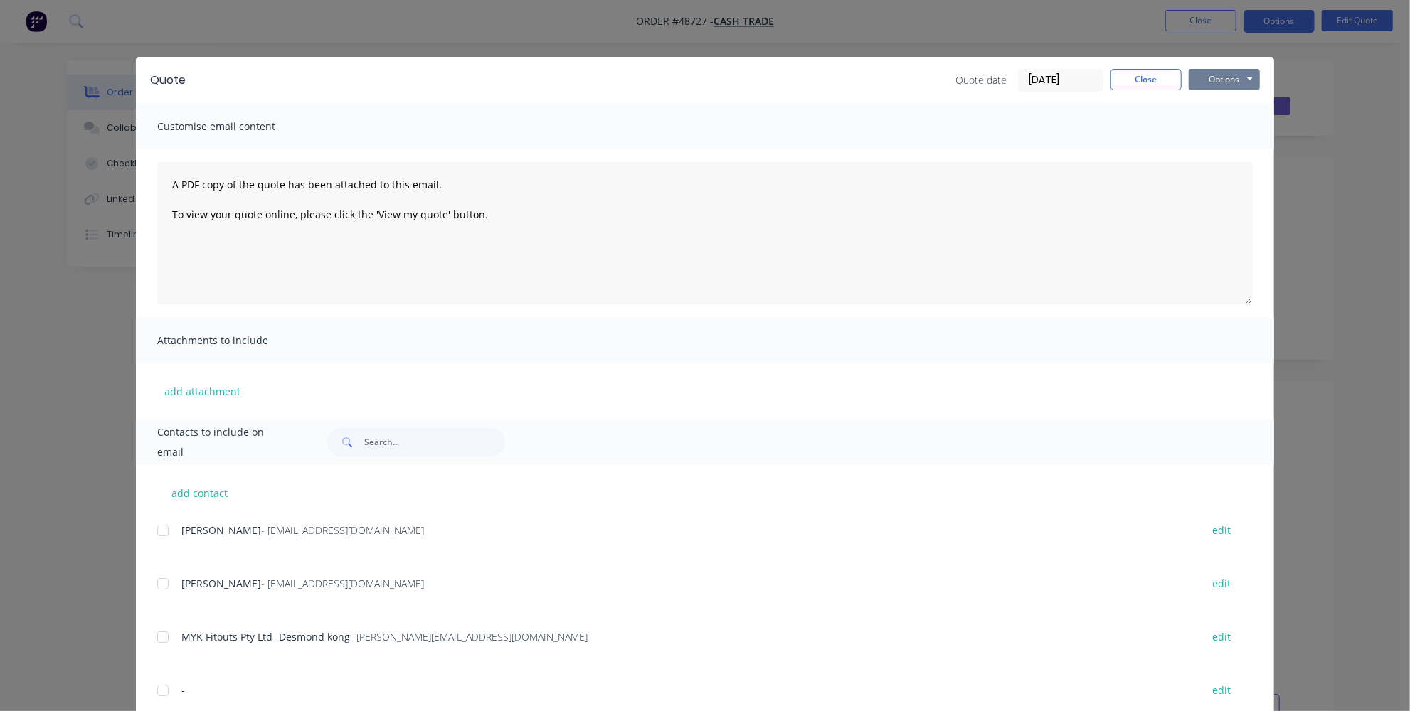
click at [1226, 77] on button "Options" at bounding box center [1224, 79] width 71 height 21
click at [1218, 123] on button "Print" at bounding box center [1234, 128] width 91 height 23
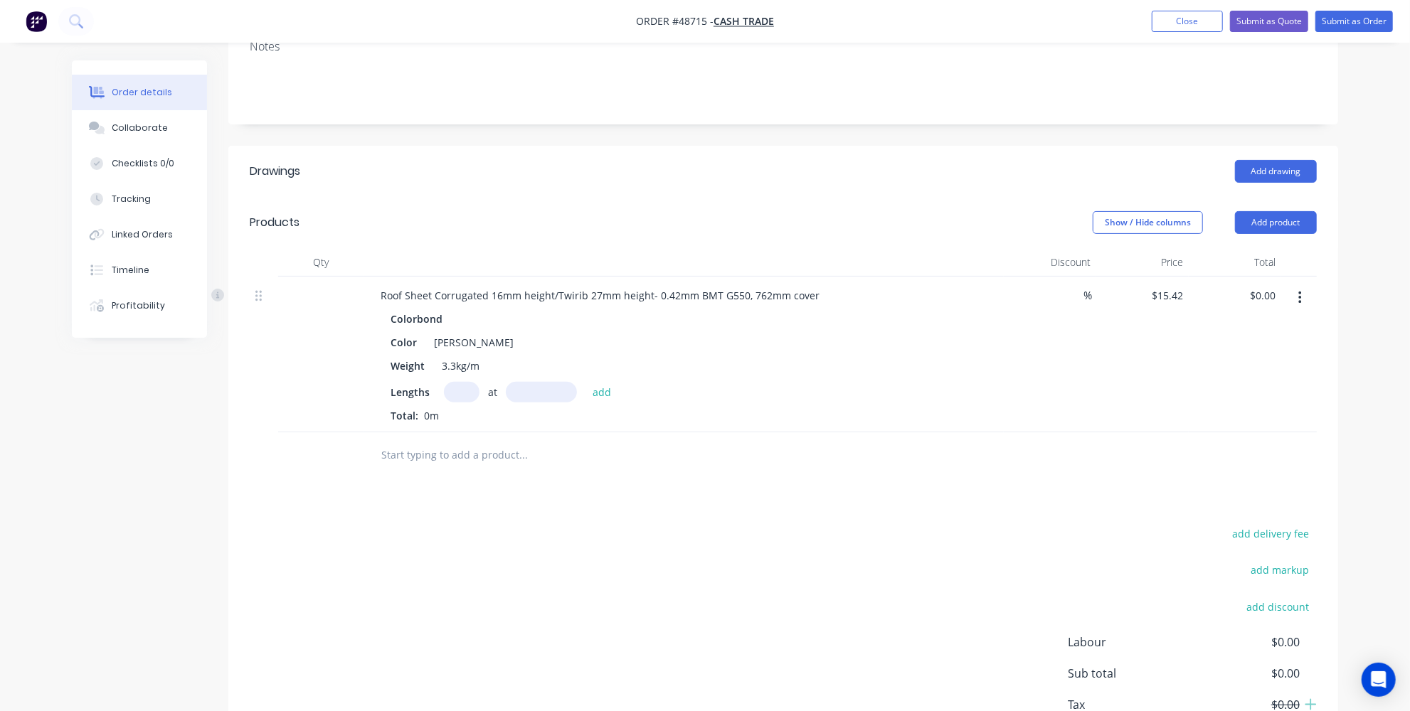
scroll to position [308, 0]
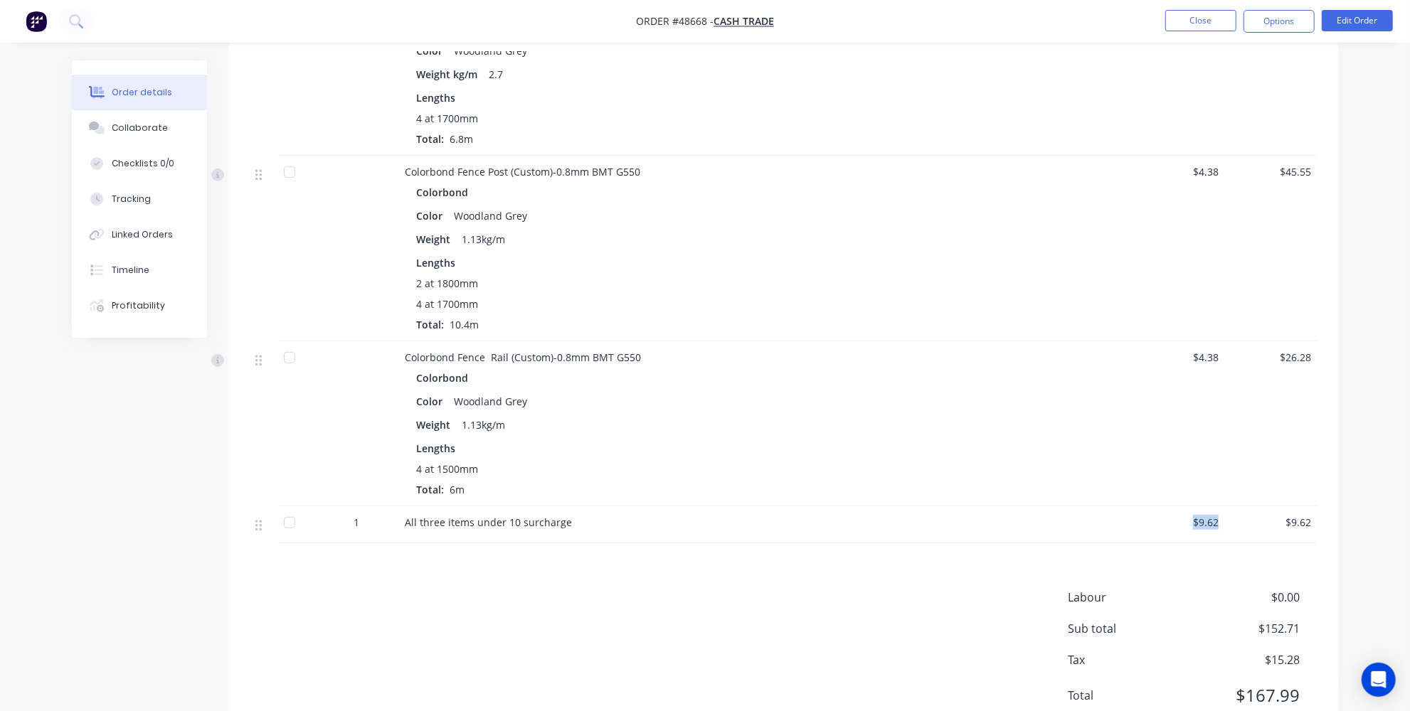
scroll to position [452, 0]
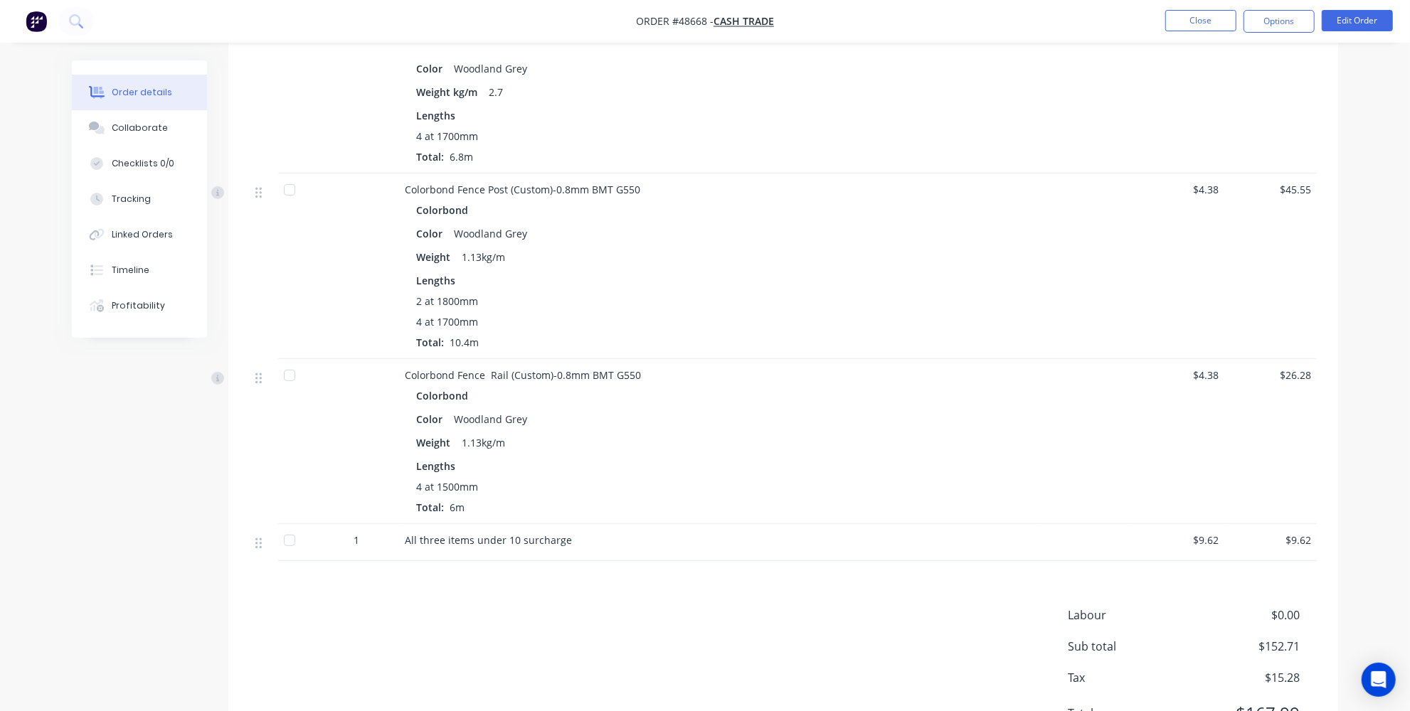
click at [684, 684] on div "Labour $0.00 Sub total $152.71 Tax $15.28 Total $167.99" at bounding box center [783, 674] width 1067 height 134
click at [1199, 537] on span "$9.62" at bounding box center [1177, 540] width 81 height 15
click at [1203, 538] on span "$9.62" at bounding box center [1177, 540] width 81 height 15
click at [1362, 21] on button "Edit Order" at bounding box center [1357, 20] width 71 height 21
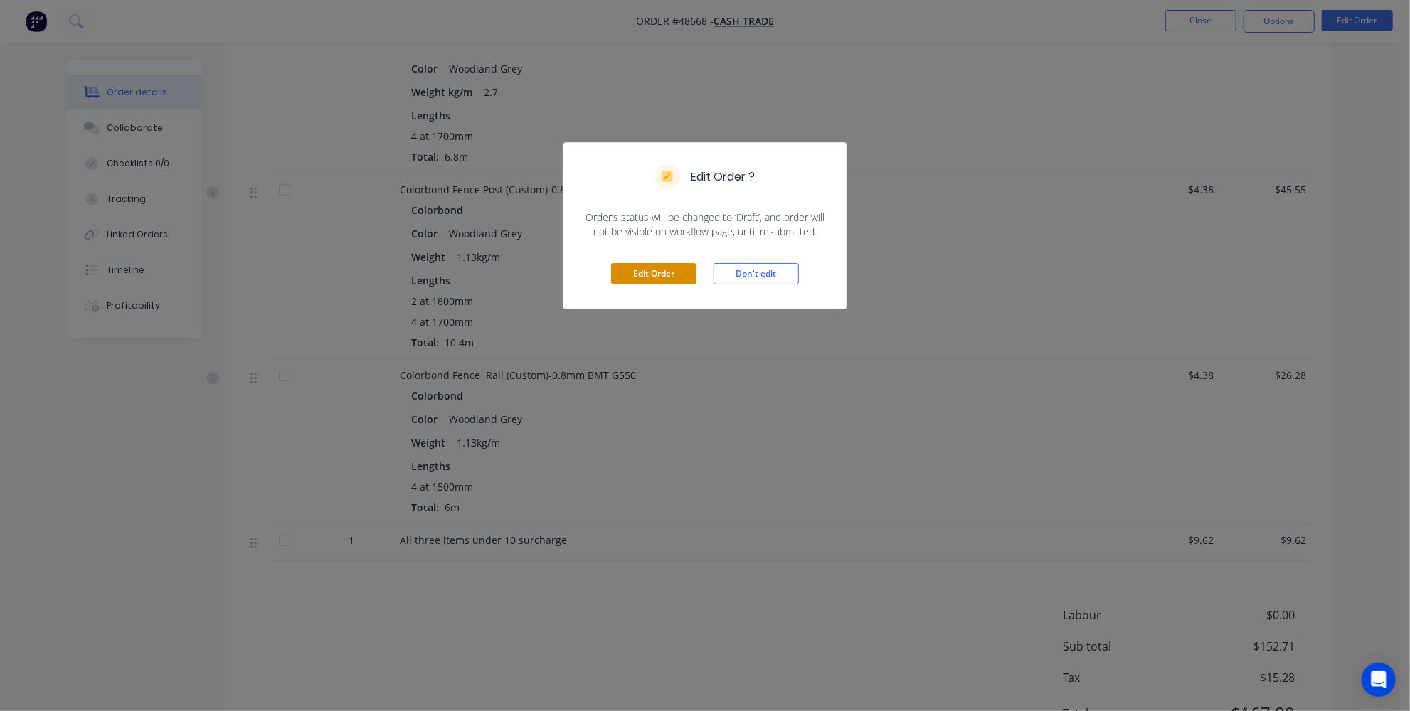
click at [662, 275] on button "Edit Order" at bounding box center [653, 273] width 85 height 21
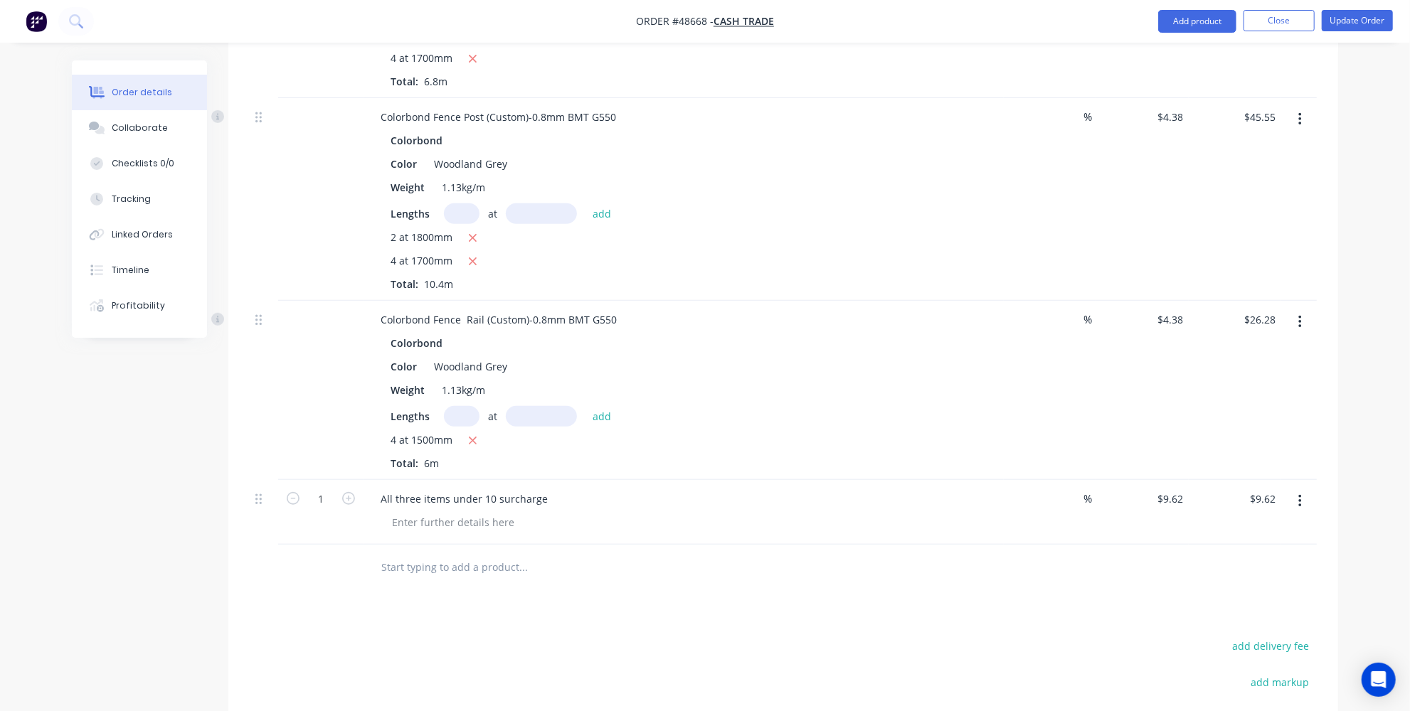
scroll to position [802, 0]
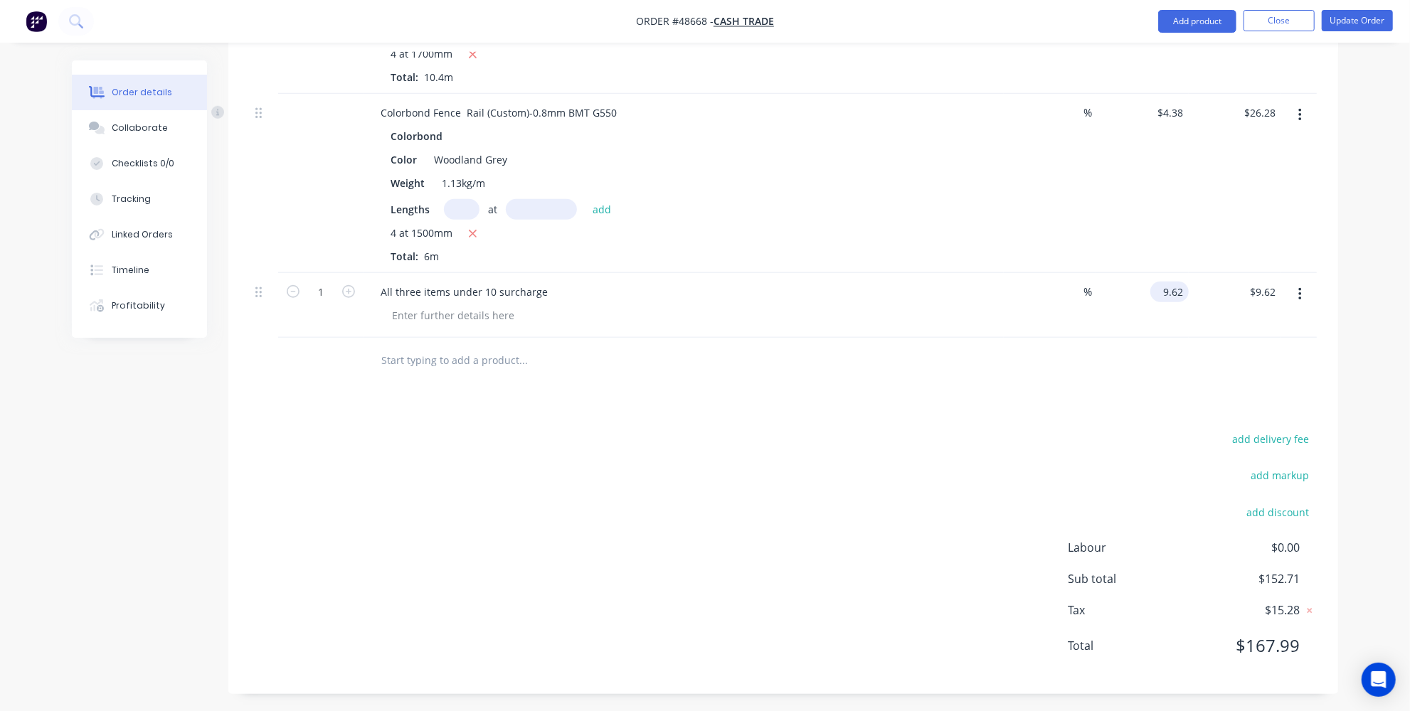
click at [1177, 292] on input "9.62" at bounding box center [1172, 292] width 33 height 21
type input "$7.71"
click at [1164, 383] on div "Drawings Add drawing Products Show / Hide columns Add product Qty Discount Pric…" at bounding box center [783, 137] width 1110 height 1113
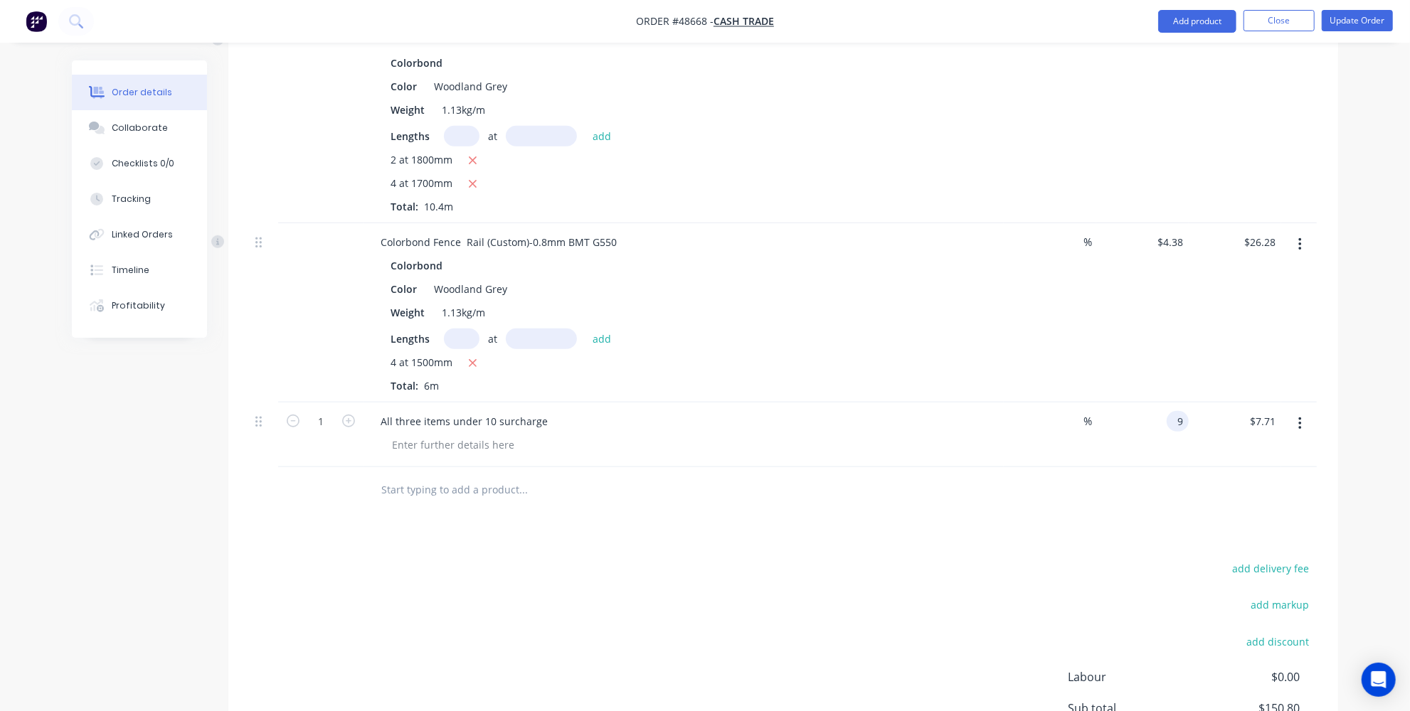
type input "9."
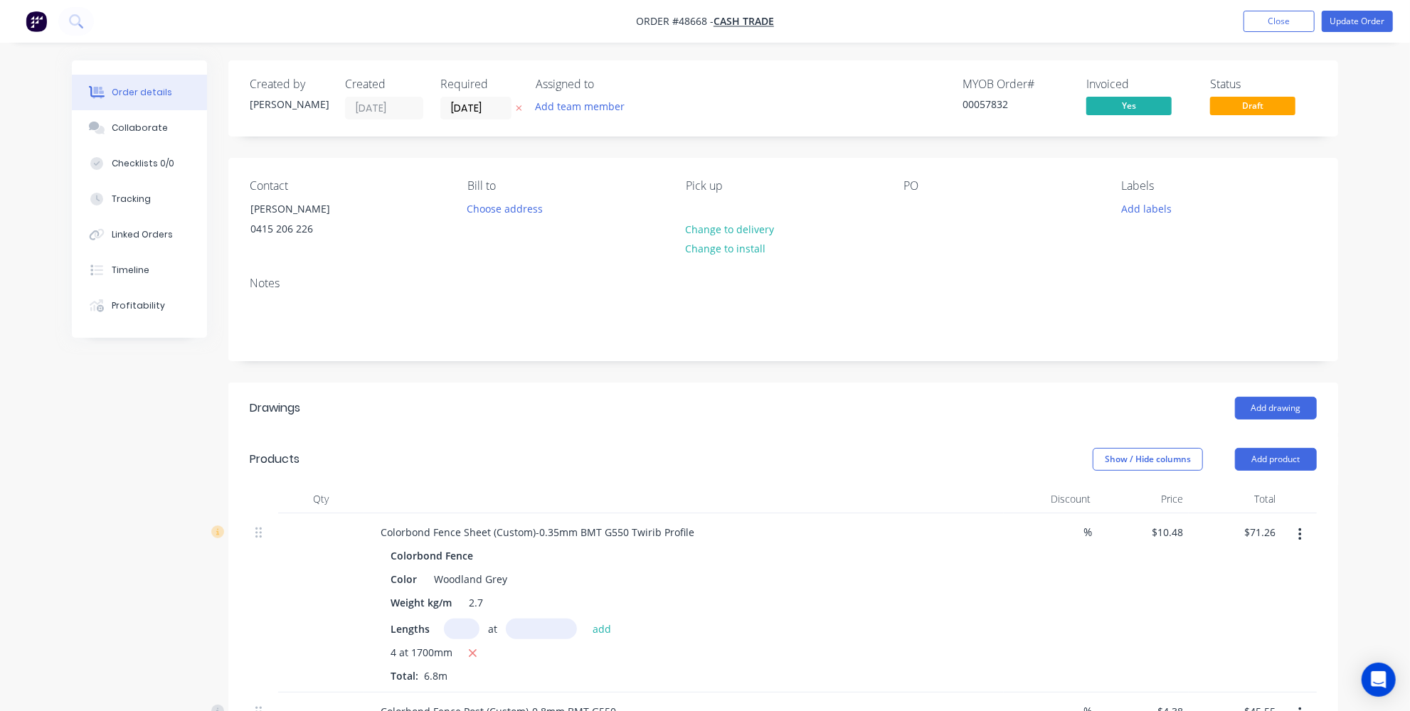
scroll to position [0, 0]
drag, startPoint x: 1008, startPoint y: 103, endPoint x: 944, endPoint y: 105, distance: 64.0
click at [945, 105] on div "MYOB Order # 00057832 Invoiced Yes Status Draft" at bounding box center [997, 99] width 639 height 42
copy div "00057832"
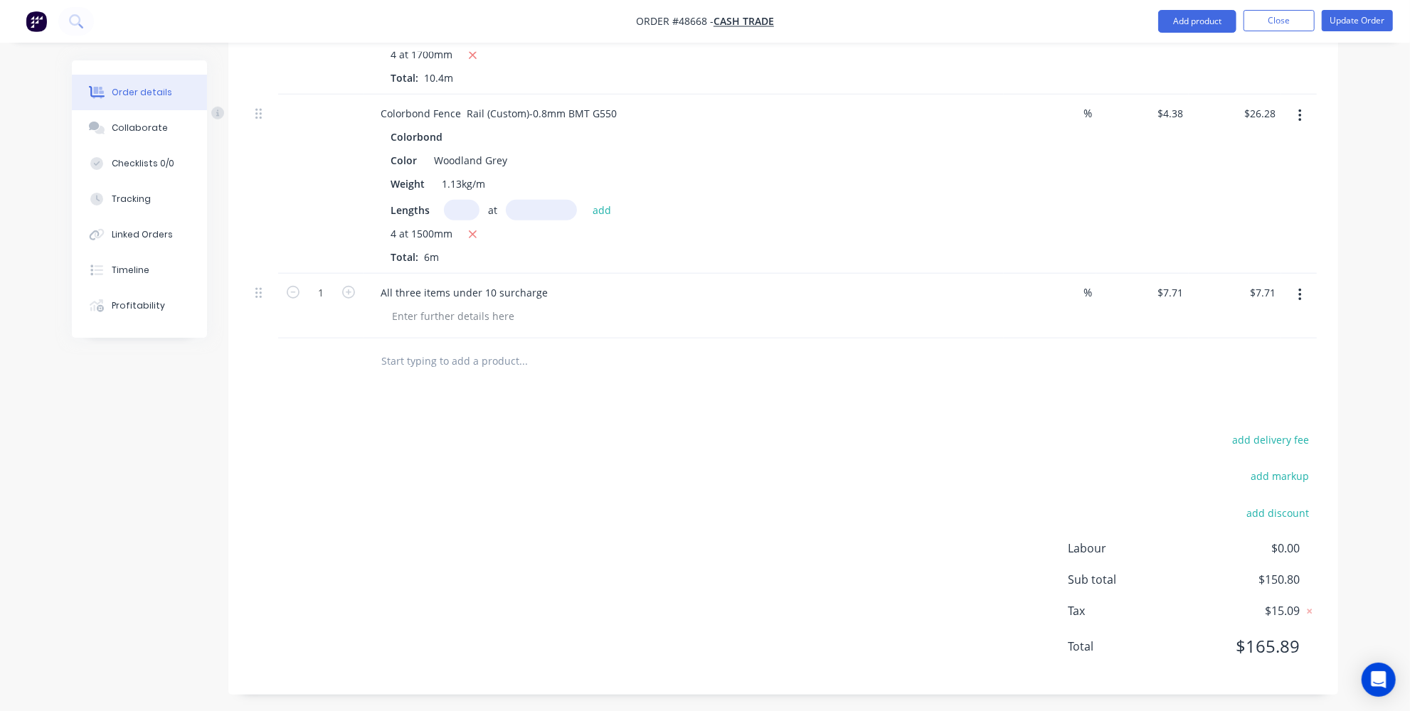
scroll to position [802, 0]
click at [1174, 289] on input "7.71" at bounding box center [1175, 292] width 27 height 21
type input "$9.42"
click at [1106, 434] on div "add delivery fee add markup add discount Labour $0.00 Sub total $150.80 Tax $15…" at bounding box center [783, 551] width 1067 height 243
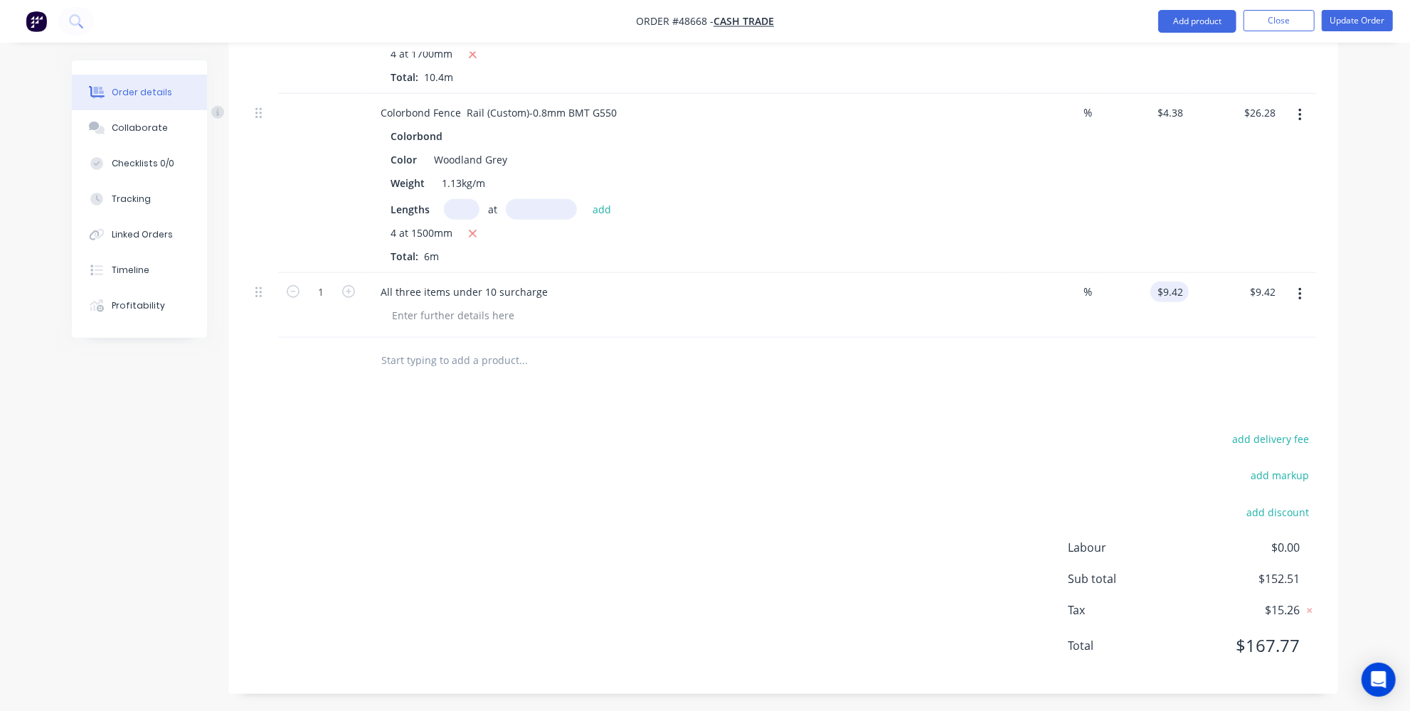
type input "9.42"
click at [1174, 293] on input "9.42" at bounding box center [1172, 292] width 33 height 21
click at [1181, 292] on input "9.42" at bounding box center [1175, 292] width 27 height 21
click at [1182, 292] on input "9.42" at bounding box center [1175, 292] width 27 height 21
type input "$9.52"
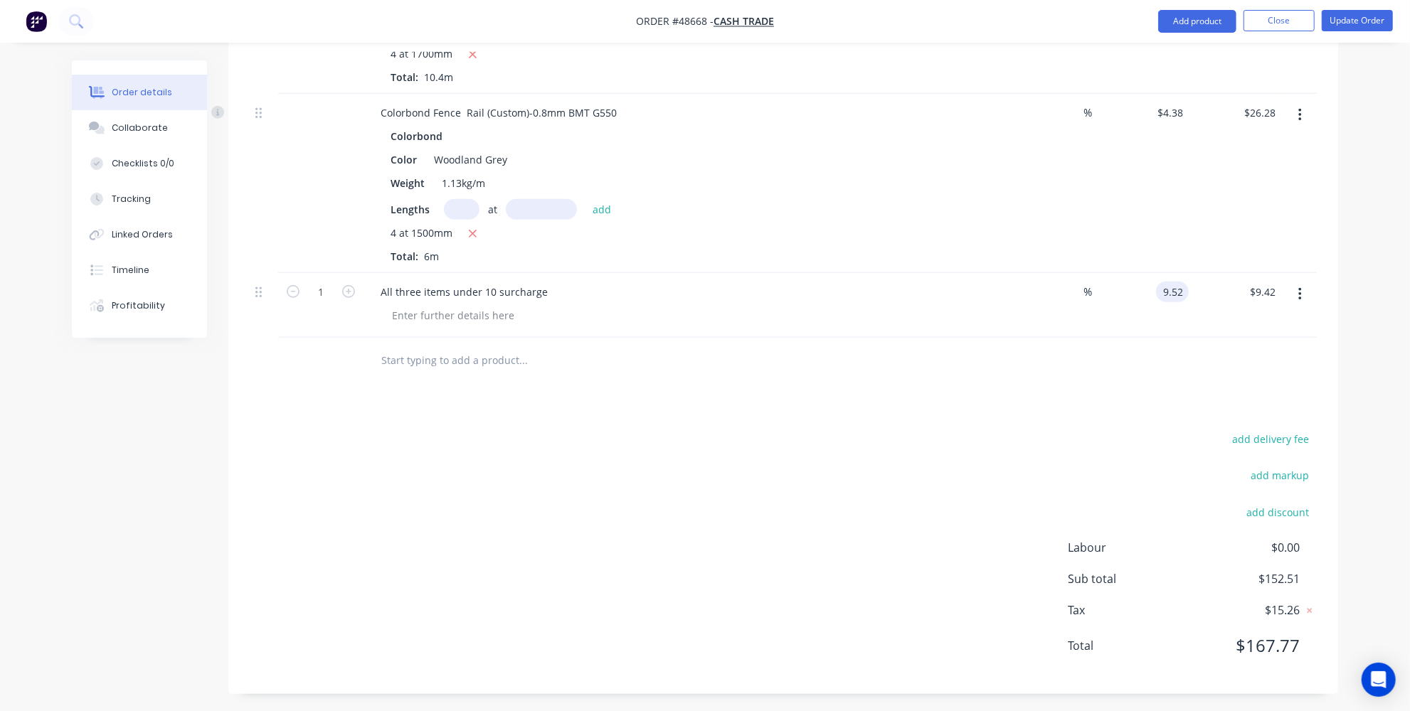
type input "$9.52"
click at [1071, 394] on div "Drawings Add drawing Products Show / Hide columns Add product Qty Discount Pric…" at bounding box center [783, 137] width 1110 height 1113
click at [1182, 283] on input "9.52" at bounding box center [1172, 292] width 33 height 21
click at [793, 515] on div "add delivery fee add markup add discount Labour $0.00 Sub total $152.61 Tax $15…" at bounding box center [783, 551] width 1067 height 243
click at [1179, 283] on input "9.52" at bounding box center [1172, 292] width 33 height 21
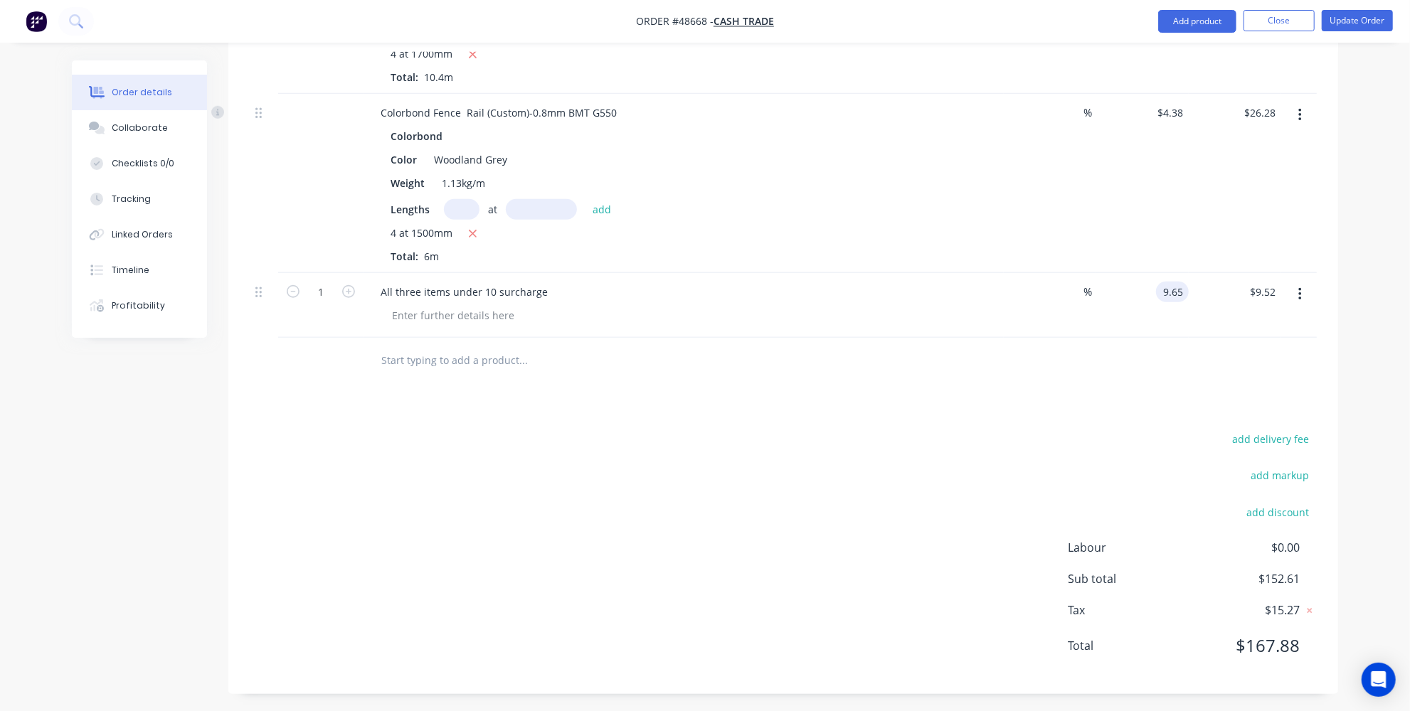
type input "$9.65"
click at [1110, 504] on div "add delivery fee add markup add discount Labour $0.00 Sub total $152.61 Tax $15…" at bounding box center [783, 551] width 1067 height 243
click at [1183, 285] on input "9.65" at bounding box center [1172, 292] width 33 height 21
type input "$9.59"
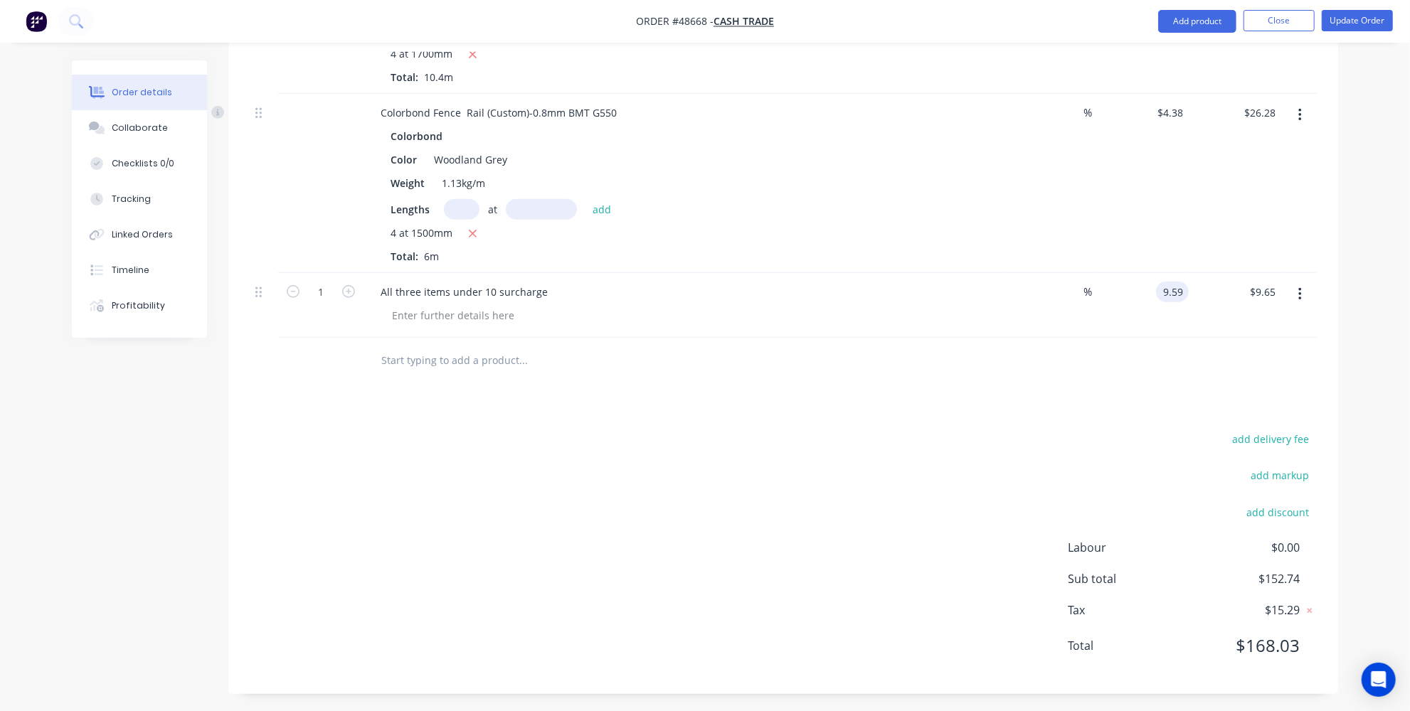
type input "$9.59"
click at [1129, 386] on div "Drawings Add drawing Products Show / Hide columns Add product Qty Discount Pric…" at bounding box center [783, 137] width 1110 height 1113
click at [1194, 285] on div "$9.59 $9.59" at bounding box center [1235, 305] width 92 height 65
type input "9.59"
click at [1183, 284] on input "9.59" at bounding box center [1175, 292] width 27 height 21
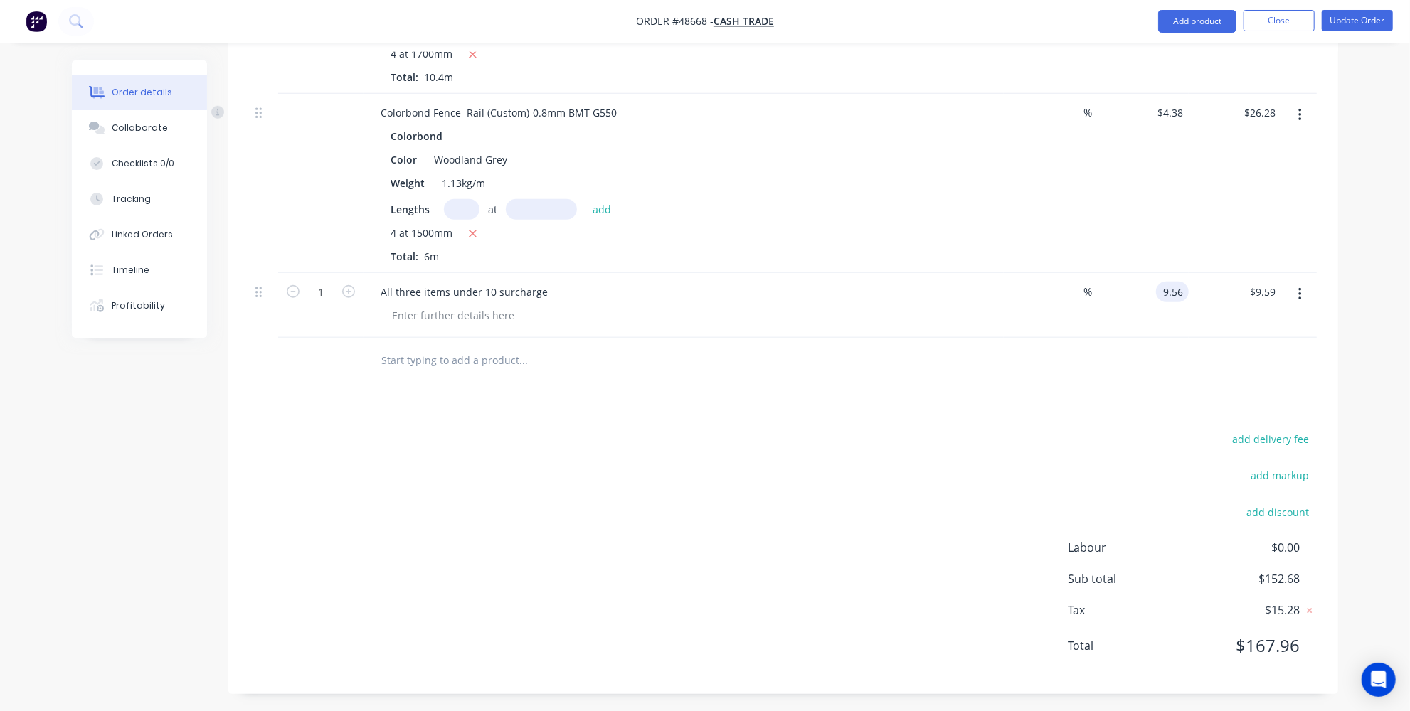
type input "$9.56"
click at [1125, 445] on div "add delivery fee add markup add discount Labour $0.00 Sub total $152.65 Tax $15…" at bounding box center [783, 551] width 1067 height 243
click at [1182, 287] on input "9.56" at bounding box center [1172, 292] width 33 height 21
click at [1184, 288] on input "9.56" at bounding box center [1175, 292] width 27 height 21
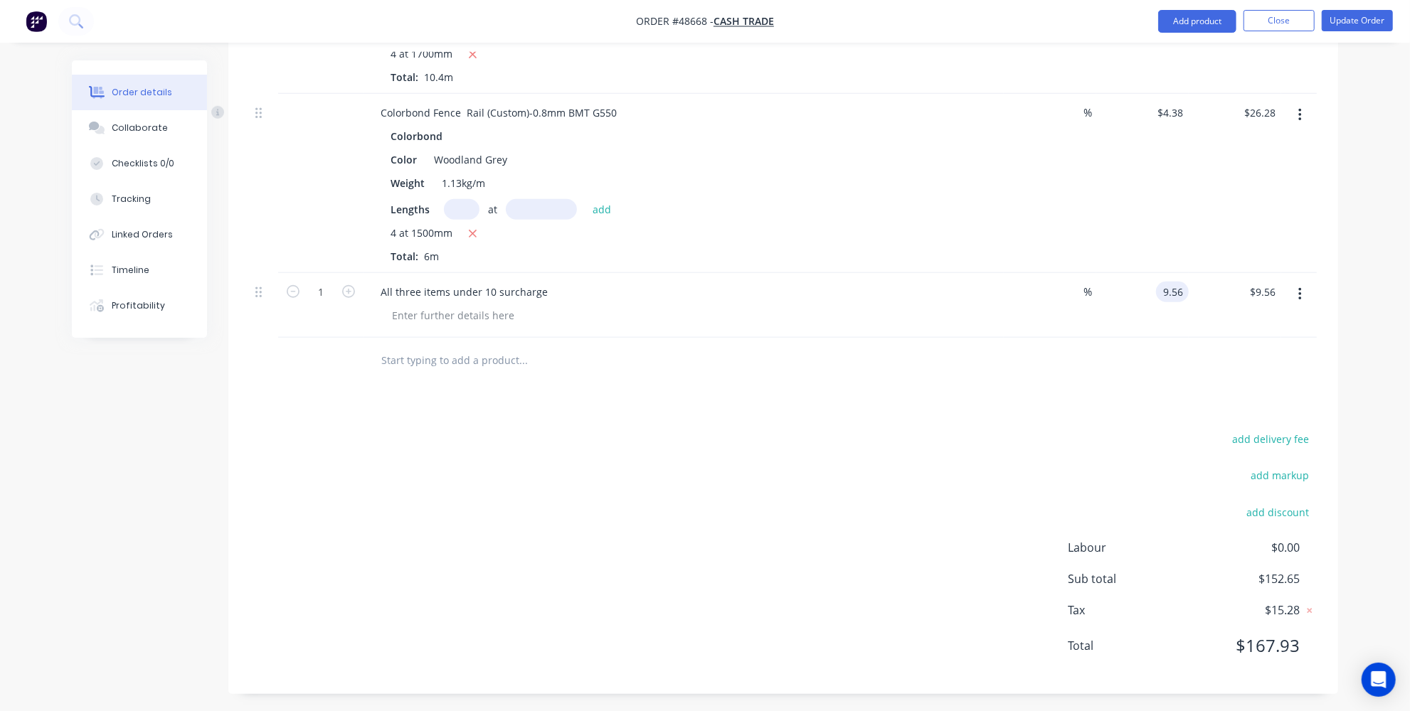
click at [1186, 288] on input "9.56" at bounding box center [1175, 292] width 27 height 21
click at [1187, 288] on input "9.56" at bounding box center [1175, 292] width 27 height 21
type input "$9.58"
click at [1078, 402] on div "Drawings Add drawing Products Show / Hide columns Add product Qty Discount Pric…" at bounding box center [783, 137] width 1110 height 1113
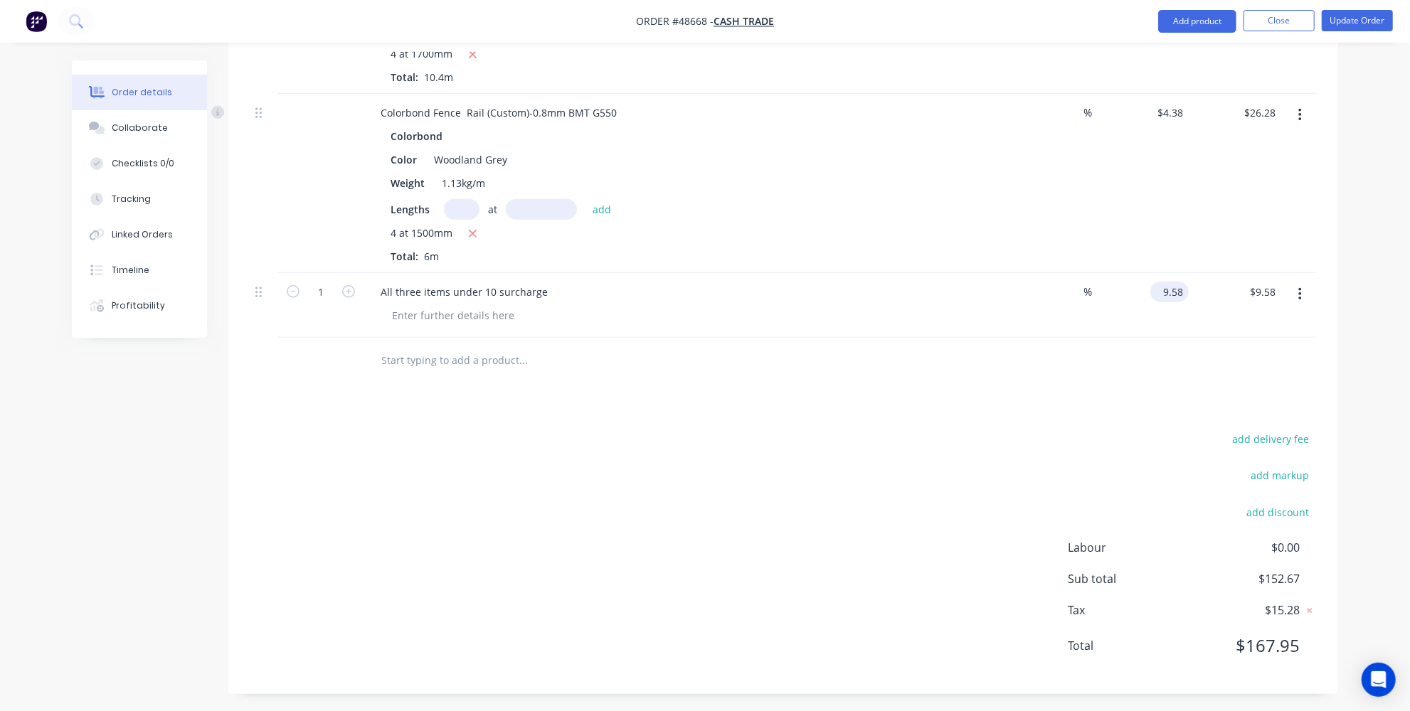
click at [1184, 286] on input "9.58" at bounding box center [1172, 292] width 33 height 21
click at [1184, 286] on input "9.58" at bounding box center [1175, 292] width 27 height 21
type input "$9.60"
click at [1098, 416] on div "Drawings Add drawing Products Show / Hide columns Add product Qty Discount Pric…" at bounding box center [783, 137] width 1110 height 1113
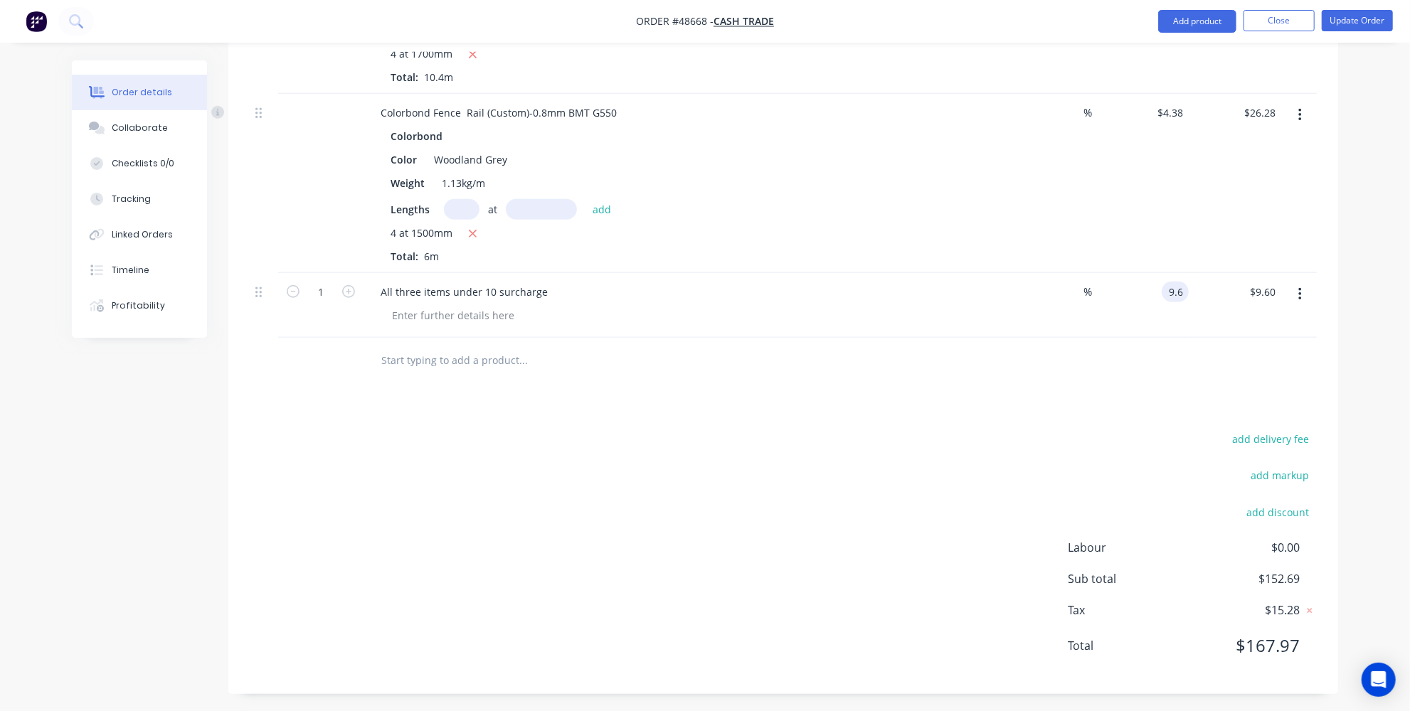
click at [1187, 287] on input "9.6" at bounding box center [1177, 292] width 21 height 21
type input "$9.61"
click at [1025, 395] on div "Drawings Add drawing Products Show / Hide columns Add product Qty Discount Pric…" at bounding box center [783, 137] width 1110 height 1113
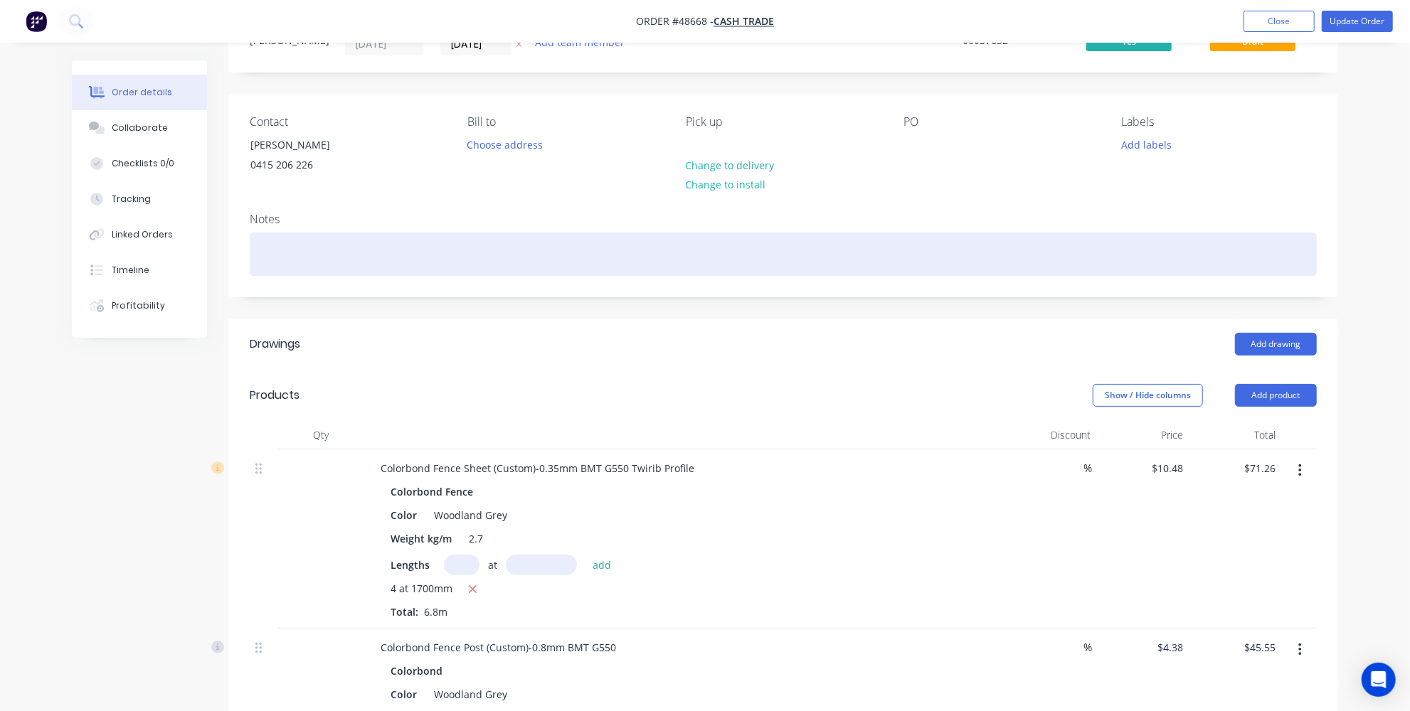
scroll to position [0, 0]
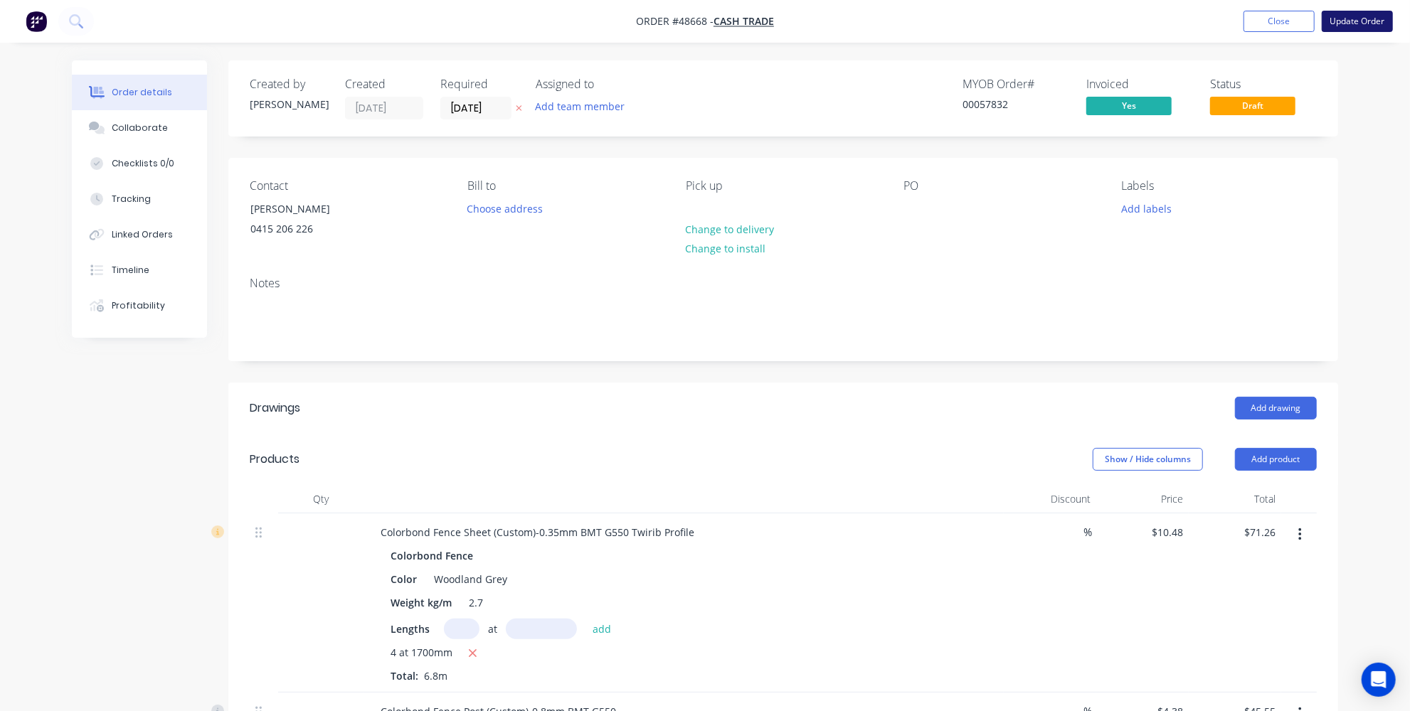
click at [1354, 23] on button "Update Order" at bounding box center [1357, 21] width 71 height 21
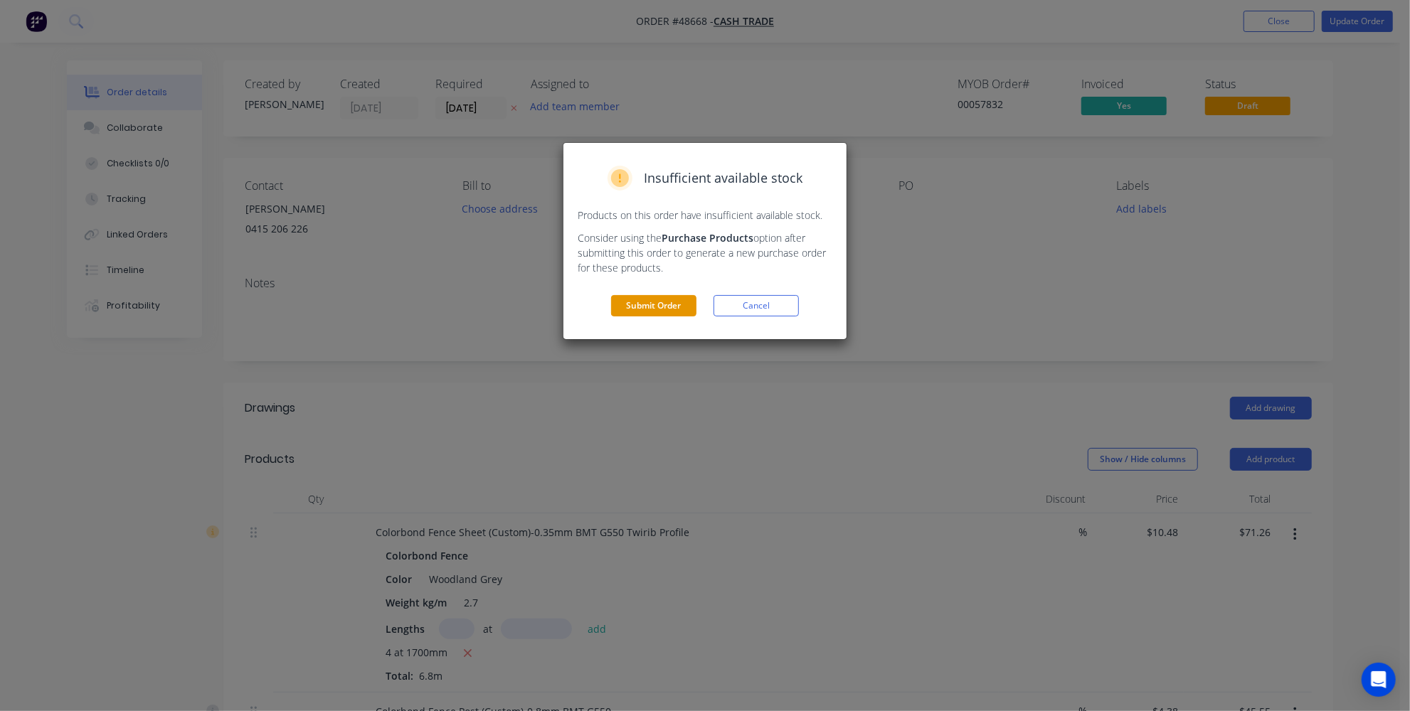
click at [635, 302] on button "Submit Order" at bounding box center [653, 305] width 85 height 21
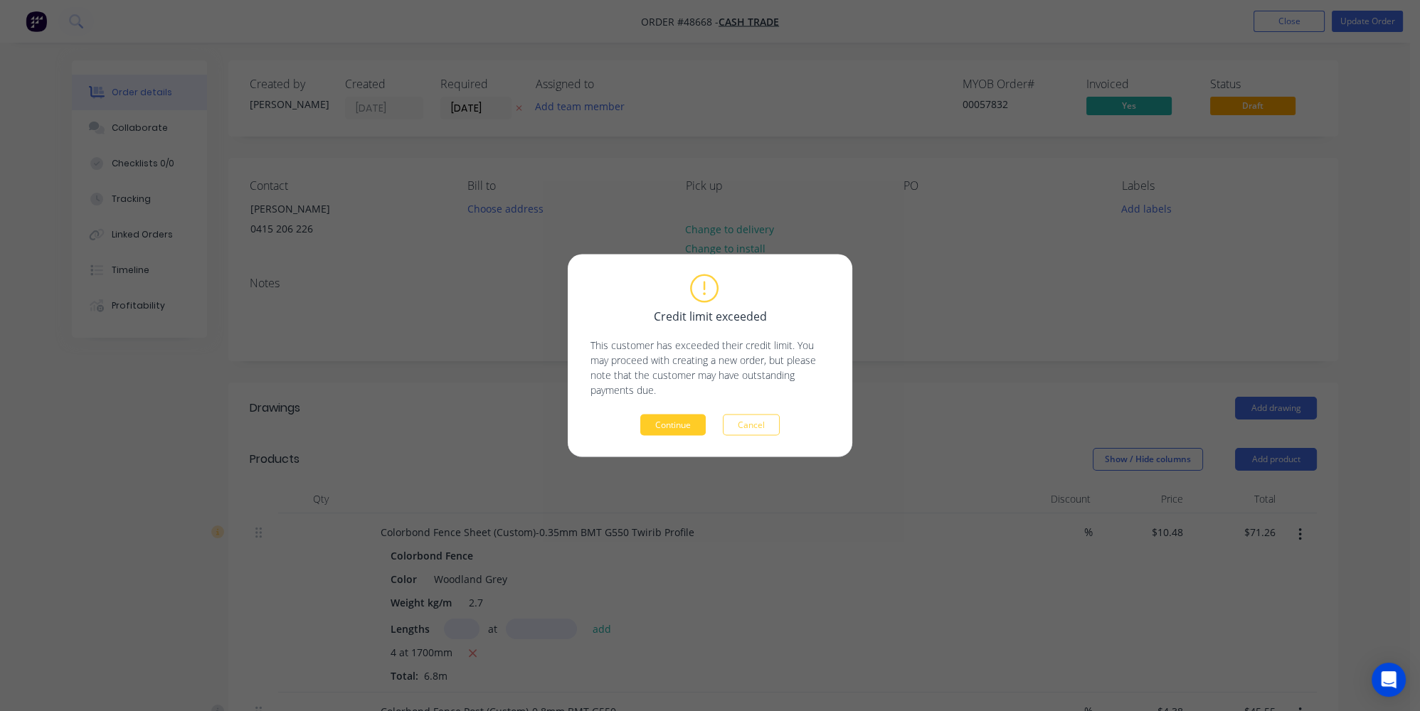
click at [669, 418] on button "Continue" at bounding box center [672, 425] width 65 height 21
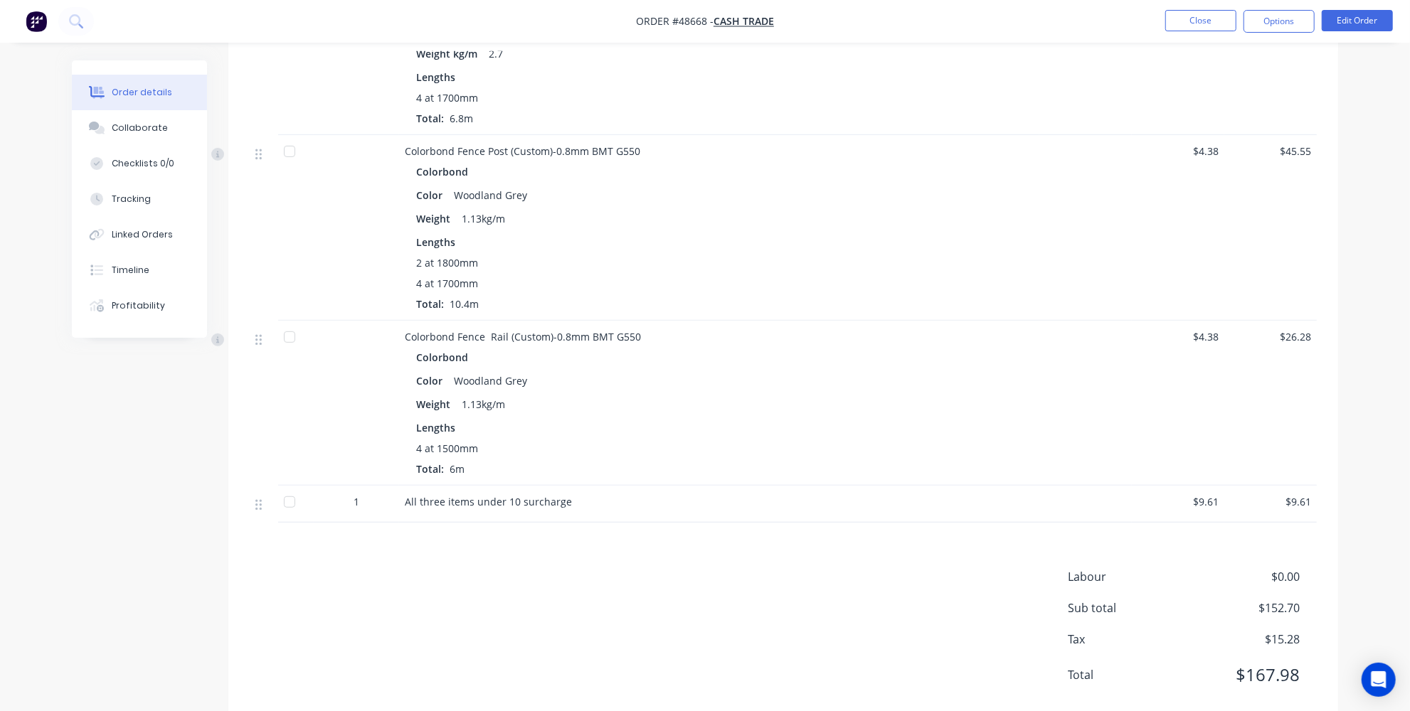
scroll to position [523, 0]
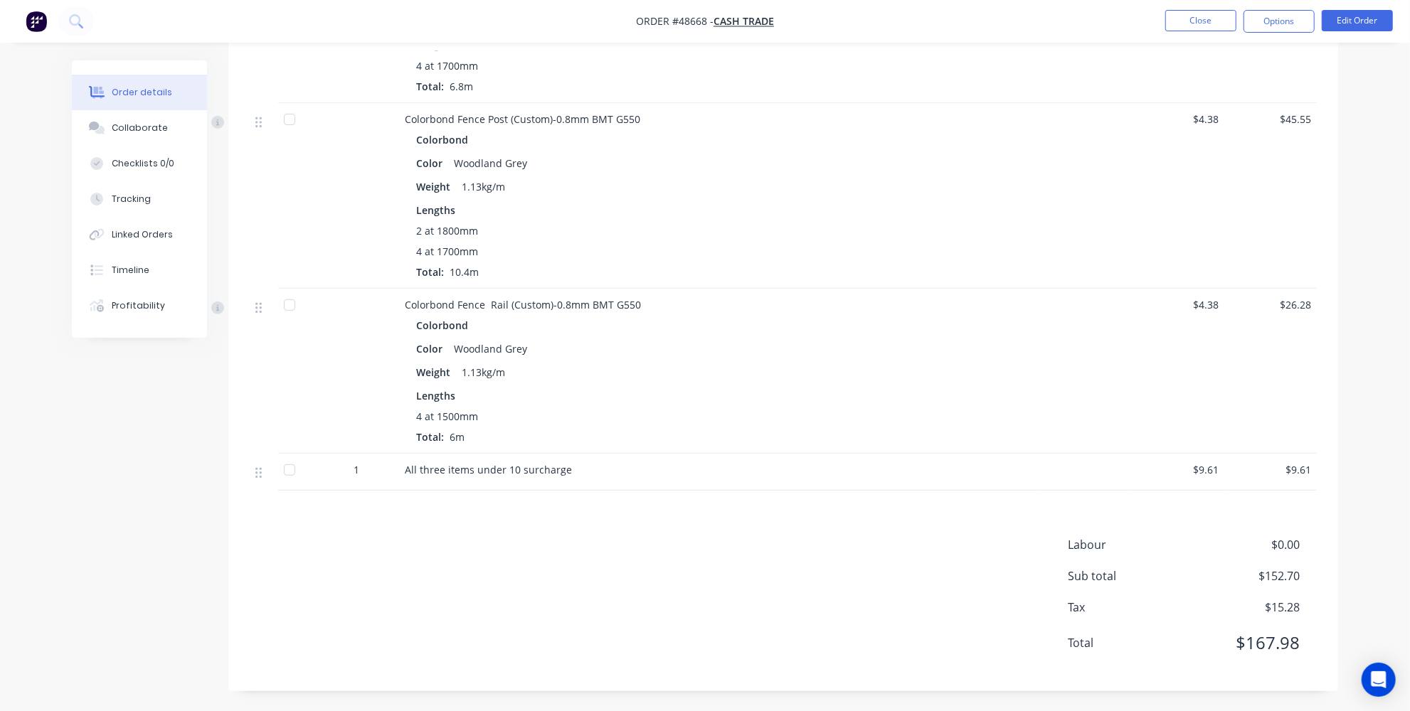
click at [1350, 356] on div "Order details Collaborate Checklists 0/0 Tracking Linked Orders Timeline Profit…" at bounding box center [705, 125] width 1295 height 1175
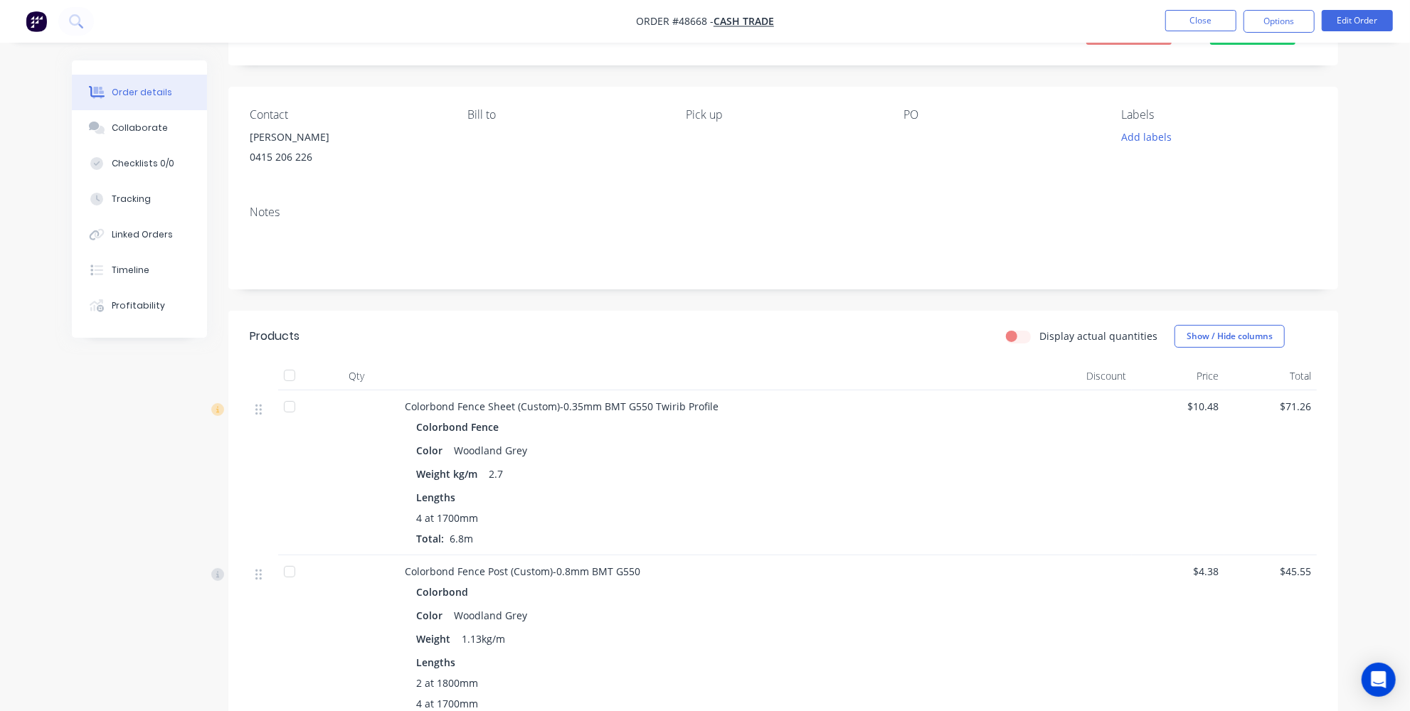
scroll to position [0, 0]
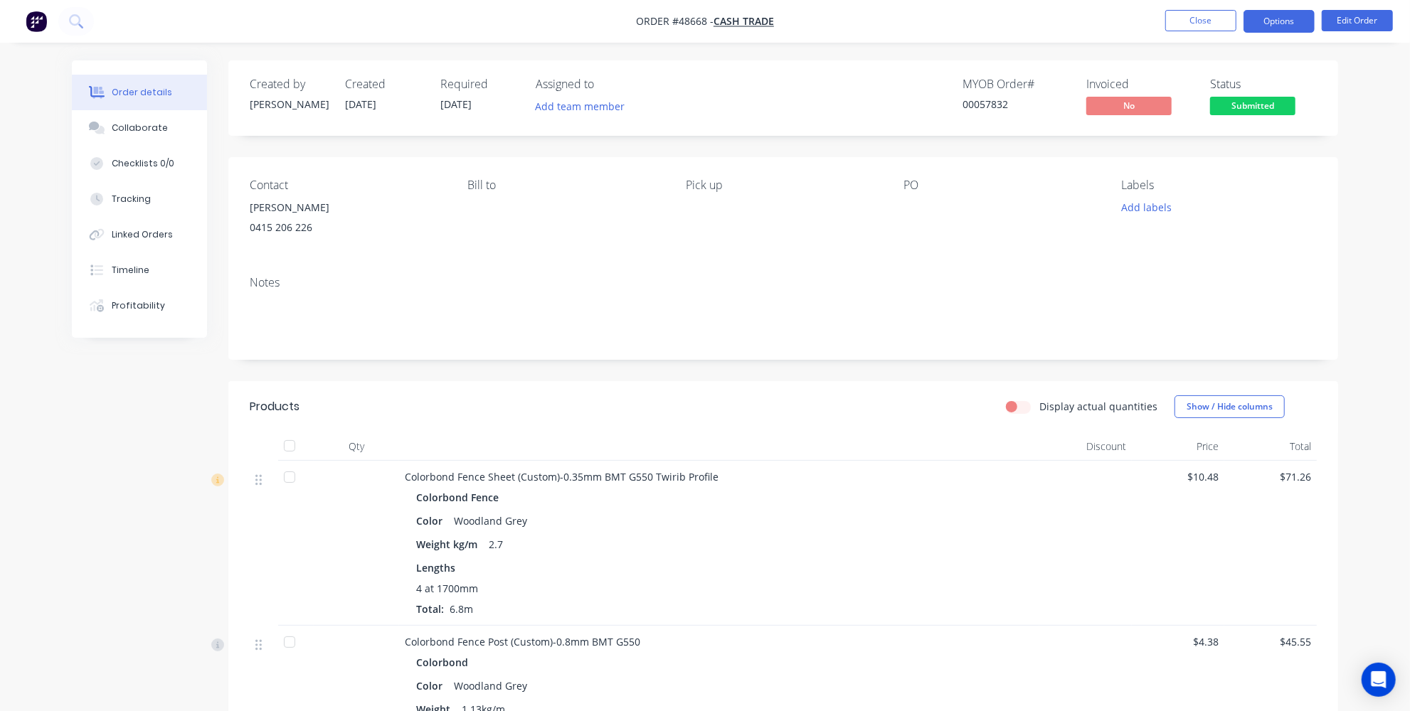
click at [1307, 26] on button "Options" at bounding box center [1278, 21] width 71 height 23
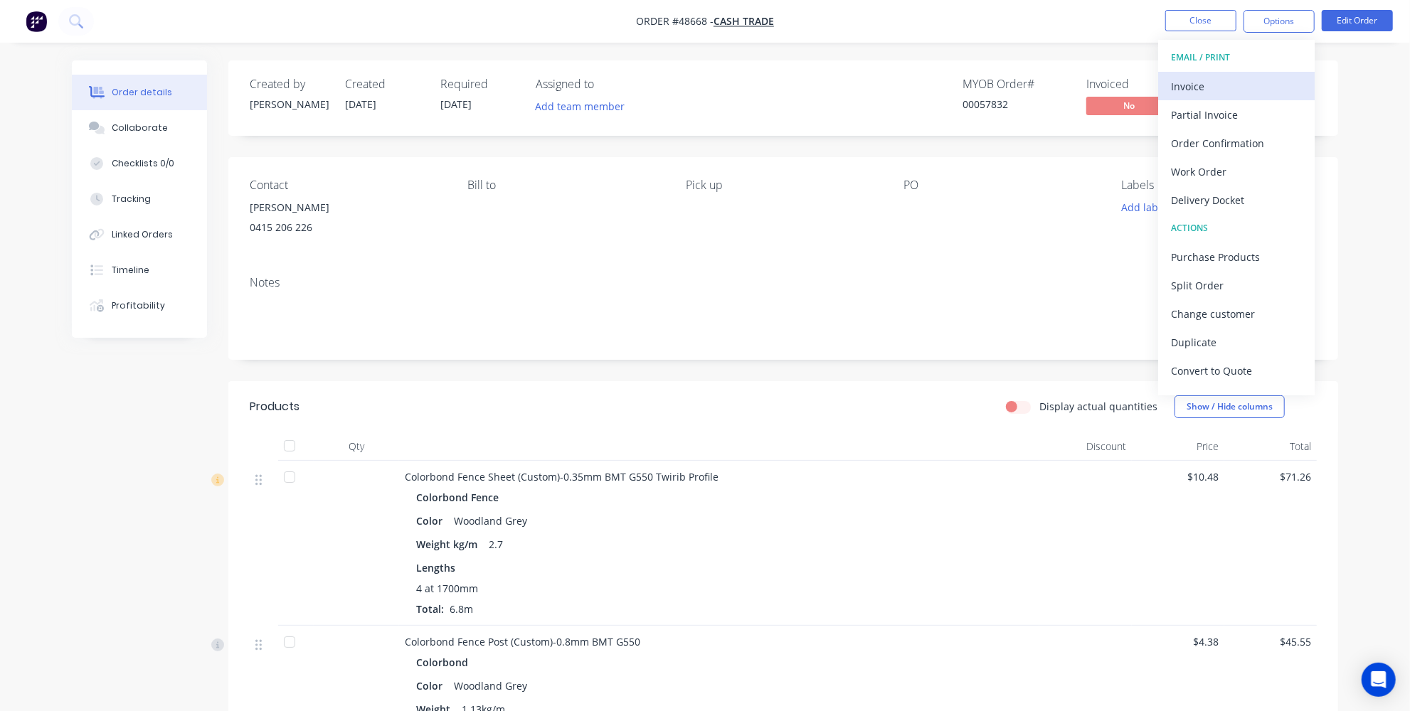
click at [1262, 83] on div "Invoice" at bounding box center [1236, 86] width 131 height 21
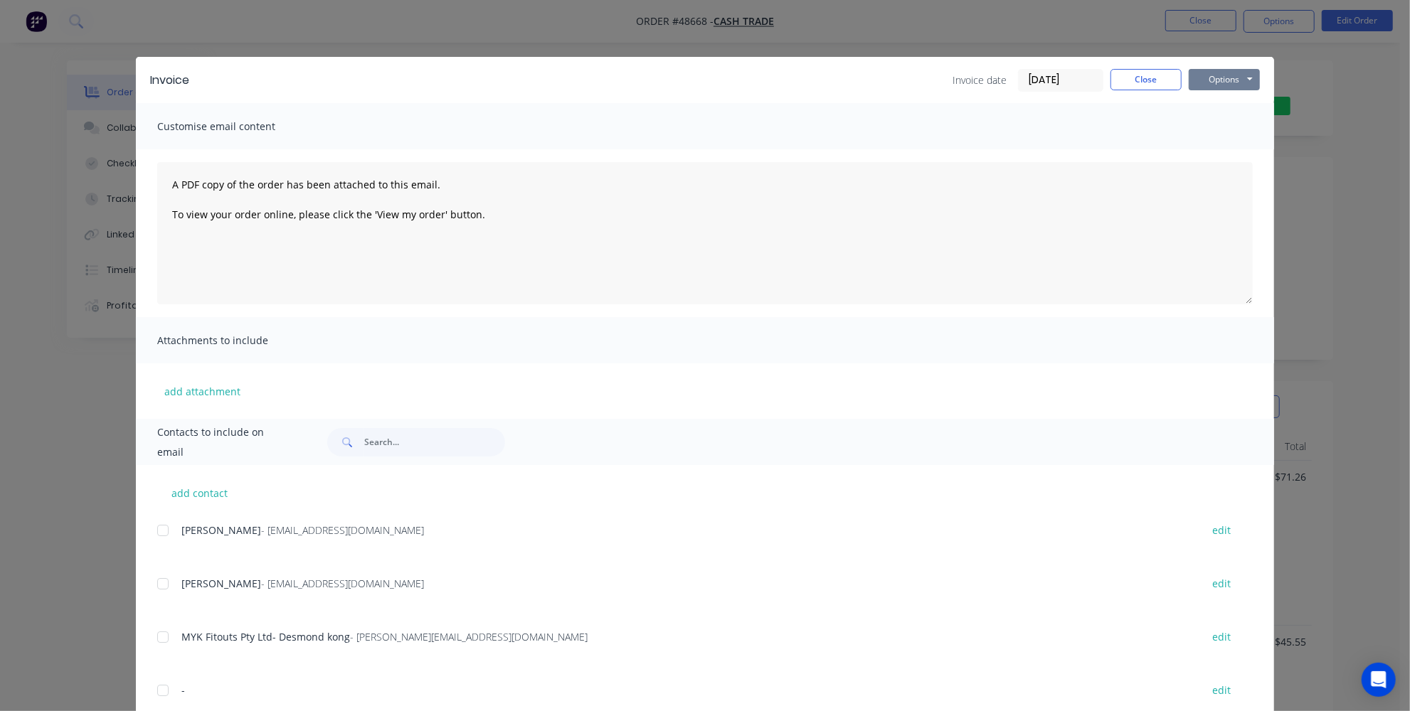
click at [1241, 82] on button "Options" at bounding box center [1224, 79] width 71 height 21
click at [1212, 131] on button "Print" at bounding box center [1234, 128] width 91 height 23
click at [1135, 75] on button "Close" at bounding box center [1145, 79] width 71 height 21
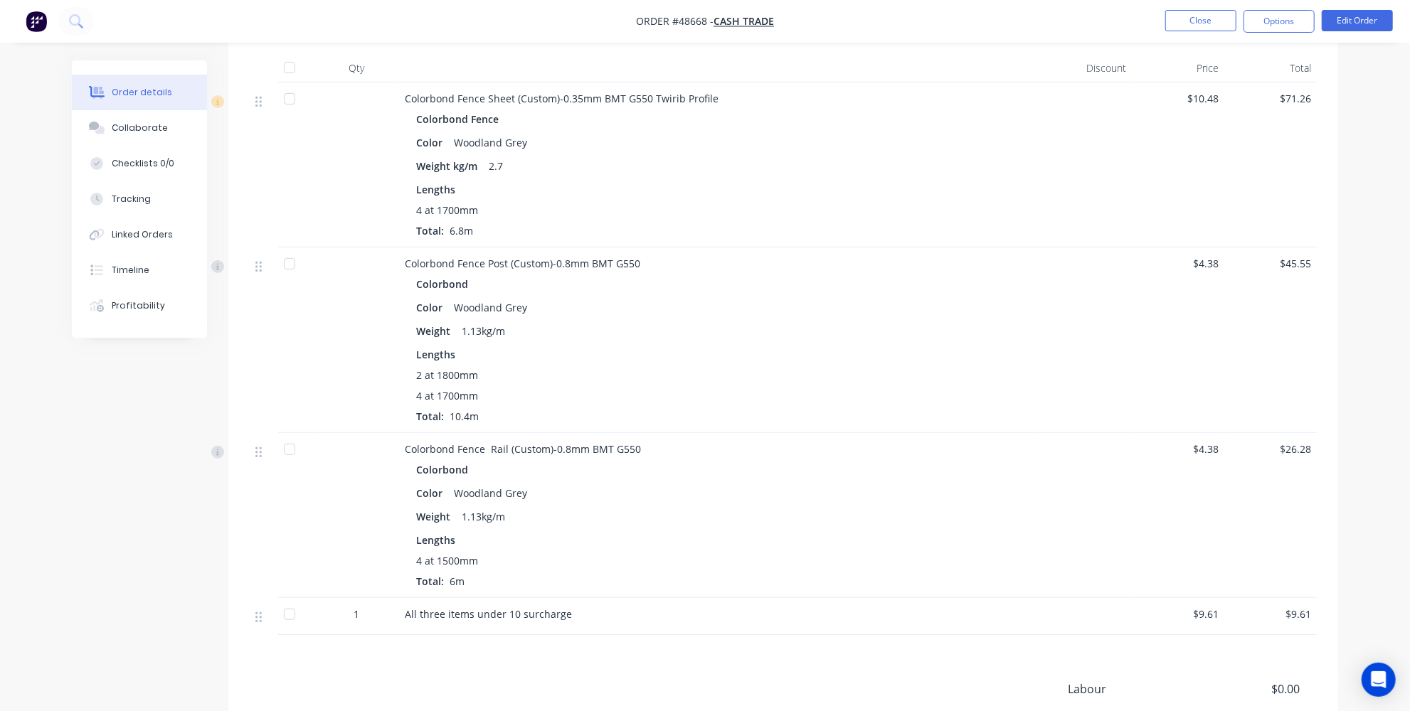
scroll to position [523, 0]
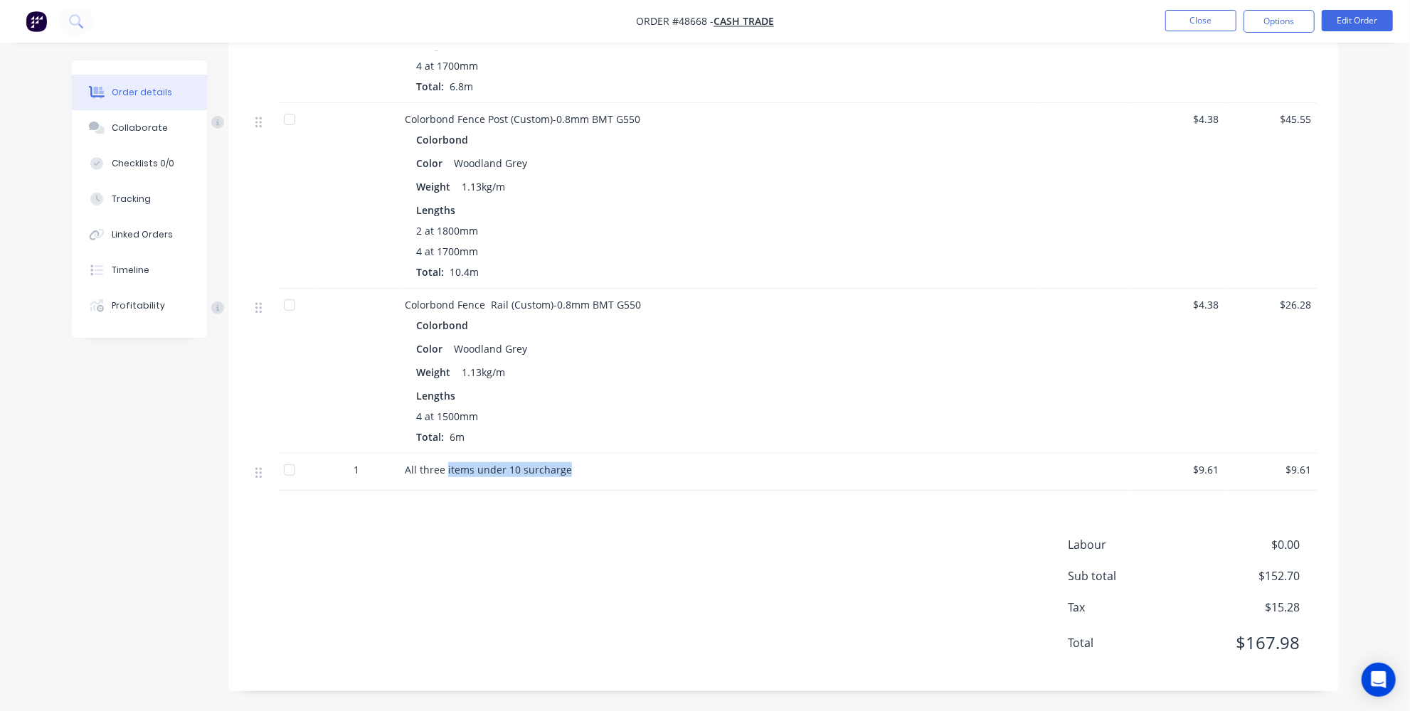
drag, startPoint x: 445, startPoint y: 467, endPoint x: 570, endPoint y: 472, distance: 125.3
click at [568, 472] on div "All three items under 10 surcharge" at bounding box center [719, 469] width 629 height 15
copy span "items under 10 surcharge"
